Goal: Information Seeking & Learning: Learn about a topic

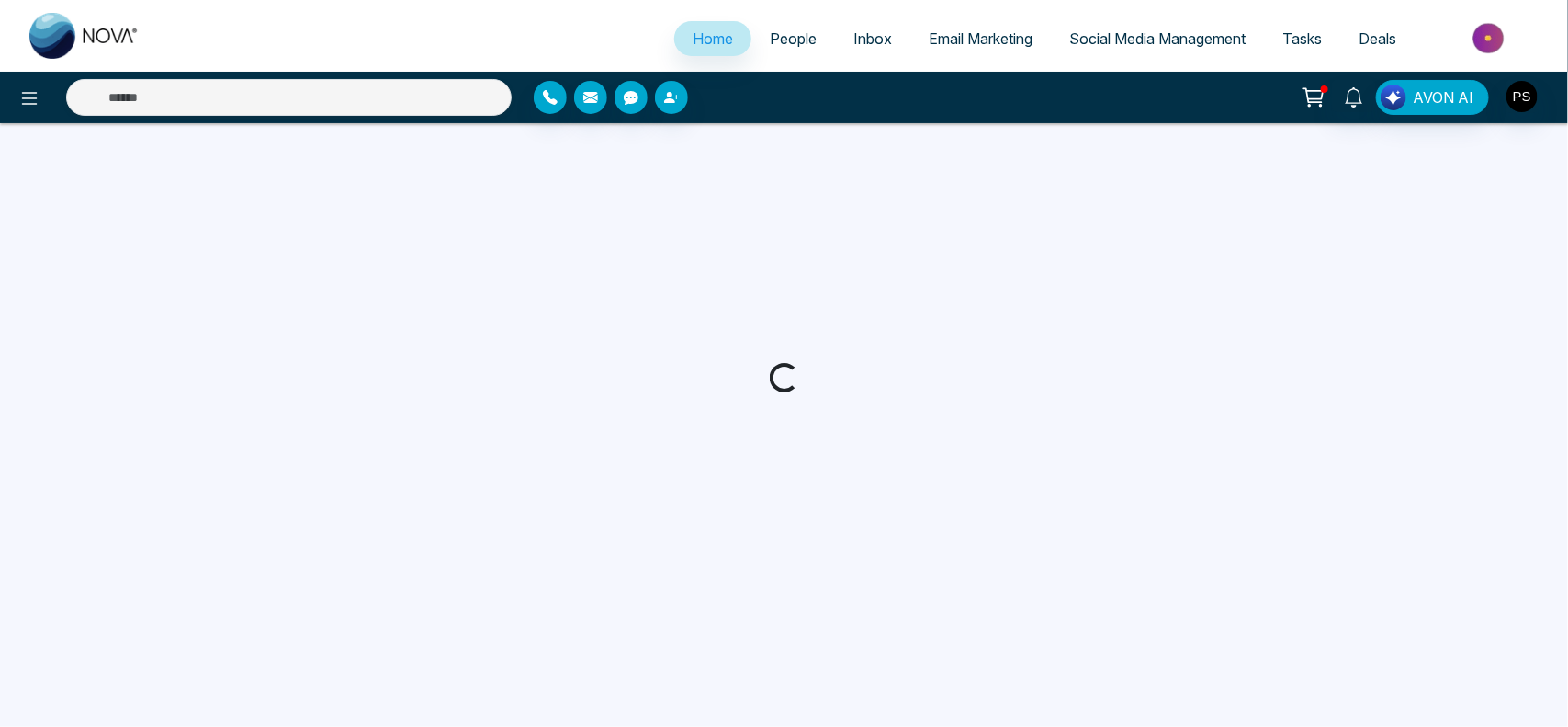
select select "*"
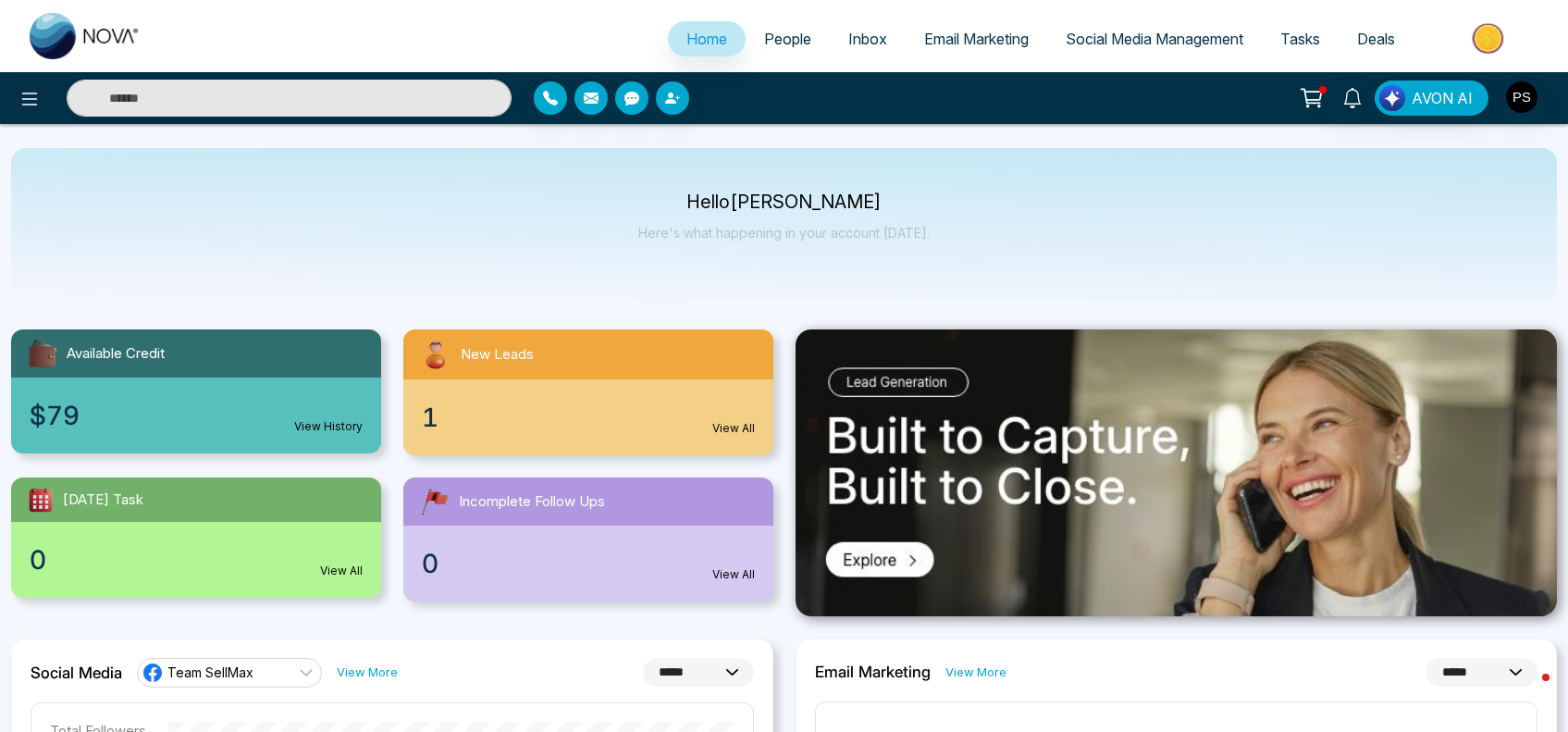
click at [781, 38] on span "People" at bounding box center [787, 39] width 47 height 18
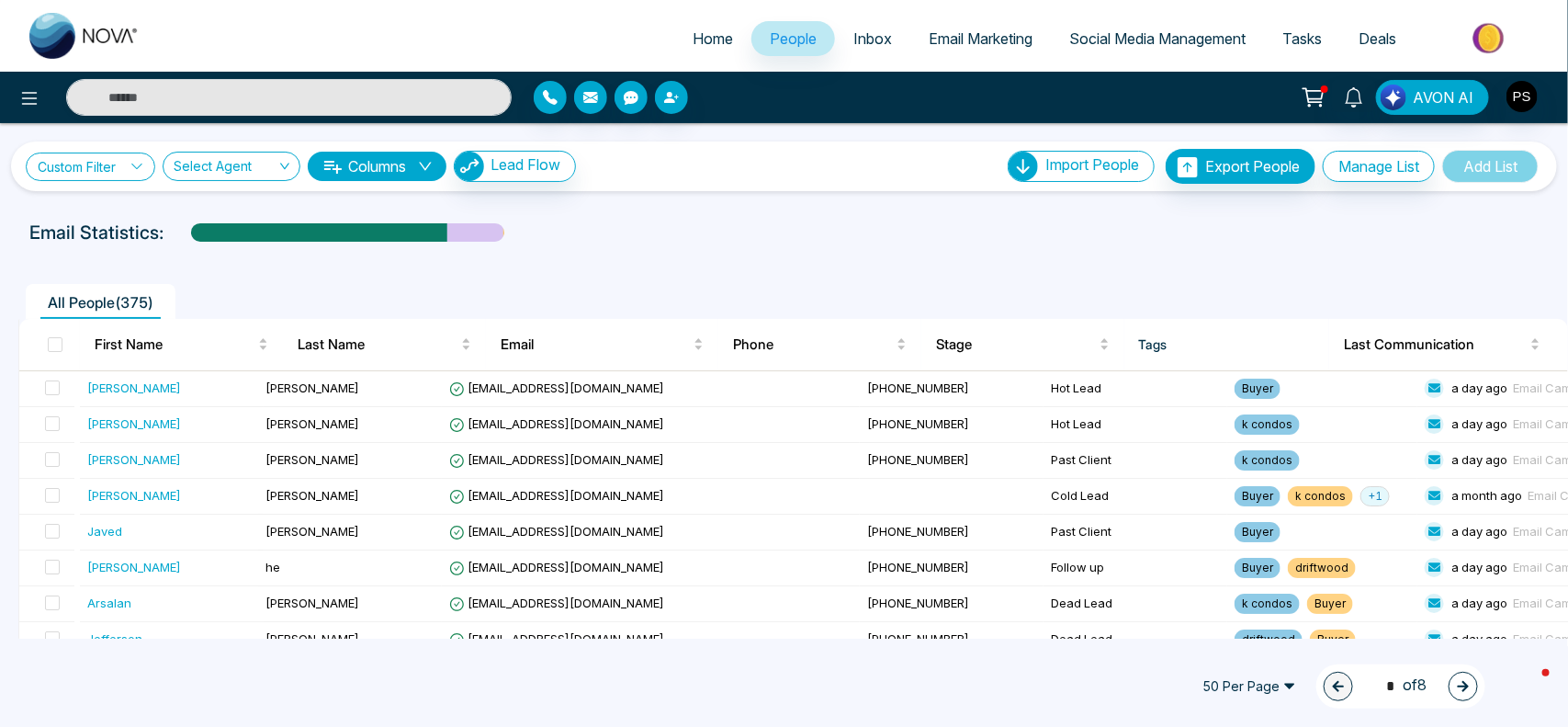
click at [112, 162] on link "Custom Filter" at bounding box center [90, 167] width 130 height 29
click at [116, 209] on input "search" at bounding box center [127, 210] width 149 height 28
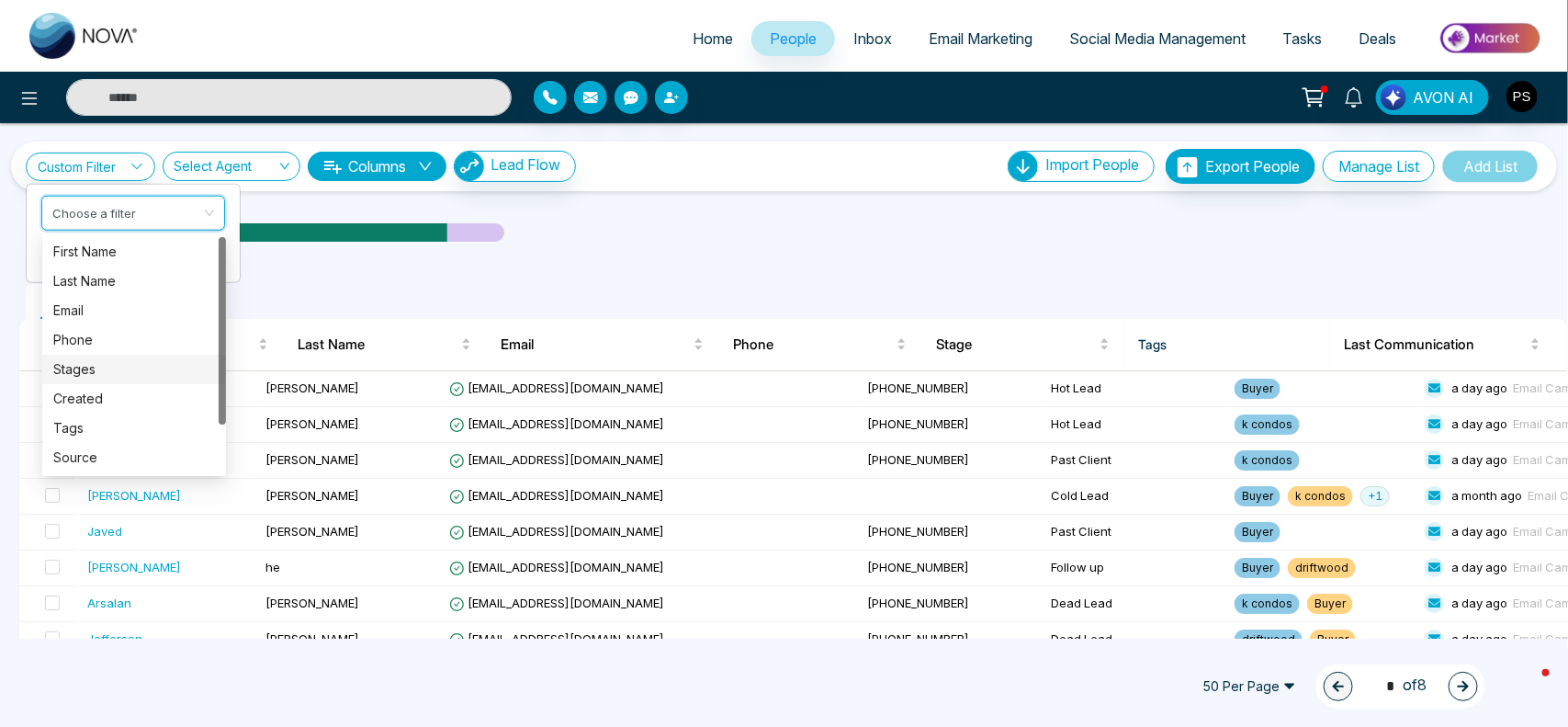
click at [127, 377] on div "Stages" at bounding box center [134, 369] width 162 height 20
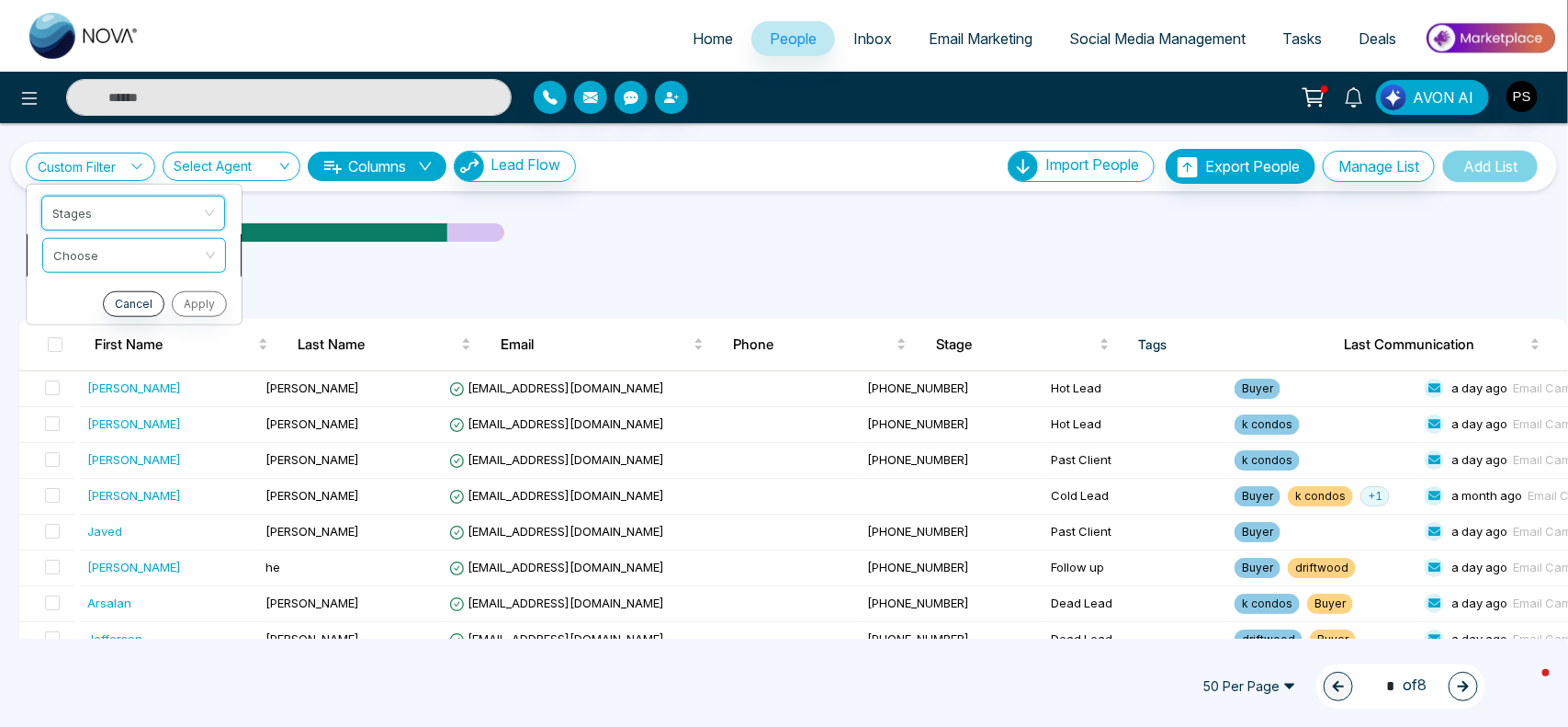
click at [172, 263] on input "search" at bounding box center [127, 251] width 149 height 28
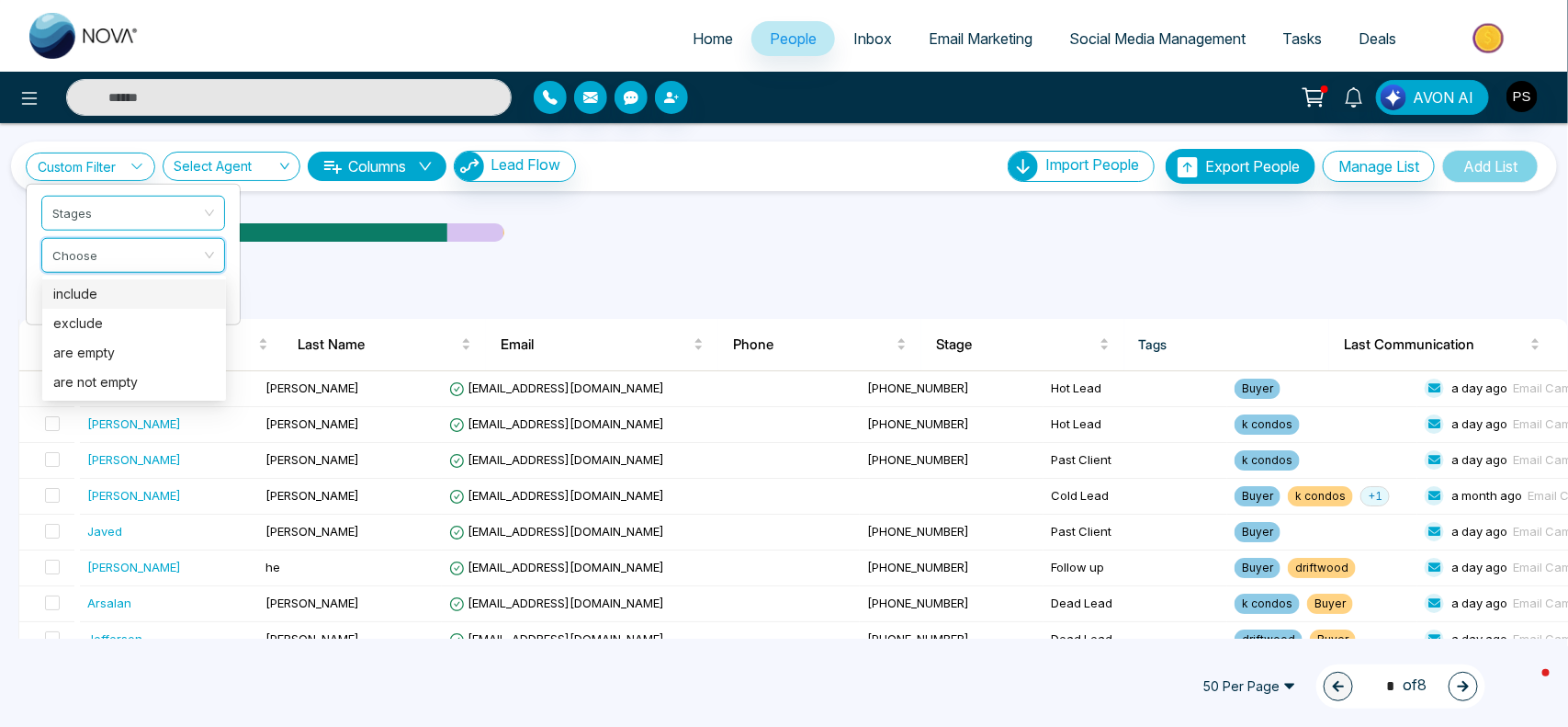
click at [143, 294] on div "include" at bounding box center [134, 293] width 162 height 20
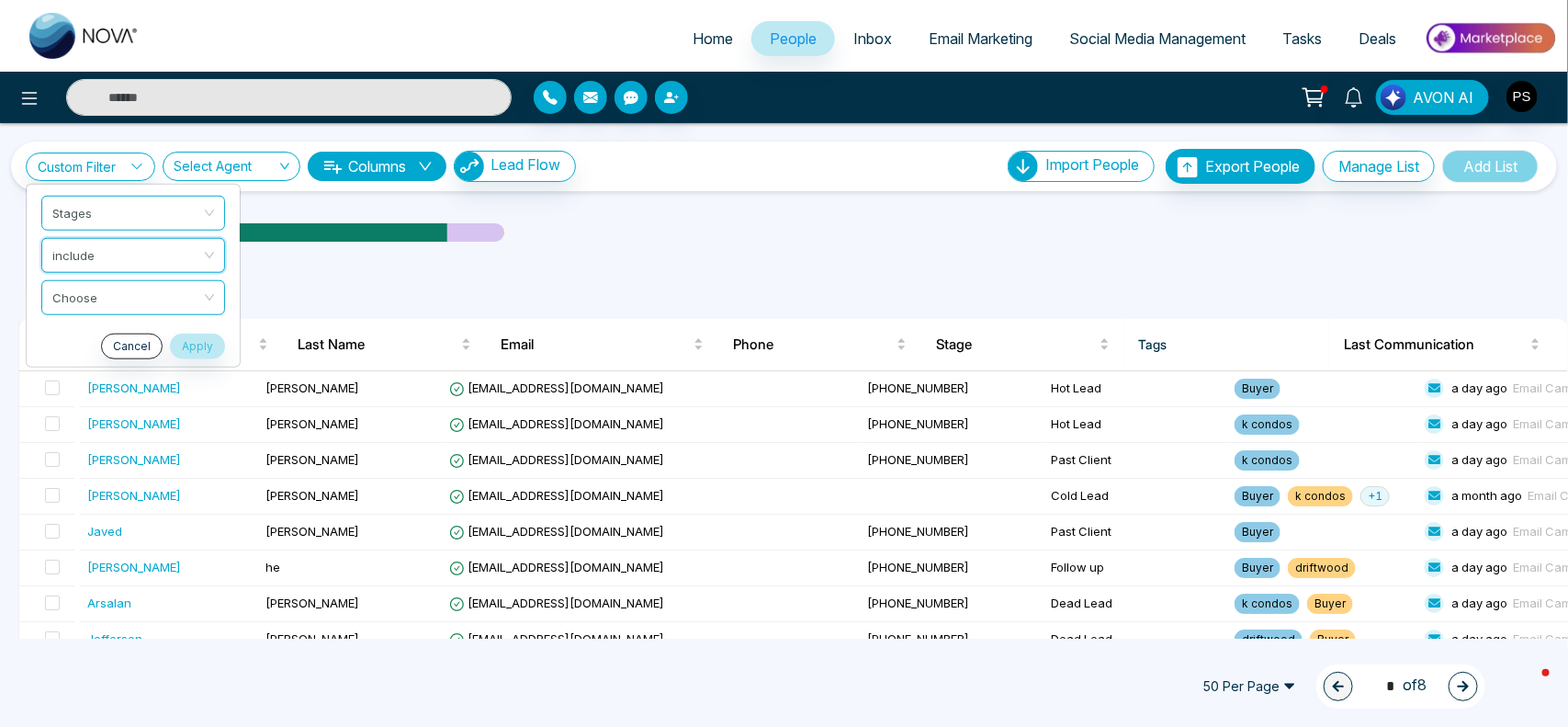
click at [143, 294] on input "search" at bounding box center [126, 293] width 149 height 28
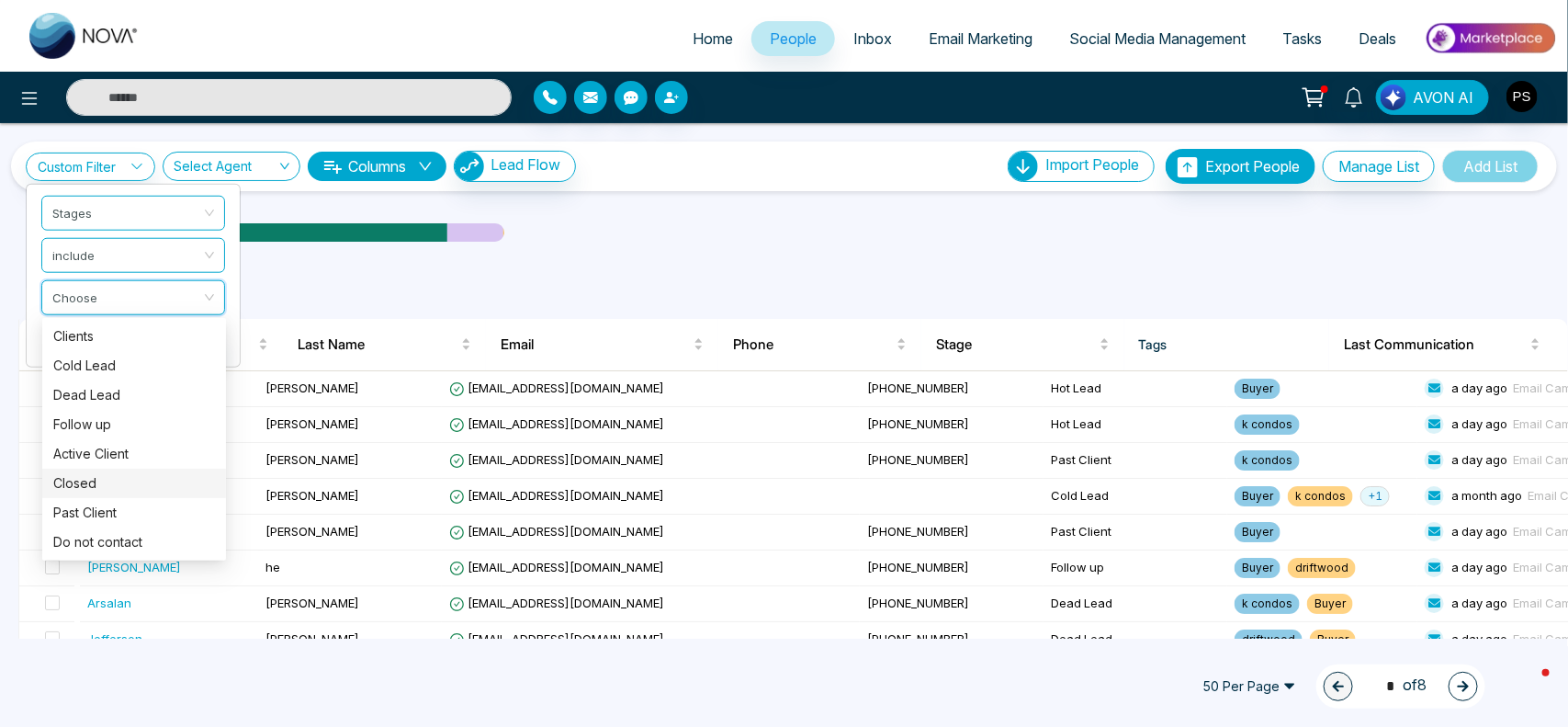
click at [217, 494] on div "Closed" at bounding box center [134, 483] width 184 height 30
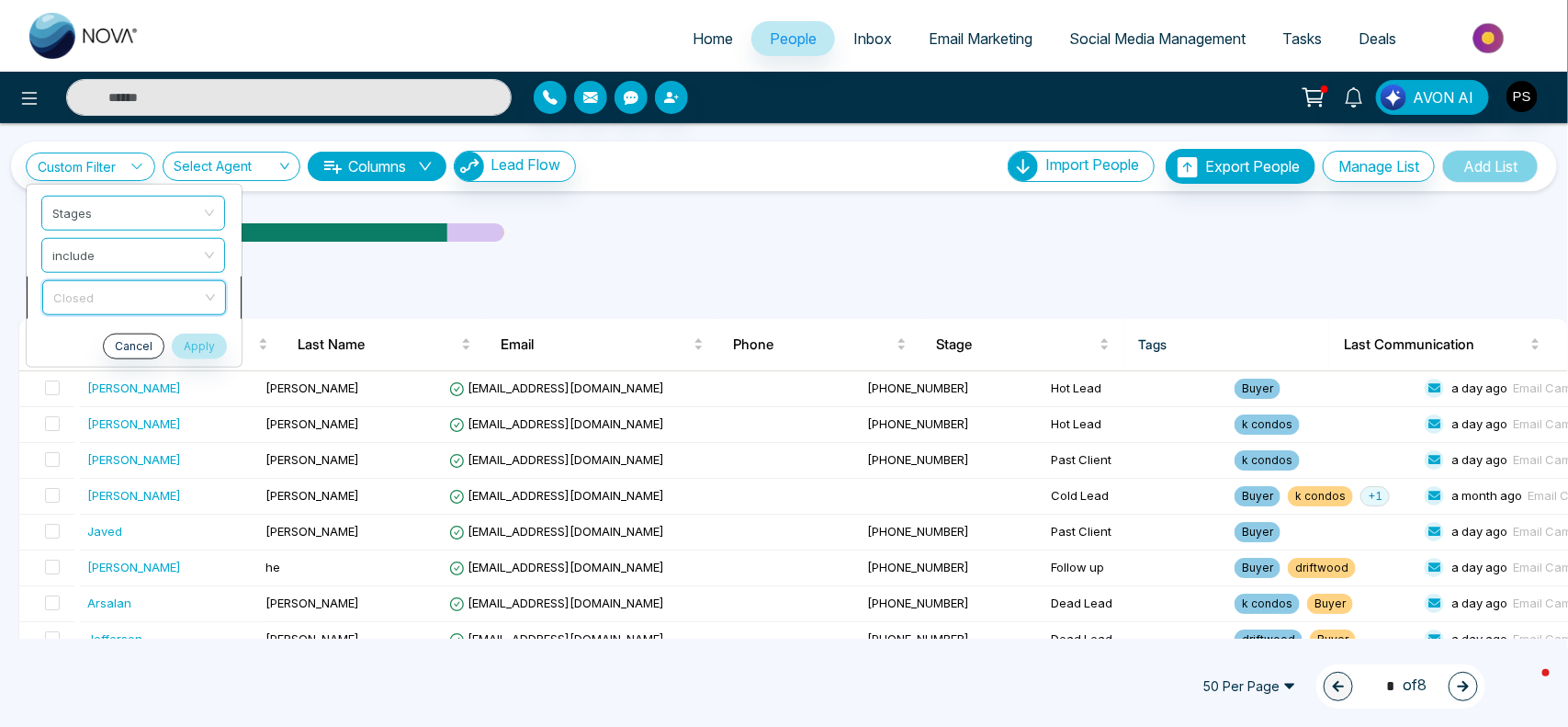
click at [193, 287] on span "Closed" at bounding box center [134, 296] width 162 height 33
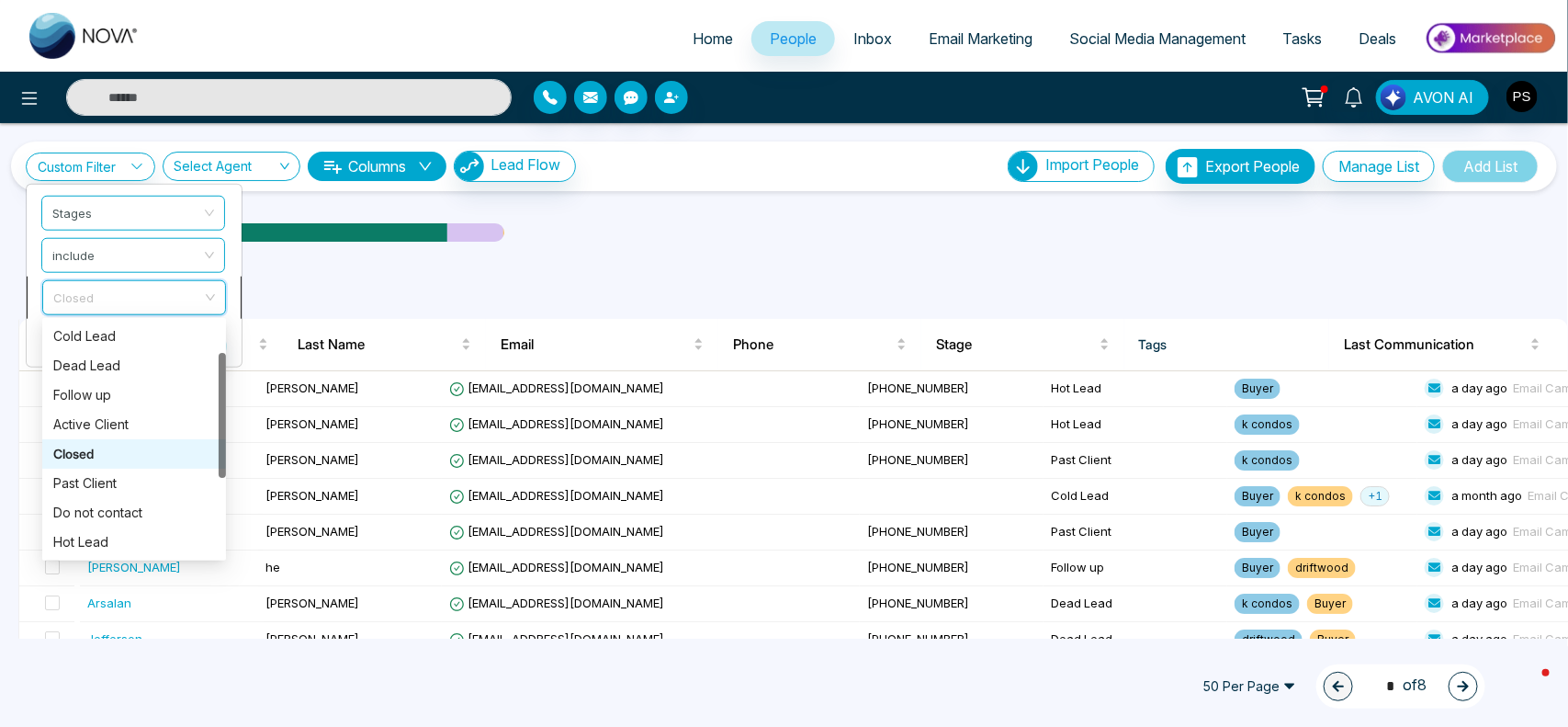
scroll to position [58, 0]
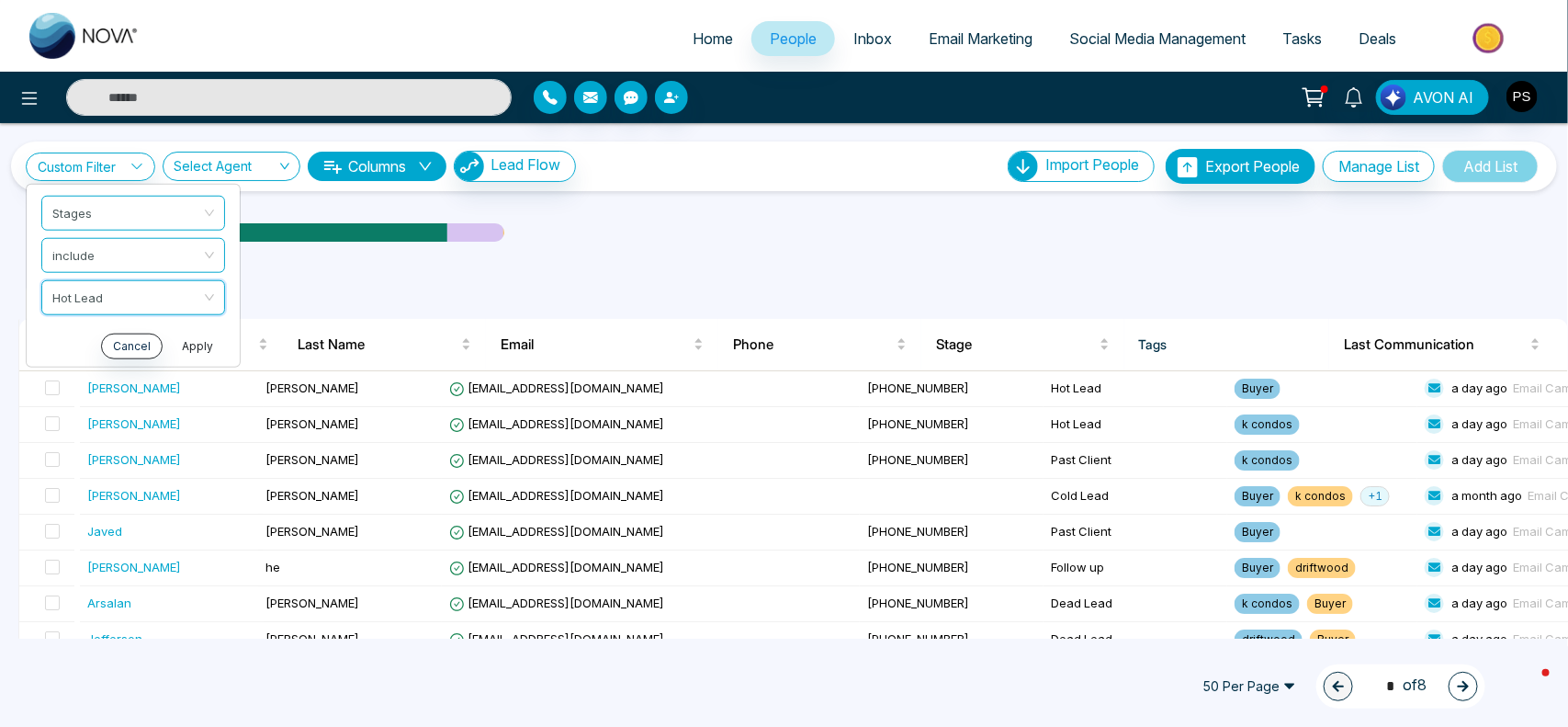
click at [220, 341] on button "Apply" at bounding box center [197, 345] width 55 height 26
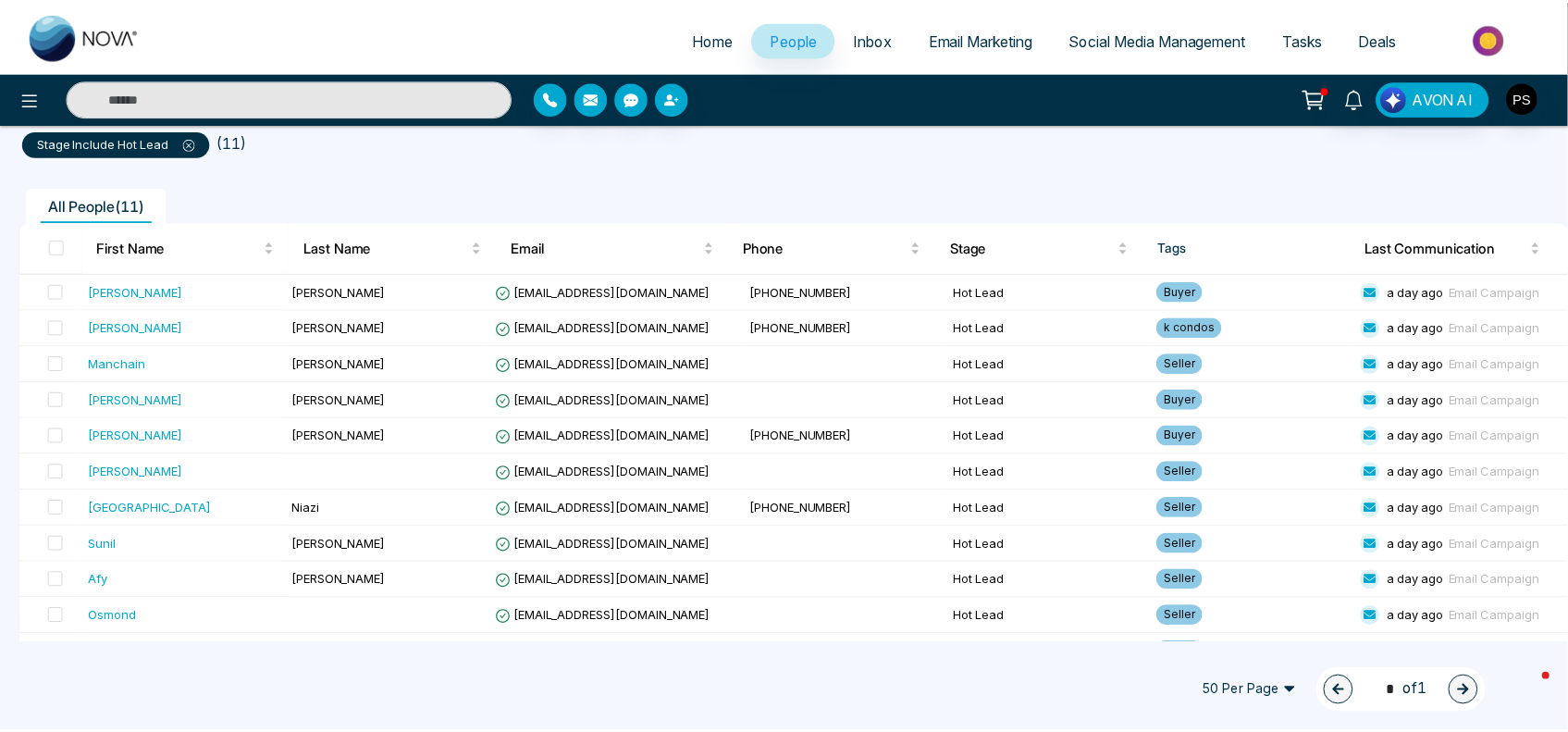
scroll to position [173, 0]
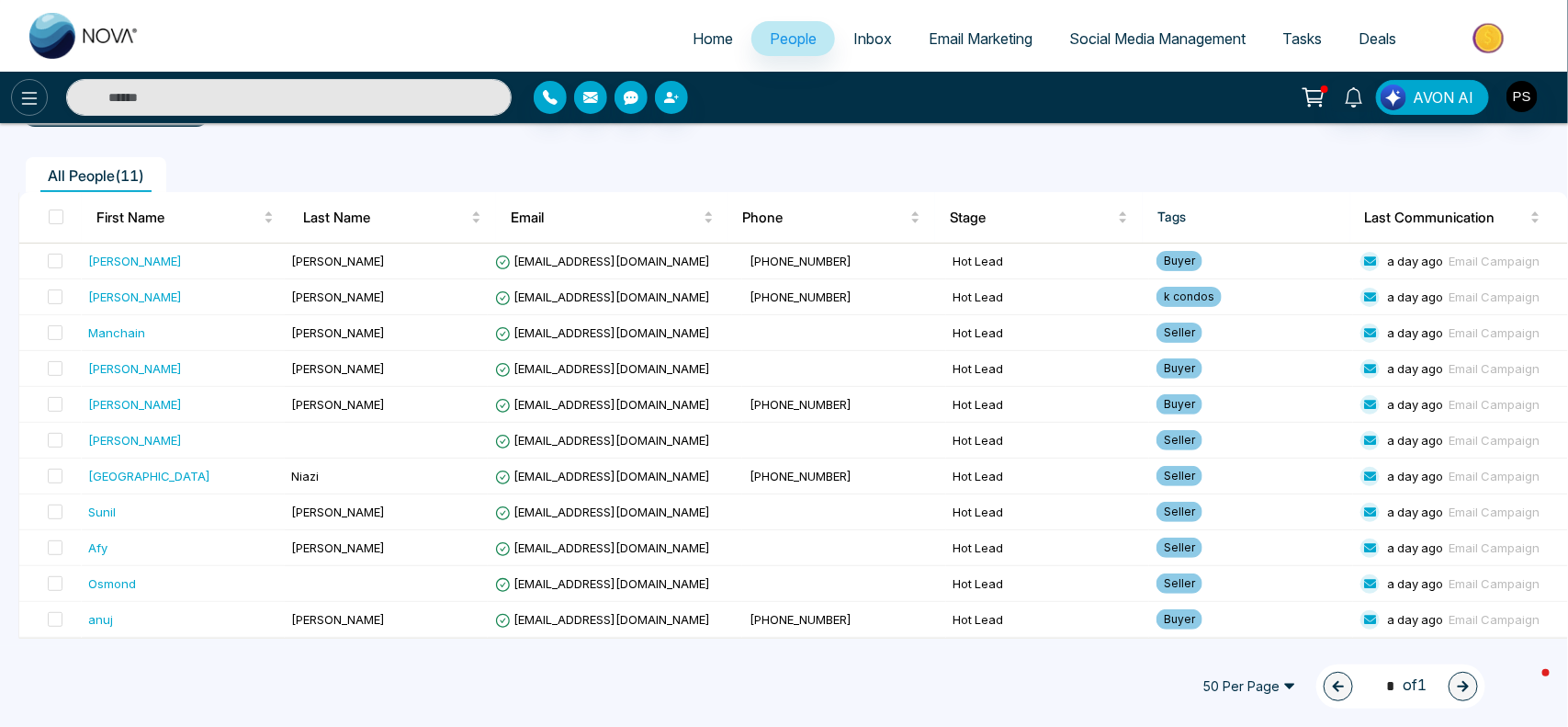
click at [34, 94] on icon at bounding box center [29, 98] width 22 height 22
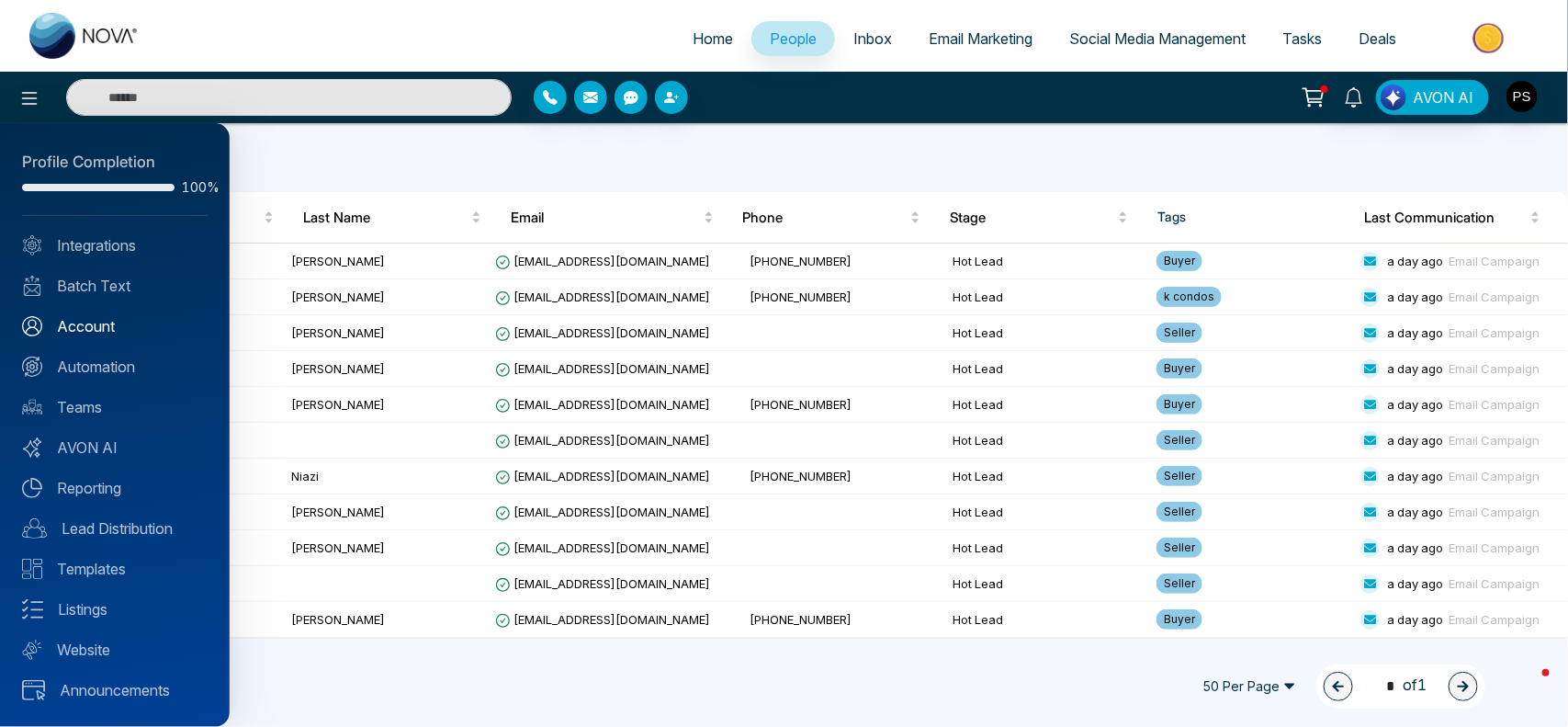
click at [121, 326] on link "Account" at bounding box center [114, 326] width 186 height 22
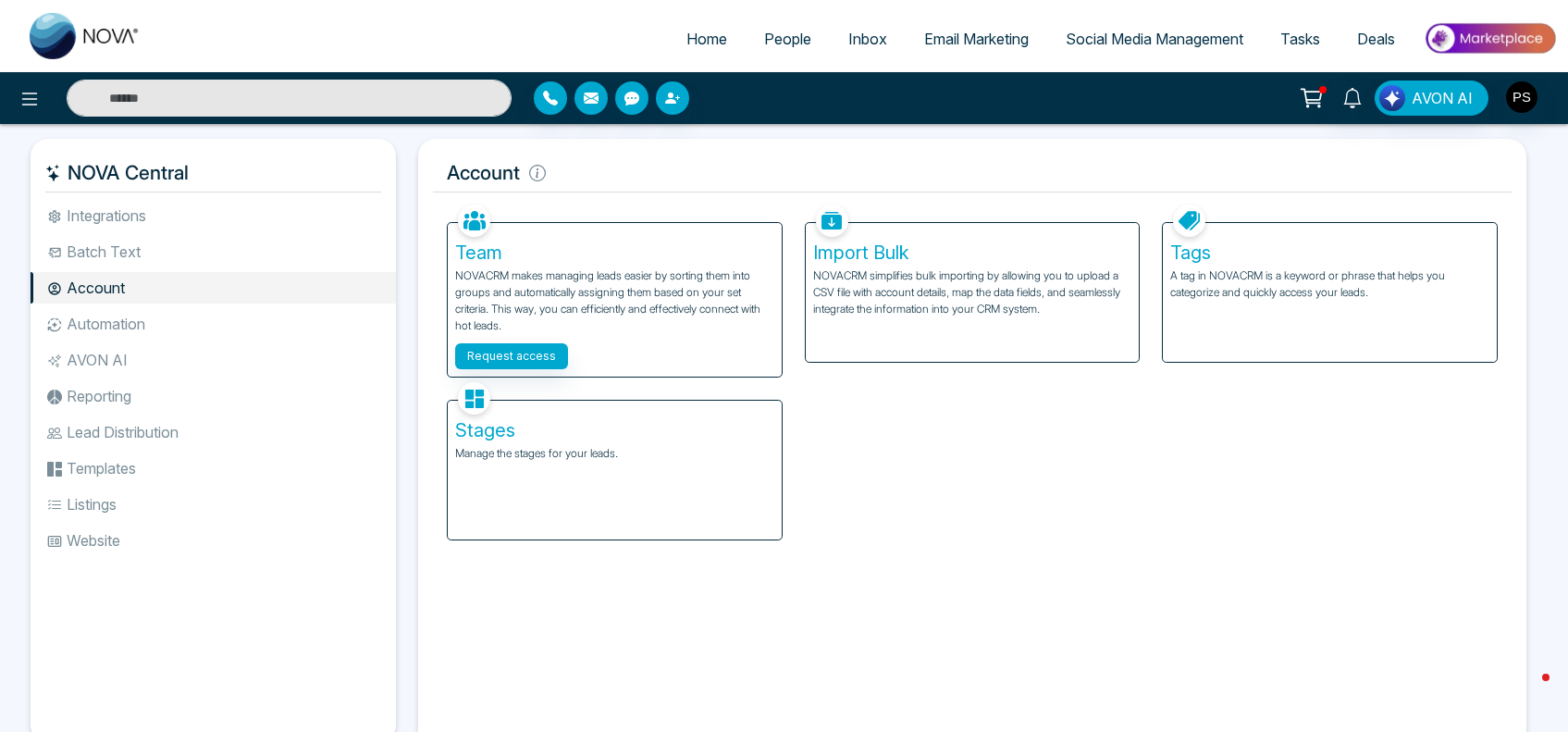
click at [504, 449] on p "Manage the stages for your leads." at bounding box center [615, 453] width 319 height 16
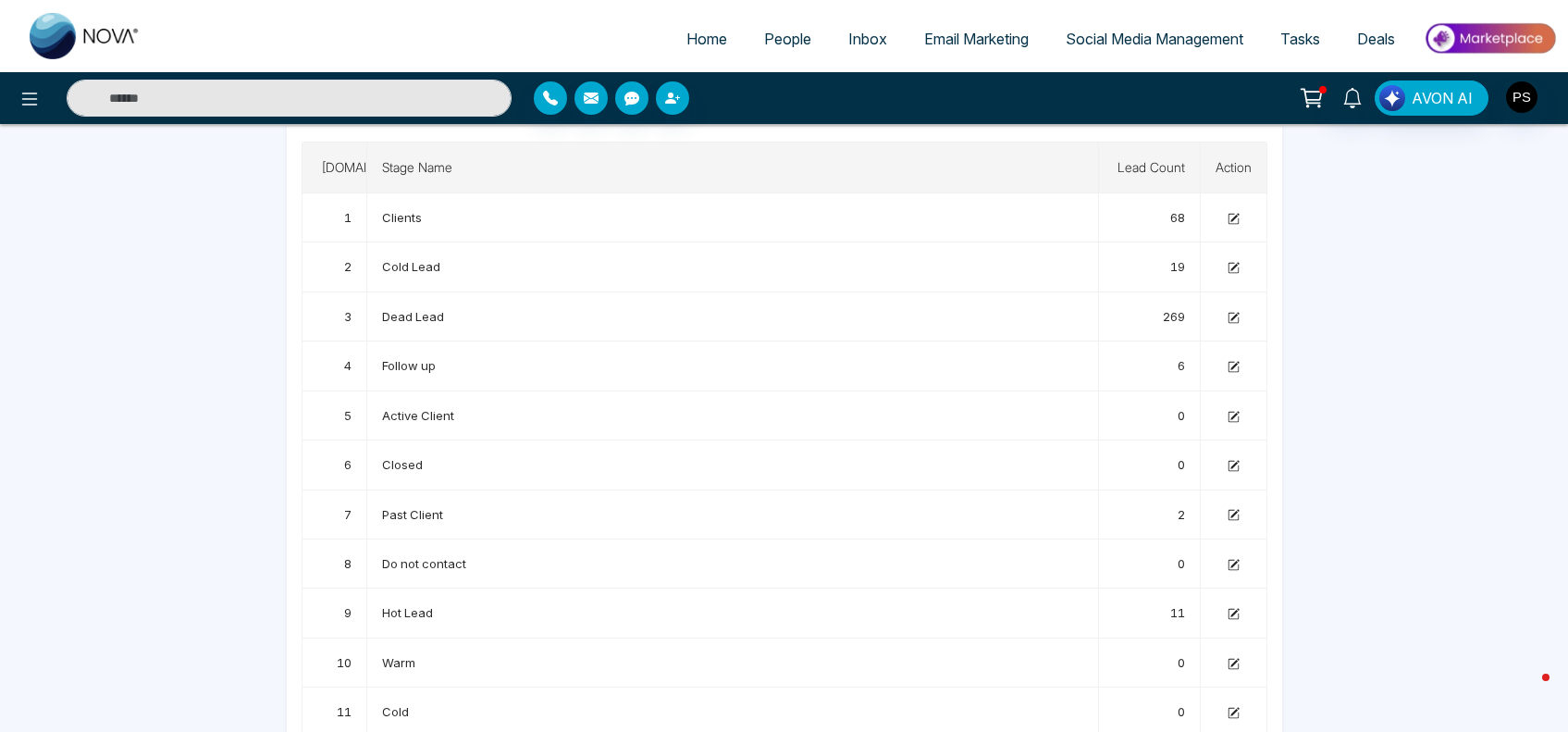
scroll to position [138, 0]
click at [751, 174] on td "Clients" at bounding box center [733, 171] width 732 height 49
click at [1170, 173] on span "68" at bounding box center [1177, 170] width 15 height 15
click at [433, 173] on td "Clients" at bounding box center [733, 171] width 732 height 49
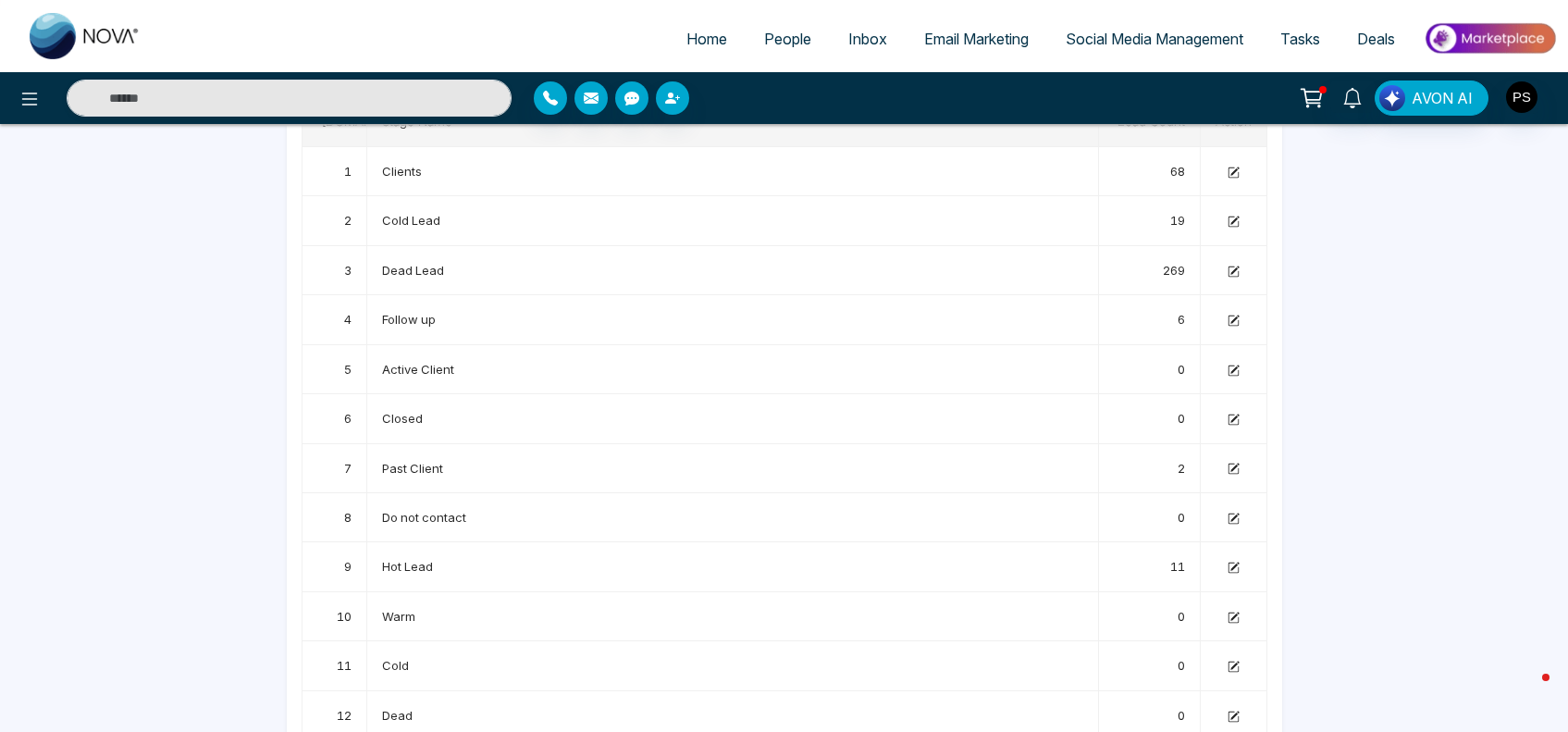
click at [705, 43] on span "Home" at bounding box center [707, 39] width 41 height 18
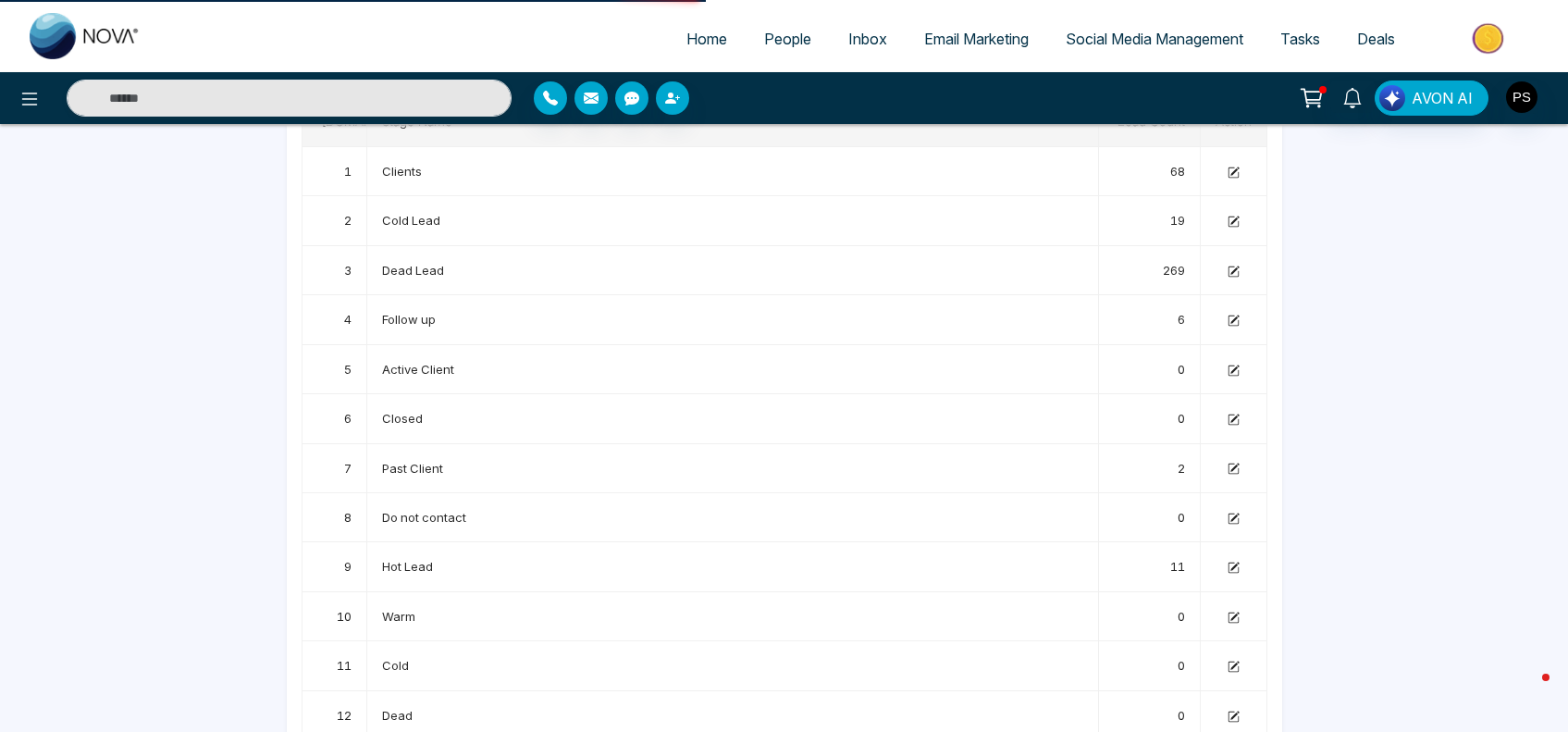
select select "*"
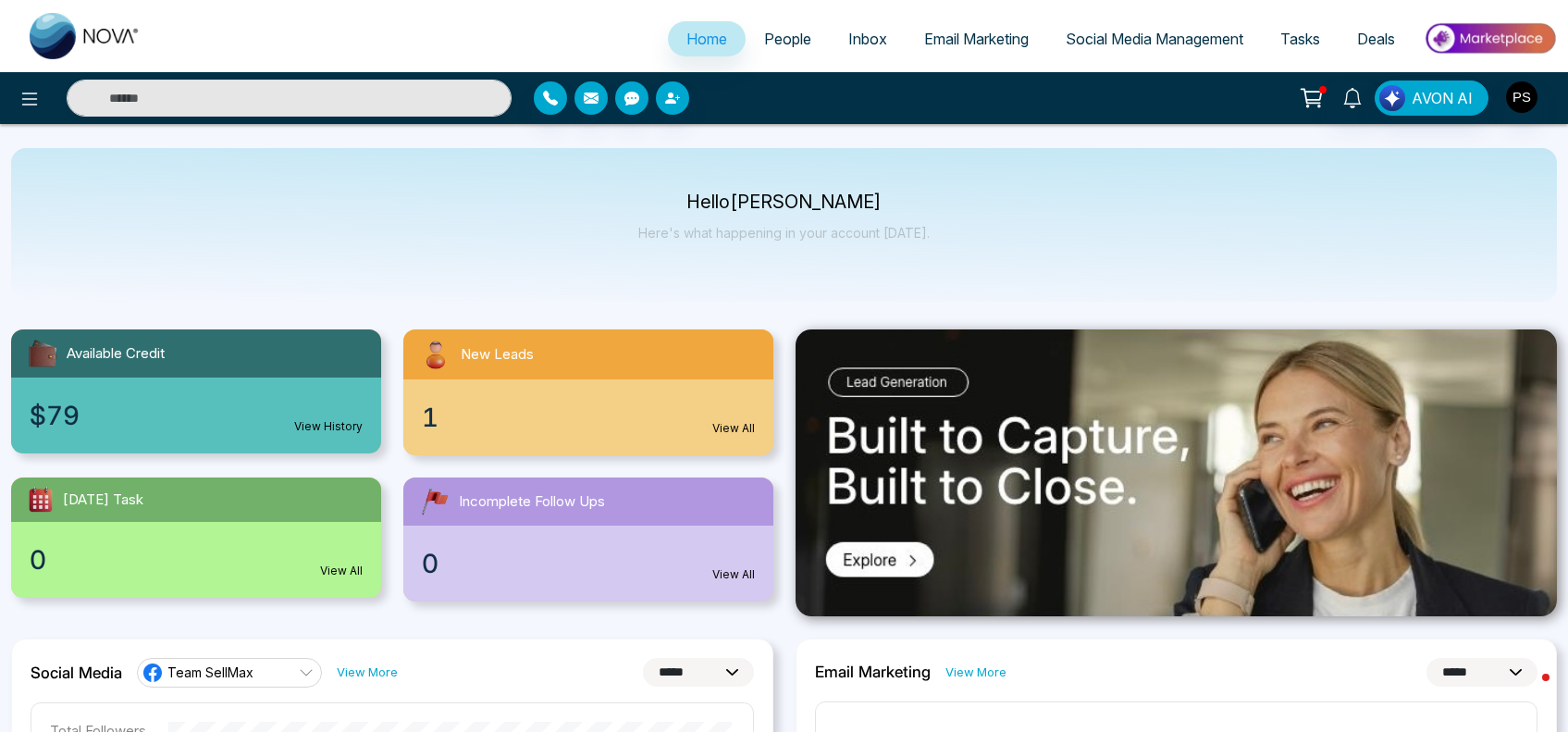
click at [764, 37] on span "People" at bounding box center [787, 39] width 47 height 18
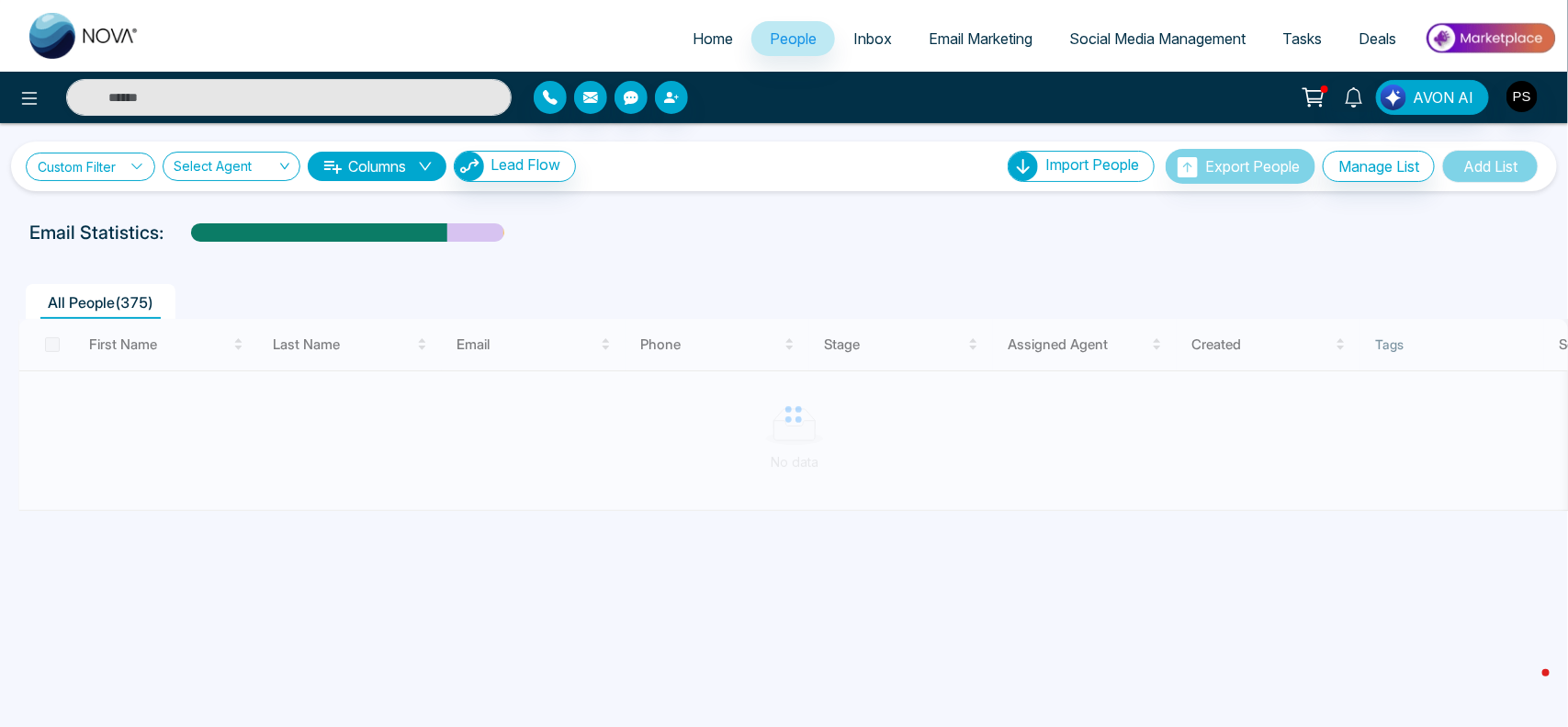
click at [121, 163] on link "Custom Filter" at bounding box center [90, 167] width 130 height 29
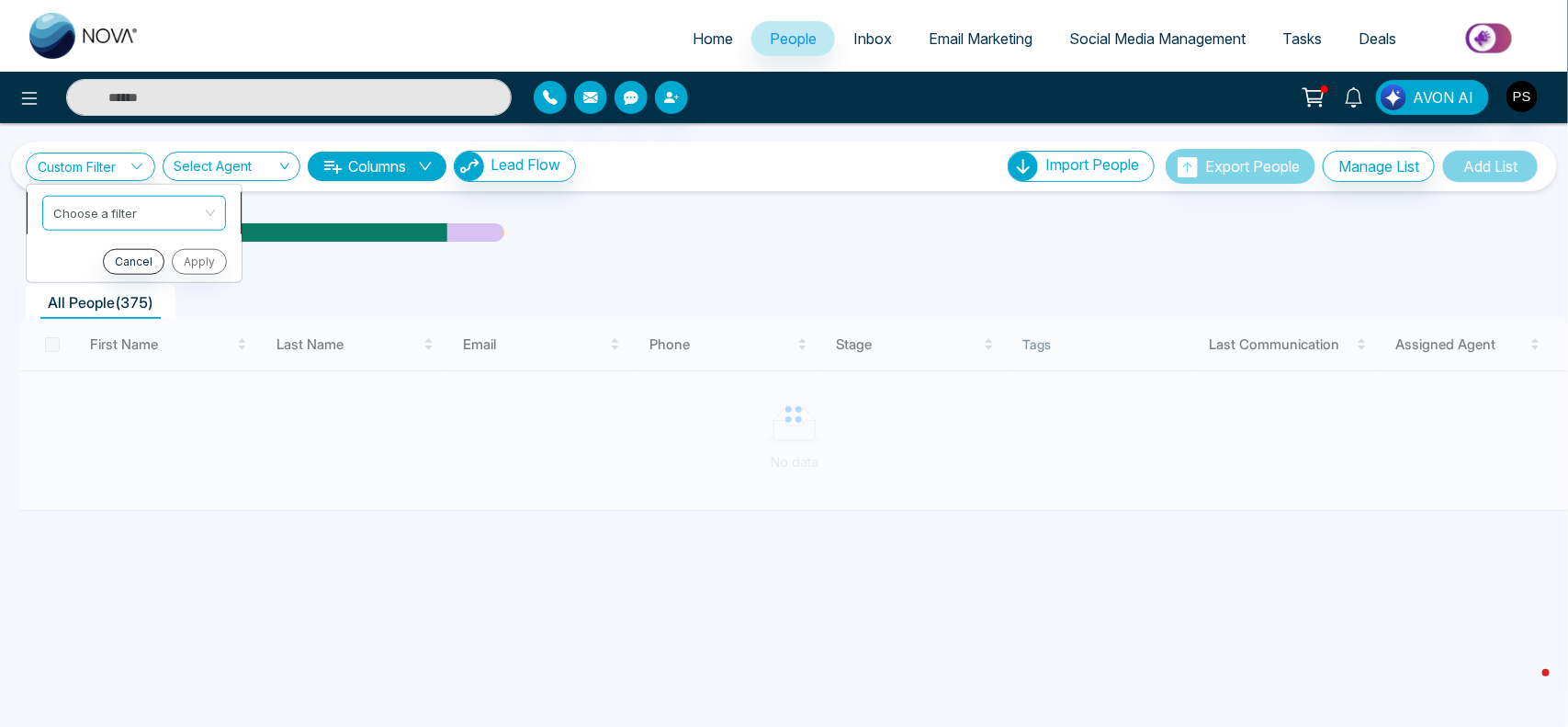
click at [136, 207] on input "search" at bounding box center [127, 210] width 149 height 28
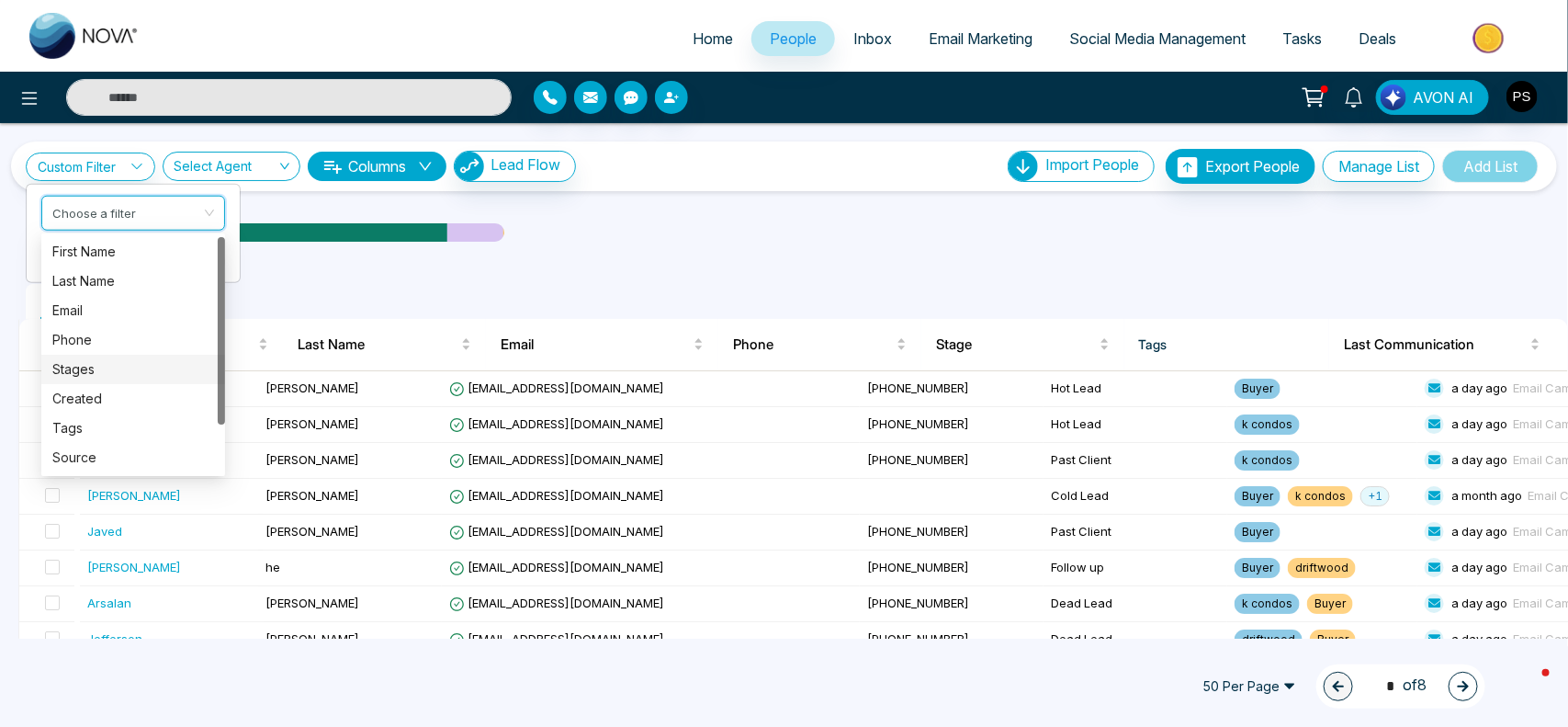
click at [84, 369] on div "Stages" at bounding box center [133, 369] width 162 height 20
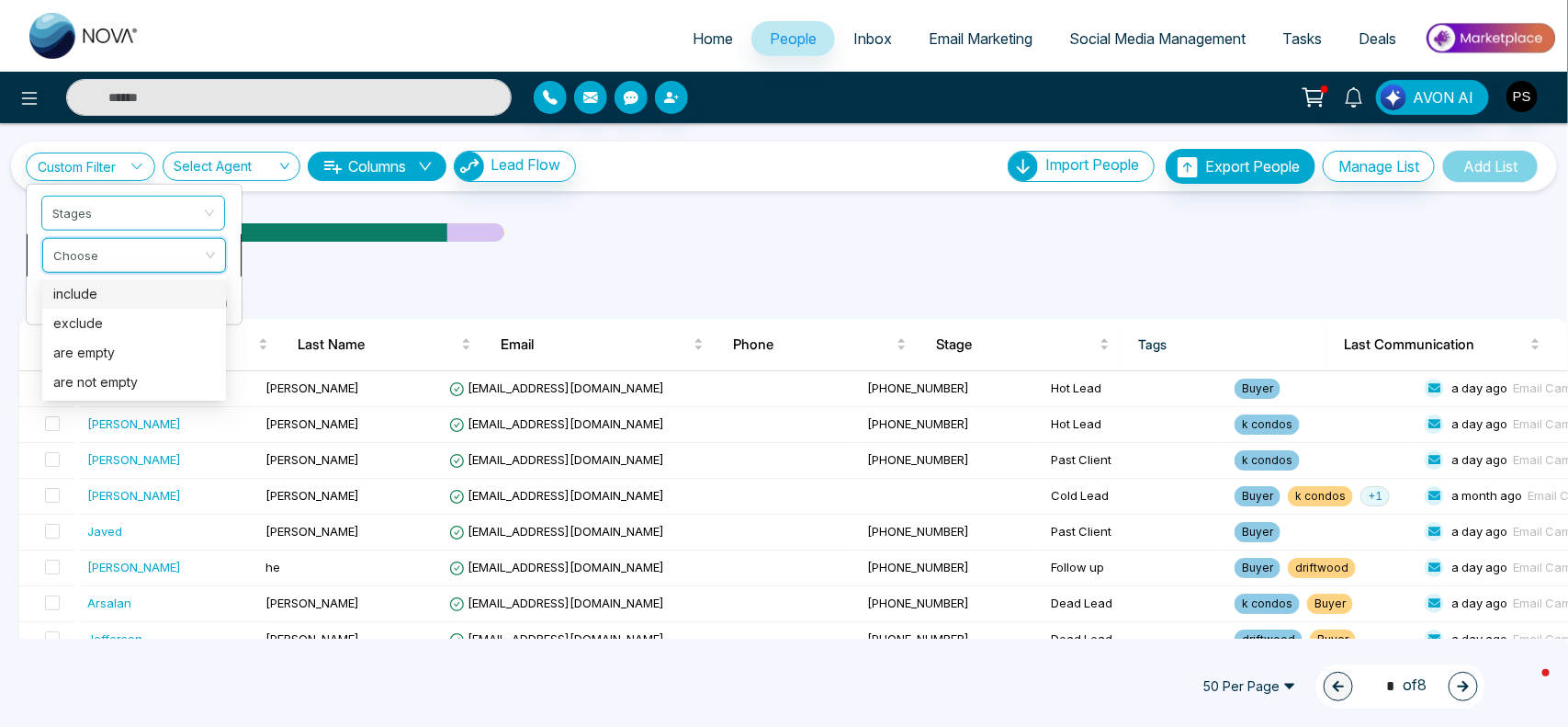
click at [191, 263] on input "search" at bounding box center [127, 251] width 149 height 28
click at [148, 300] on div "include" at bounding box center [134, 293] width 162 height 20
click at [148, 300] on input "search" at bounding box center [126, 293] width 149 height 28
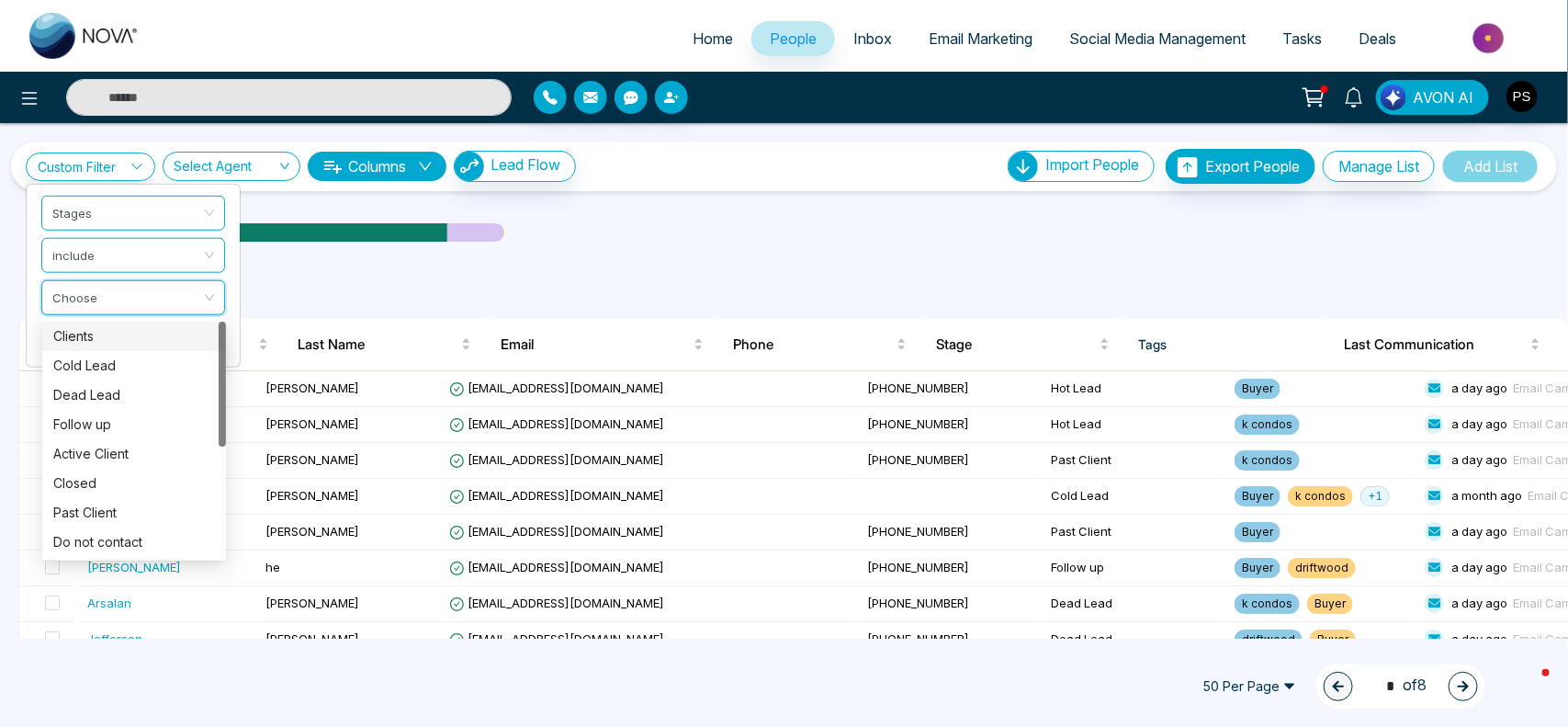
click at [121, 340] on div "Clients" at bounding box center [134, 336] width 162 height 20
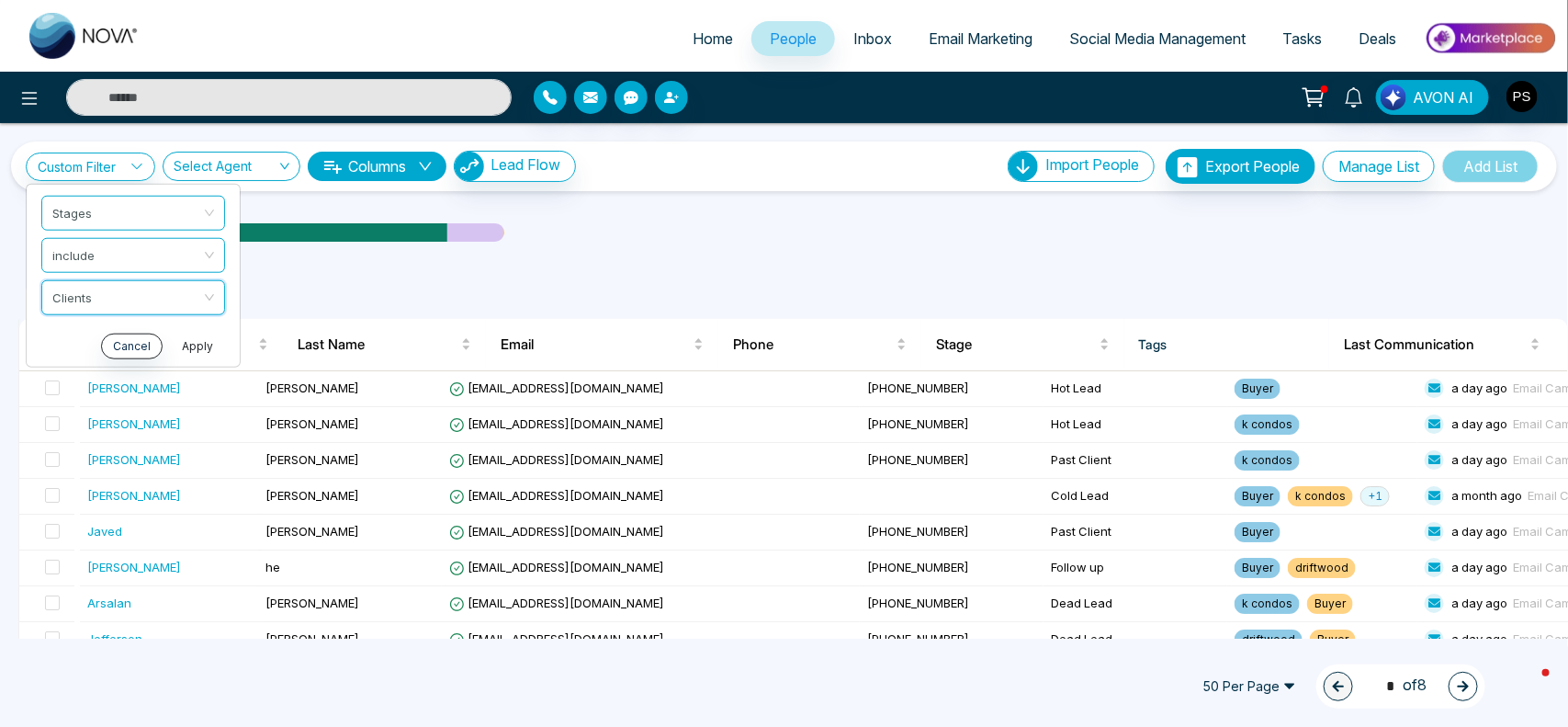
click at [204, 356] on button "Apply" at bounding box center [197, 345] width 55 height 26
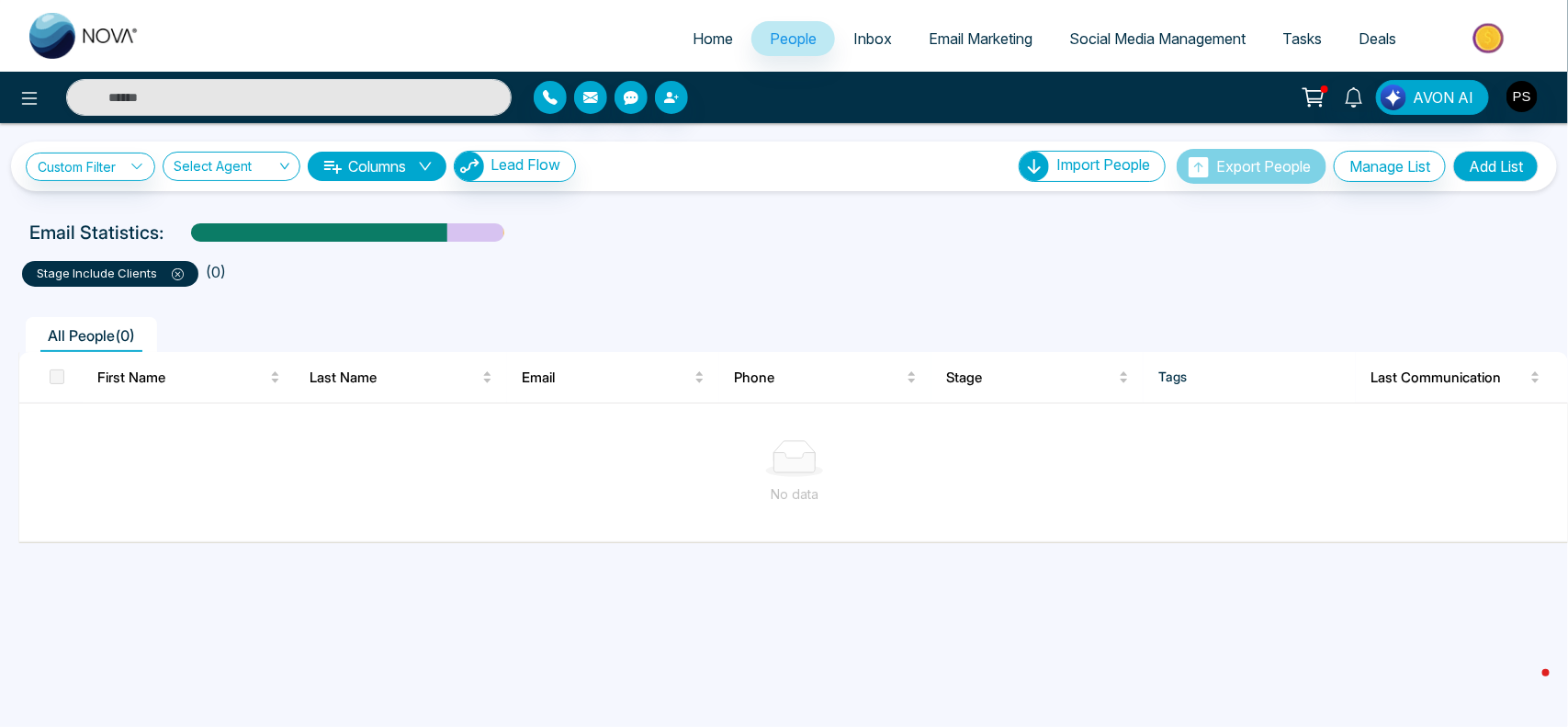
click at [172, 276] on icon at bounding box center [178, 274] width 12 height 12
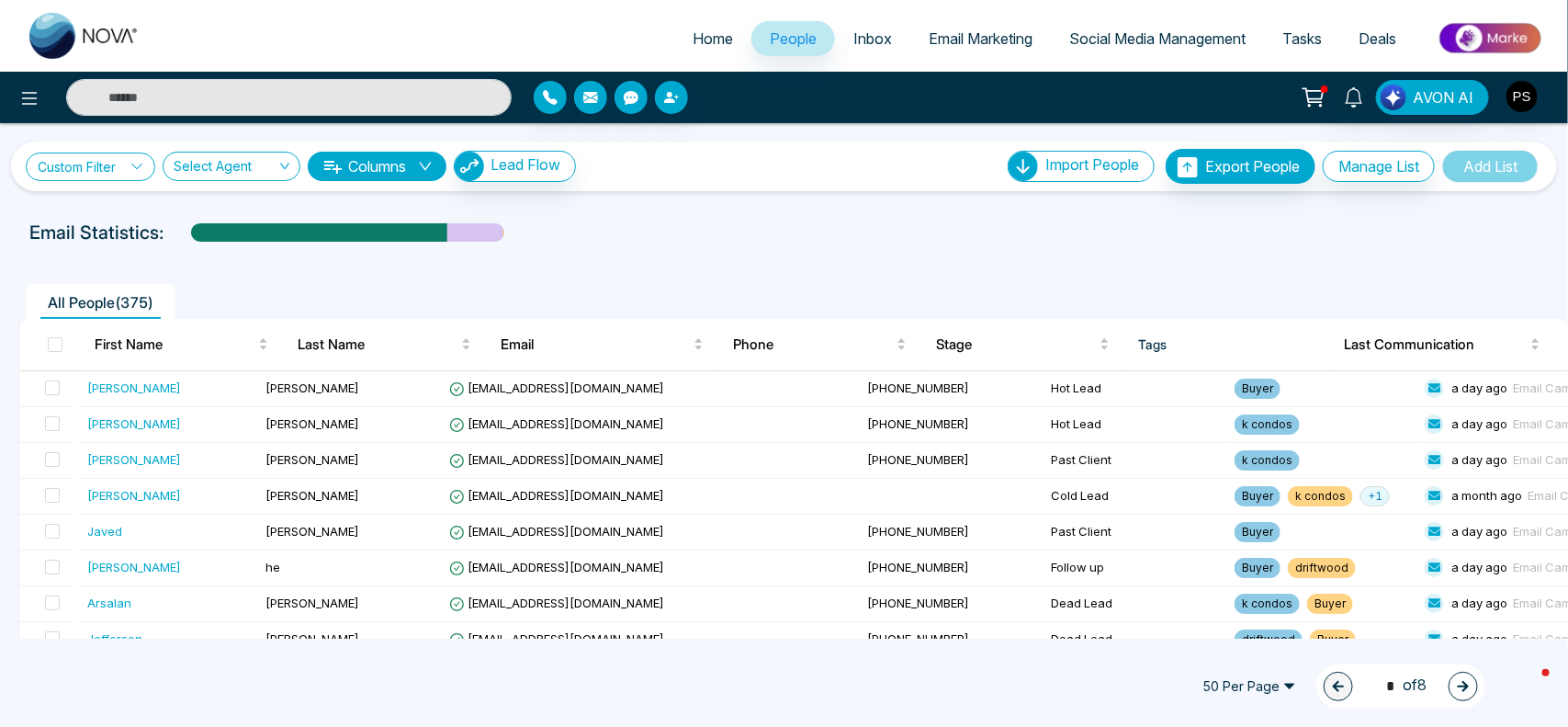
click at [135, 170] on icon at bounding box center [137, 165] width 12 height 13
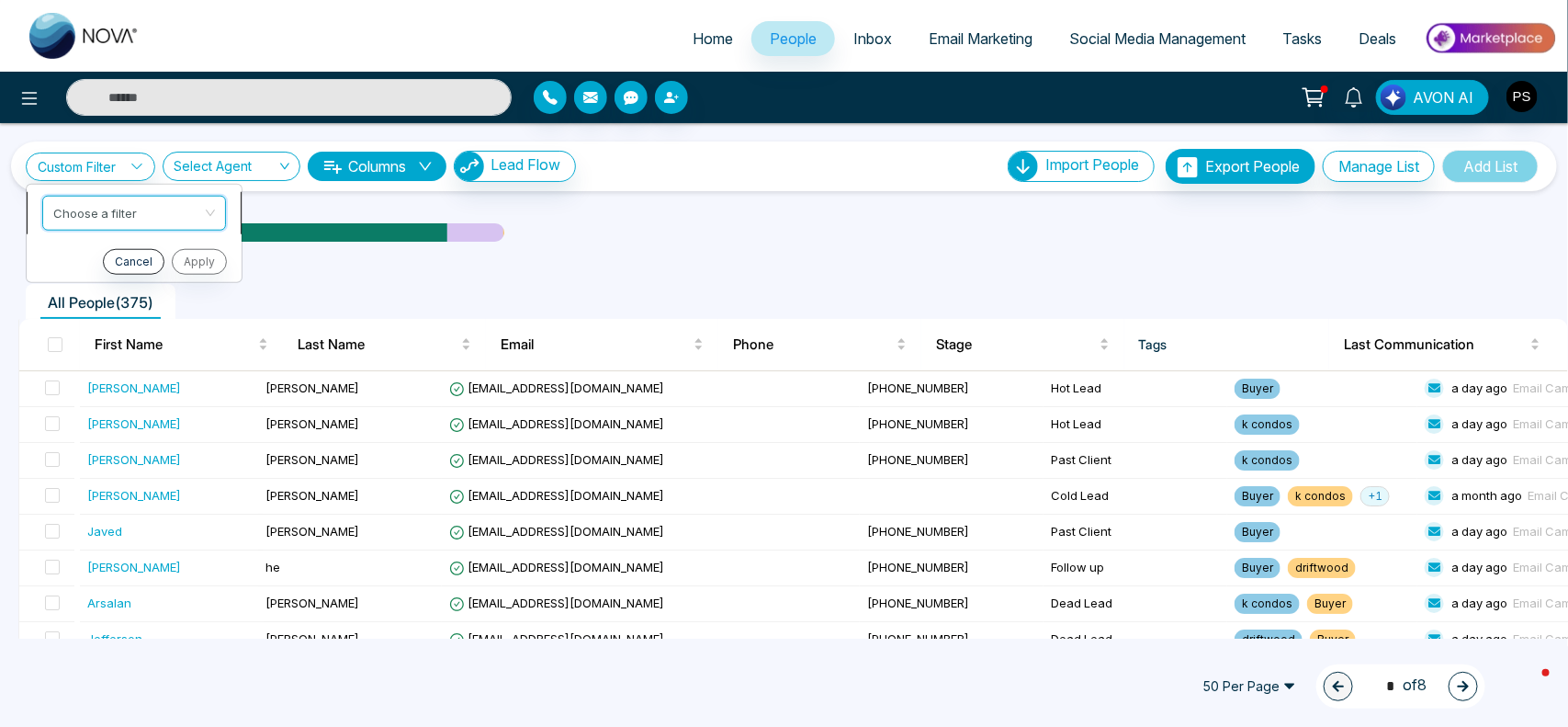
click at [132, 218] on input "search" at bounding box center [127, 210] width 149 height 28
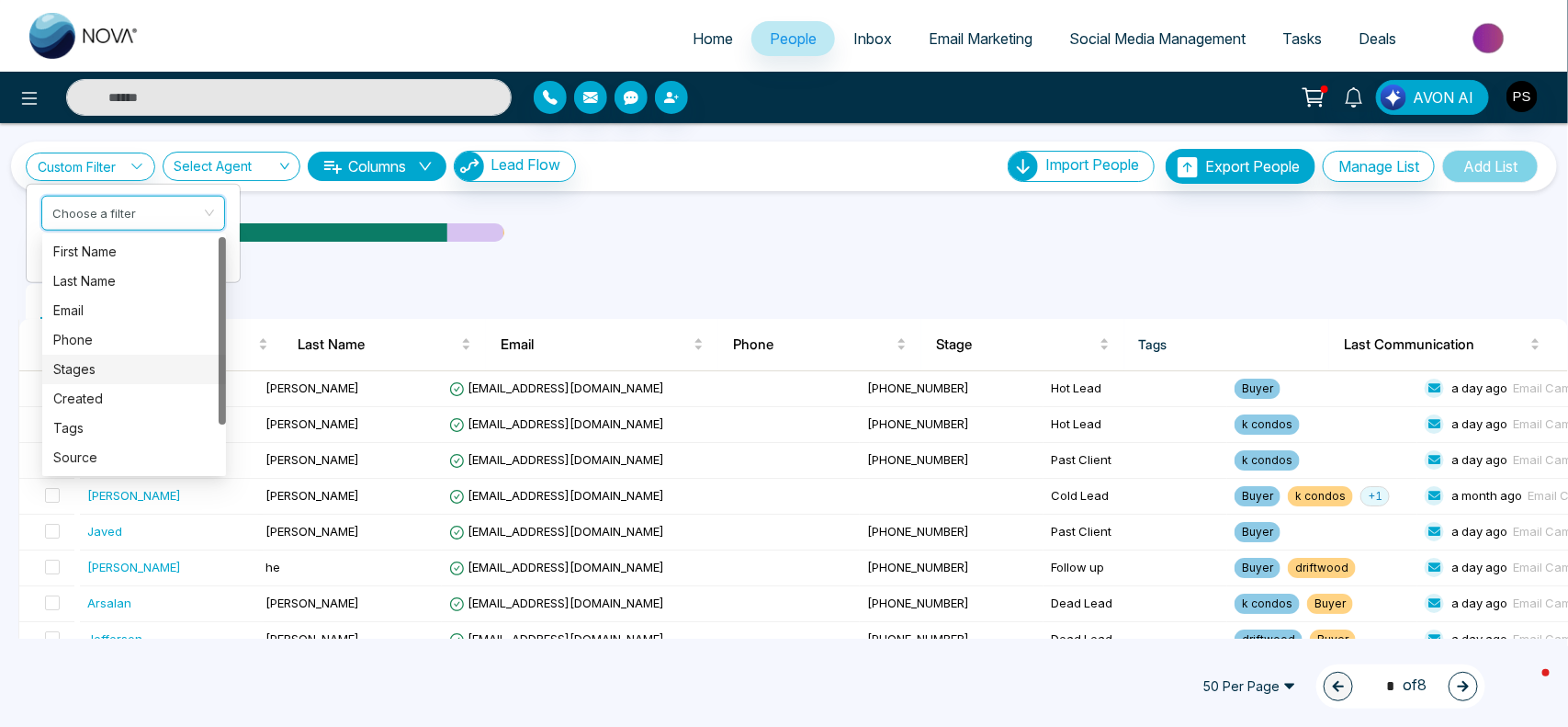
click at [103, 372] on div "Stages" at bounding box center [134, 369] width 162 height 20
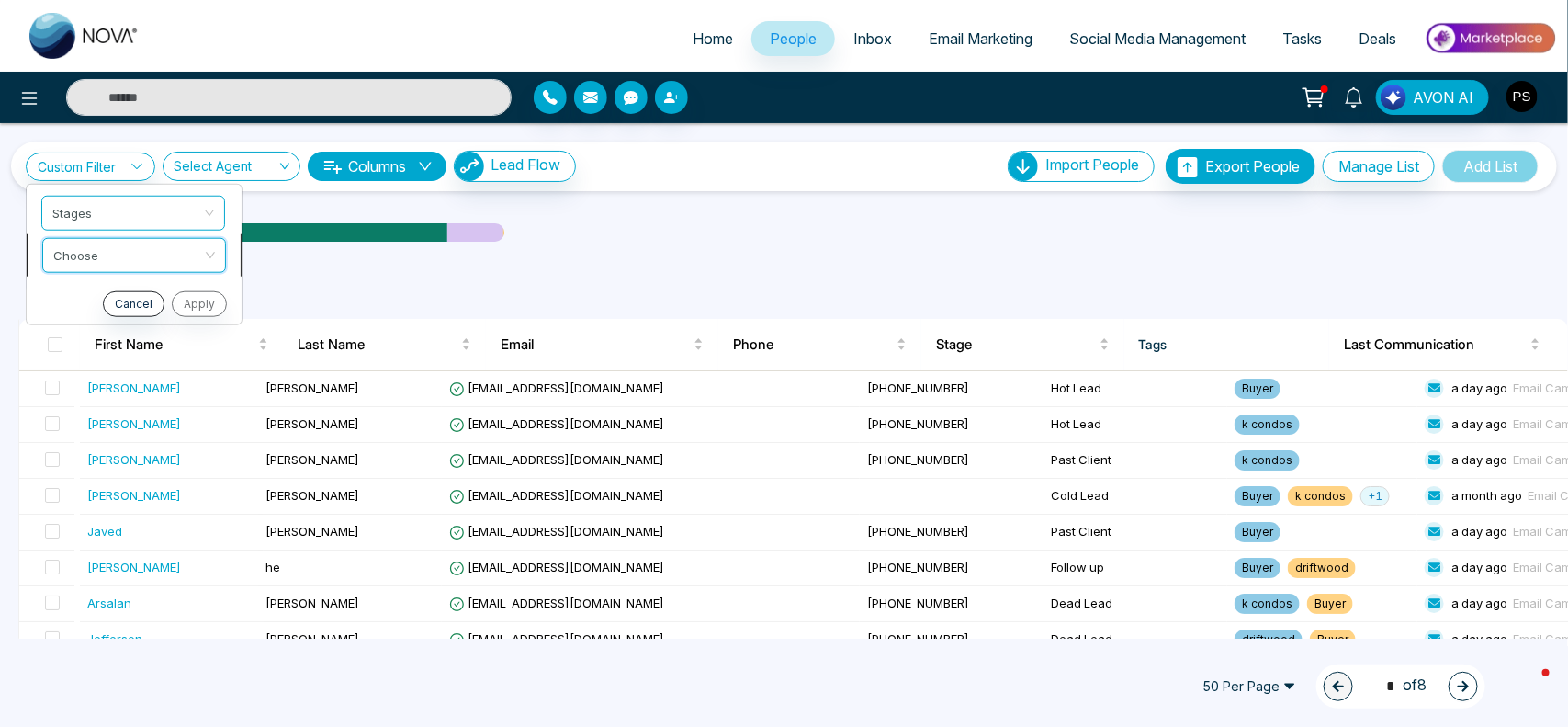
click at [197, 263] on input "search" at bounding box center [127, 251] width 149 height 28
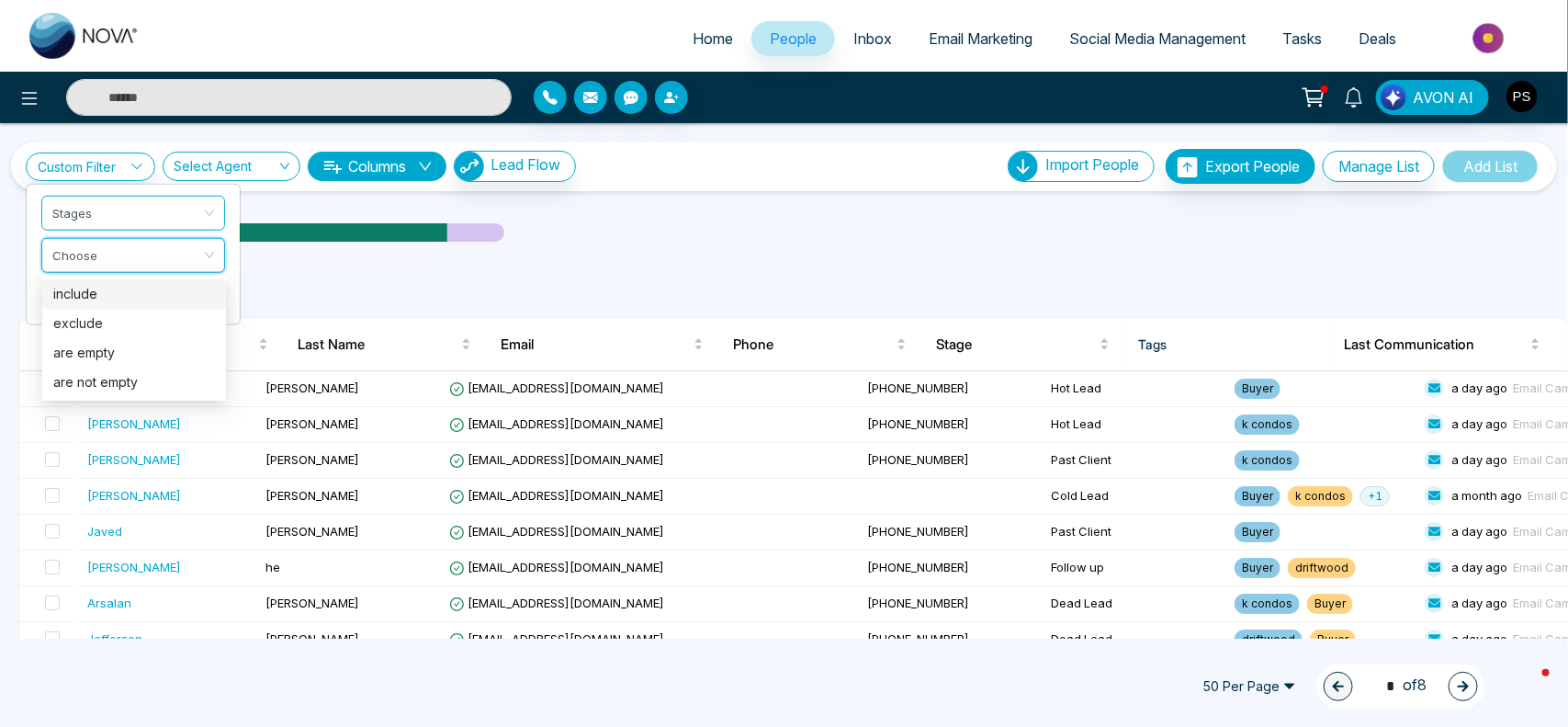
click at [176, 290] on div "include" at bounding box center [134, 293] width 162 height 20
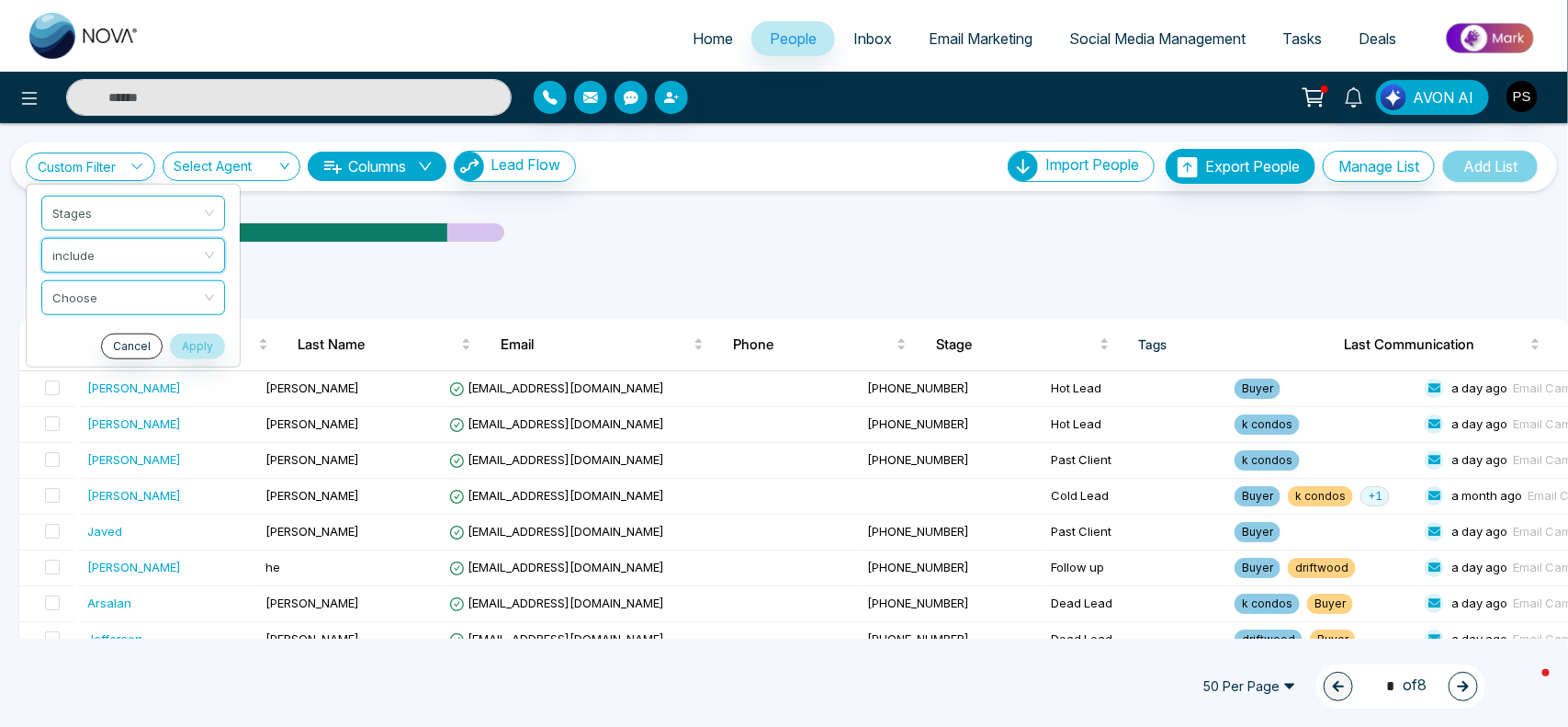
click at [176, 290] on input "search" at bounding box center [126, 293] width 149 height 28
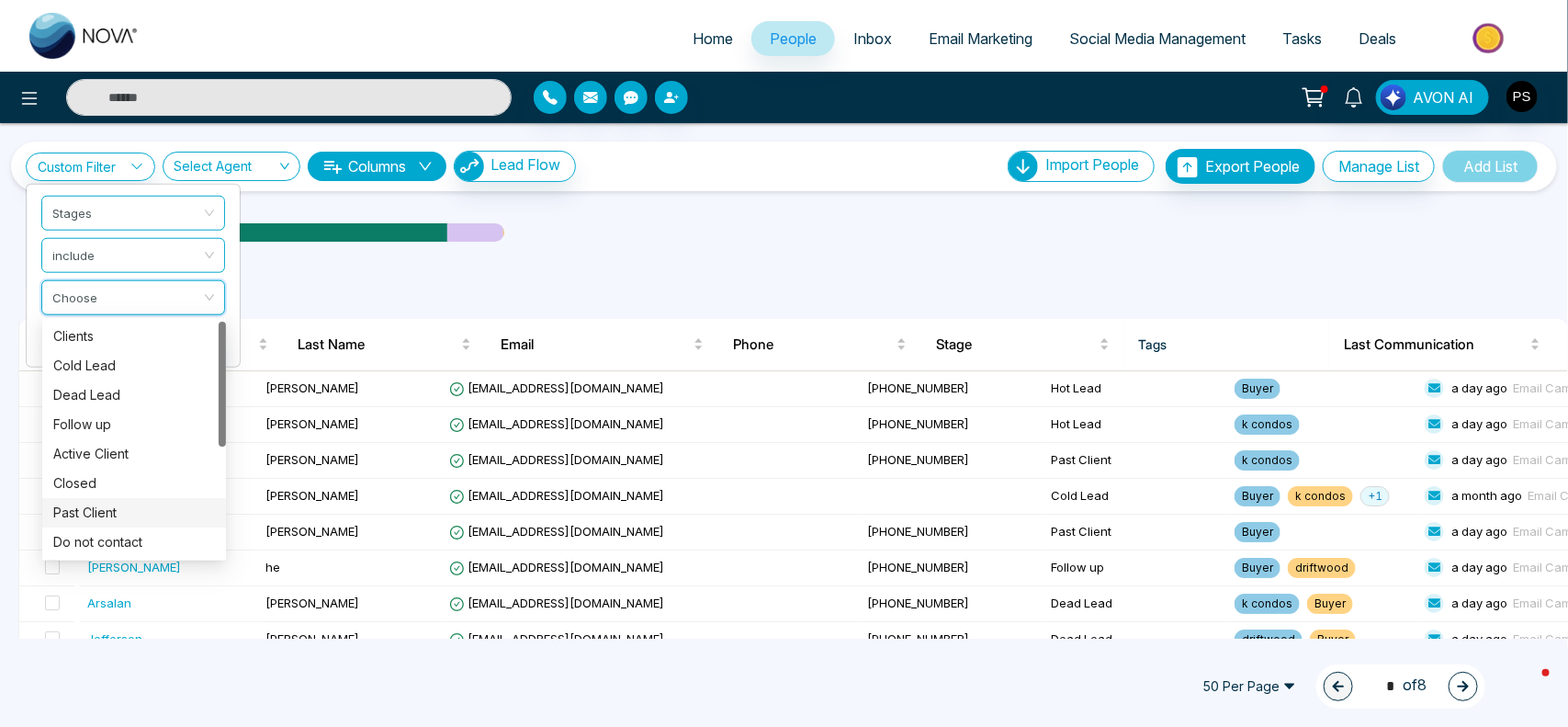
click at [129, 508] on div "Past Client" at bounding box center [134, 513] width 162 height 20
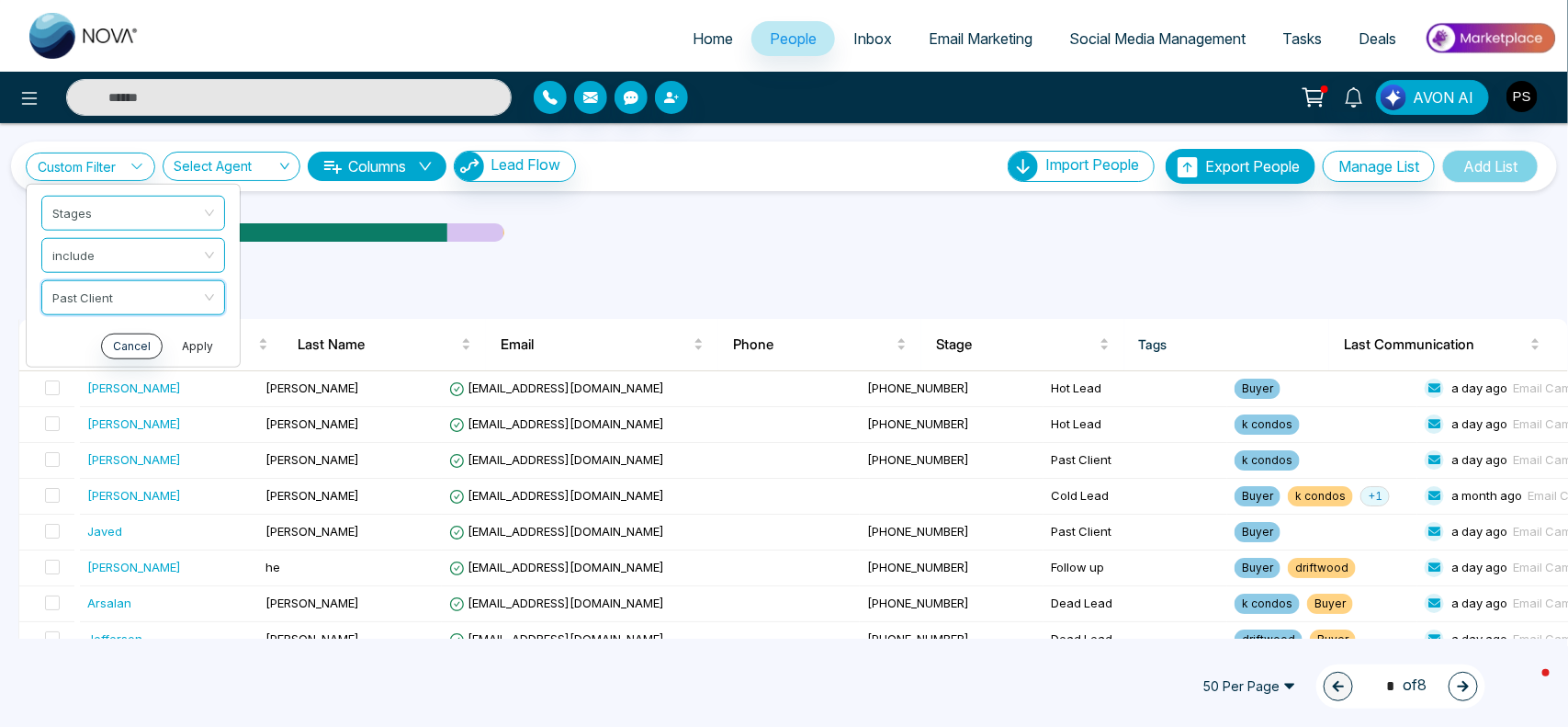
click at [210, 354] on button "Apply" at bounding box center [197, 345] width 55 height 26
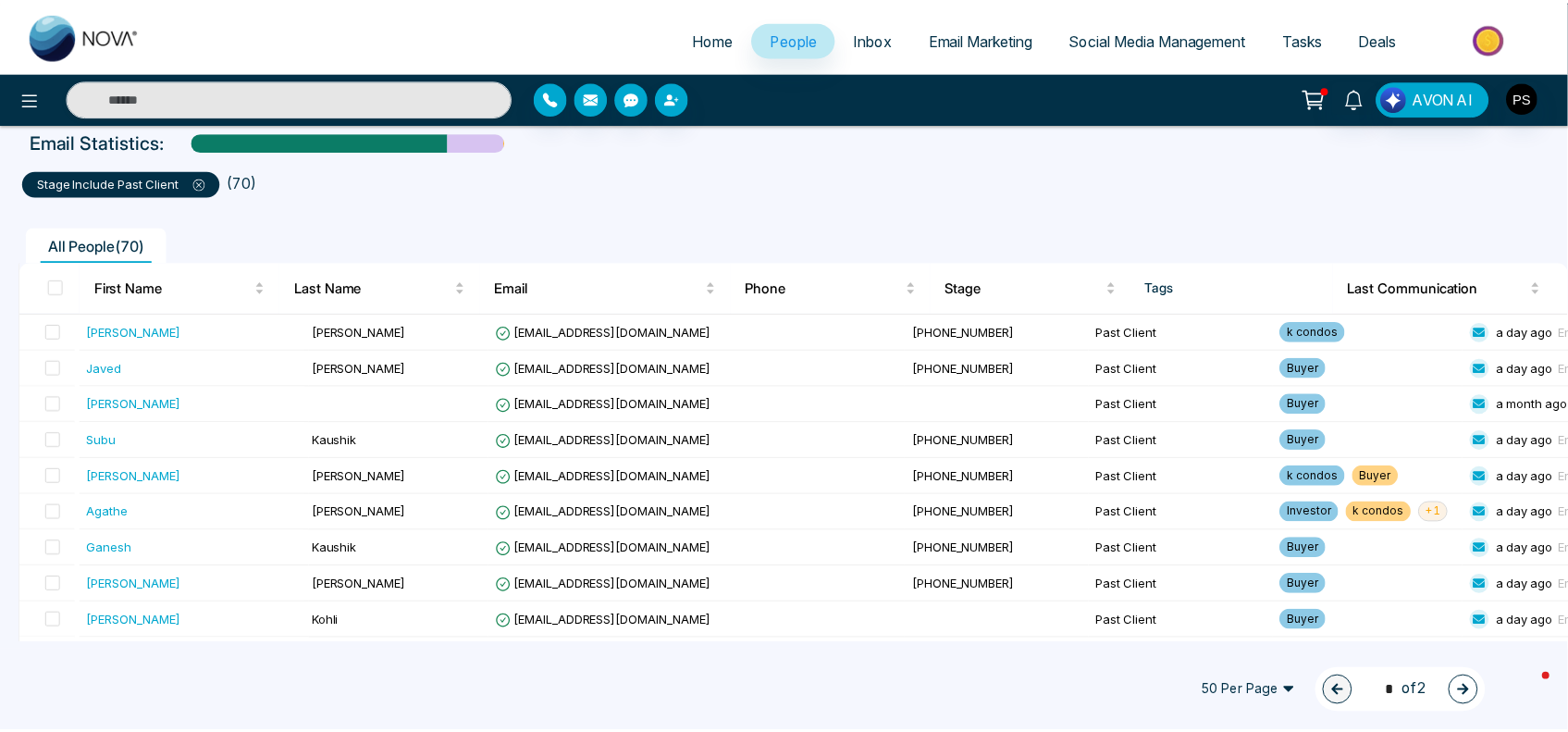
scroll to position [138, 0]
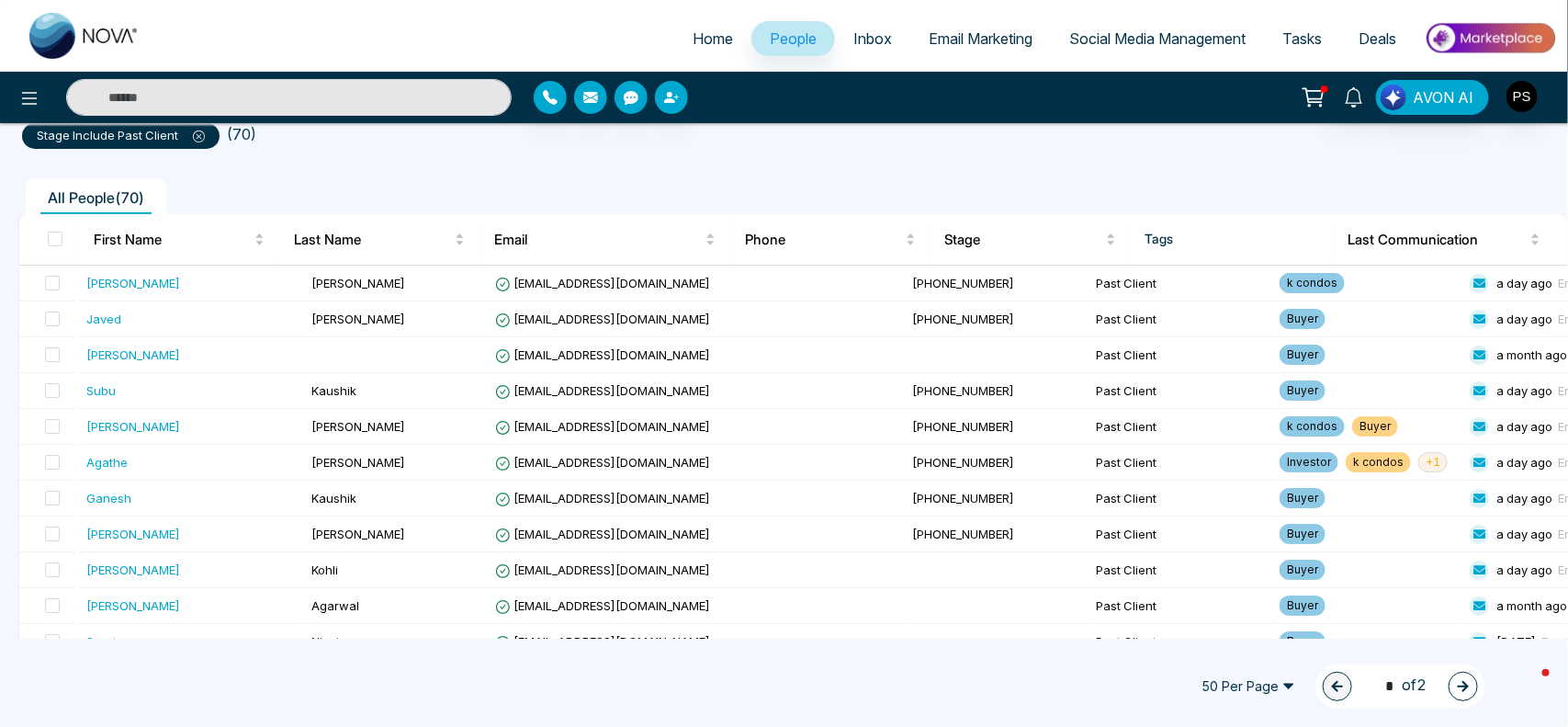
click at [1002, 33] on span "Email Marketing" at bounding box center [981, 38] width 104 height 18
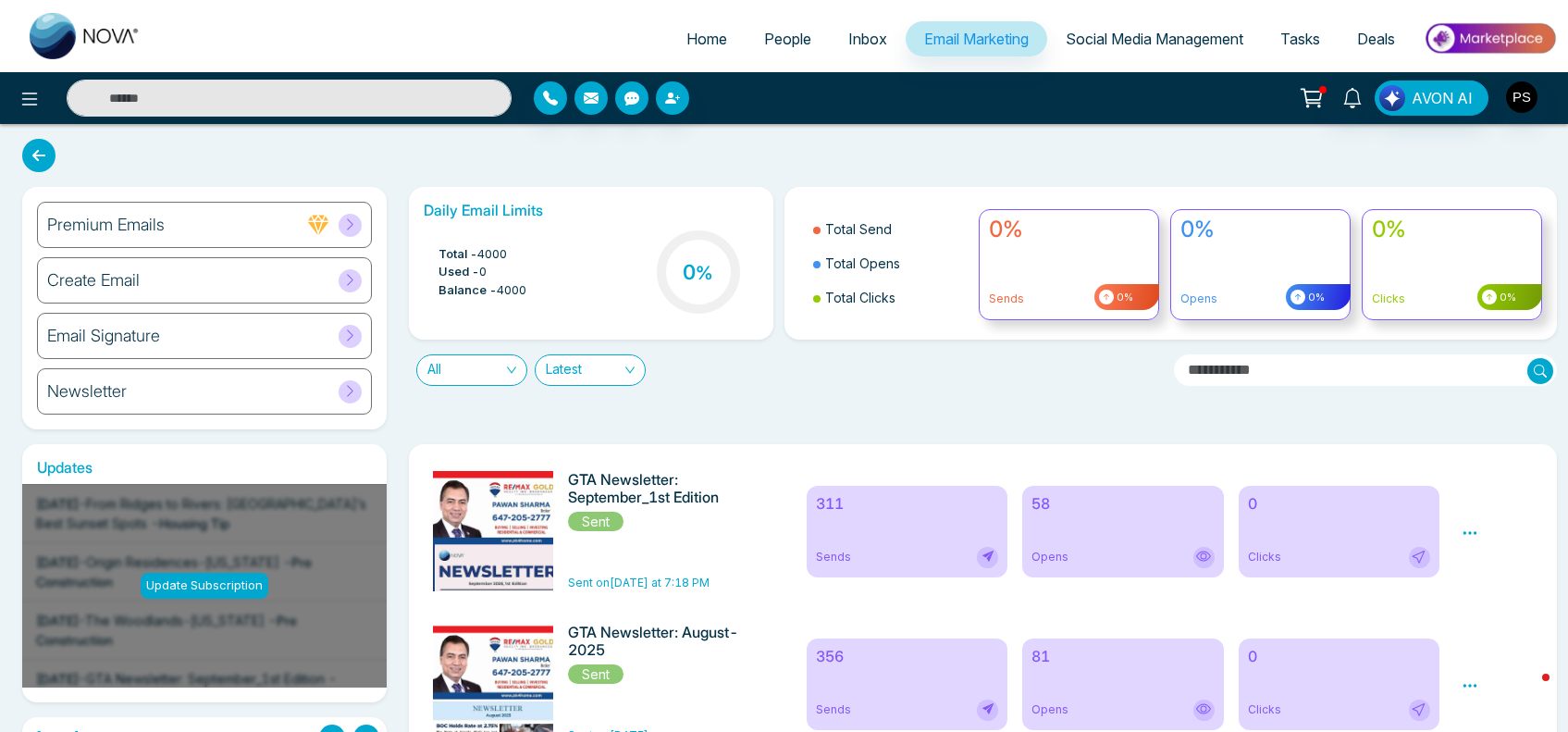
click at [718, 515] on div "GTA Newsletter: September_1st Edition Sent" at bounding box center [656, 501] width 176 height 61
click at [1462, 529] on icon at bounding box center [1469, 533] width 16 height 16
click at [1490, 586] on link "Analytics" at bounding box center [1502, 586] width 53 height 15
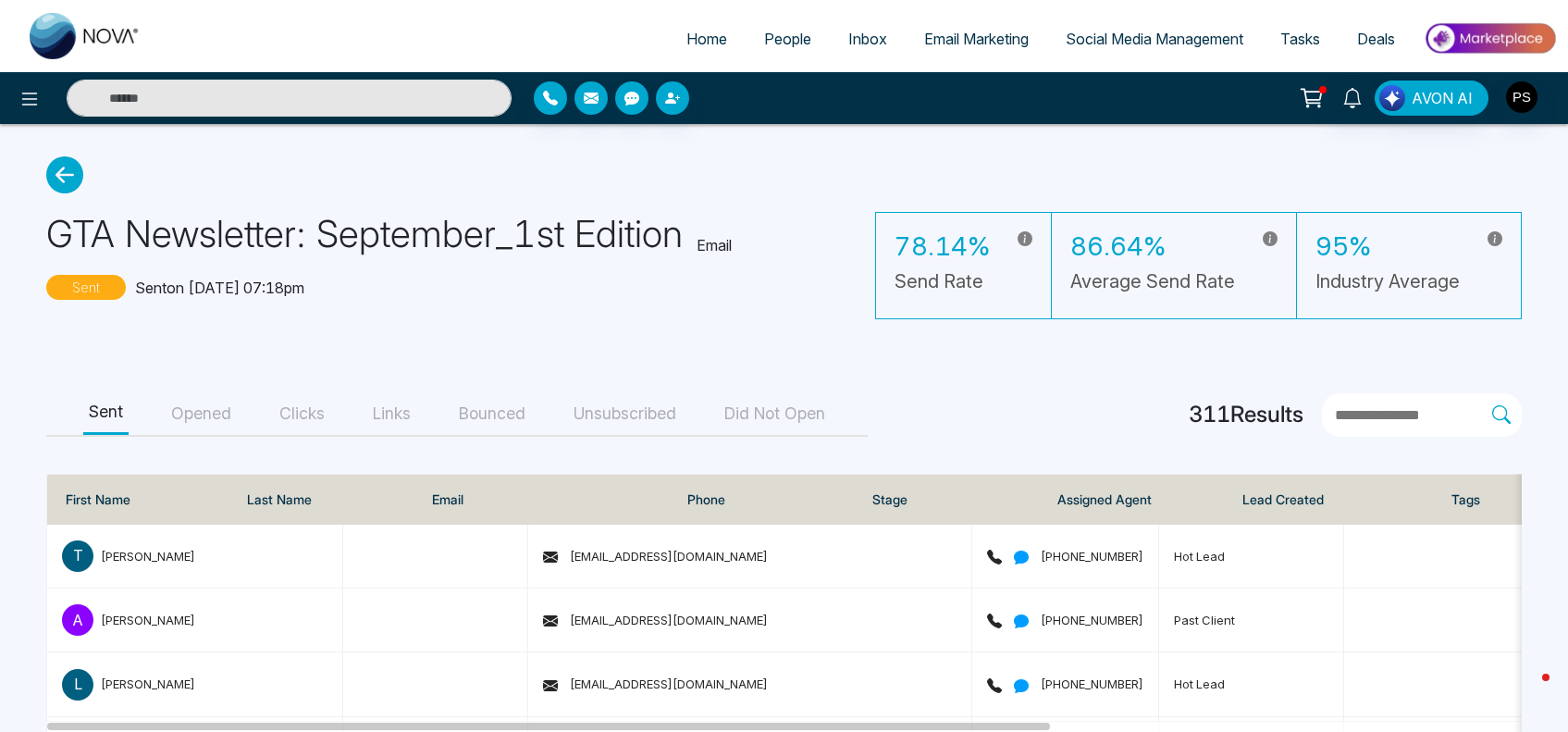
scroll to position [46, 0]
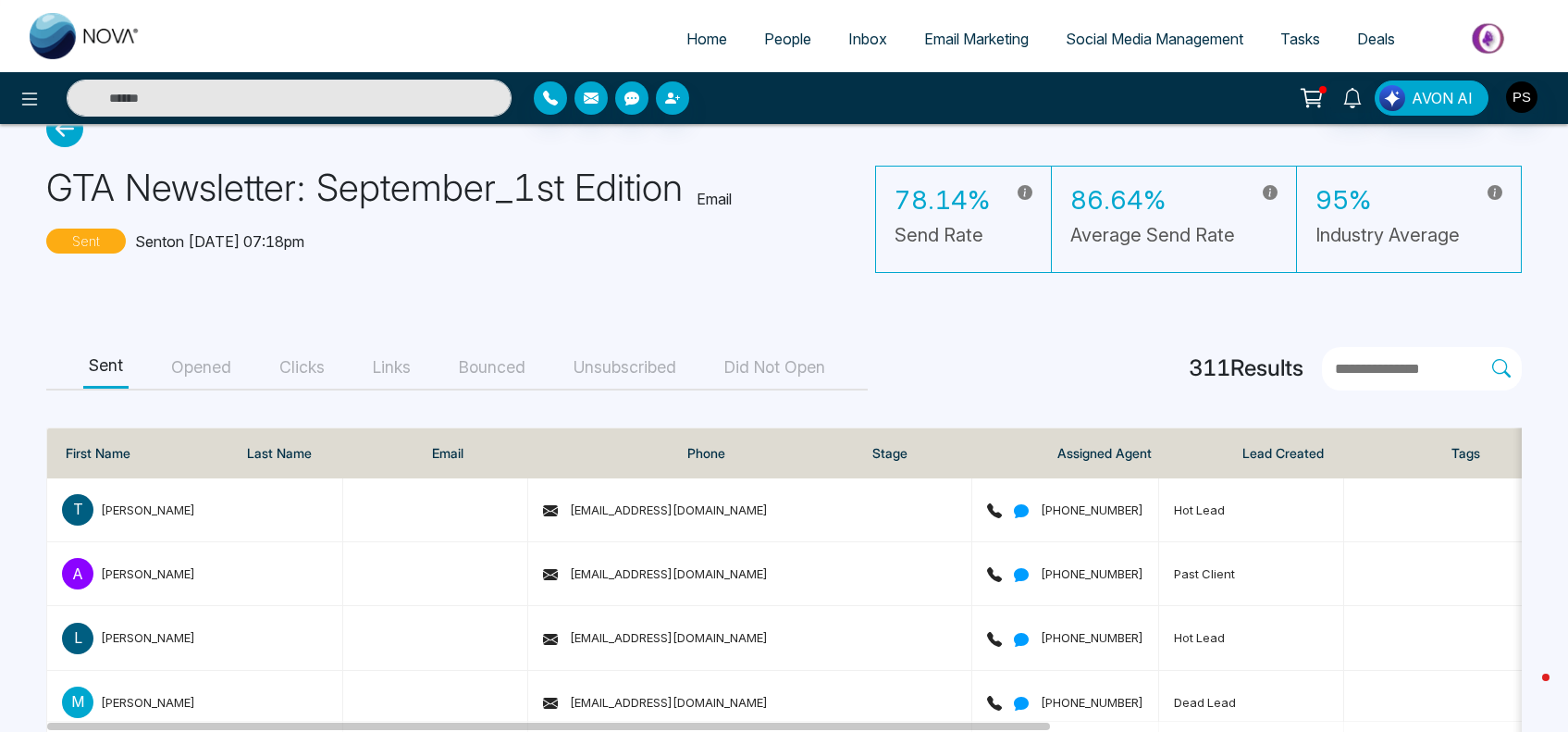
click at [216, 365] on button "Opened" at bounding box center [201, 367] width 72 height 42
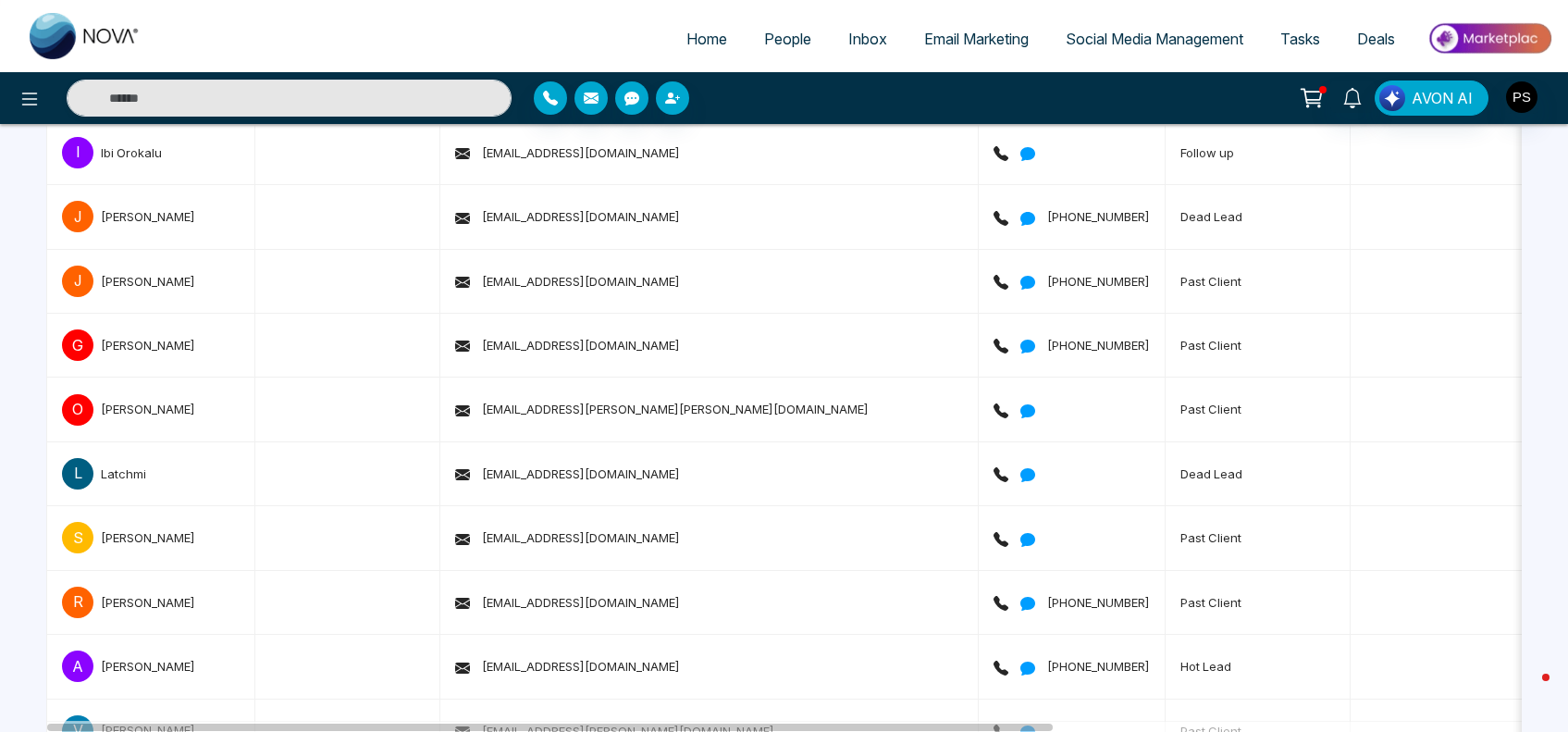
scroll to position [85, 0]
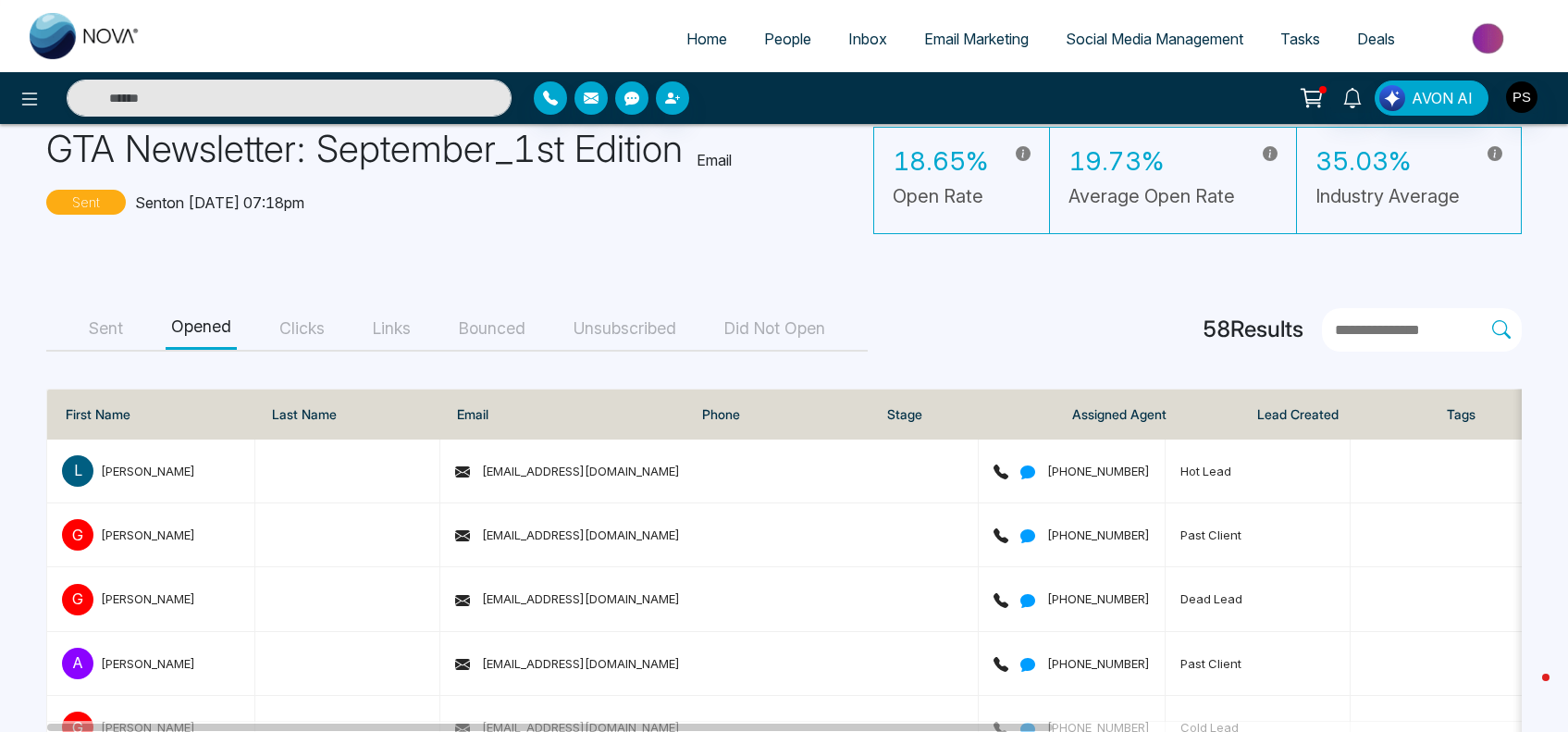
click at [306, 347] on button "Clicks" at bounding box center [302, 328] width 56 height 42
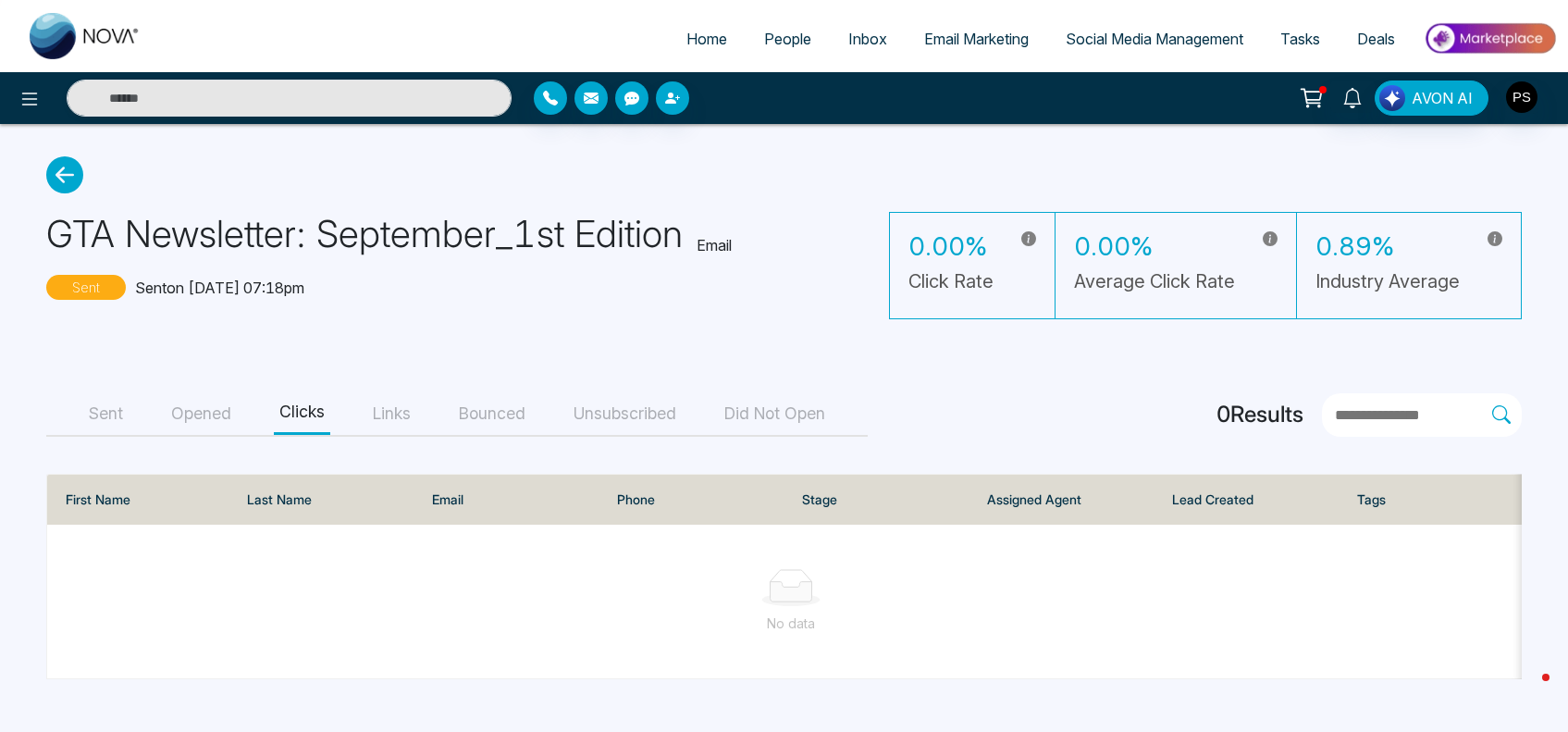
scroll to position [0, 0]
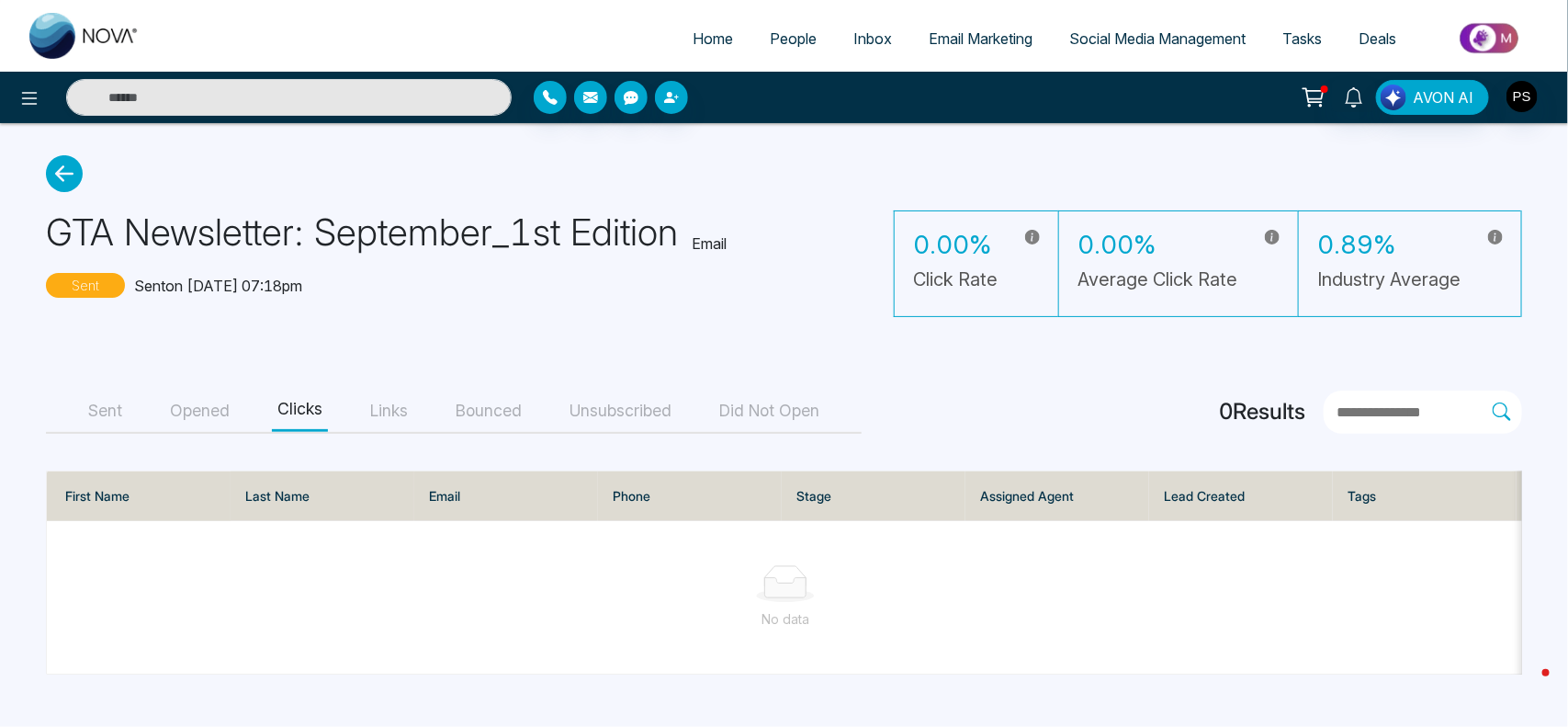
click at [398, 411] on button "Links" at bounding box center [388, 411] width 49 height 41
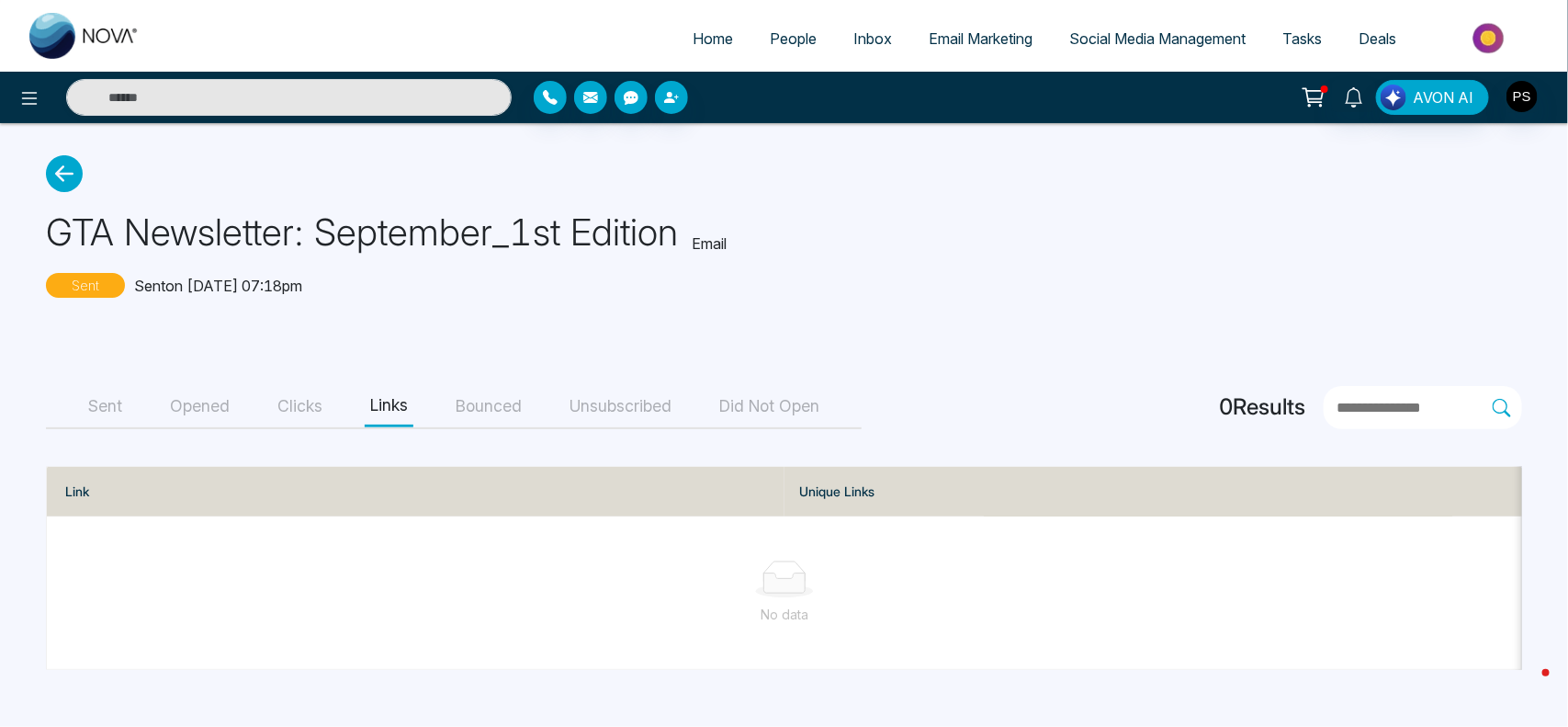
click at [485, 411] on button "Bounced" at bounding box center [488, 406] width 77 height 41
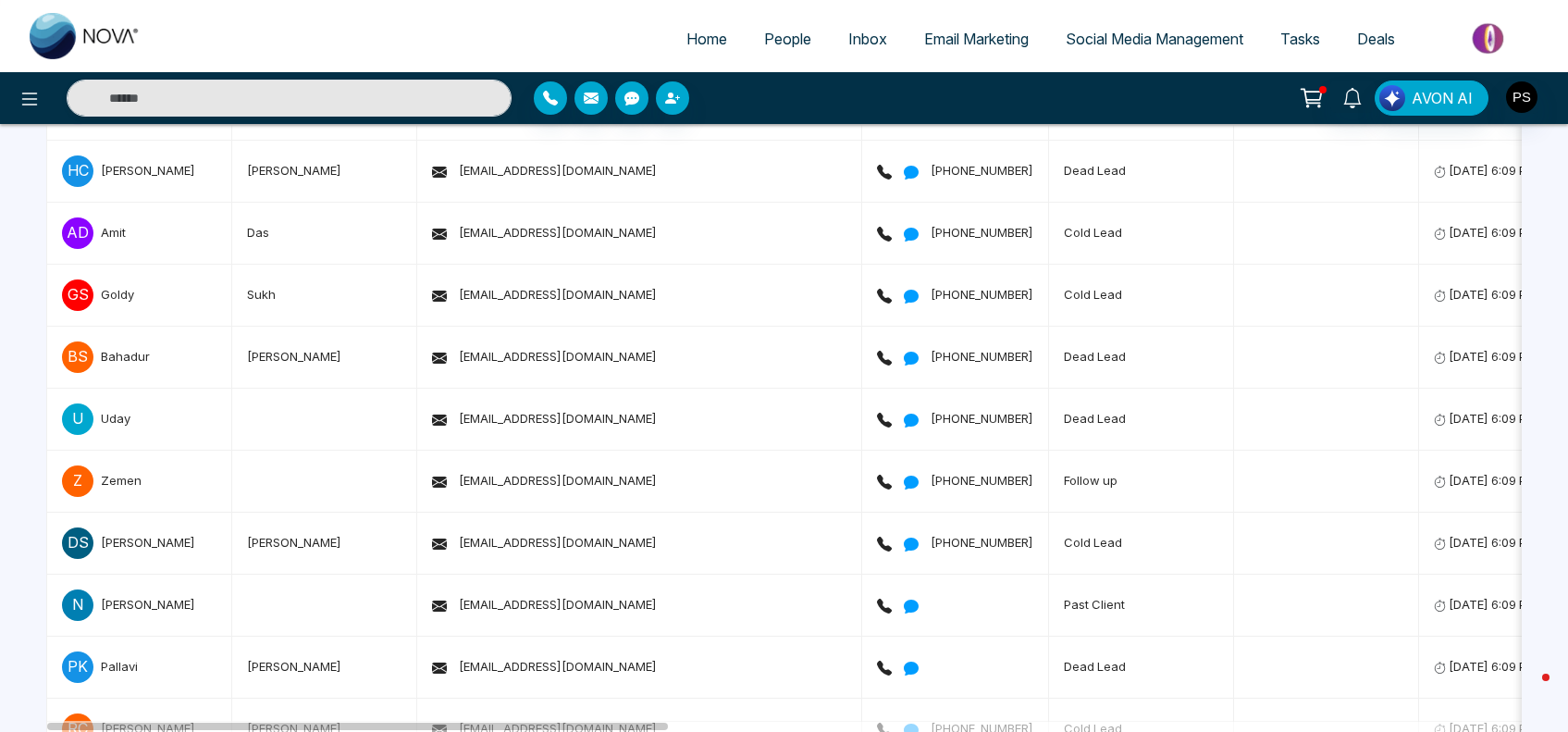
scroll to position [53, 0]
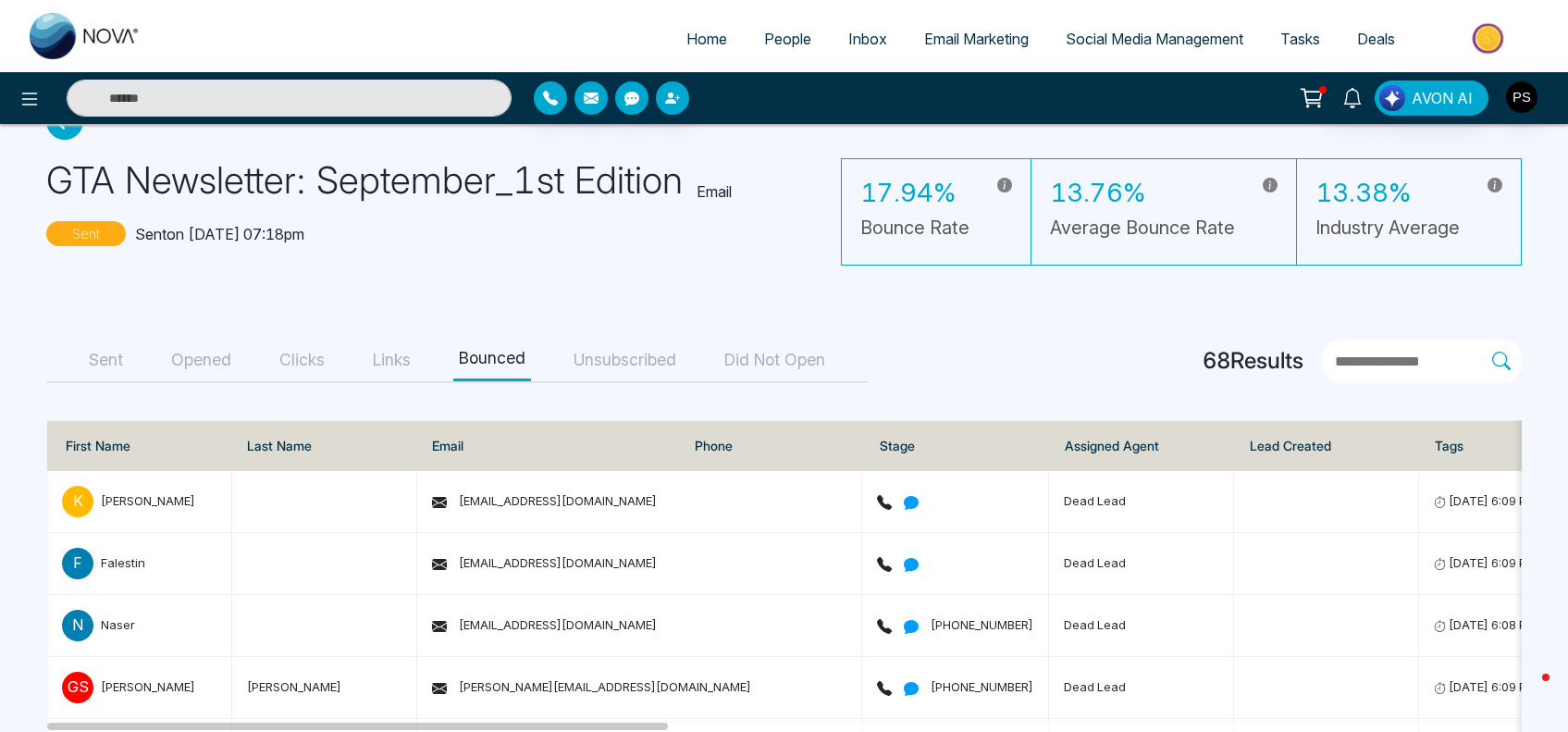
click at [648, 366] on button "Unsubscribed" at bounding box center [625, 360] width 114 height 42
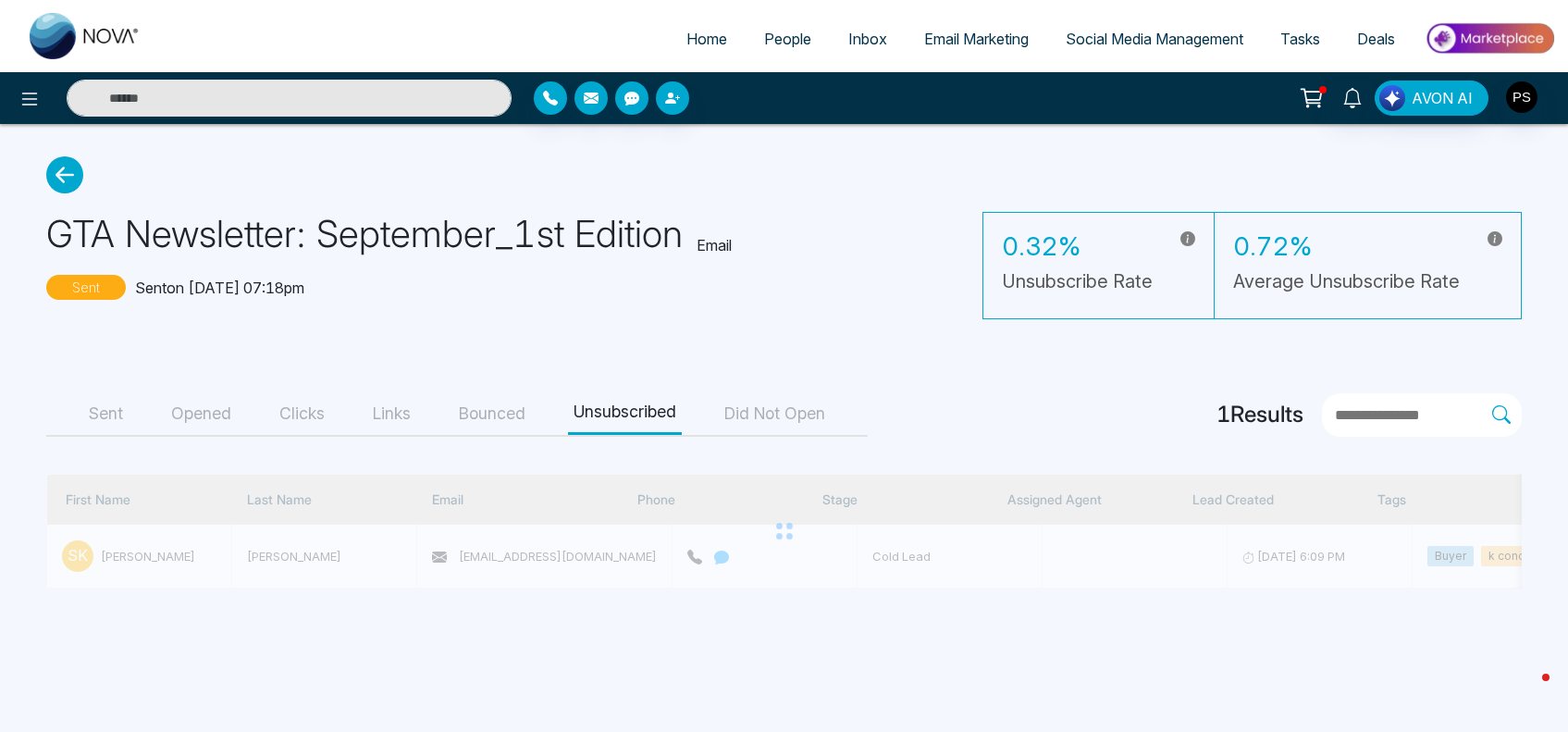
scroll to position [0, 0]
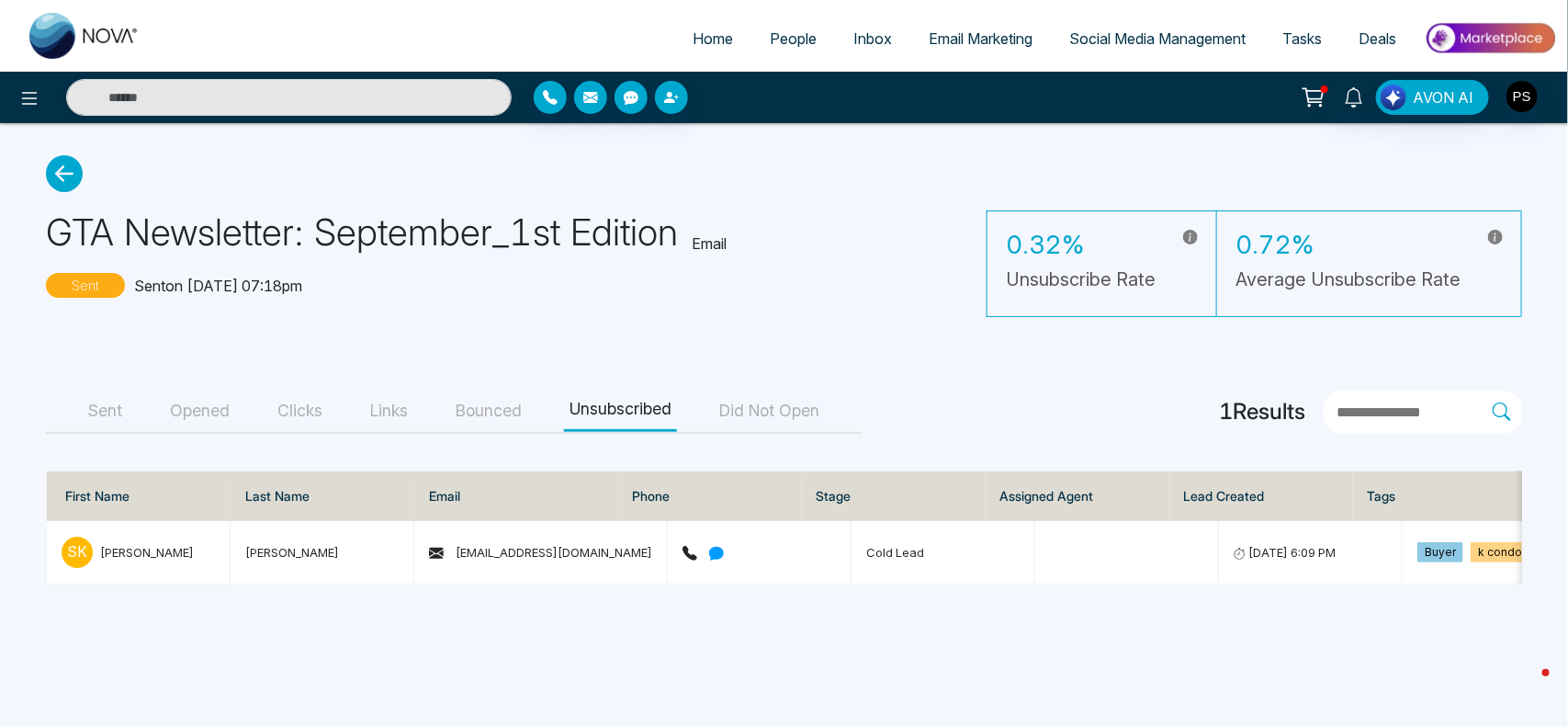
click at [759, 414] on button "Did Not Open" at bounding box center [769, 411] width 112 height 41
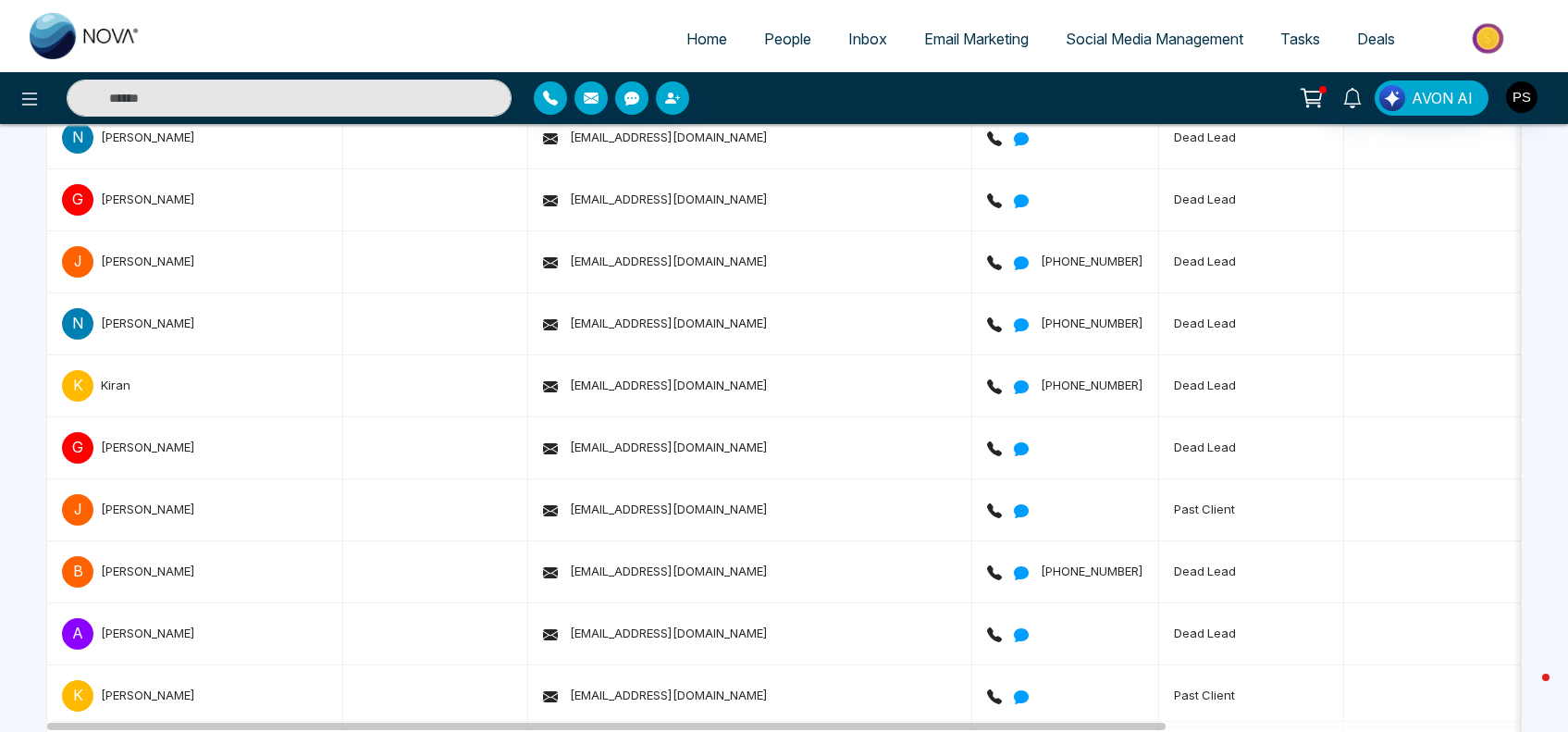
scroll to position [3497, 0]
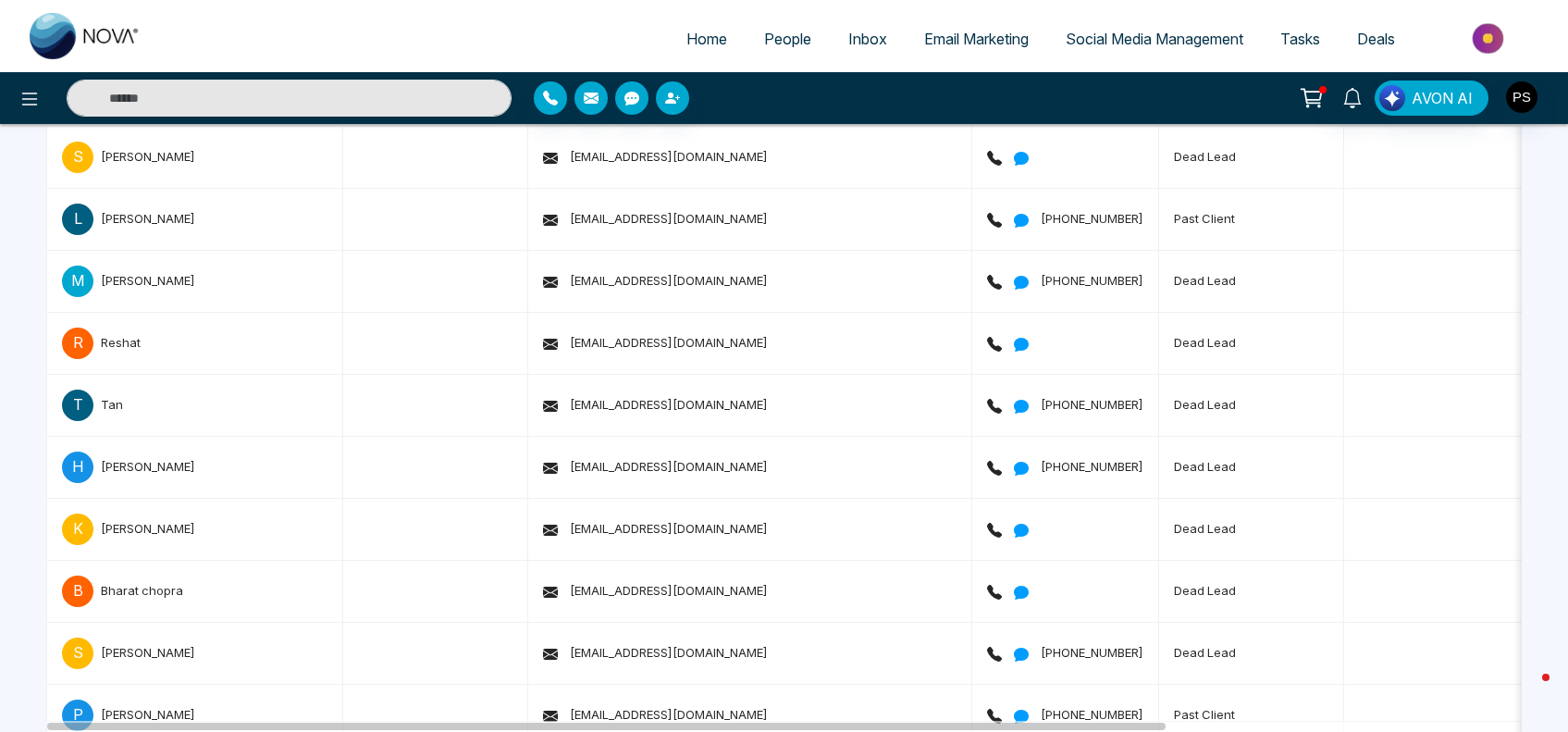
click at [764, 33] on span "People" at bounding box center [787, 39] width 47 height 18
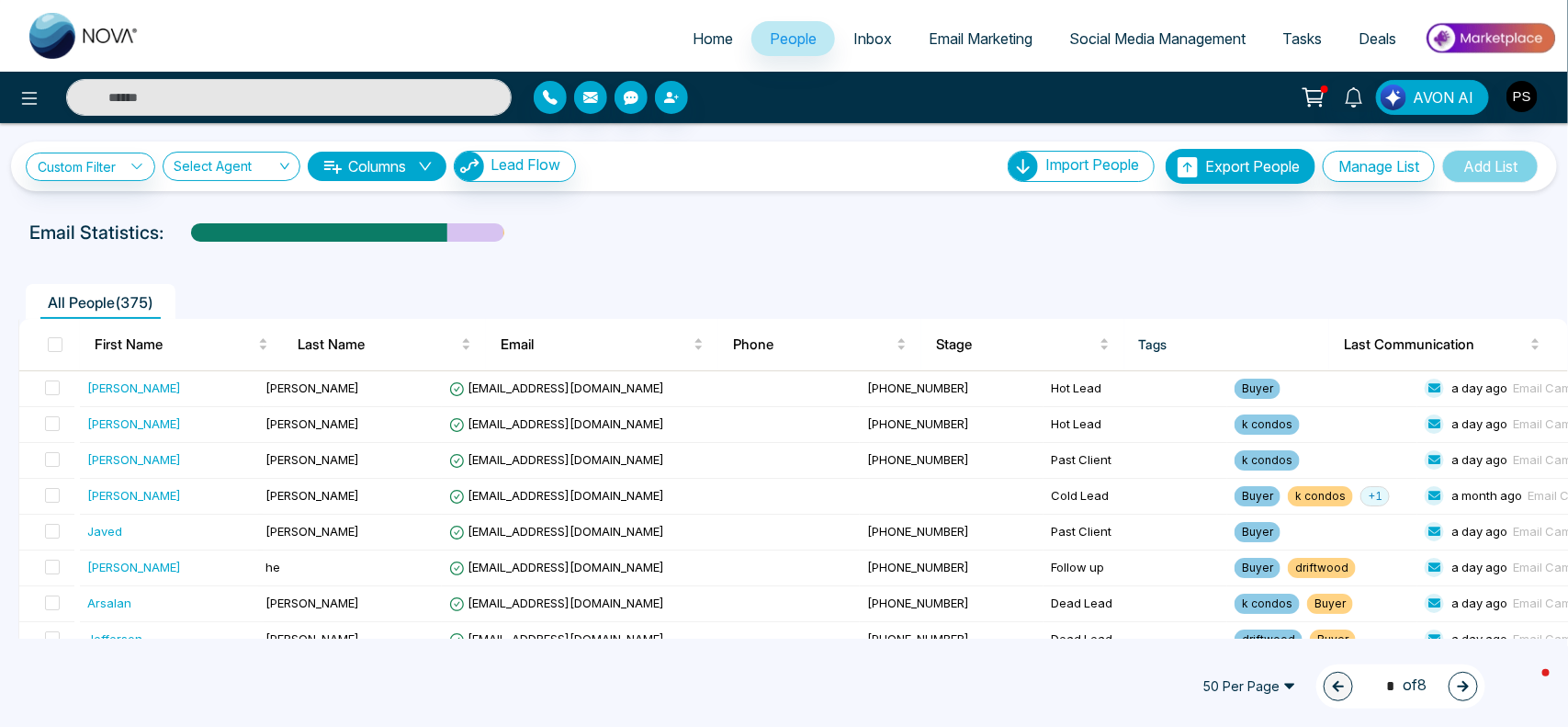
click at [786, 41] on span "People" at bounding box center [793, 38] width 47 height 18
click at [107, 176] on link "Custom Filter" at bounding box center [90, 167] width 130 height 29
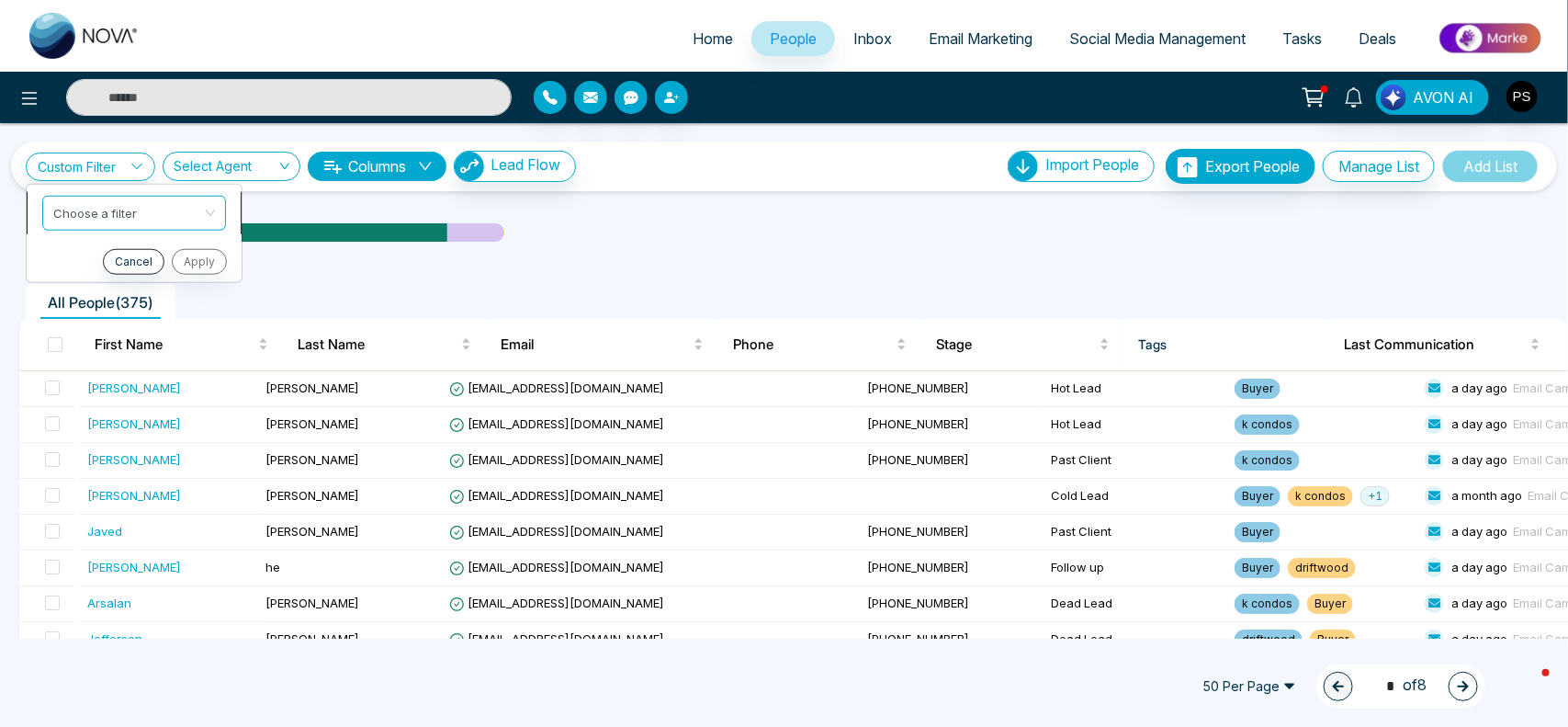
click at [104, 217] on input "search" at bounding box center [127, 210] width 149 height 28
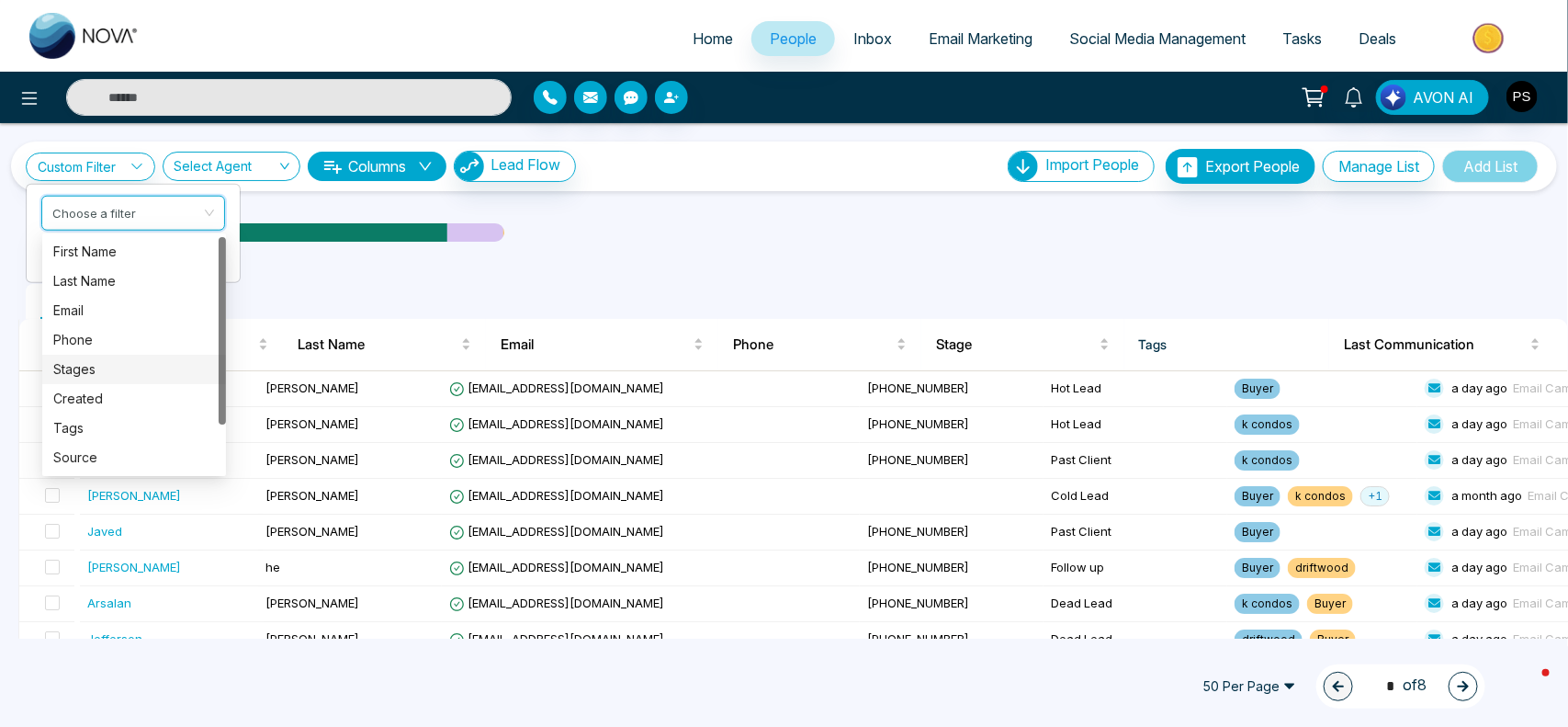
click at [90, 367] on div "Stages" at bounding box center [134, 369] width 162 height 20
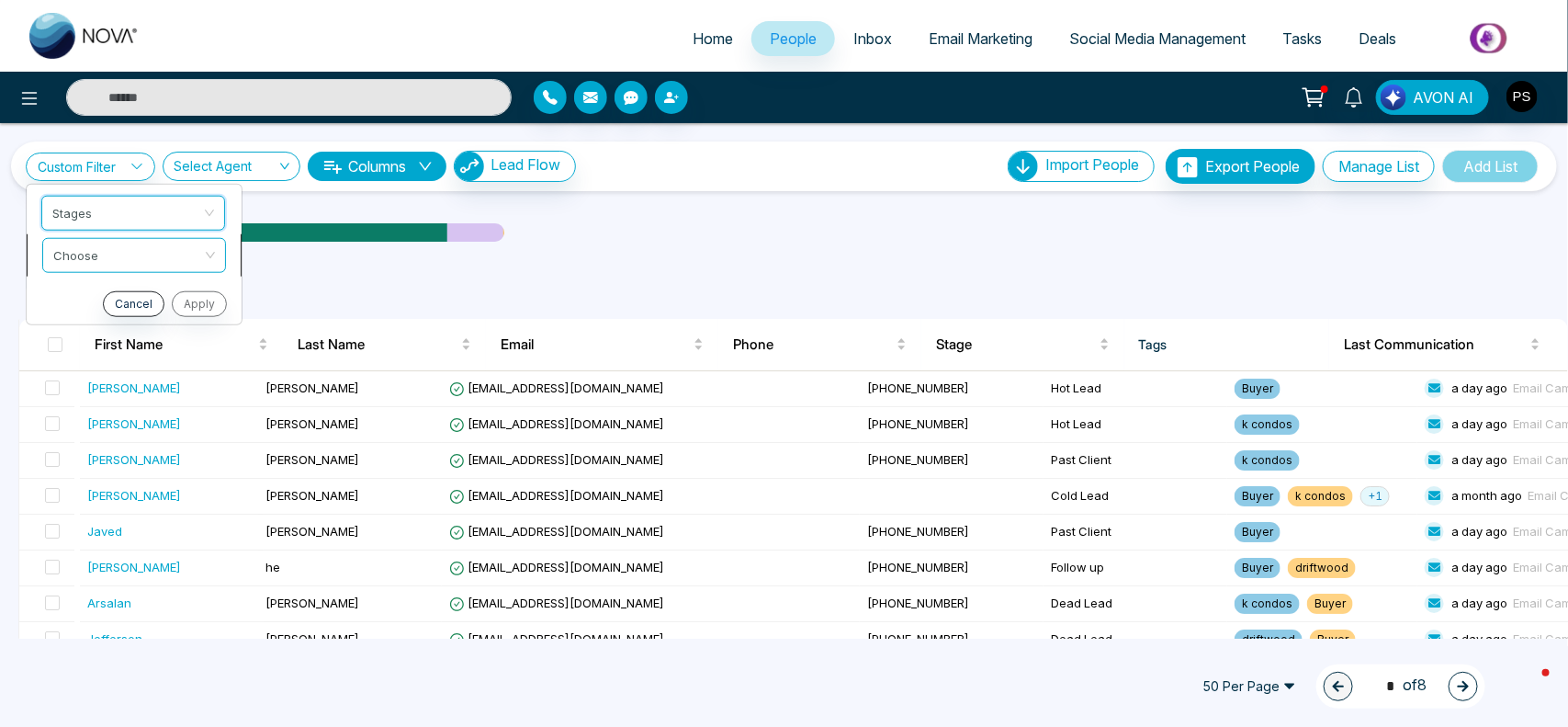
click at [212, 249] on div "Choose" at bounding box center [134, 255] width 184 height 35
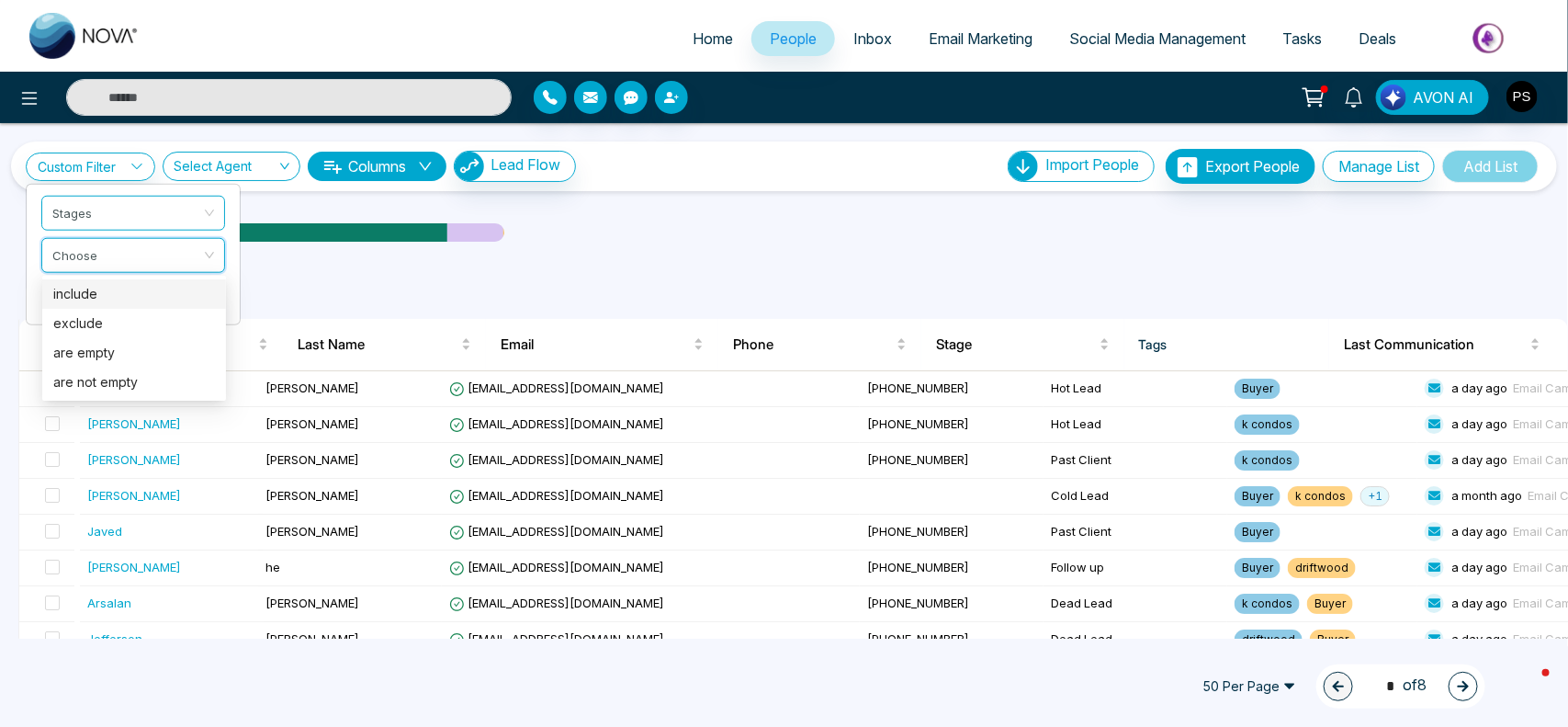
click at [185, 303] on div "include" at bounding box center [134, 293] width 162 height 20
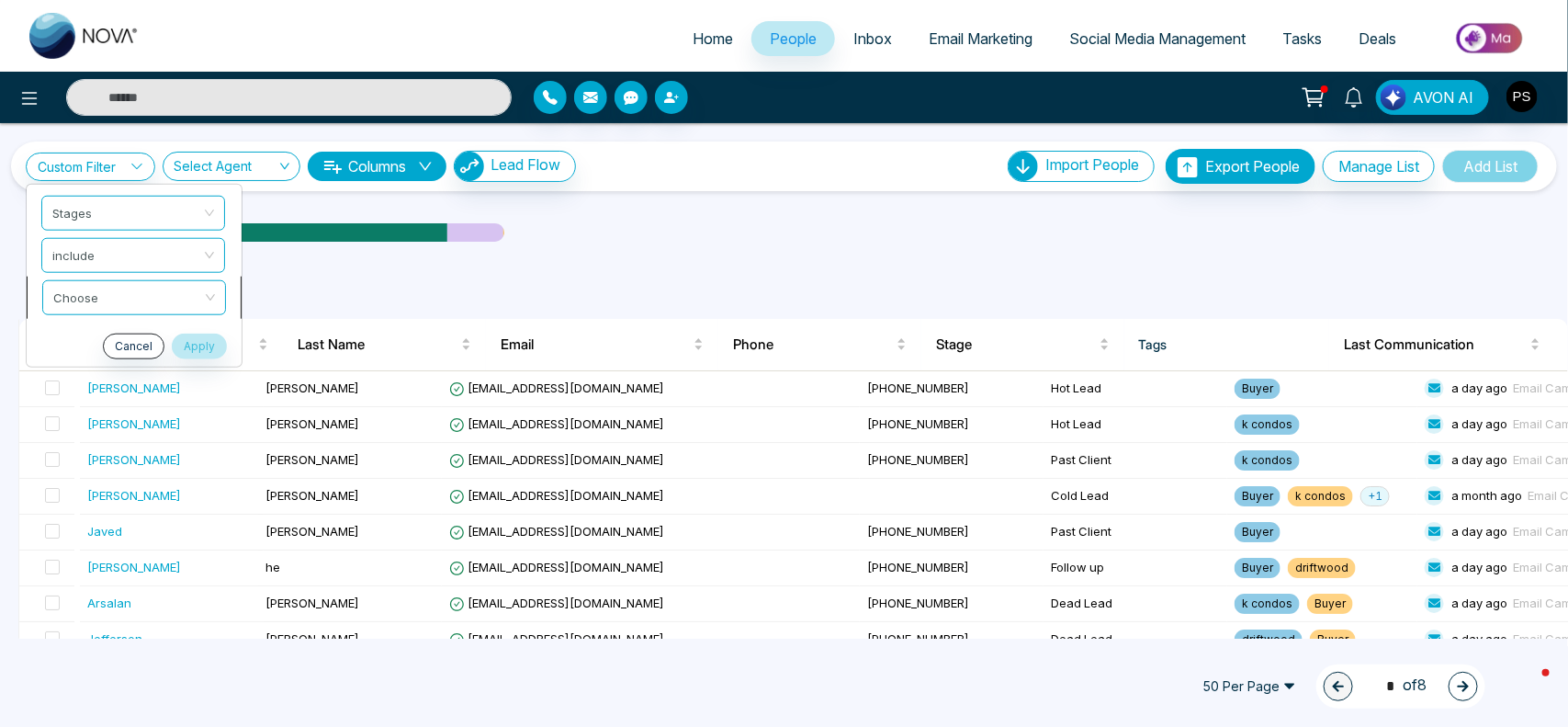
click at [191, 315] on li "Choose" at bounding box center [135, 297] width 215 height 42
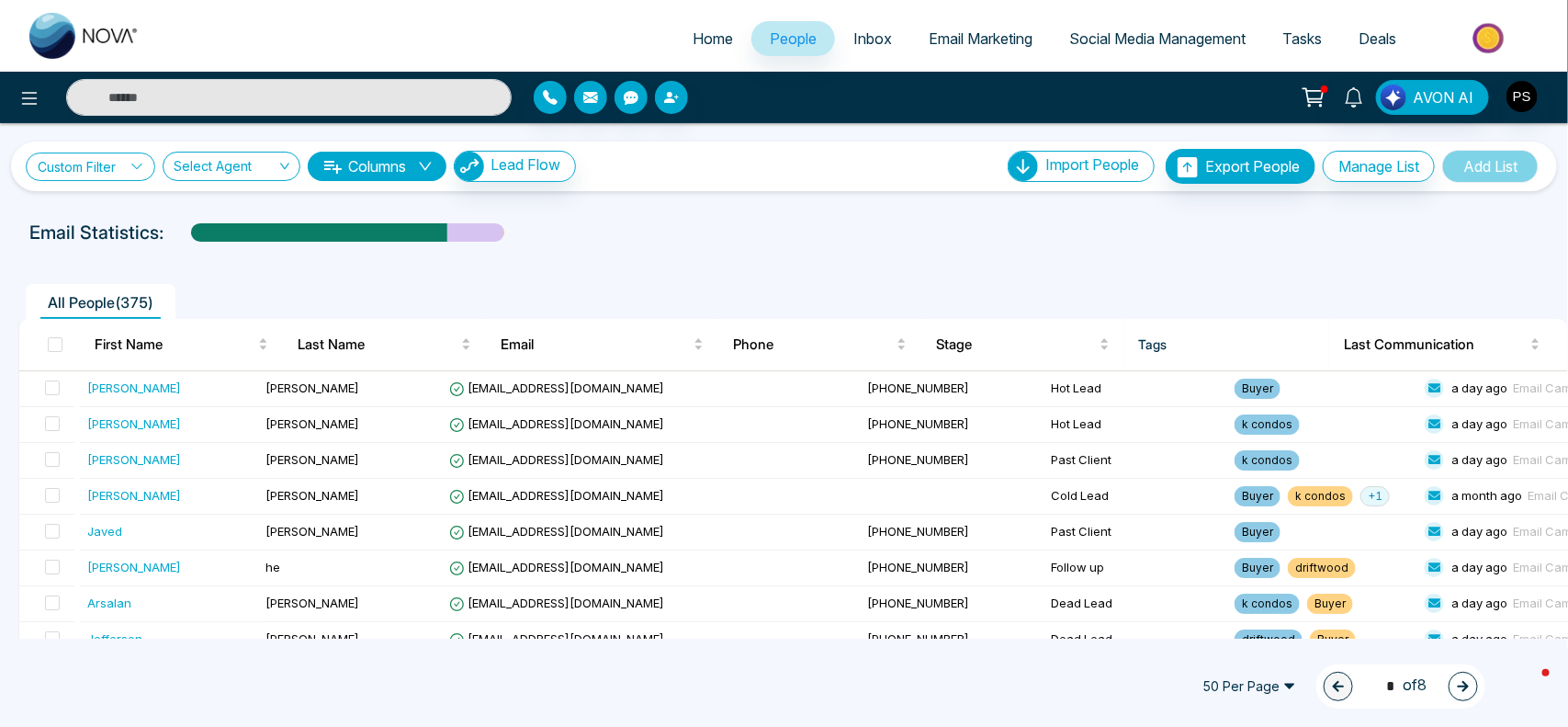
click at [135, 163] on icon at bounding box center [137, 165] width 12 height 13
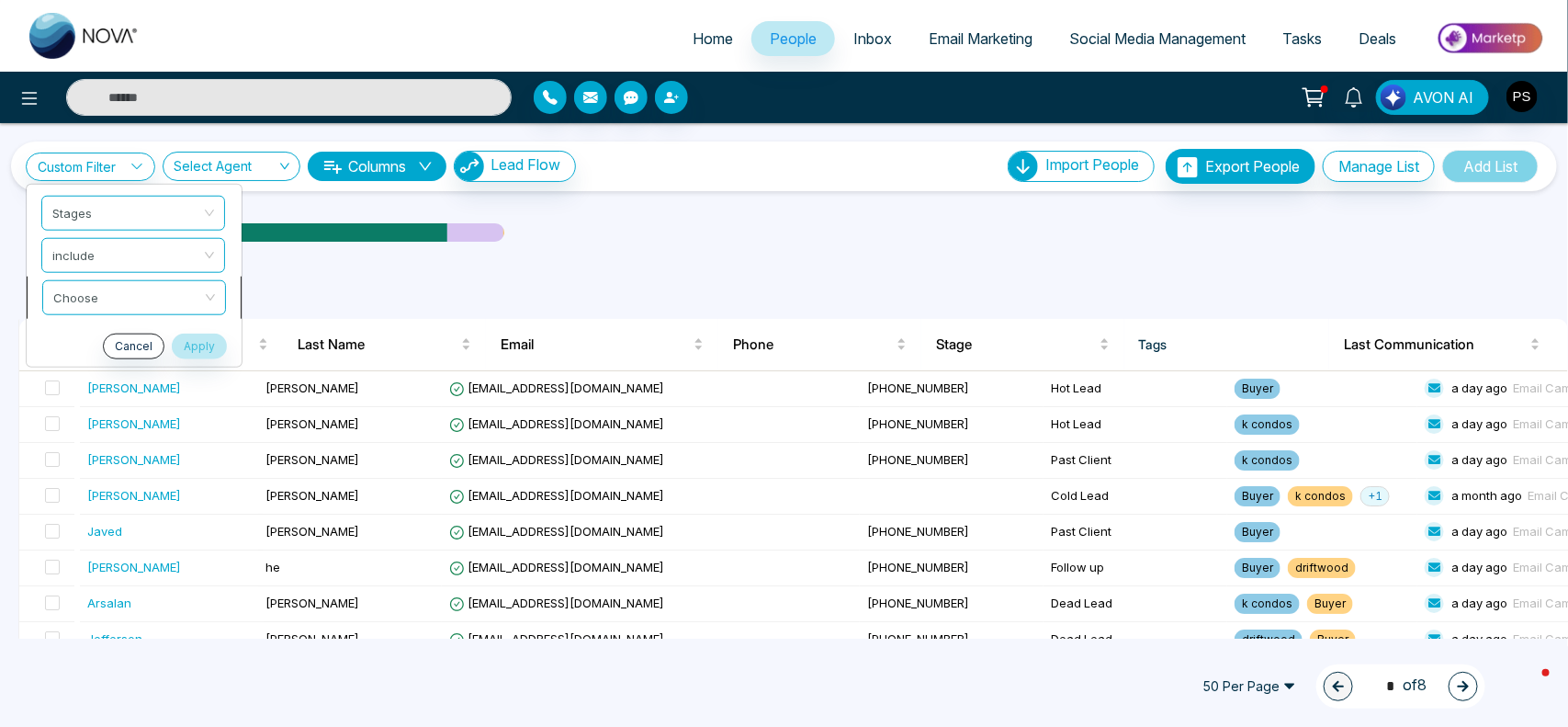
click at [144, 292] on input "search" at bounding box center [127, 293] width 149 height 28
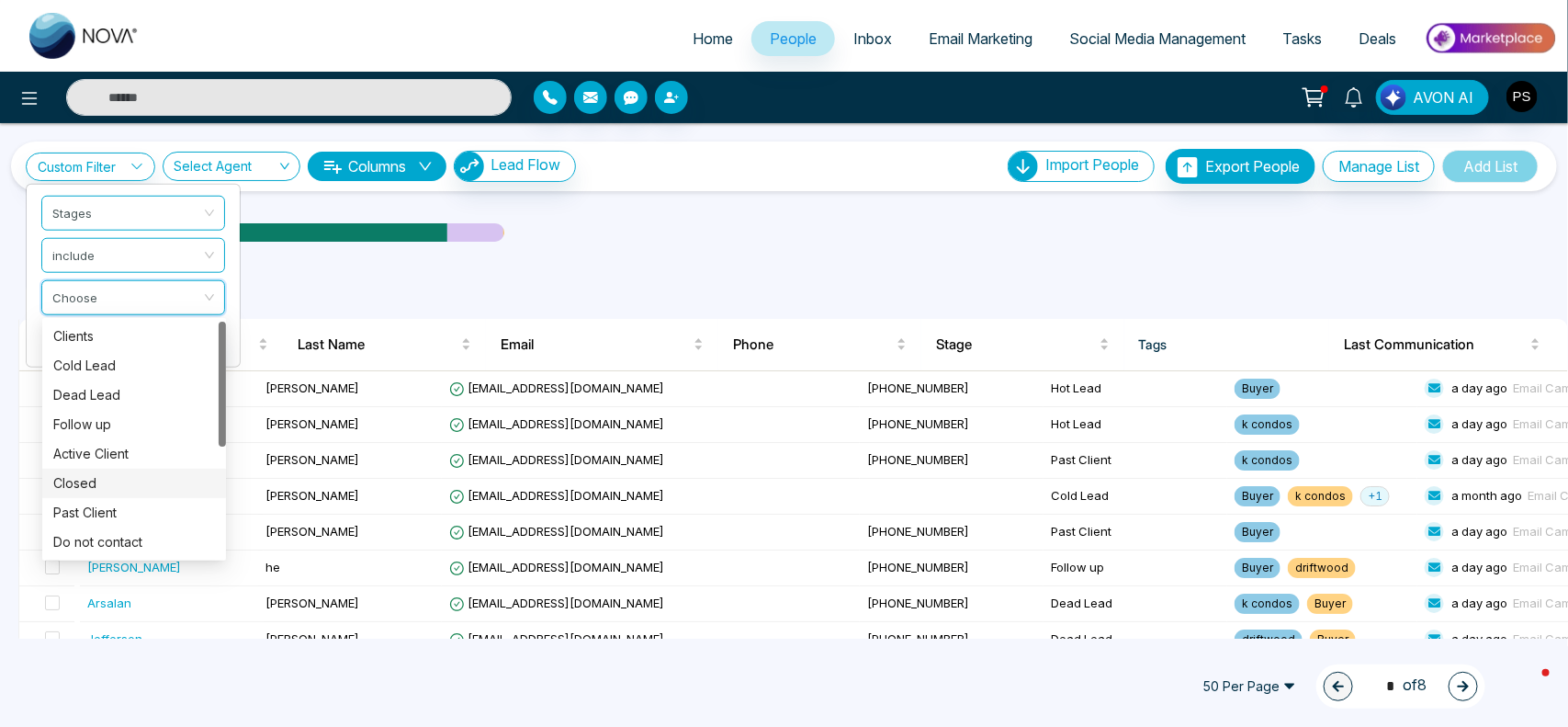
click at [220, 499] on div at bounding box center [222, 439] width 8 height 236
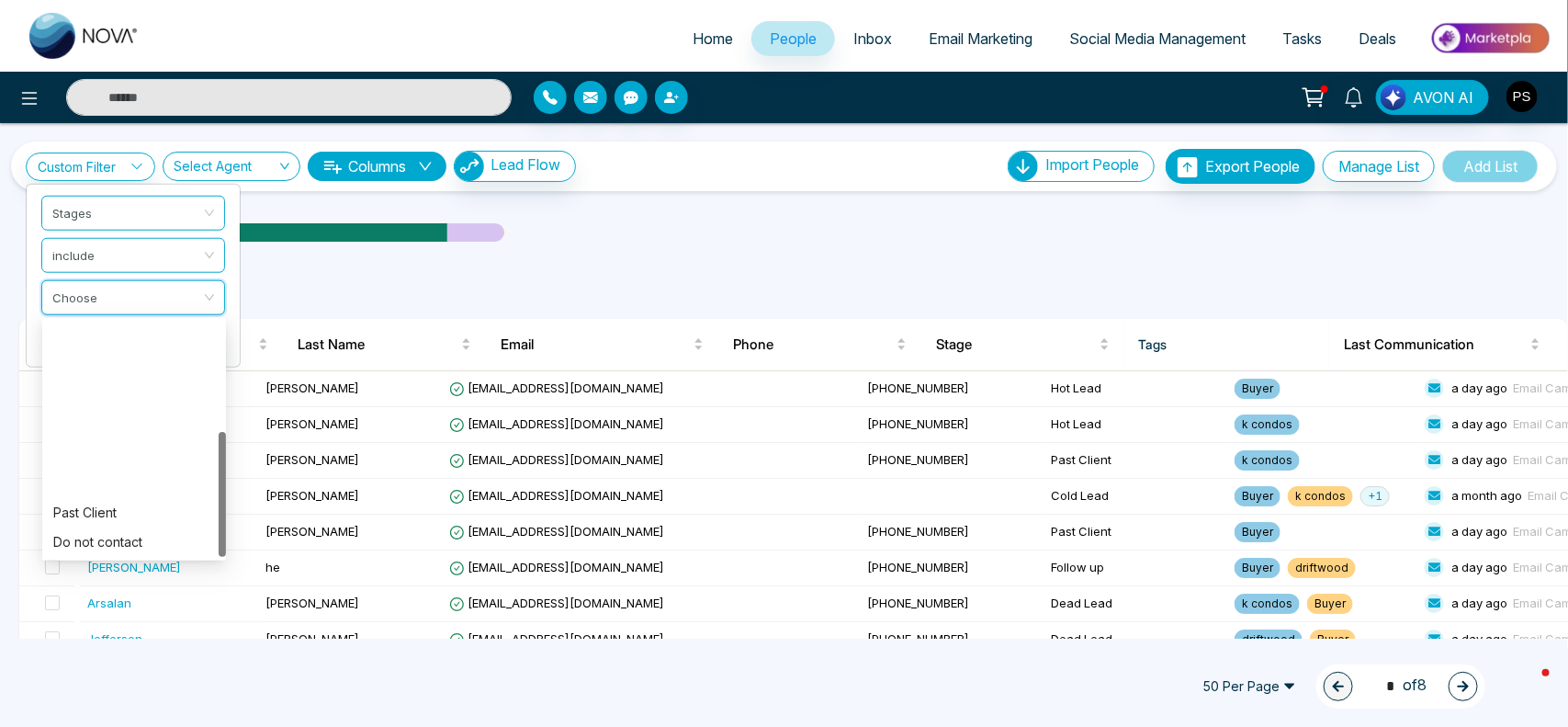
scroll to position [205, 0]
drag, startPoint x: 220, startPoint y: 439, endPoint x: 0, endPoint y: 778, distance: 404.1
click at [0, 726] on html "Home People Inbox Email Marketing Social Media Management Tasks Deals AVON AI C…" at bounding box center [784, 364] width 1568 height 727
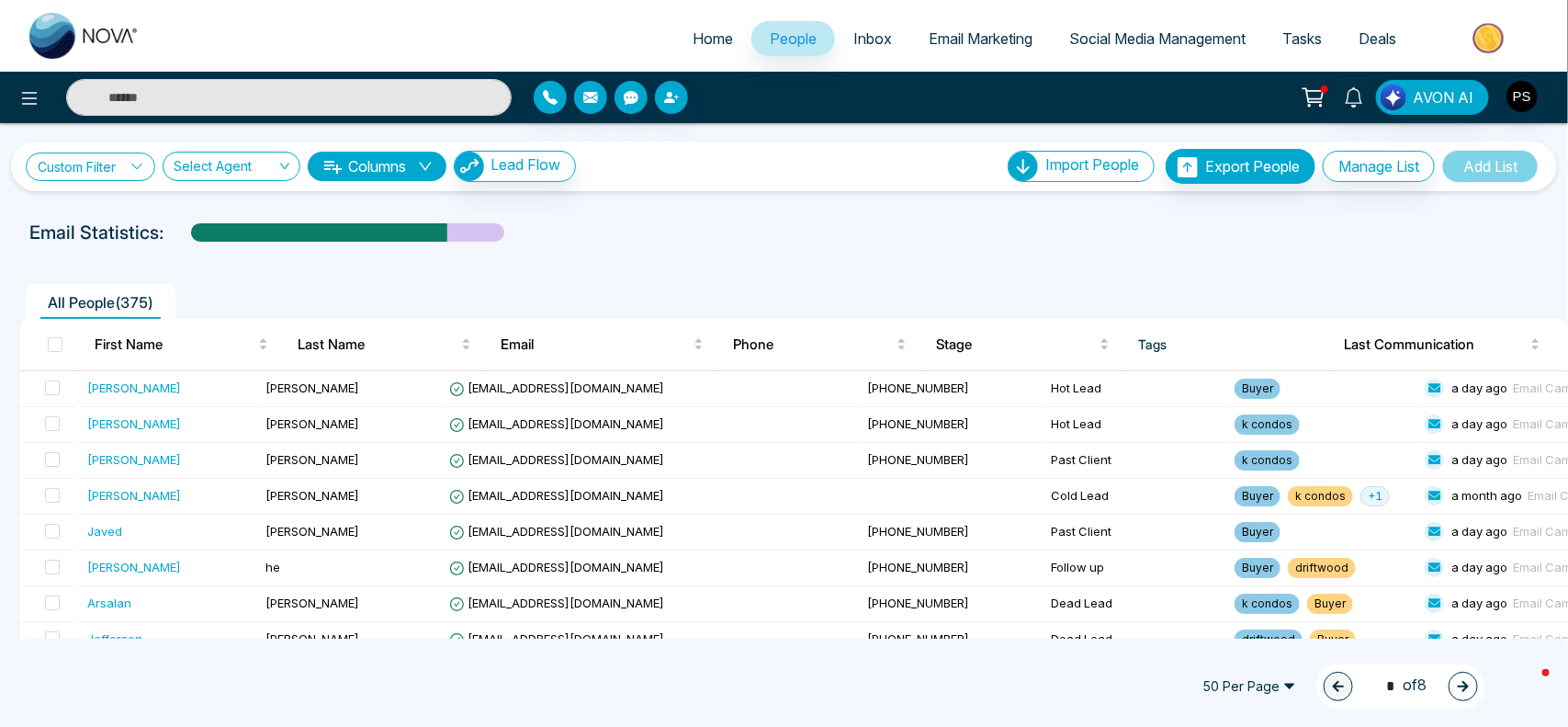
click at [112, 163] on link "Custom Filter" at bounding box center [90, 167] width 130 height 29
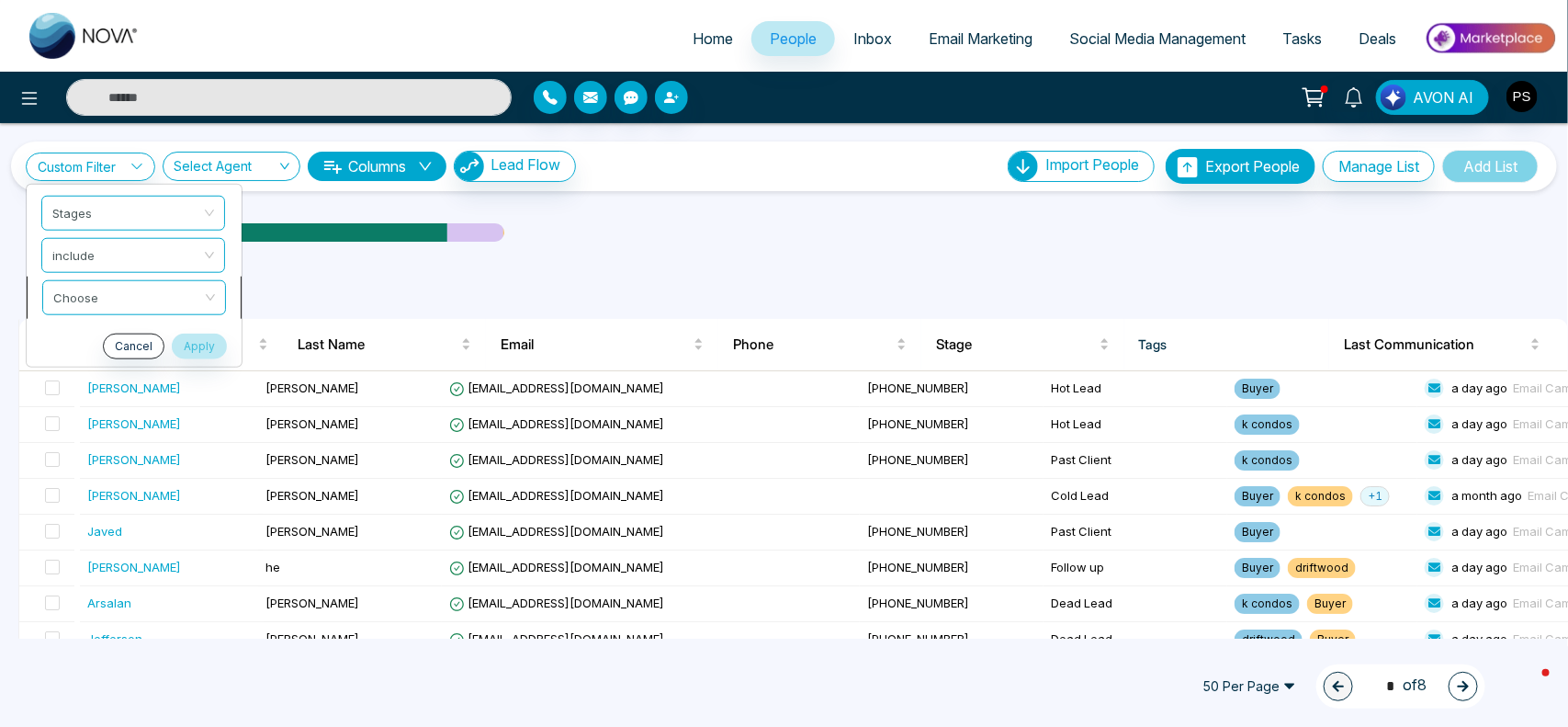
click at [112, 289] on input "search" at bounding box center [127, 293] width 149 height 28
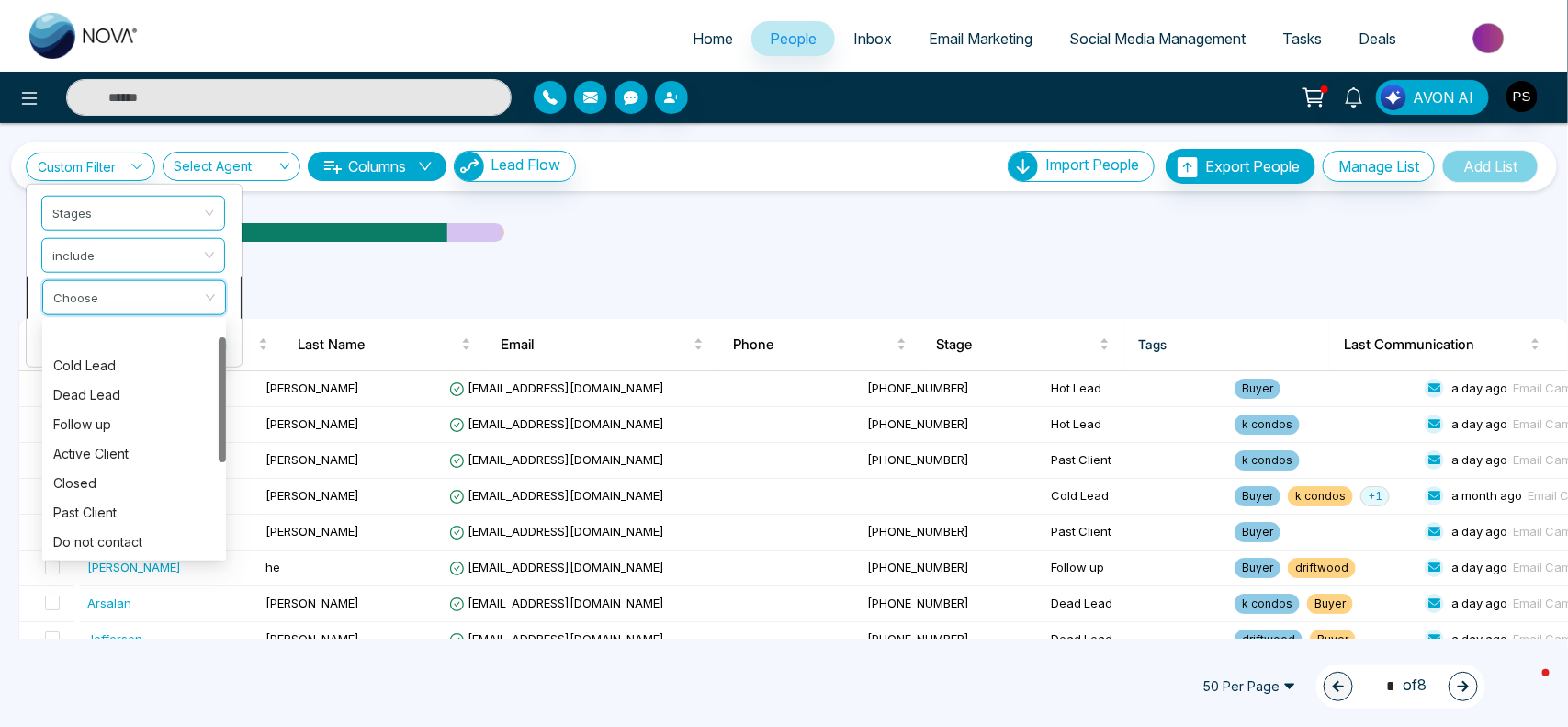
scroll to position [30, 0]
click at [181, 210] on span "Stages" at bounding box center [134, 213] width 162 height 33
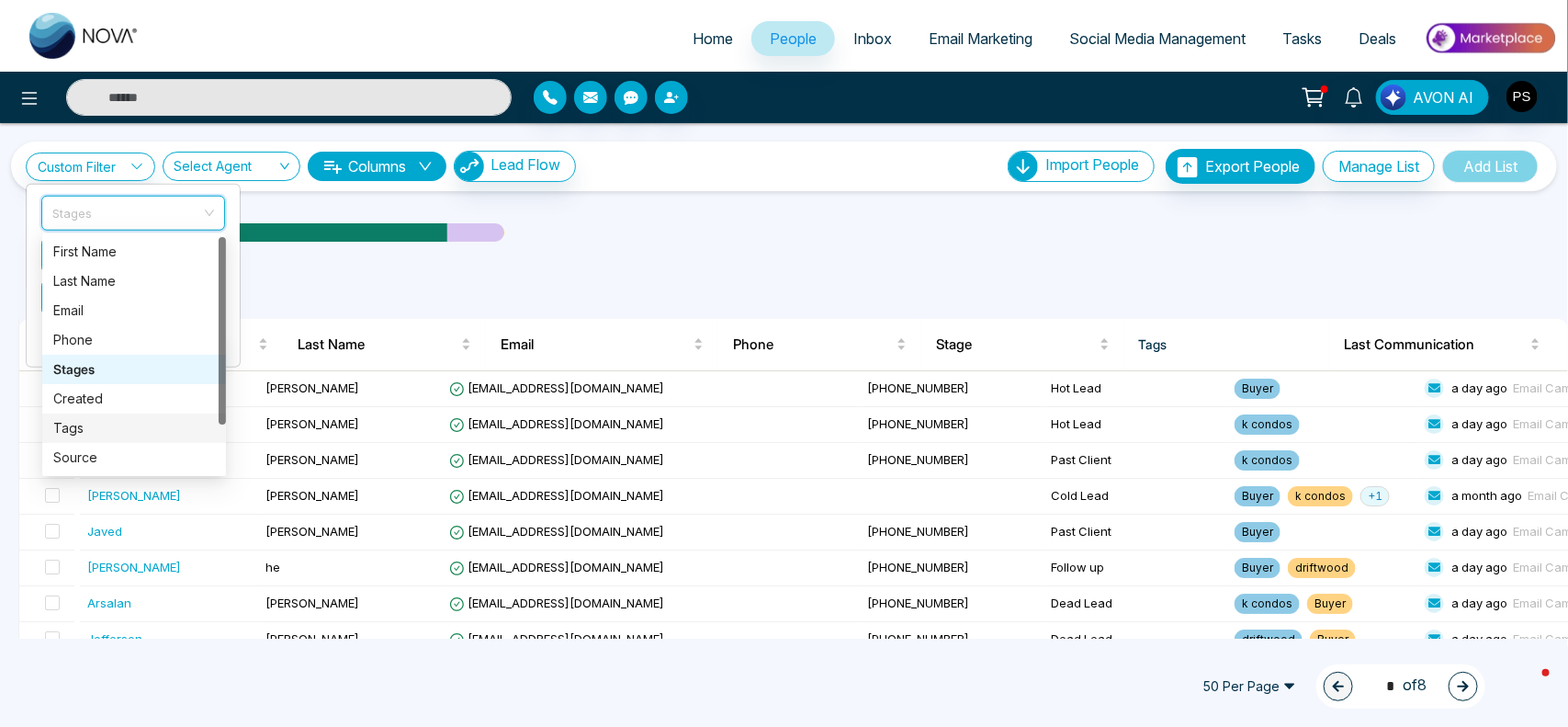
click at [87, 427] on div "Tags" at bounding box center [134, 428] width 162 height 20
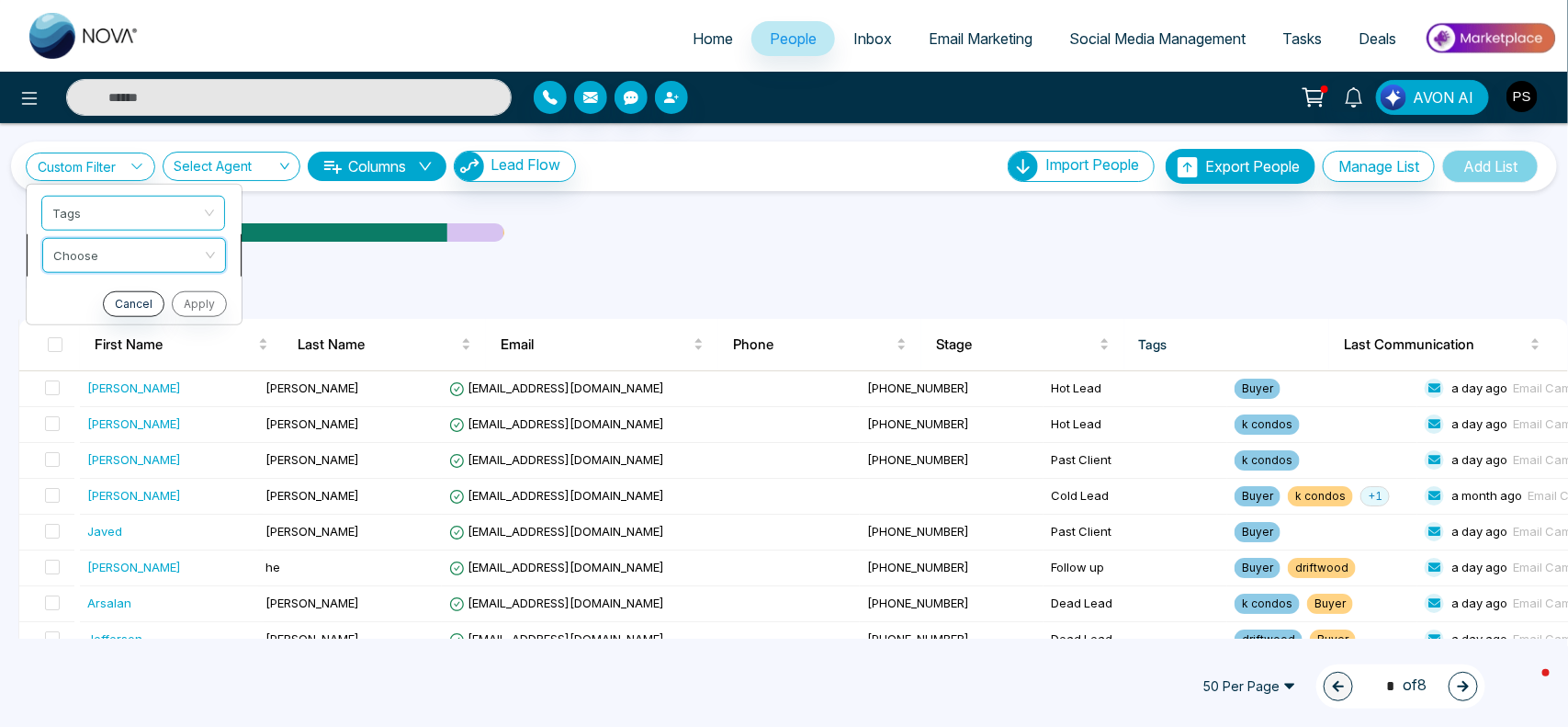
click at [150, 259] on input "search" at bounding box center [127, 251] width 149 height 28
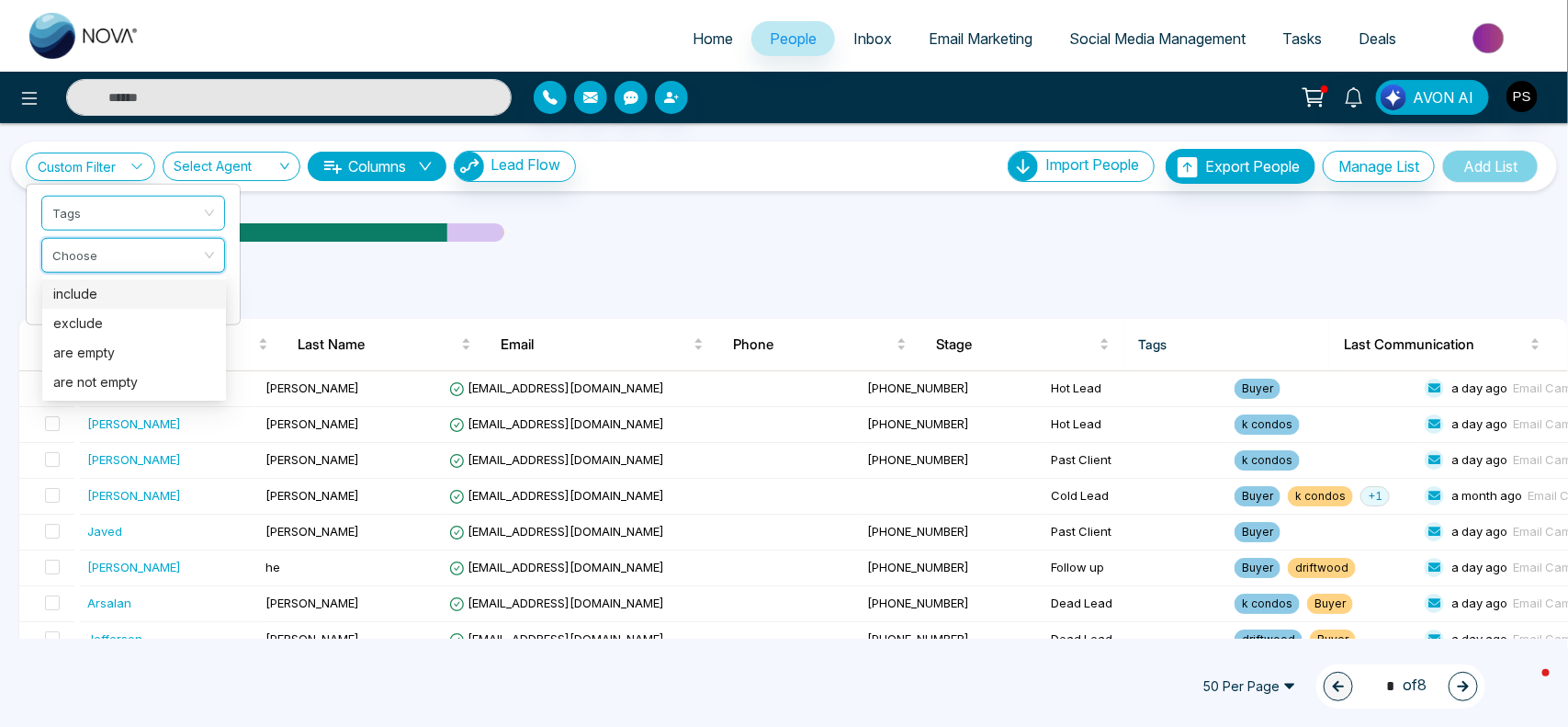
click at [131, 299] on div "include" at bounding box center [134, 293] width 162 height 20
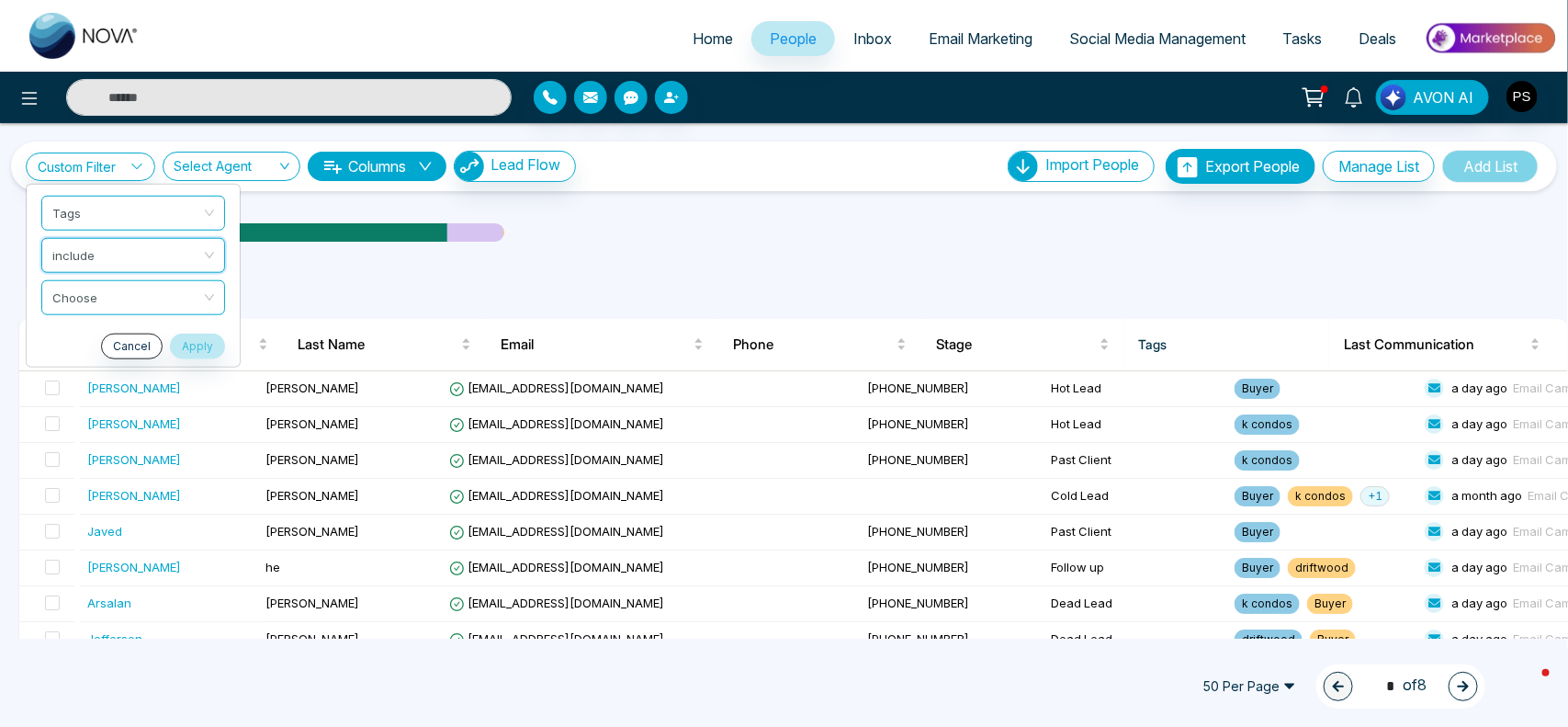
click at [131, 299] on input "search" at bounding box center [126, 293] width 149 height 28
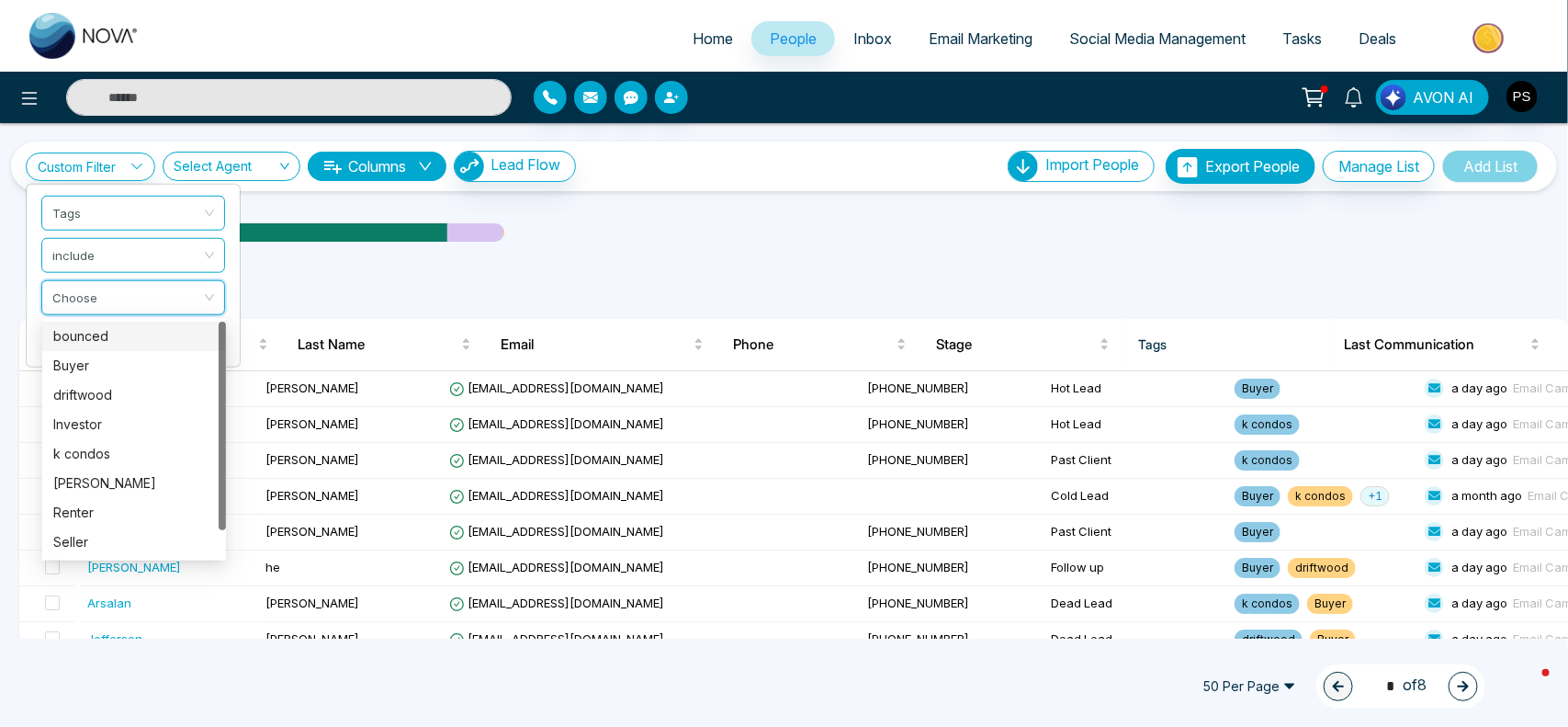
click at [115, 341] on div "bounced" at bounding box center [134, 336] width 162 height 20
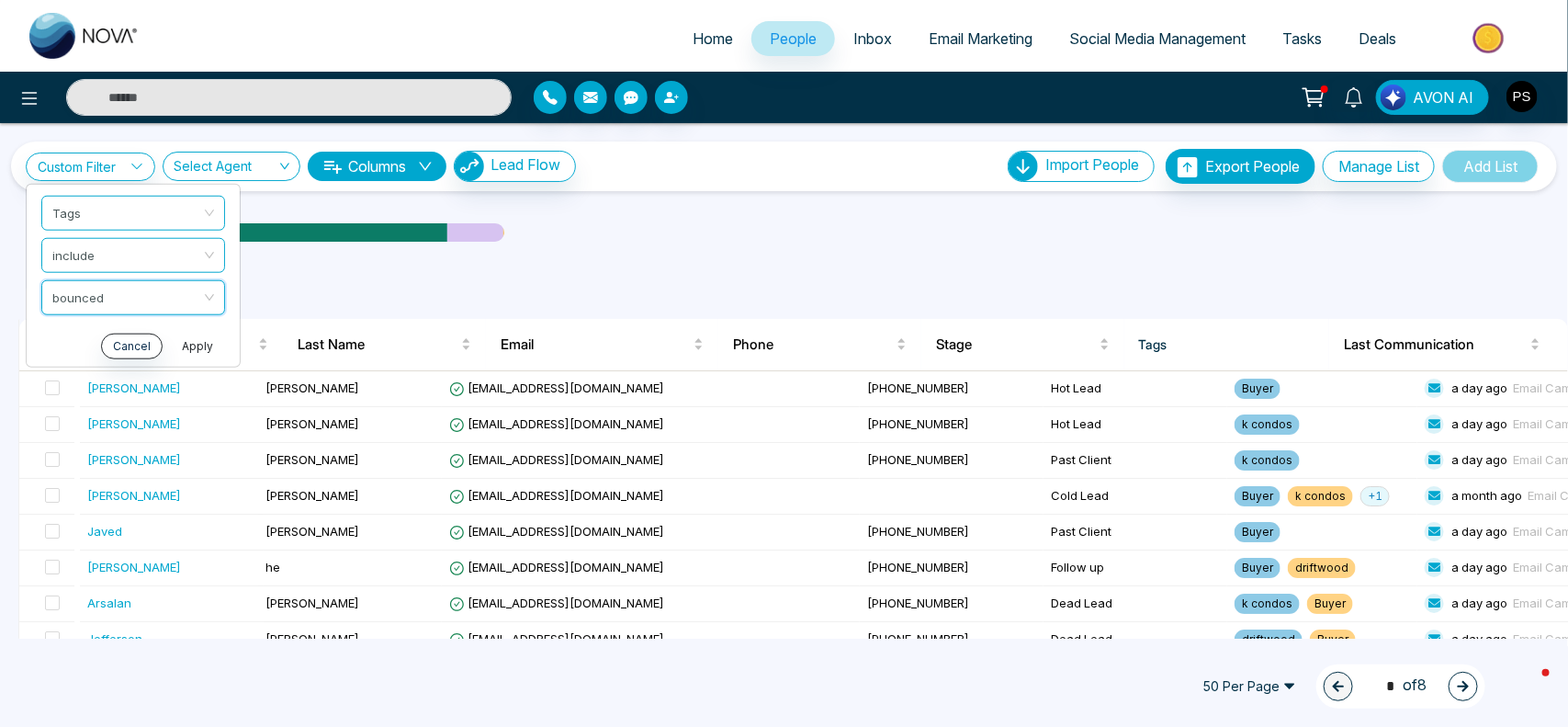
click at [205, 341] on button "Apply" at bounding box center [197, 345] width 55 height 26
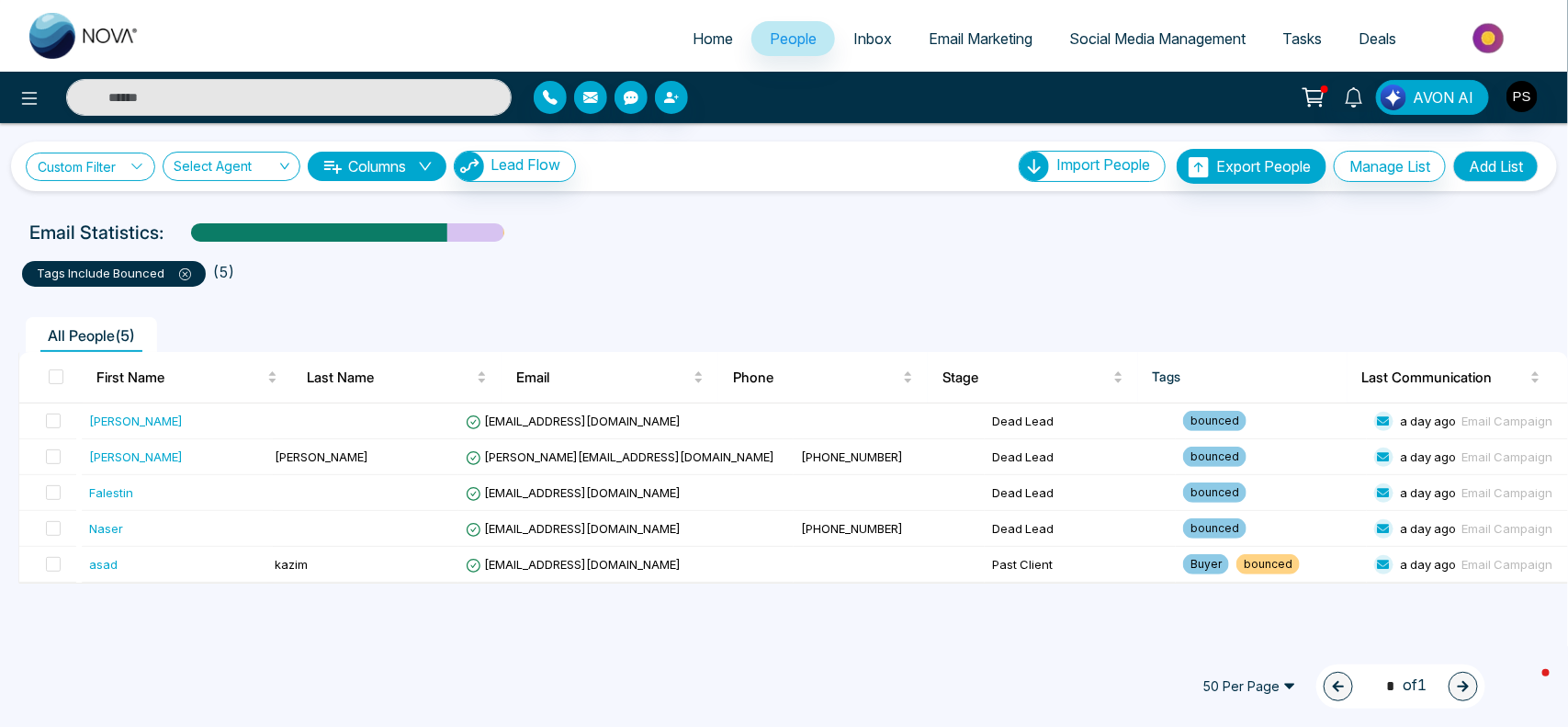
click at [135, 165] on icon at bounding box center [137, 165] width 12 height 13
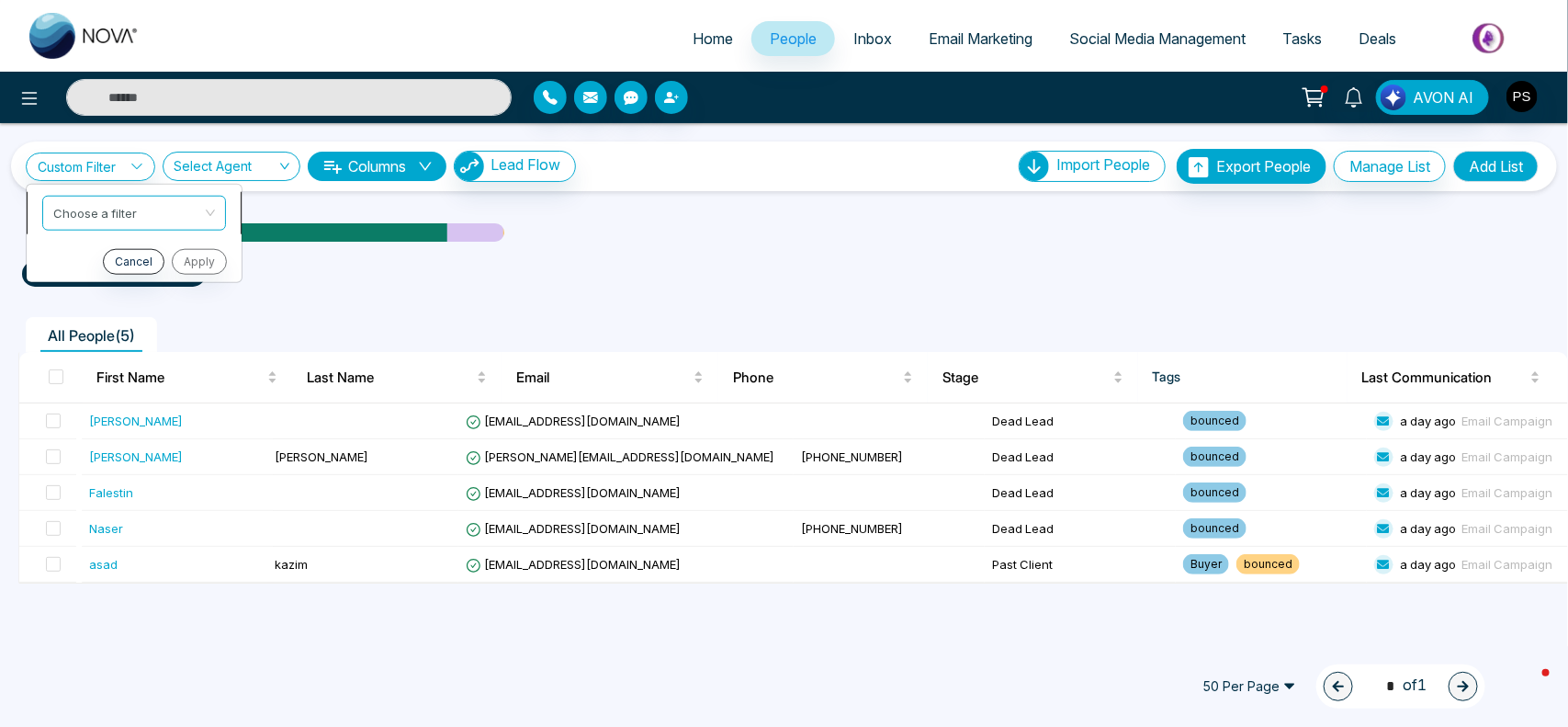
click at [142, 212] on input "search" at bounding box center [127, 210] width 149 height 28
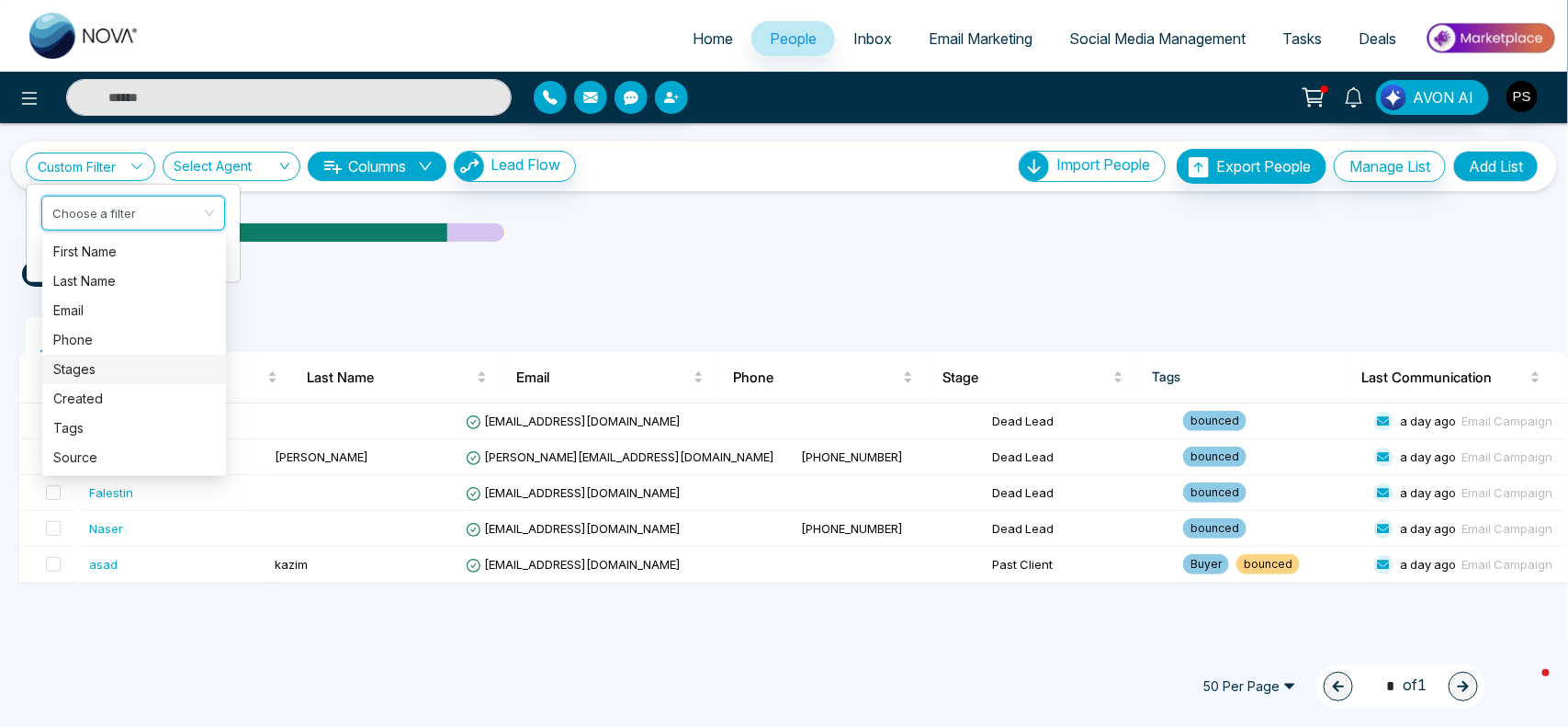
click at [88, 364] on div "Stages" at bounding box center [134, 369] width 162 height 20
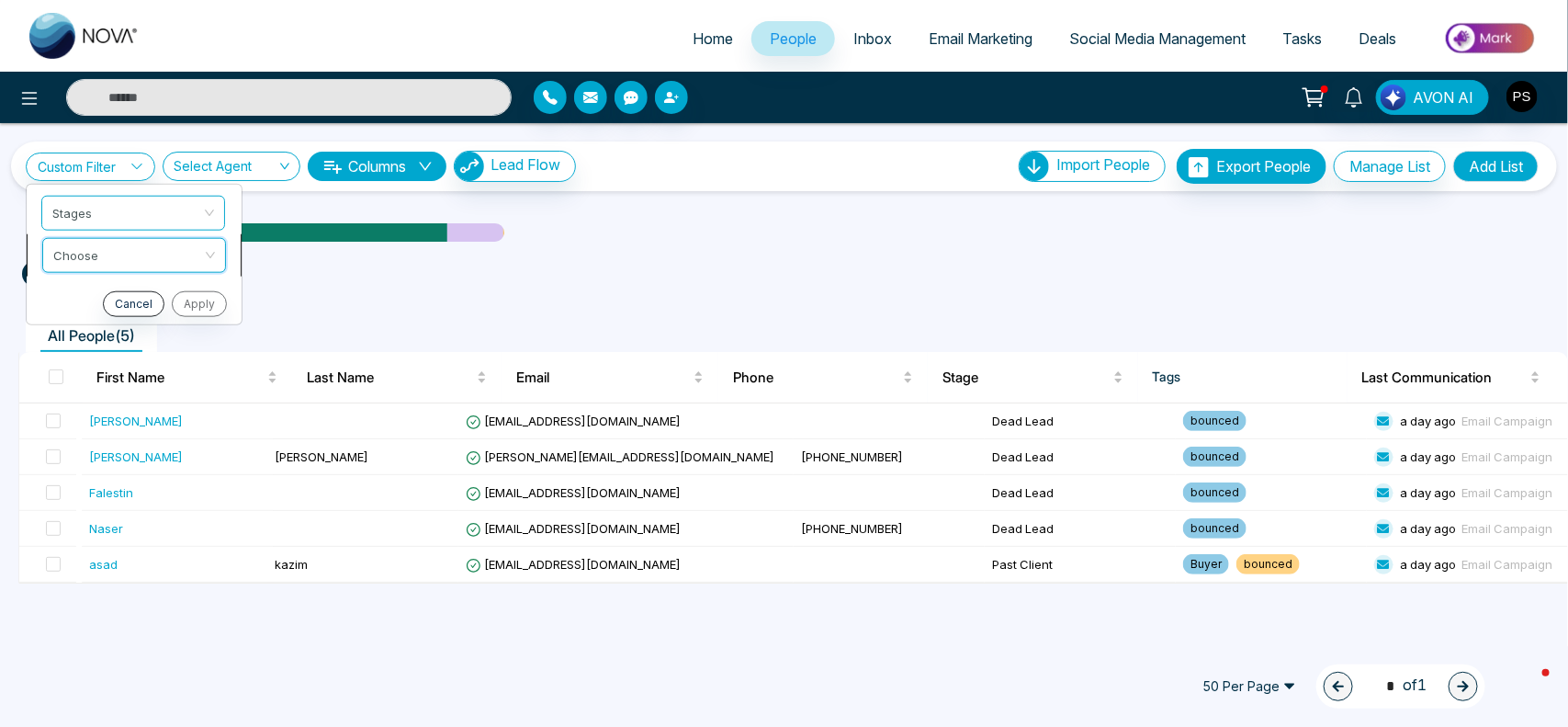
click at [148, 255] on input "search" at bounding box center [127, 251] width 149 height 28
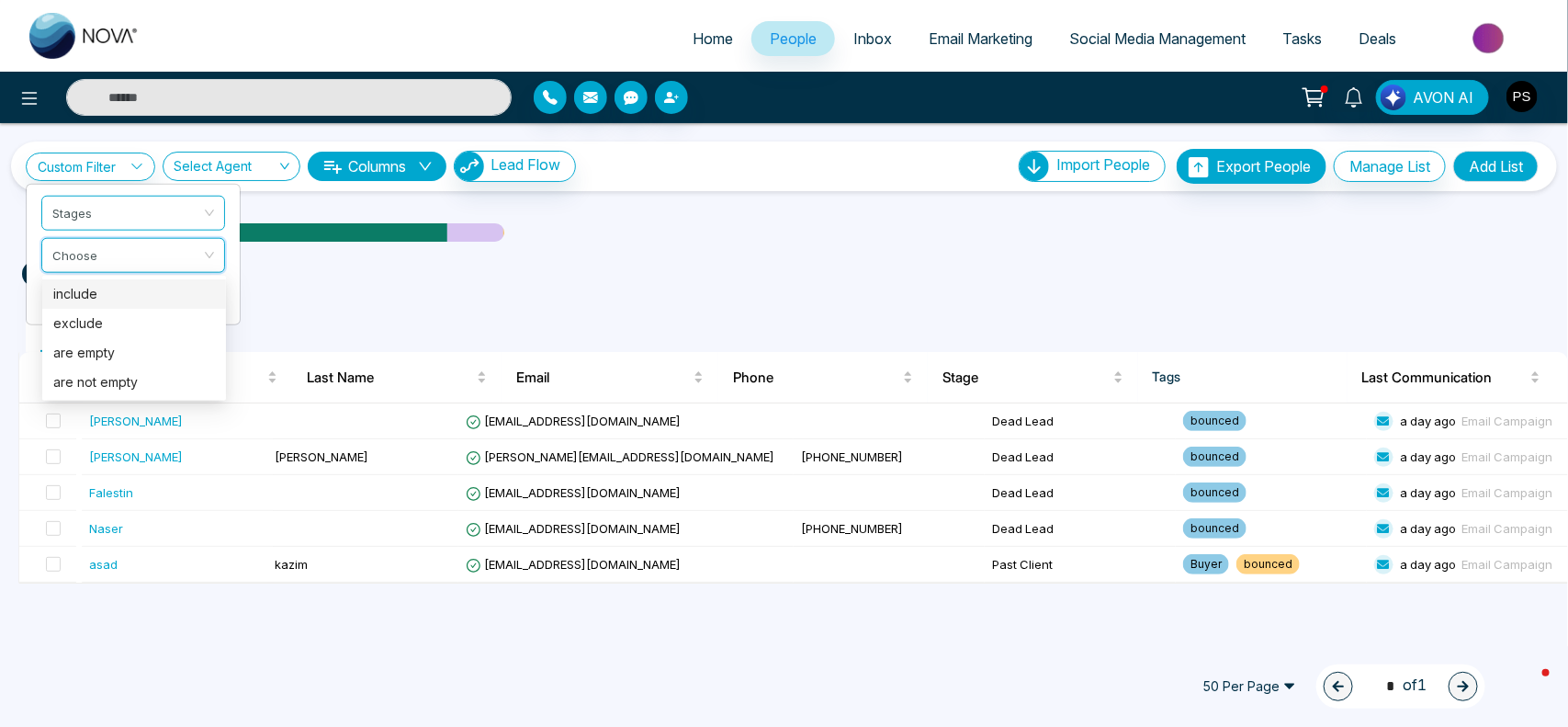
click at [115, 301] on div "include" at bounding box center [134, 293] width 162 height 20
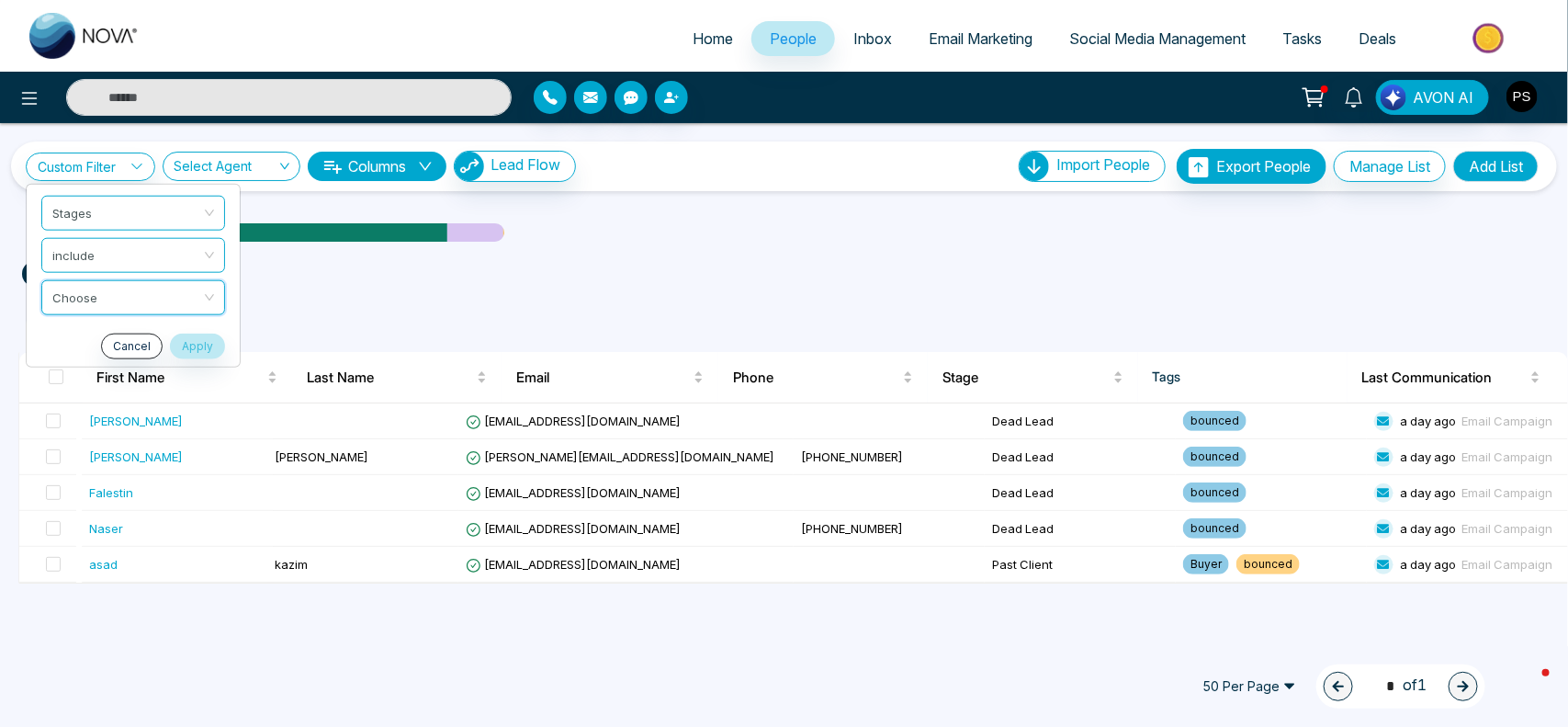
click at [115, 301] on input "search" at bounding box center [126, 293] width 149 height 28
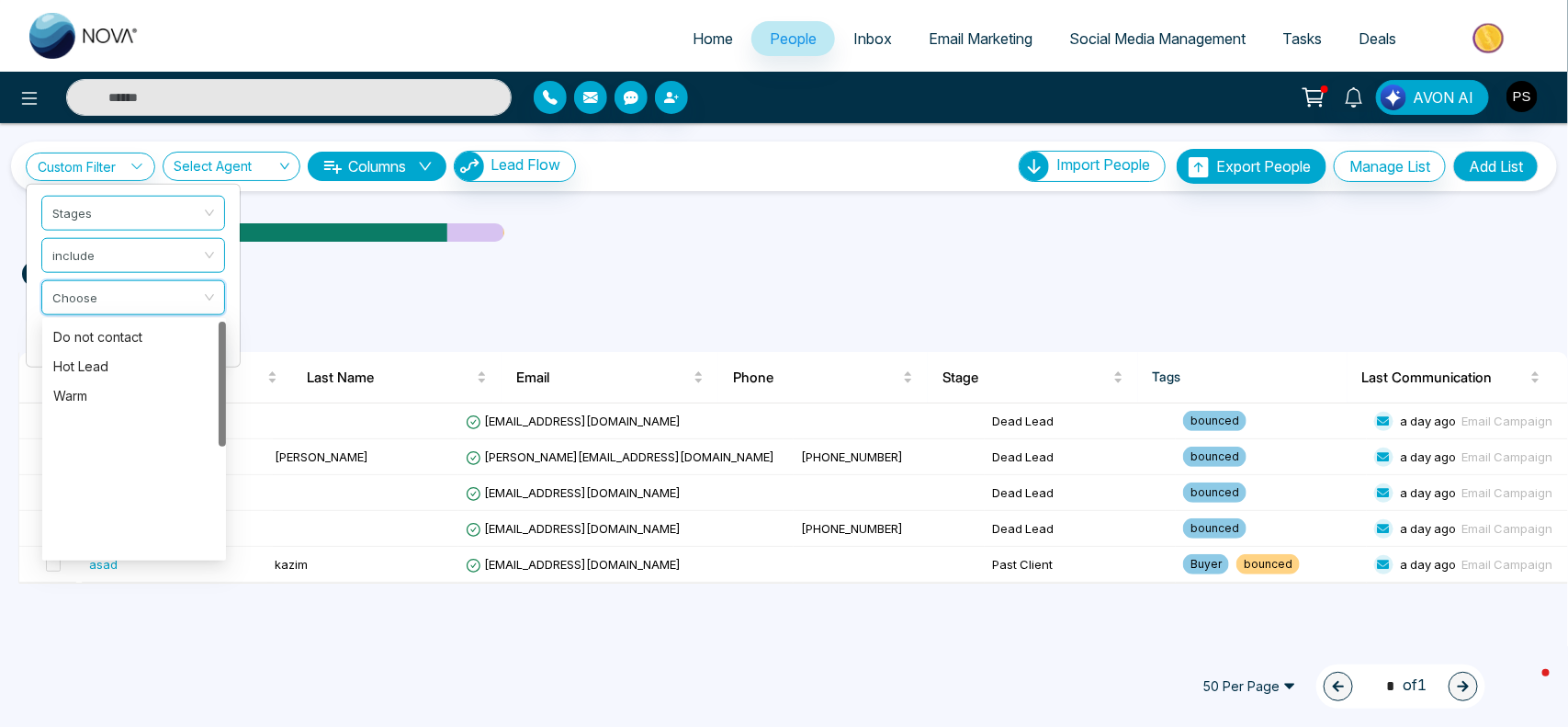
scroll to position [0, 0]
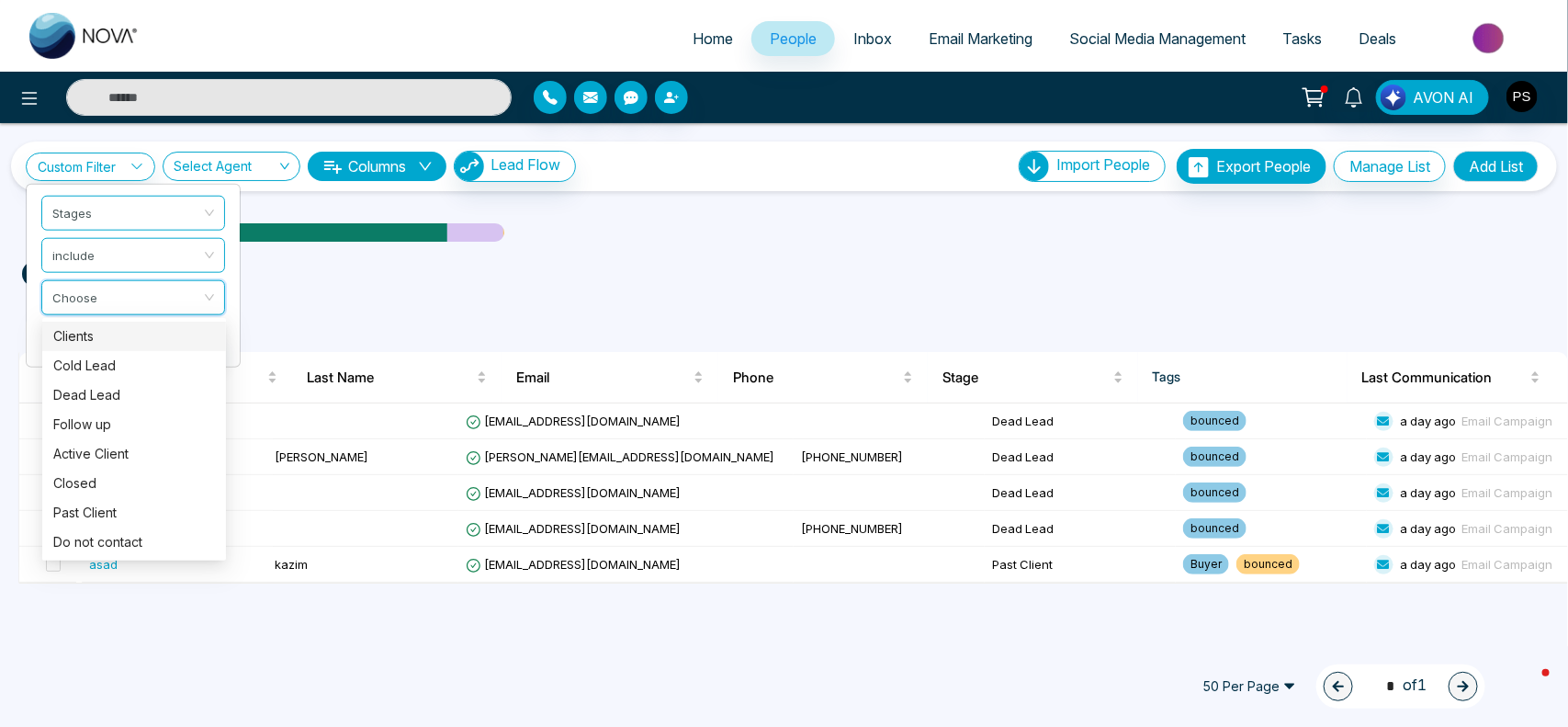
click at [884, 38] on link "Inbox" at bounding box center [873, 38] width 75 height 35
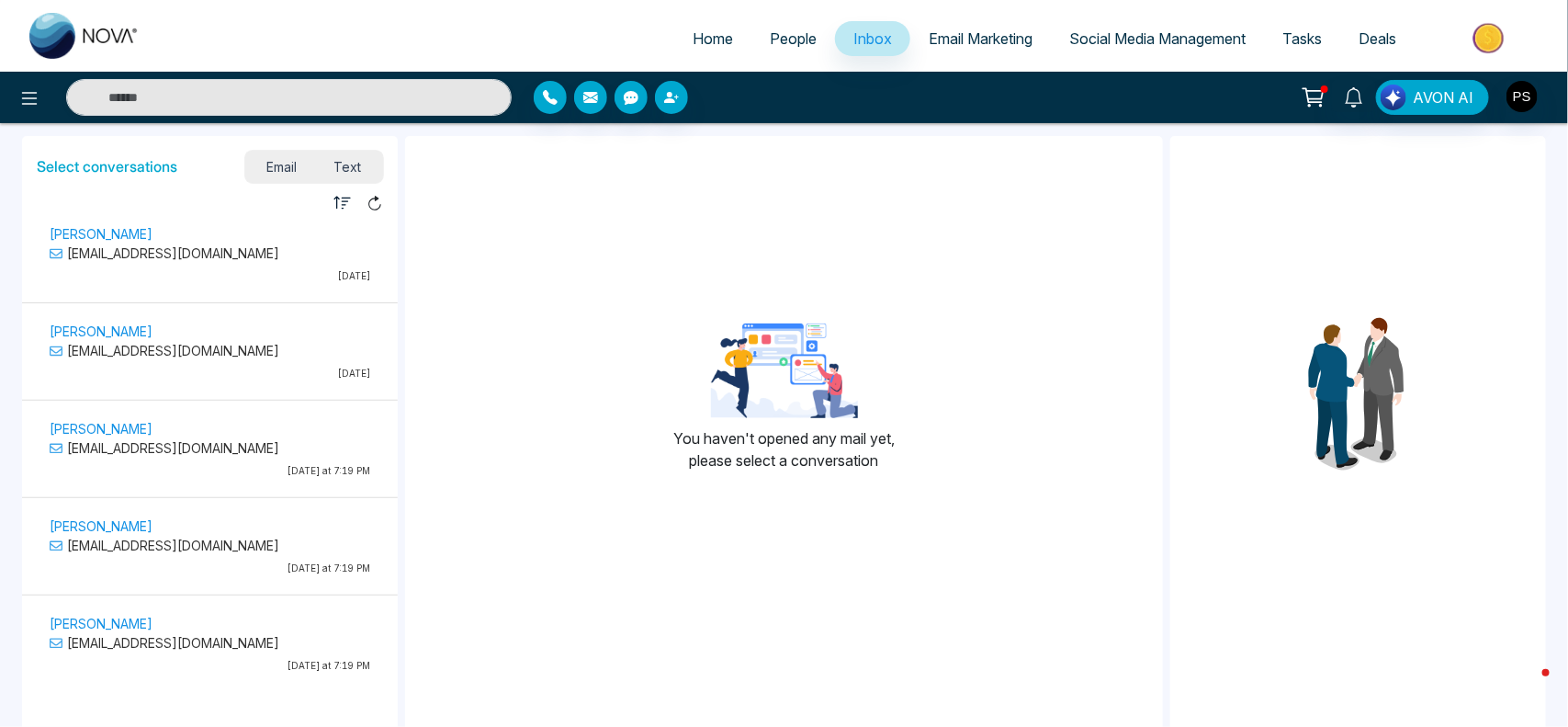
scroll to position [2548, 0]
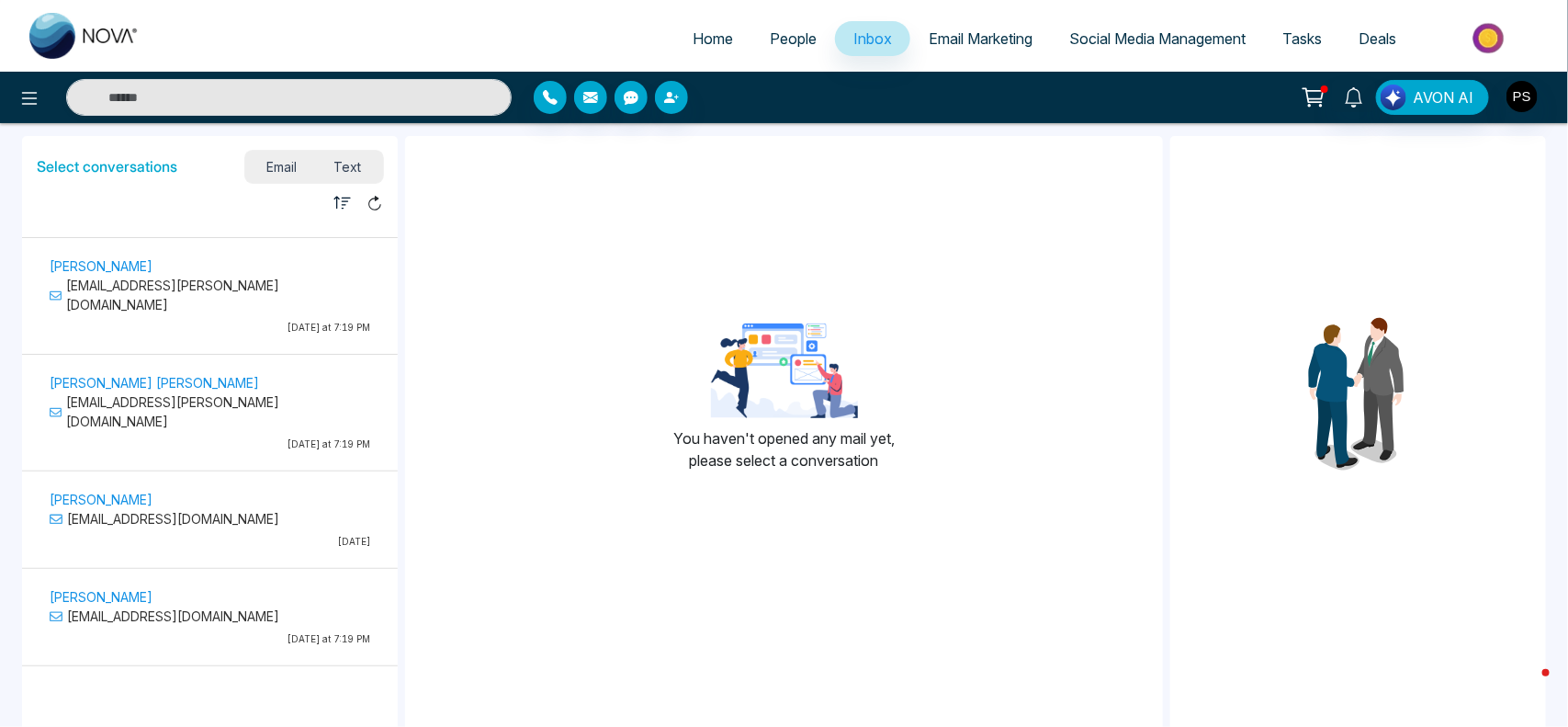
click at [699, 30] on span "Home" at bounding box center [713, 38] width 40 height 18
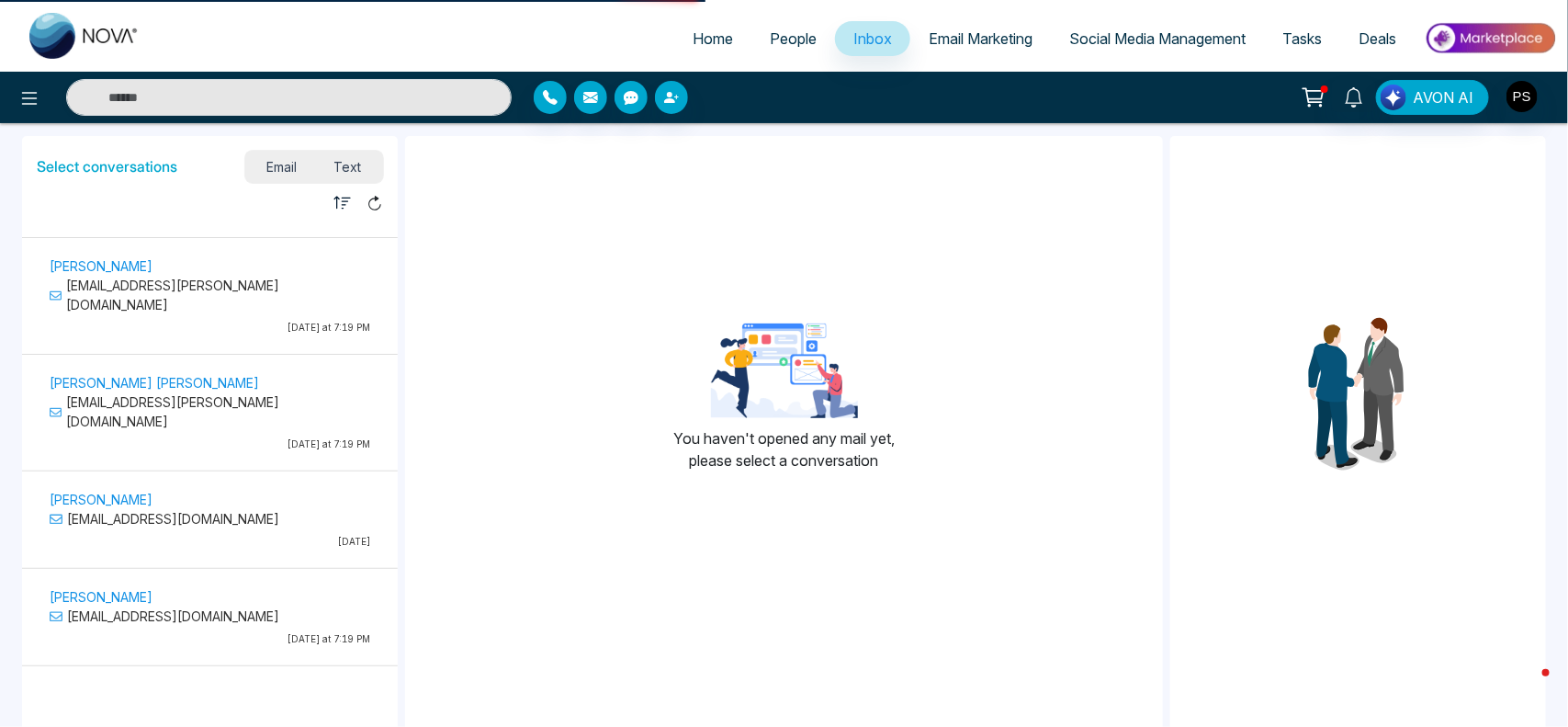
select select "*"
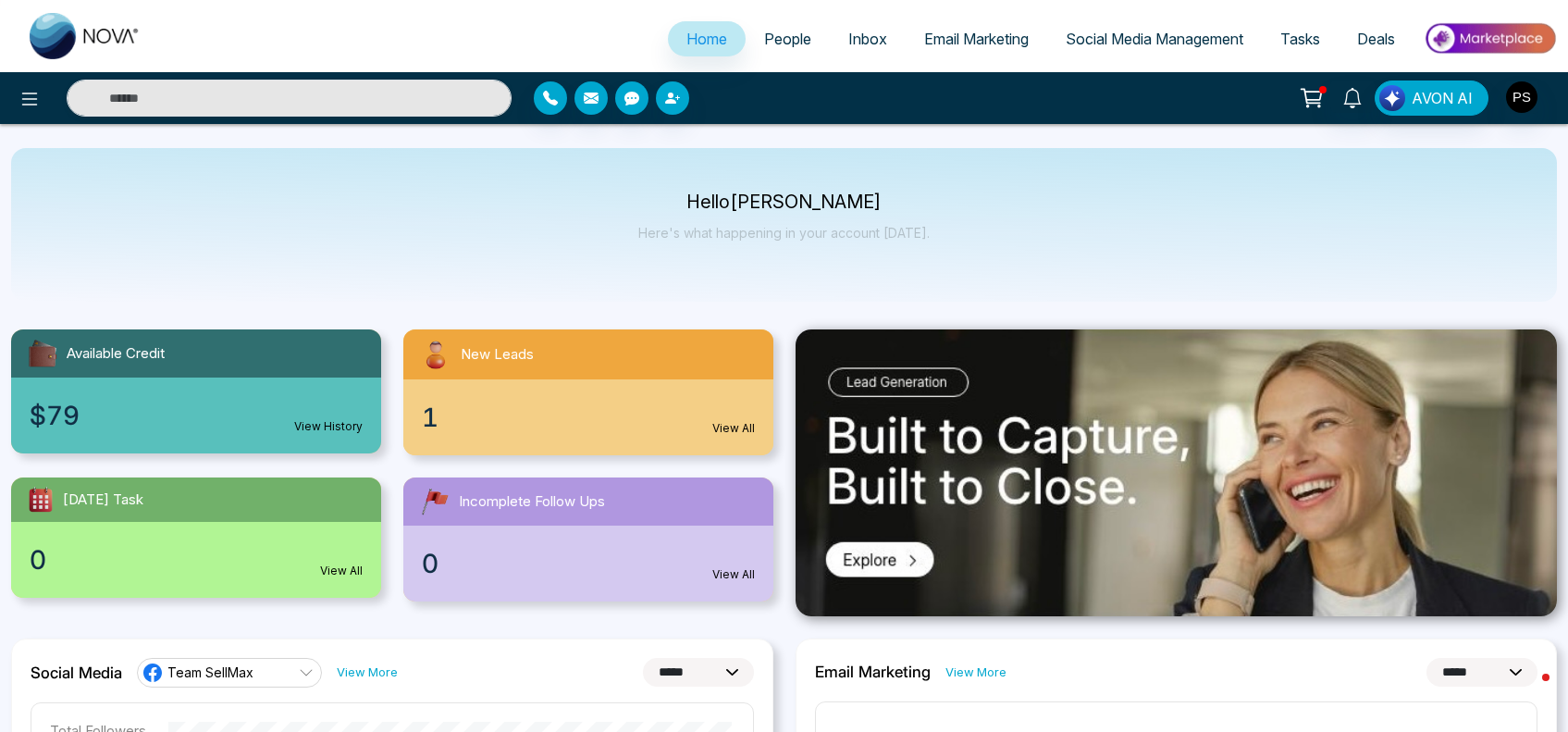
click at [729, 433] on link "View All" at bounding box center [734, 428] width 43 height 16
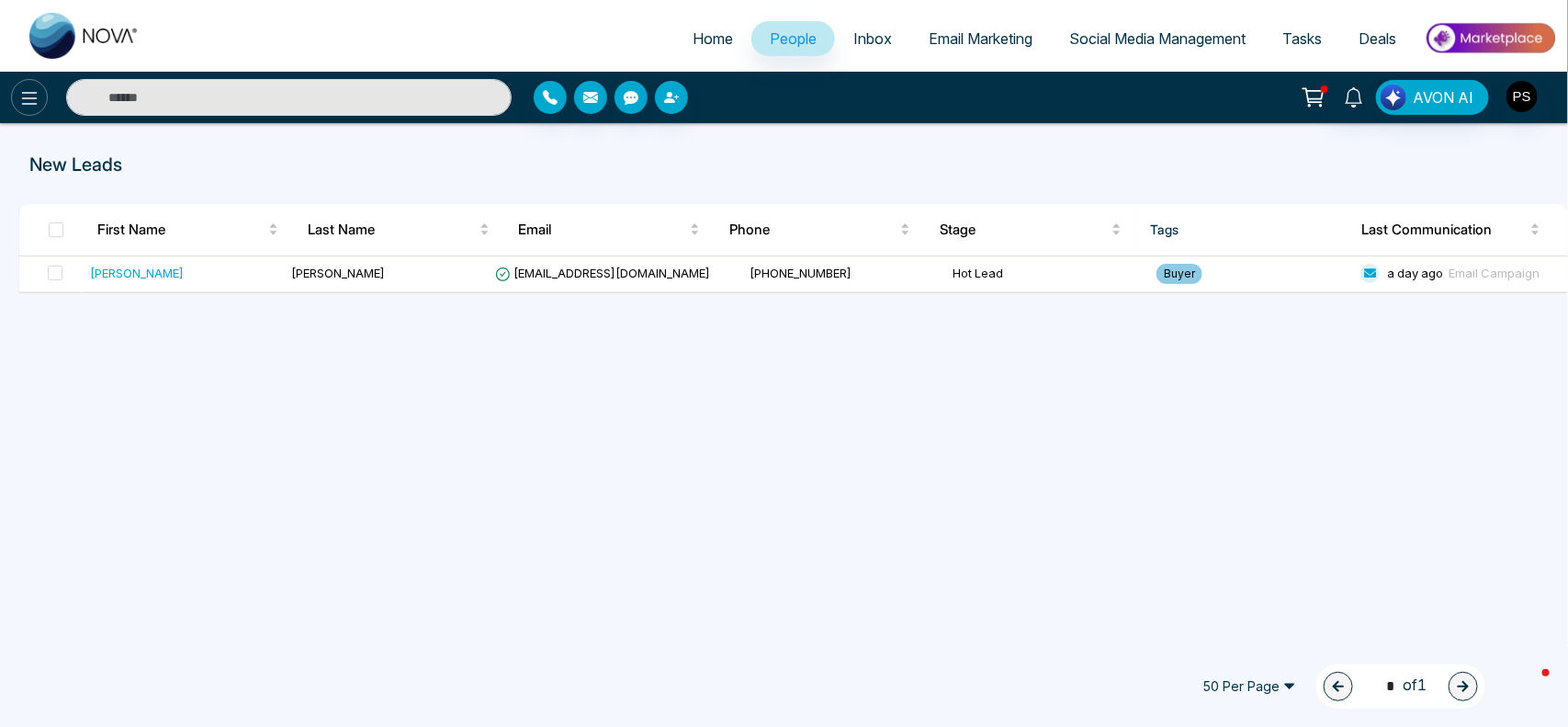
click at [38, 107] on icon at bounding box center [29, 98] width 22 height 22
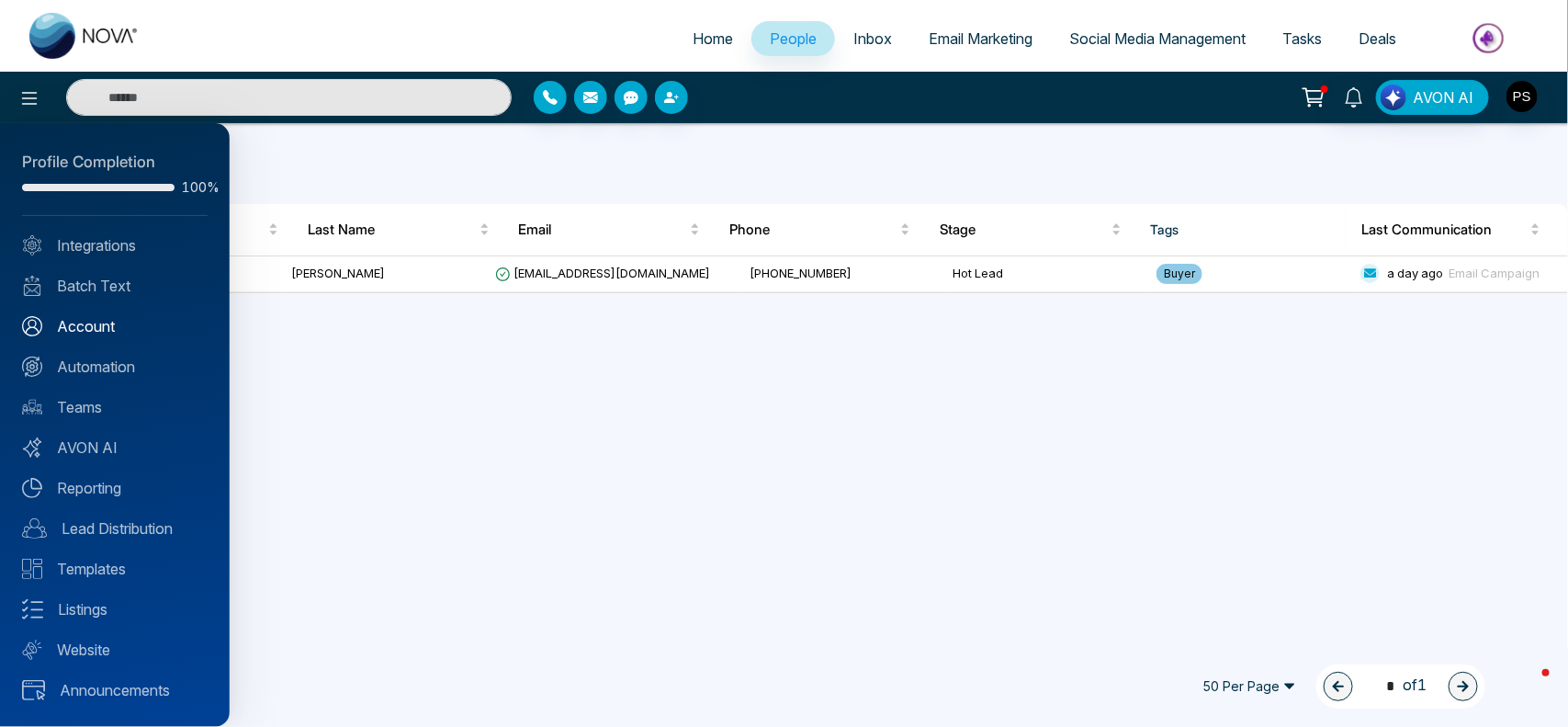
click at [94, 322] on link "Account" at bounding box center [114, 326] width 186 height 22
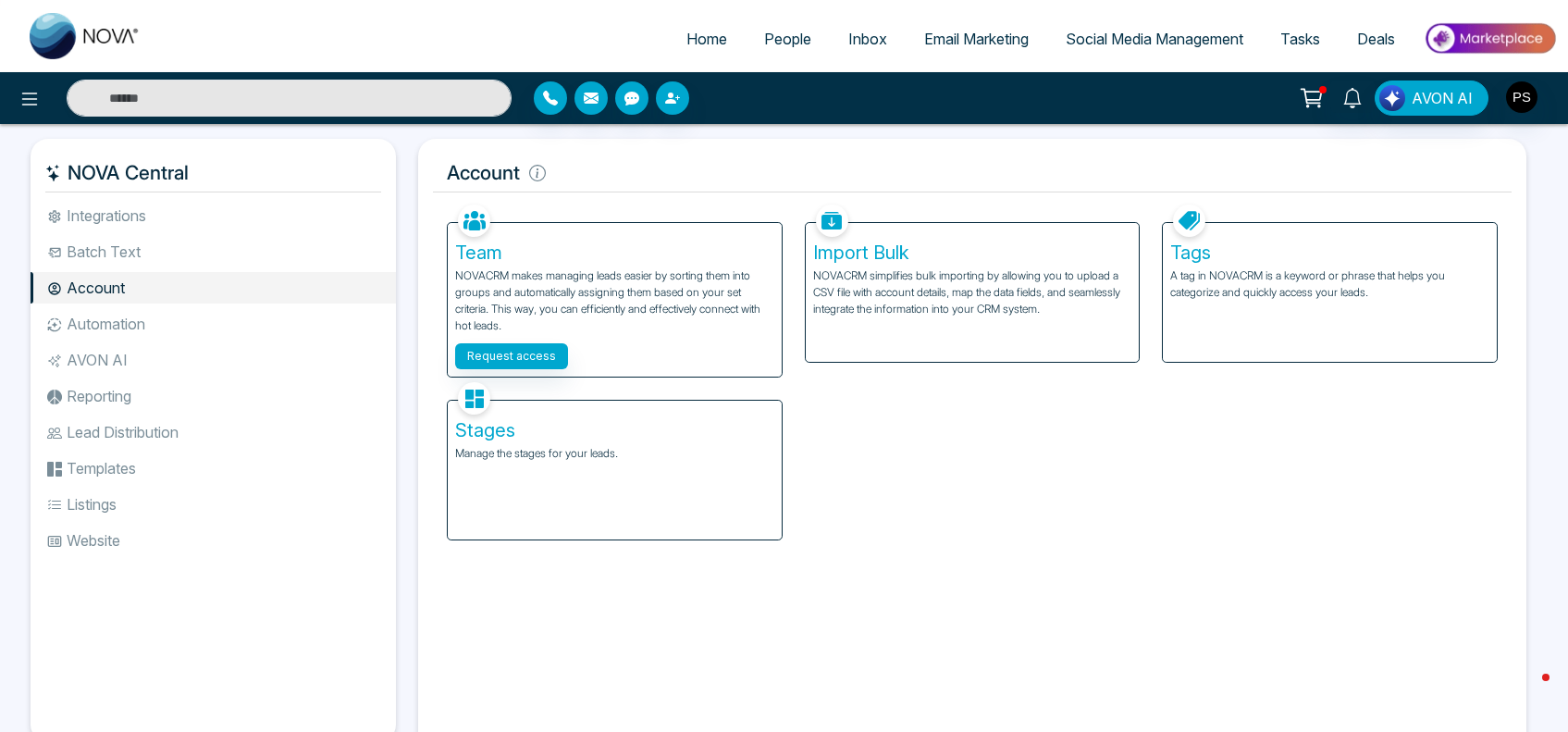
click at [779, 40] on span "People" at bounding box center [787, 39] width 47 height 18
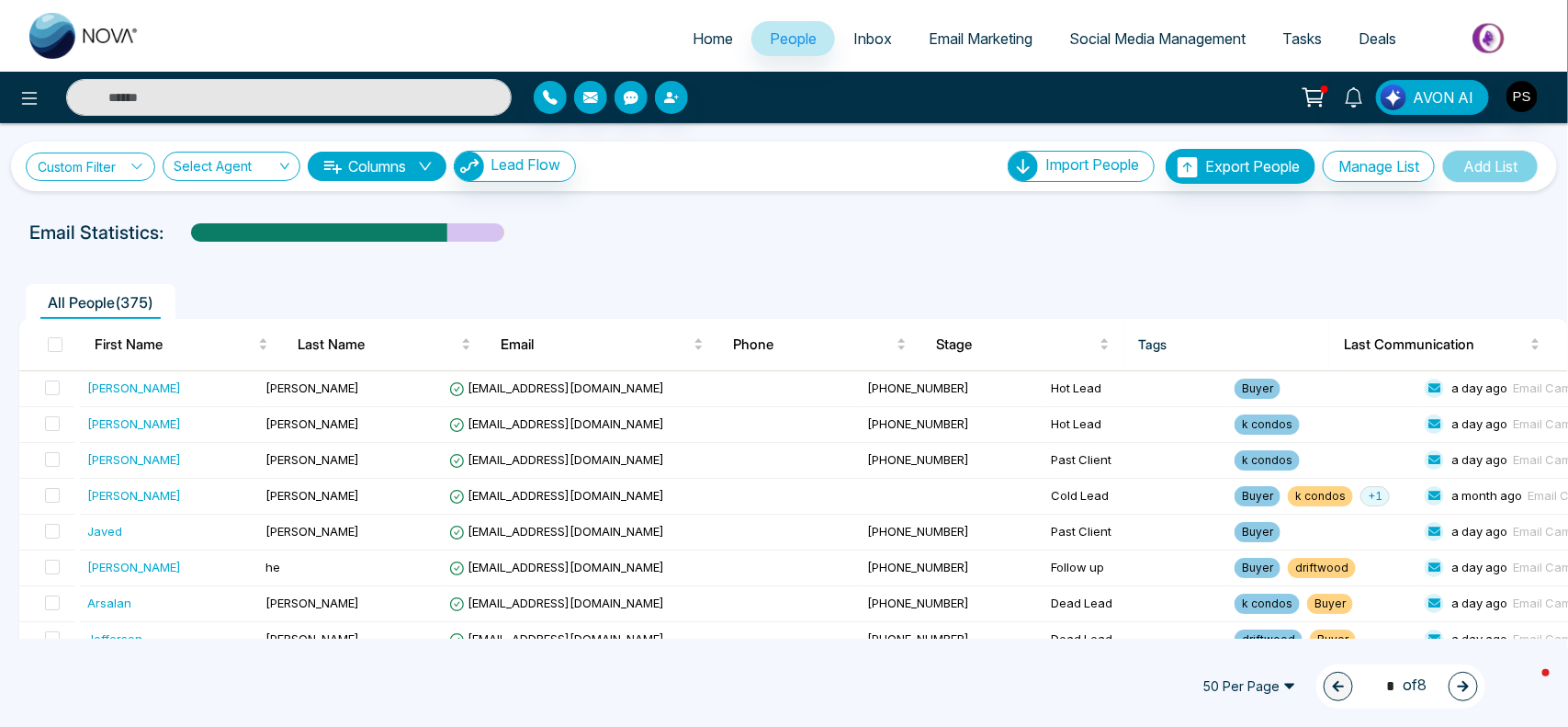
click at [132, 165] on link "Custom Filter" at bounding box center [90, 167] width 130 height 29
click at [131, 210] on input "search" at bounding box center [127, 210] width 149 height 28
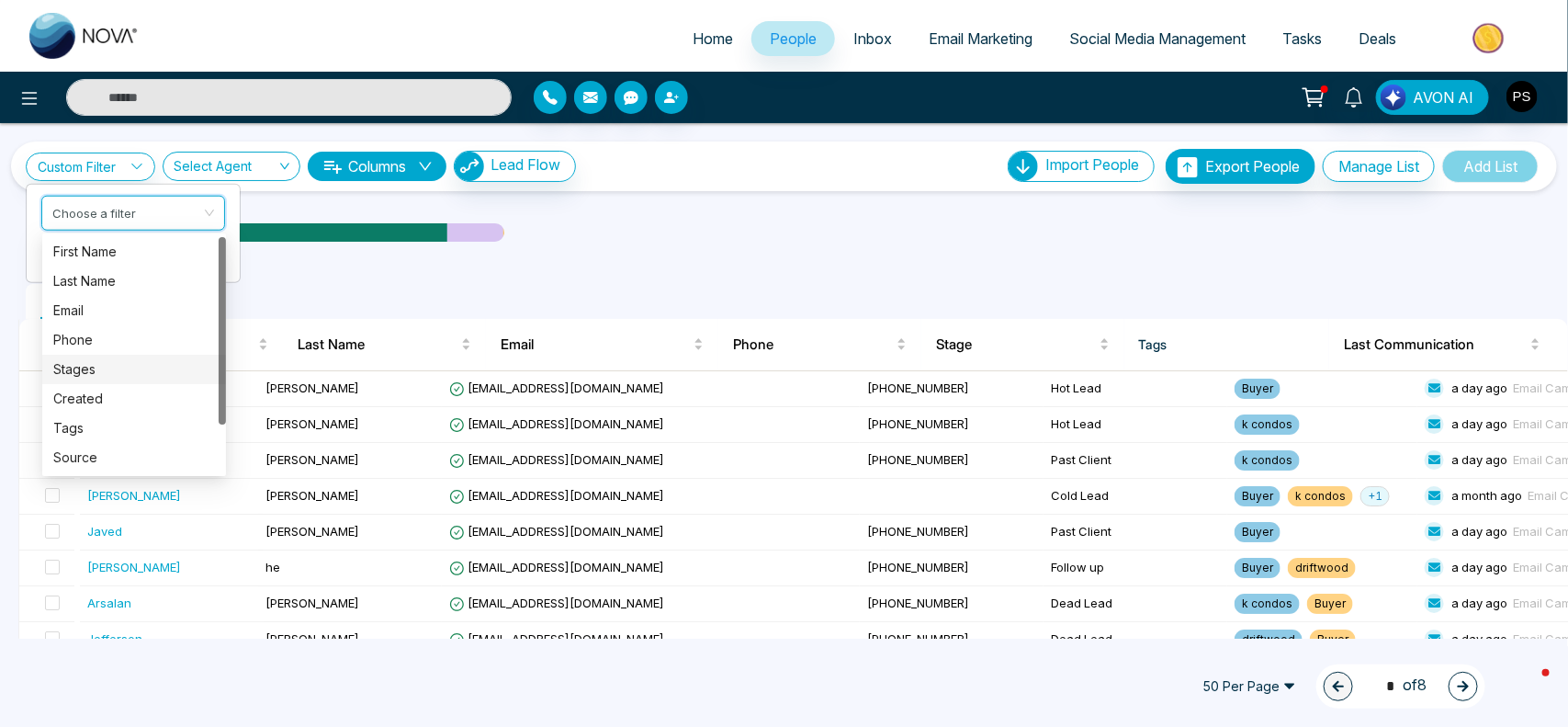
click at [98, 374] on div "Stages" at bounding box center [134, 369] width 162 height 20
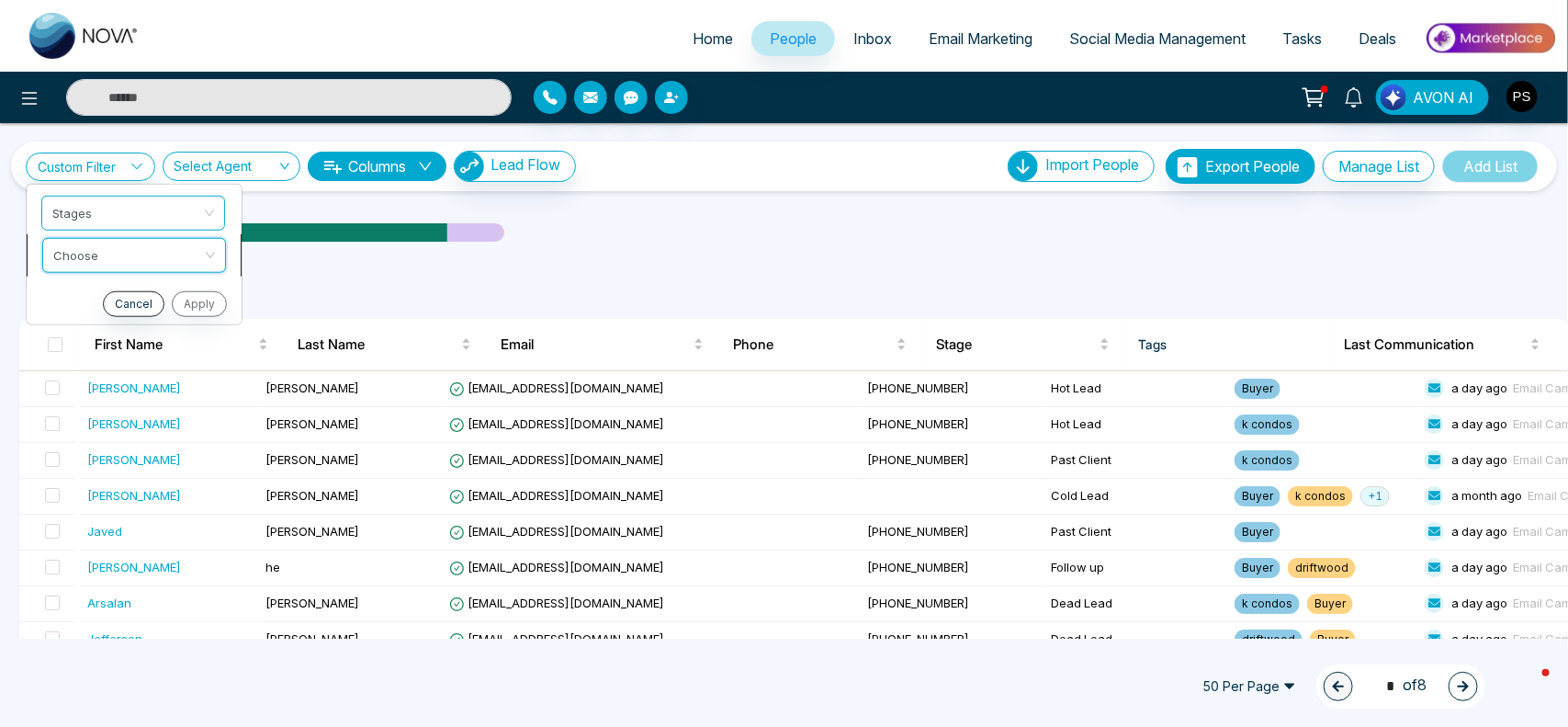
click at [145, 259] on input "search" at bounding box center [127, 251] width 149 height 28
click at [127, 296] on div "include" at bounding box center [134, 293] width 162 height 20
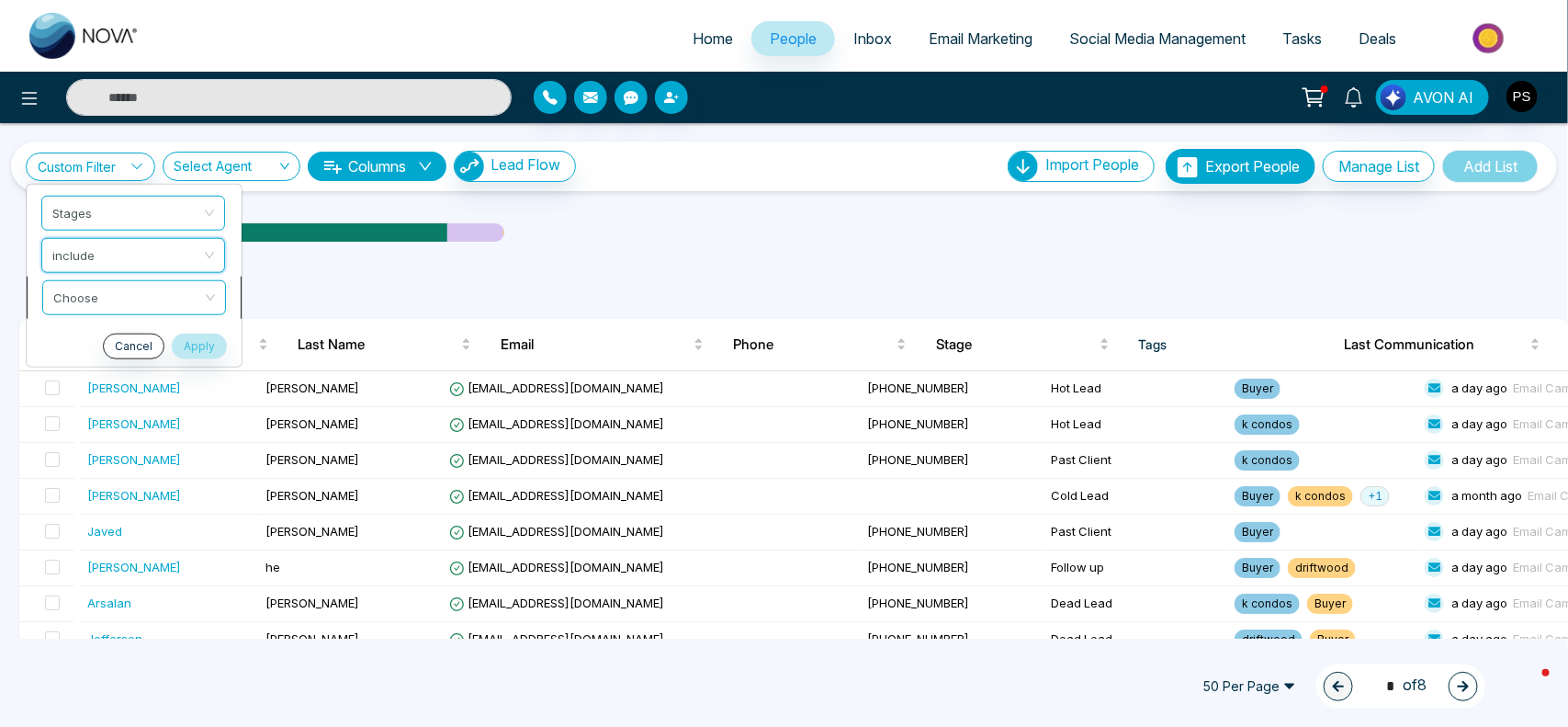
click at [147, 292] on input "search" at bounding box center [127, 293] width 149 height 28
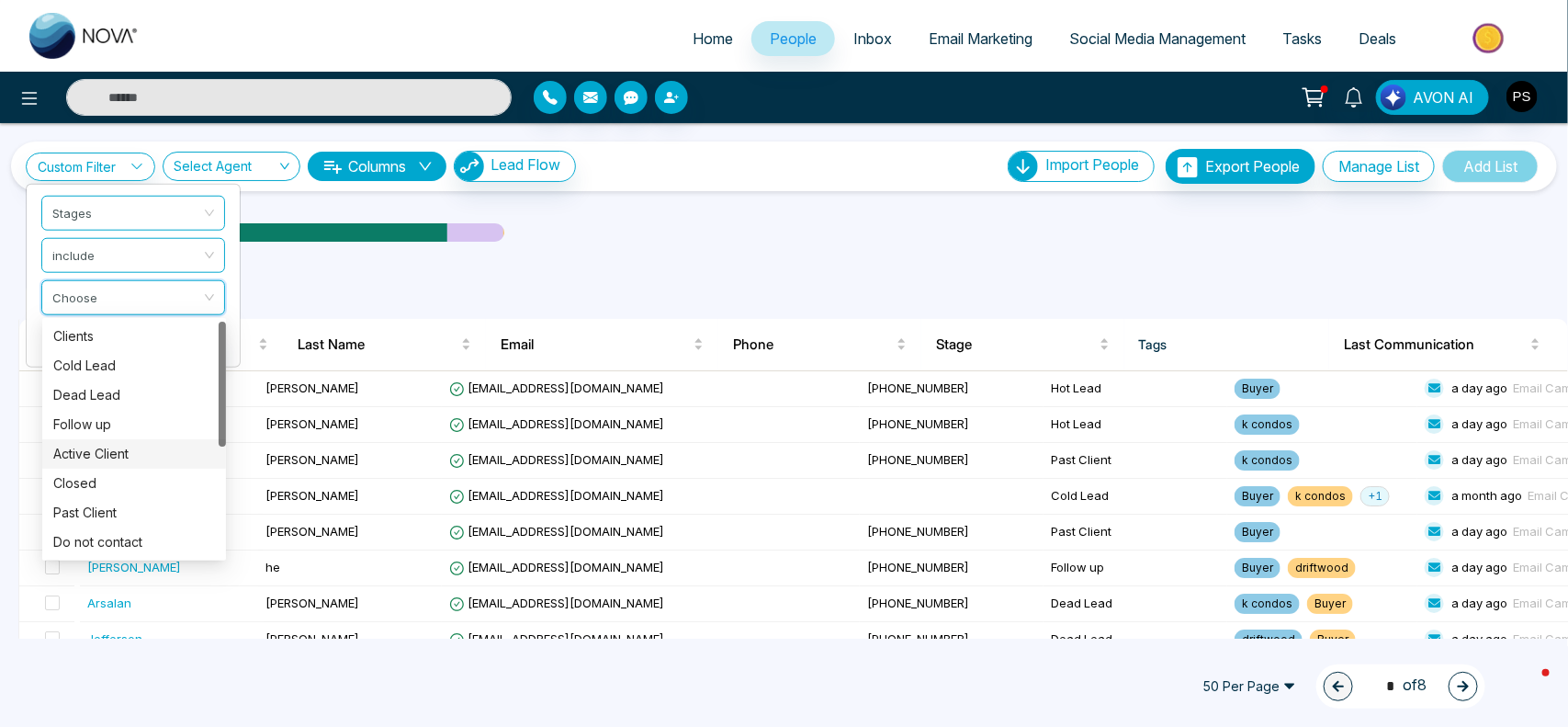
click at [218, 455] on div at bounding box center [222, 439] width 8 height 236
click at [221, 462] on div at bounding box center [222, 439] width 8 height 236
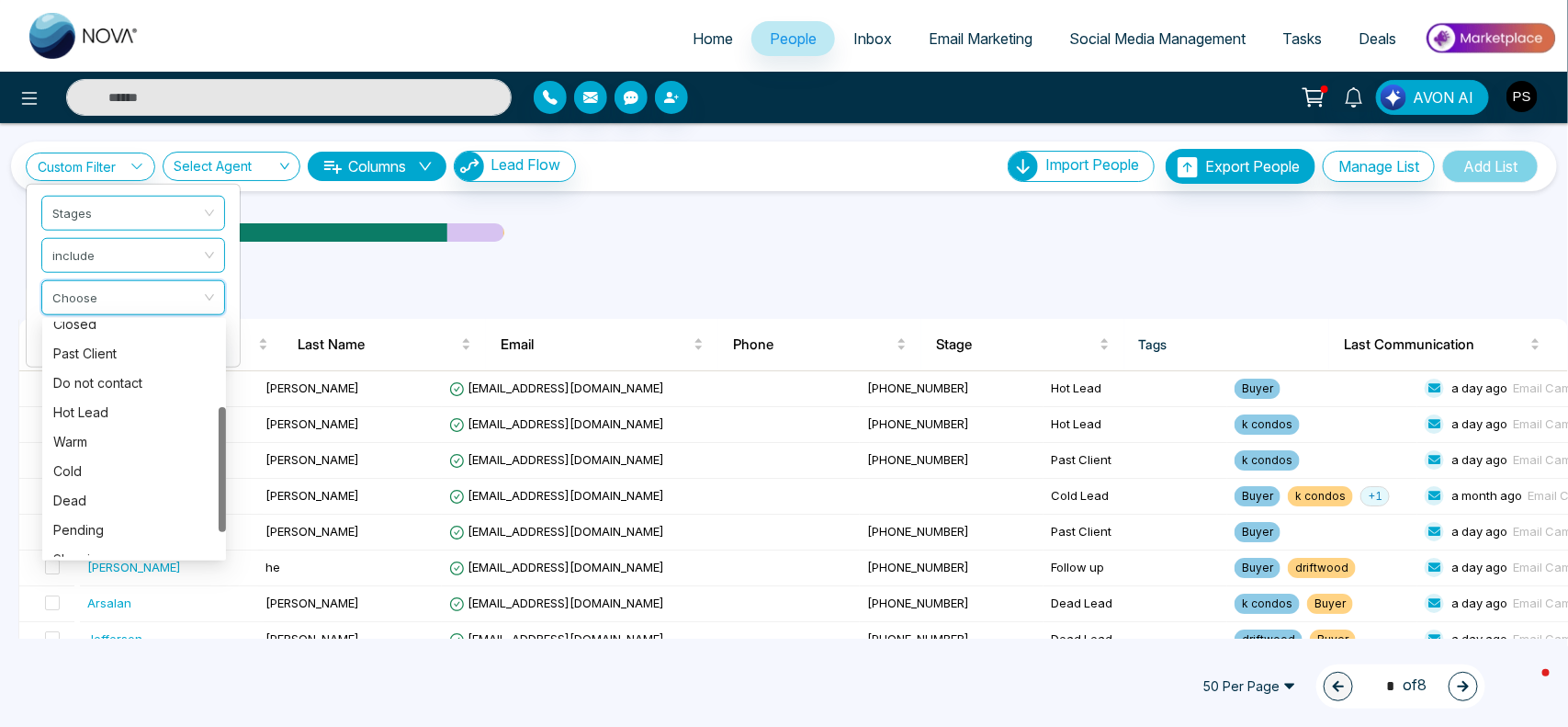
drag, startPoint x: 222, startPoint y: 351, endPoint x: 217, endPoint y: 437, distance: 86.1
click at [218, 437] on div at bounding box center [222, 469] width 8 height 125
click at [172, 411] on div "Hot Lead" at bounding box center [134, 413] width 162 height 20
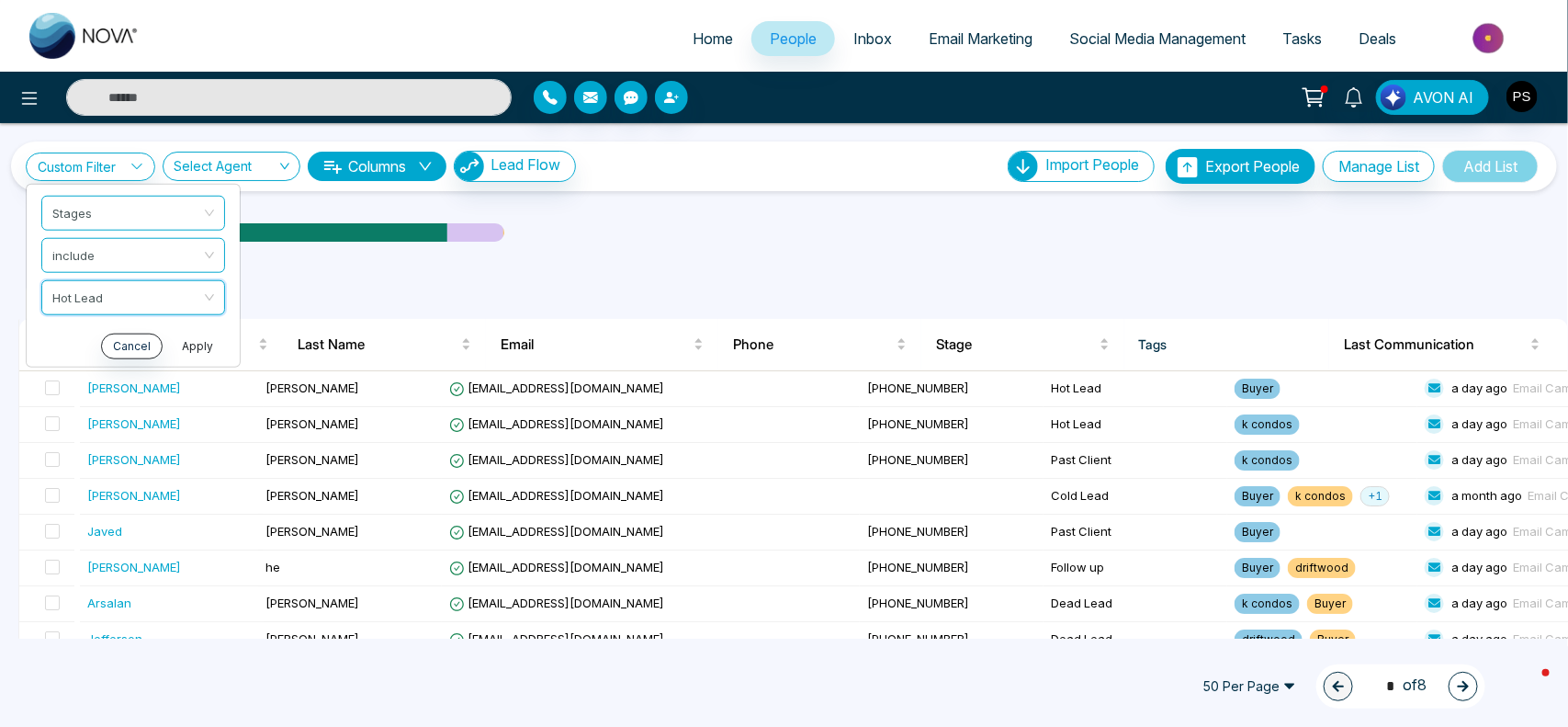
click at [213, 344] on button "Apply" at bounding box center [197, 345] width 55 height 26
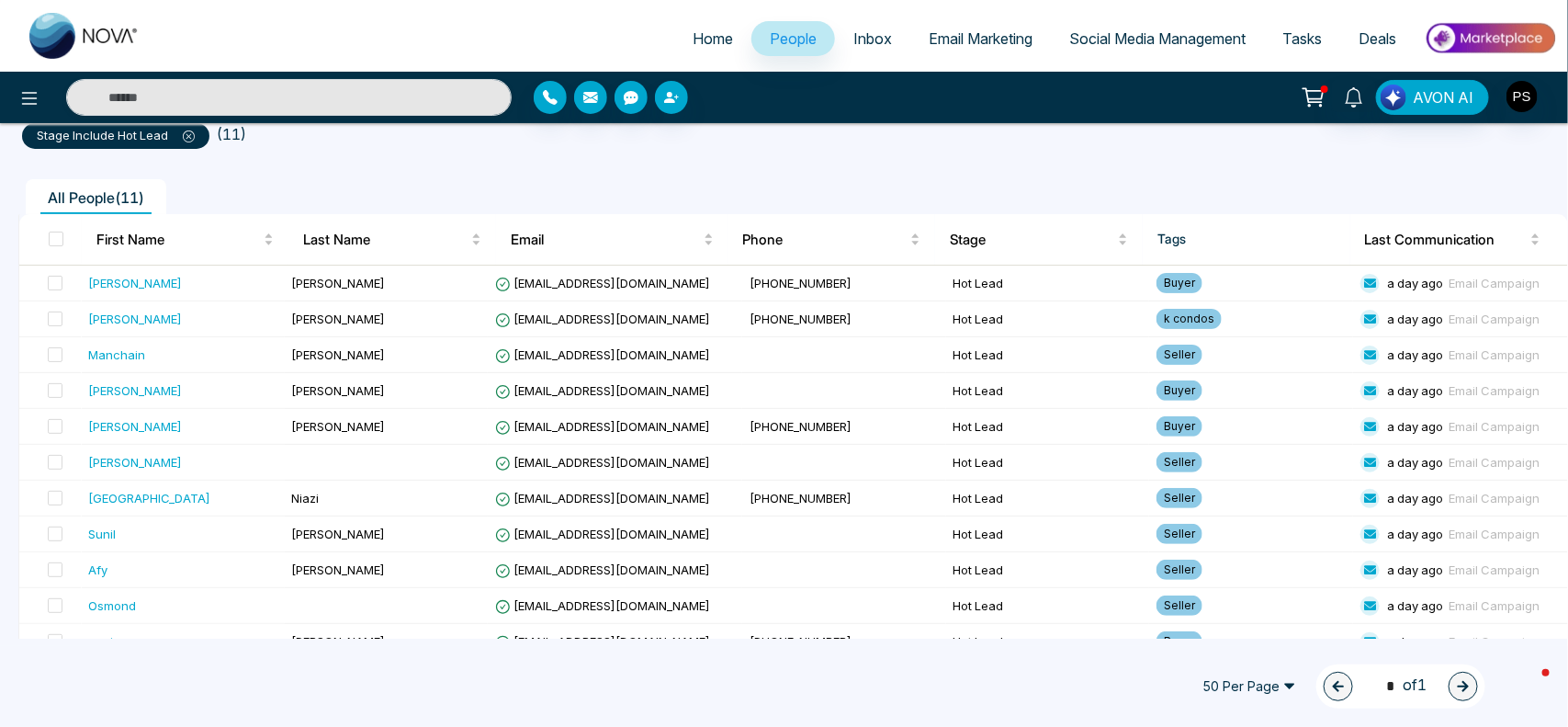
scroll to position [172, 0]
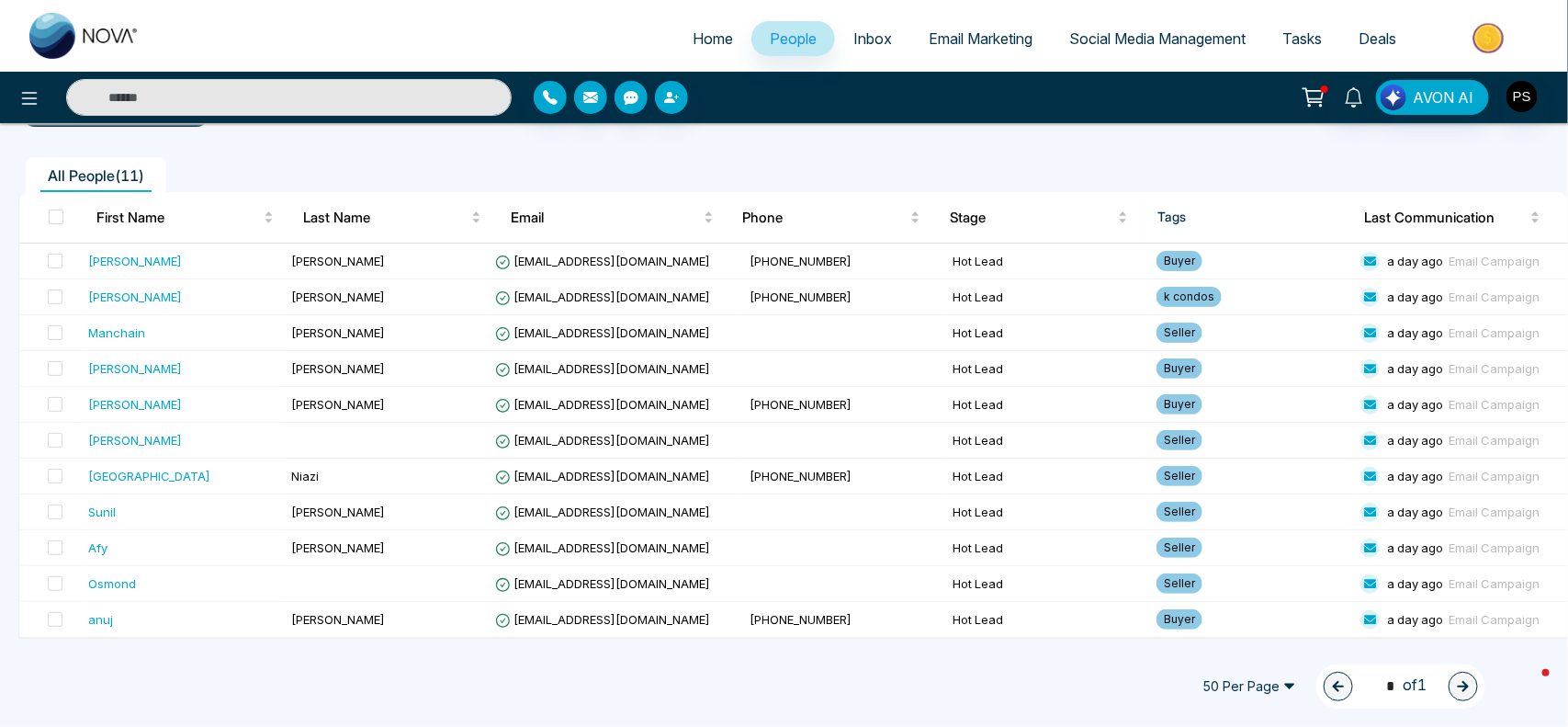
click at [783, 38] on span "People" at bounding box center [793, 38] width 47 height 18
click at [23, 103] on icon at bounding box center [30, 98] width 15 height 13
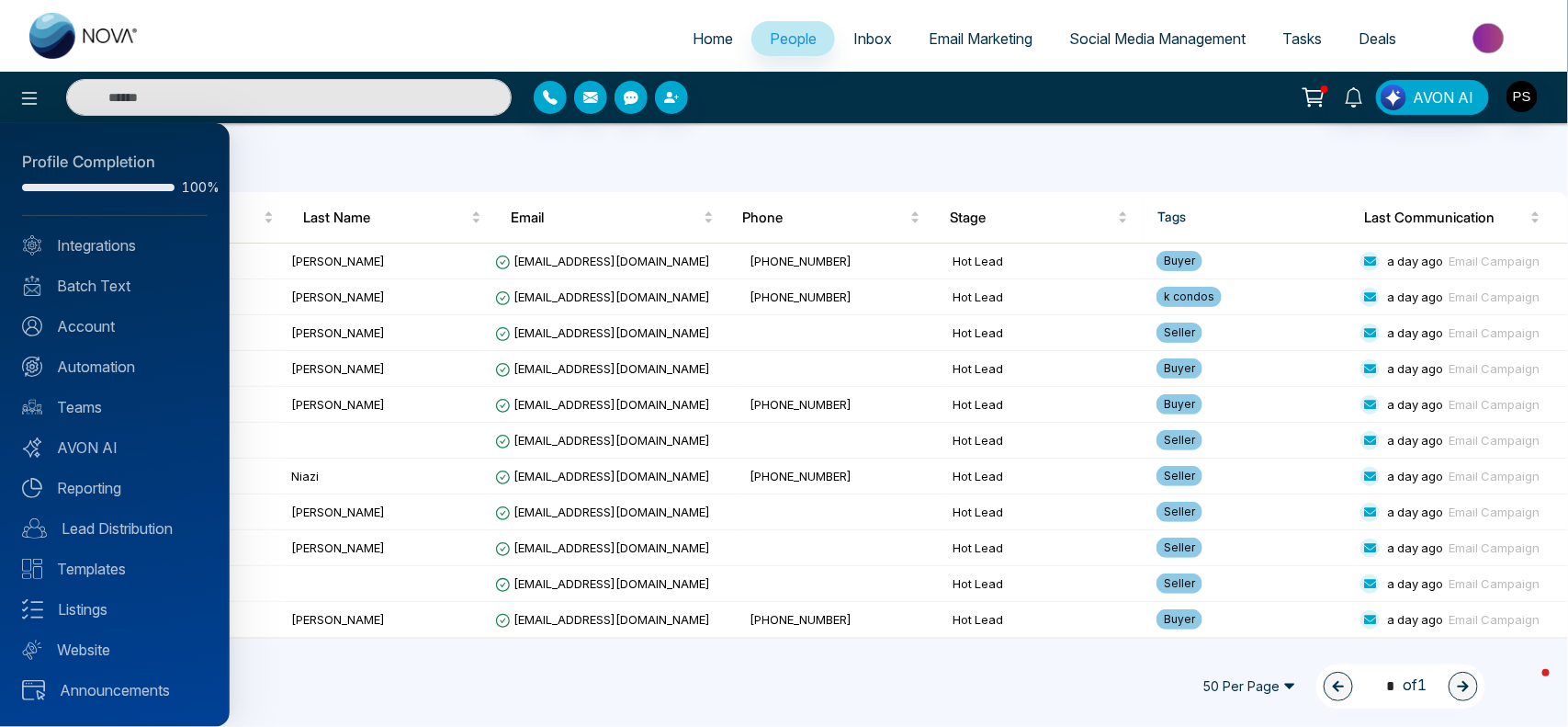
click at [882, 42] on div at bounding box center [784, 364] width 1568 height 727
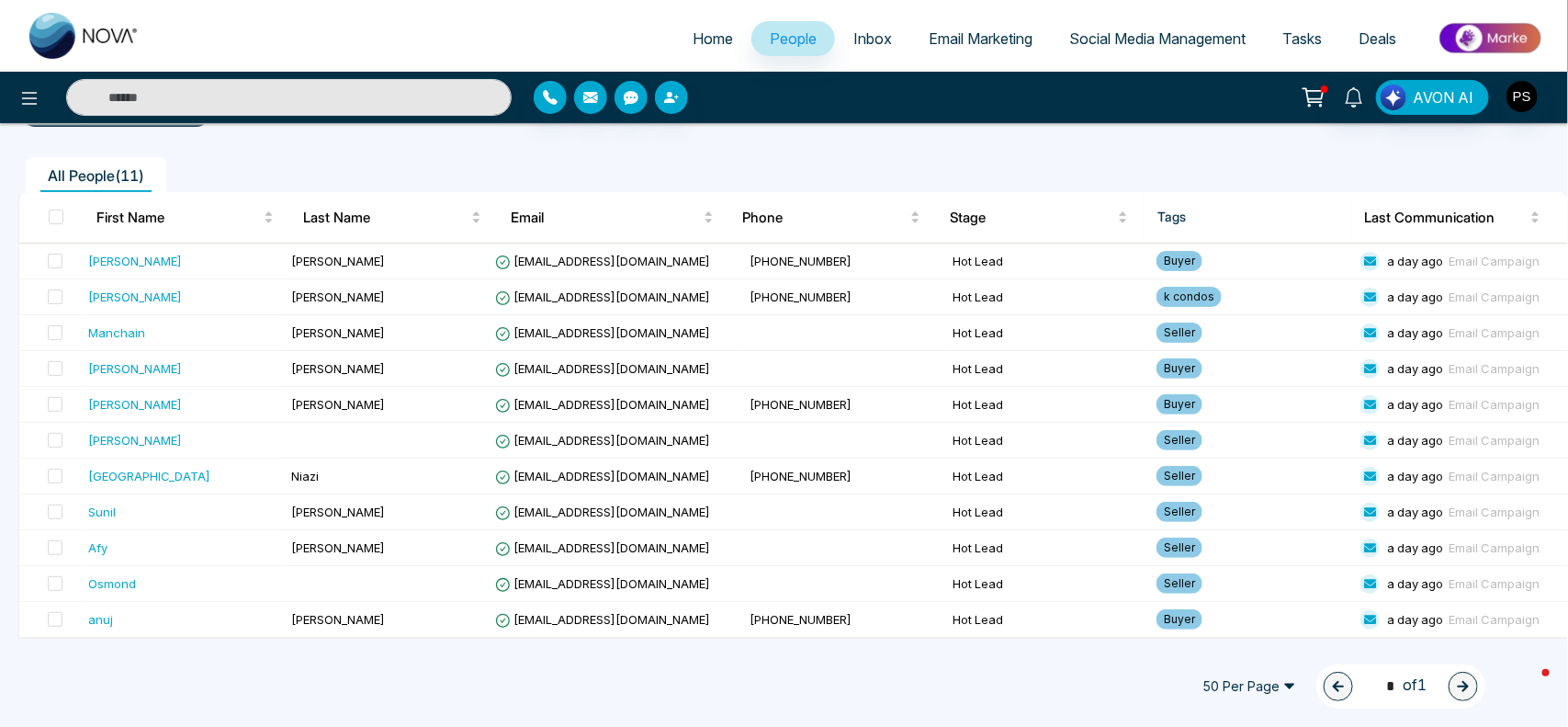
click at [870, 39] on span "Inbox" at bounding box center [873, 38] width 38 height 18
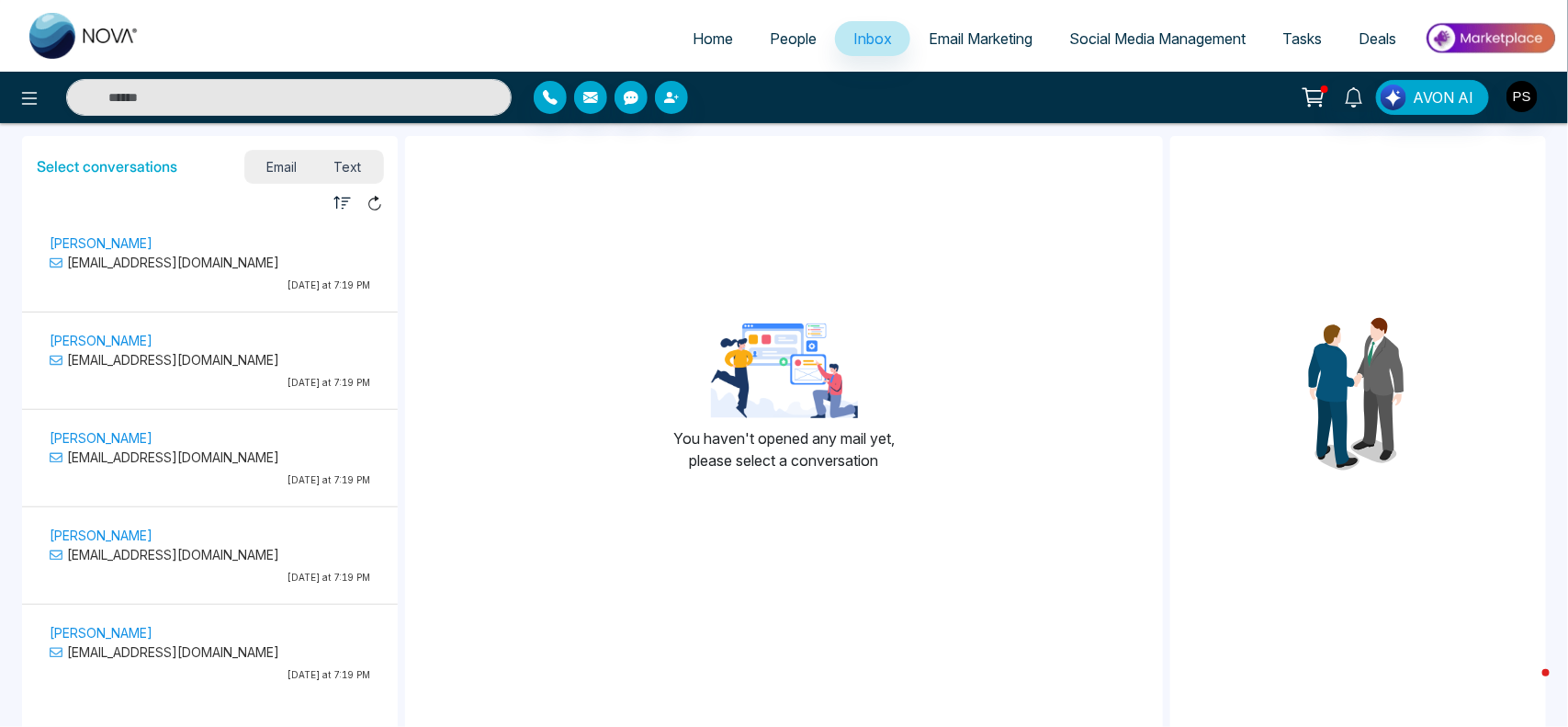
click at [791, 38] on span "People" at bounding box center [793, 38] width 47 height 18
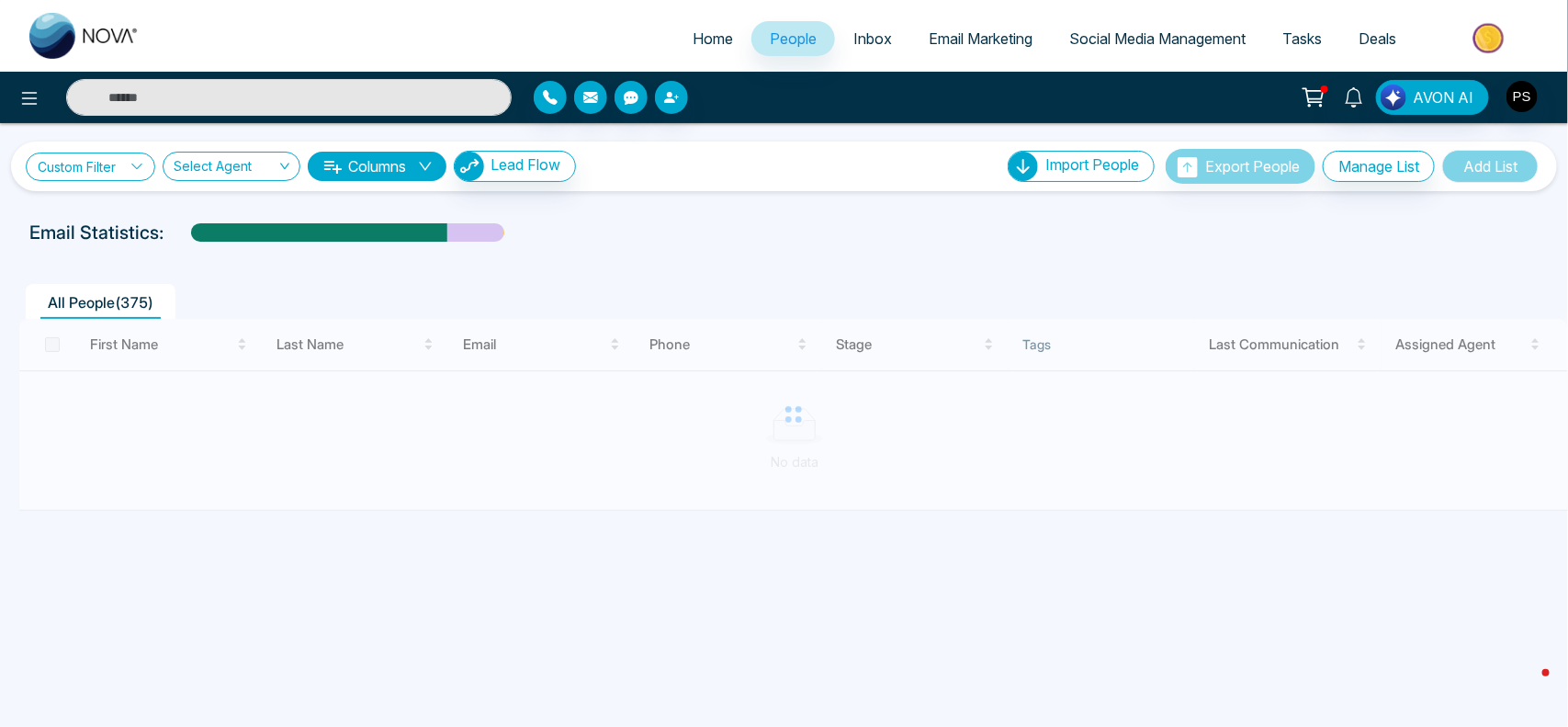
click at [125, 166] on link "Custom Filter" at bounding box center [90, 167] width 130 height 29
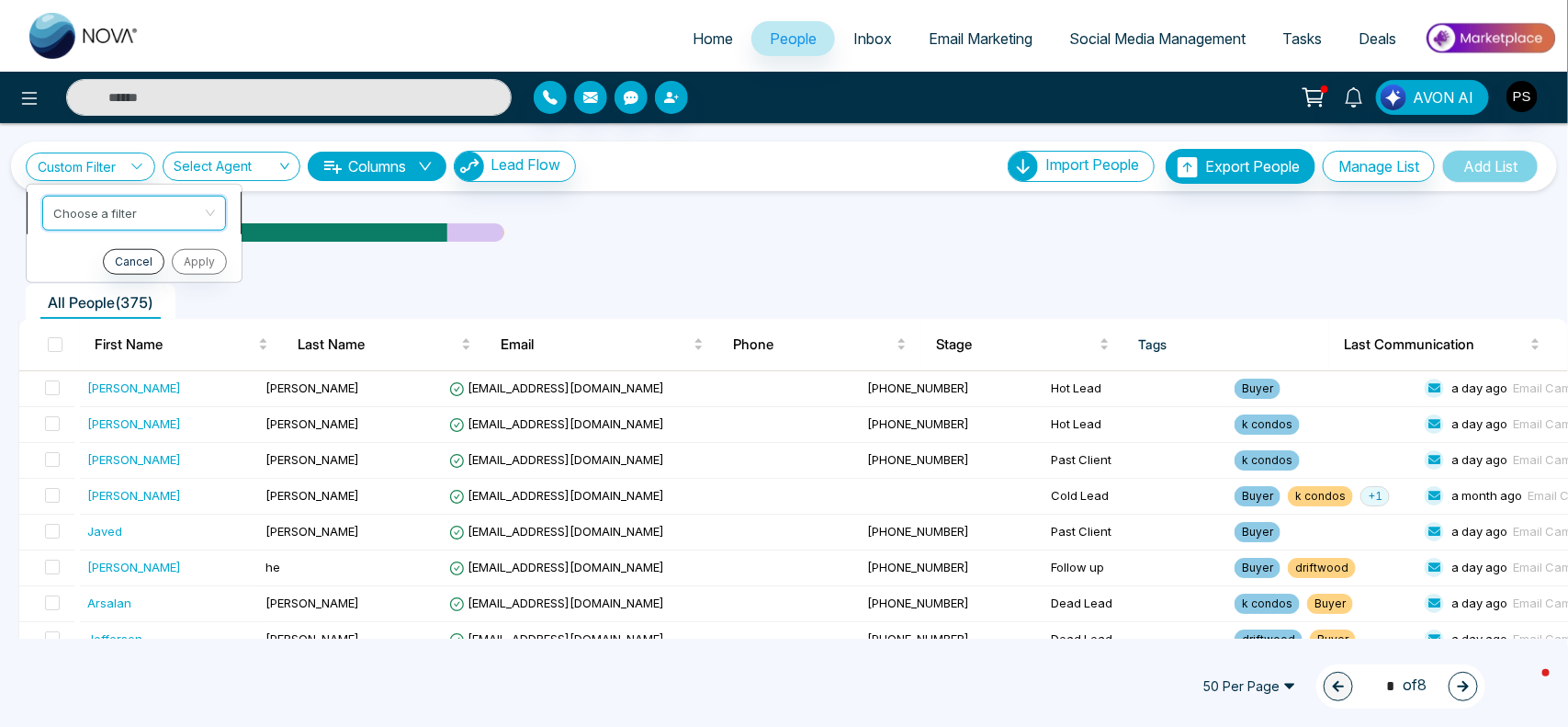
click at [117, 209] on input "search" at bounding box center [127, 210] width 149 height 28
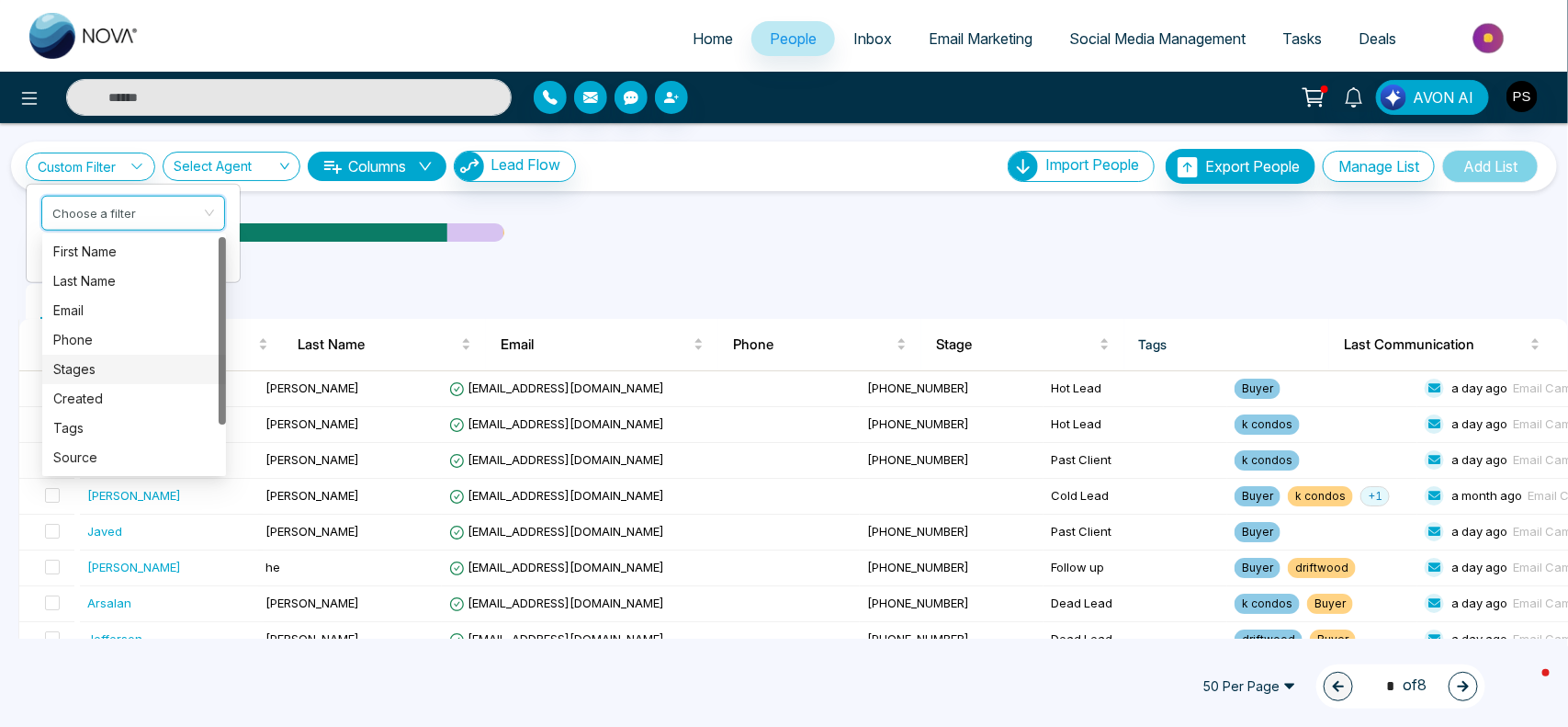
click at [98, 364] on div "Stages" at bounding box center [134, 369] width 162 height 20
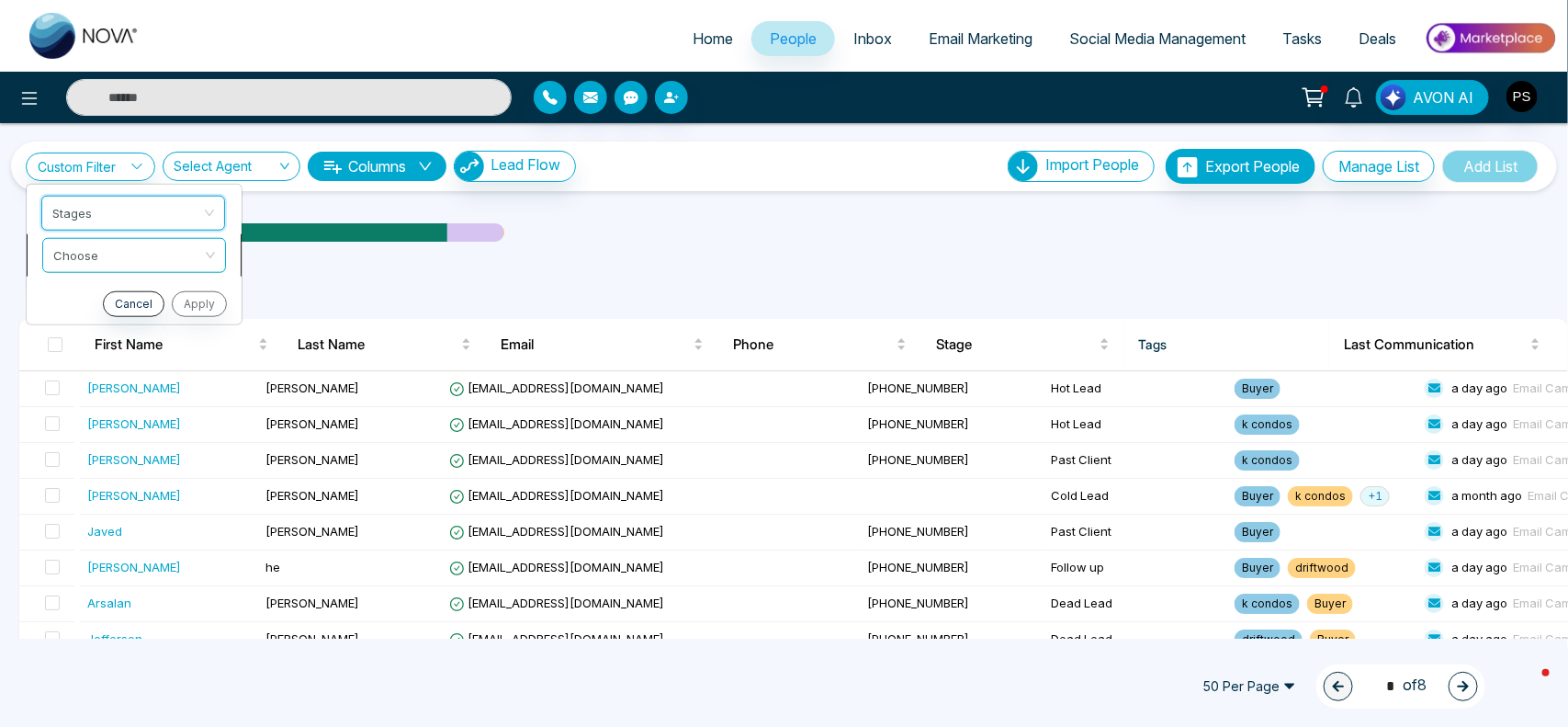
click at [156, 269] on span at bounding box center [127, 254] width 149 height 33
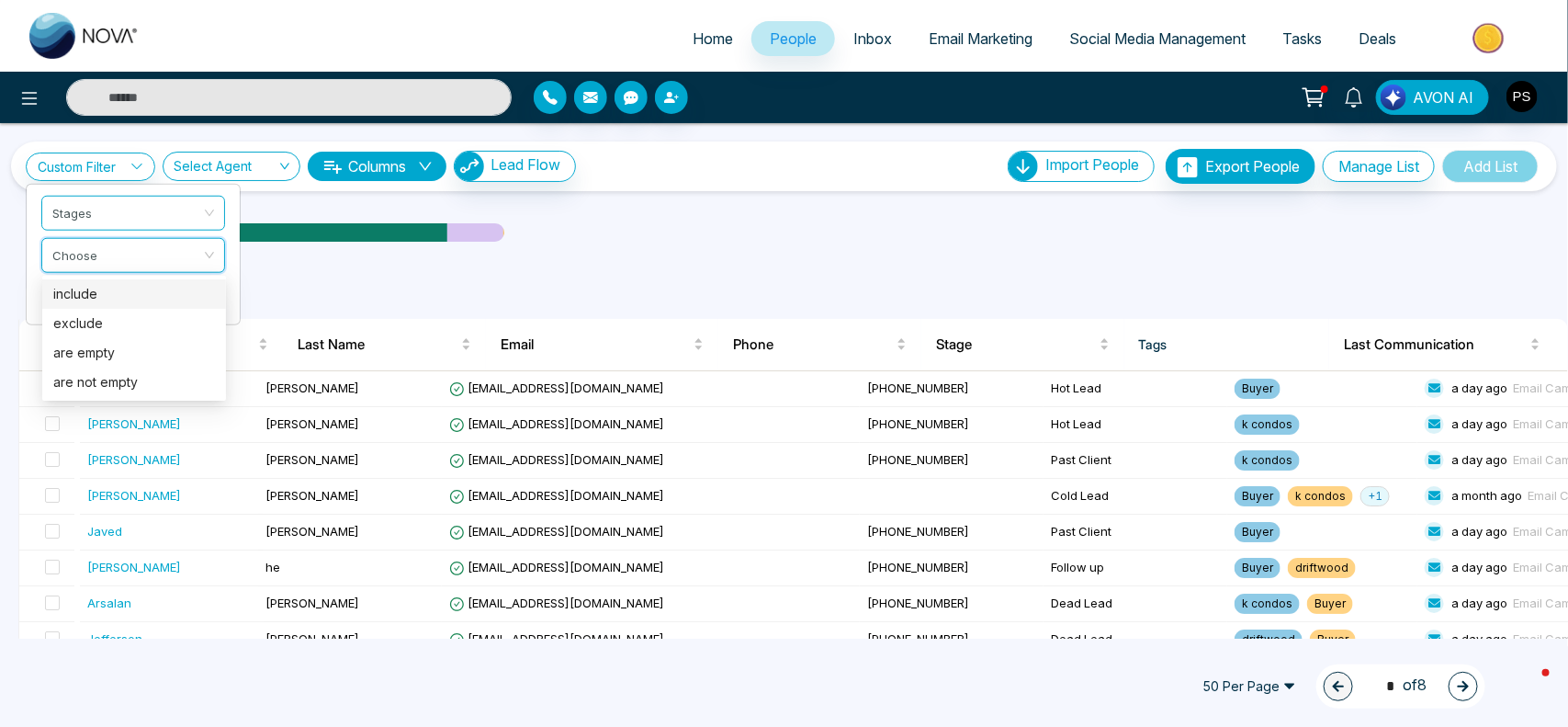
click at [139, 299] on div "include" at bounding box center [134, 293] width 162 height 20
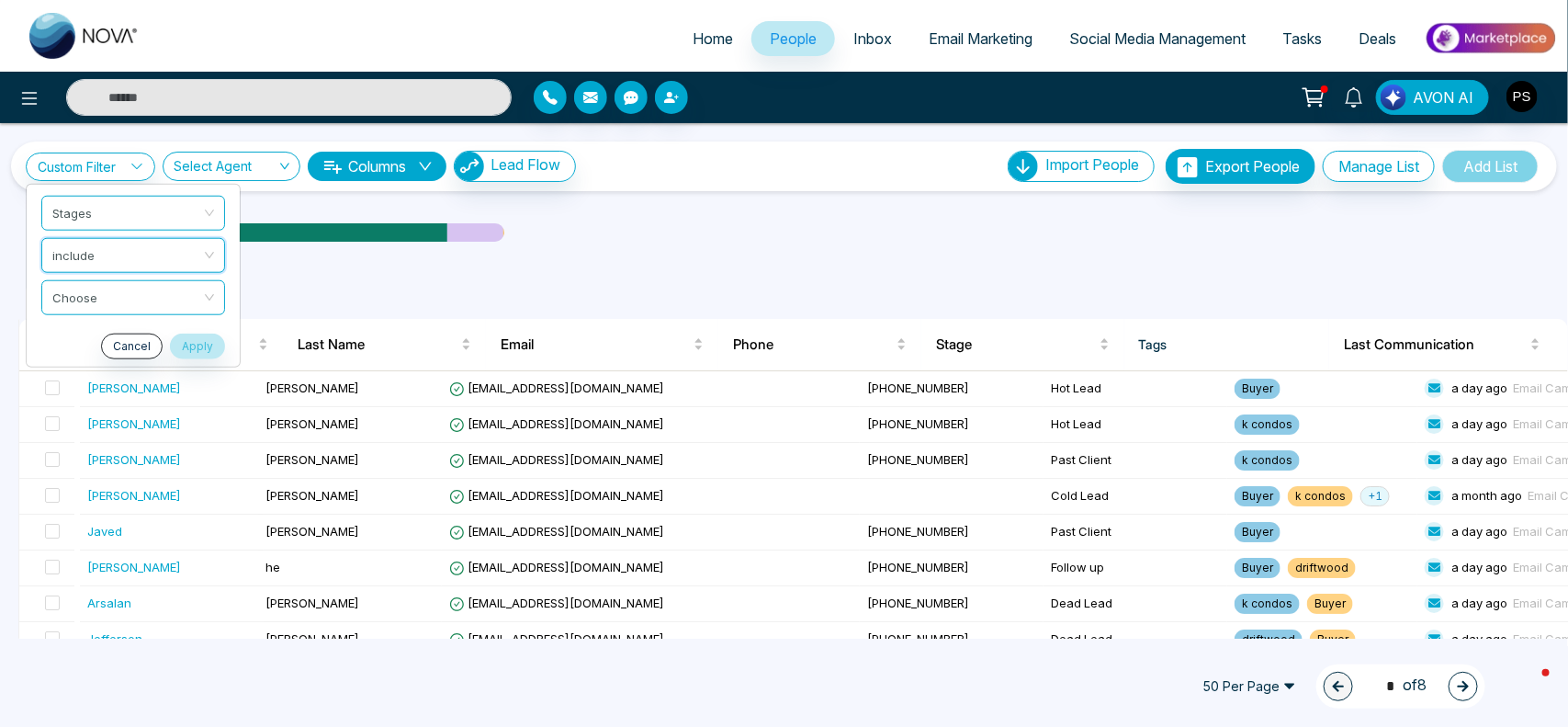
click at [139, 299] on input "search" at bounding box center [126, 293] width 149 height 28
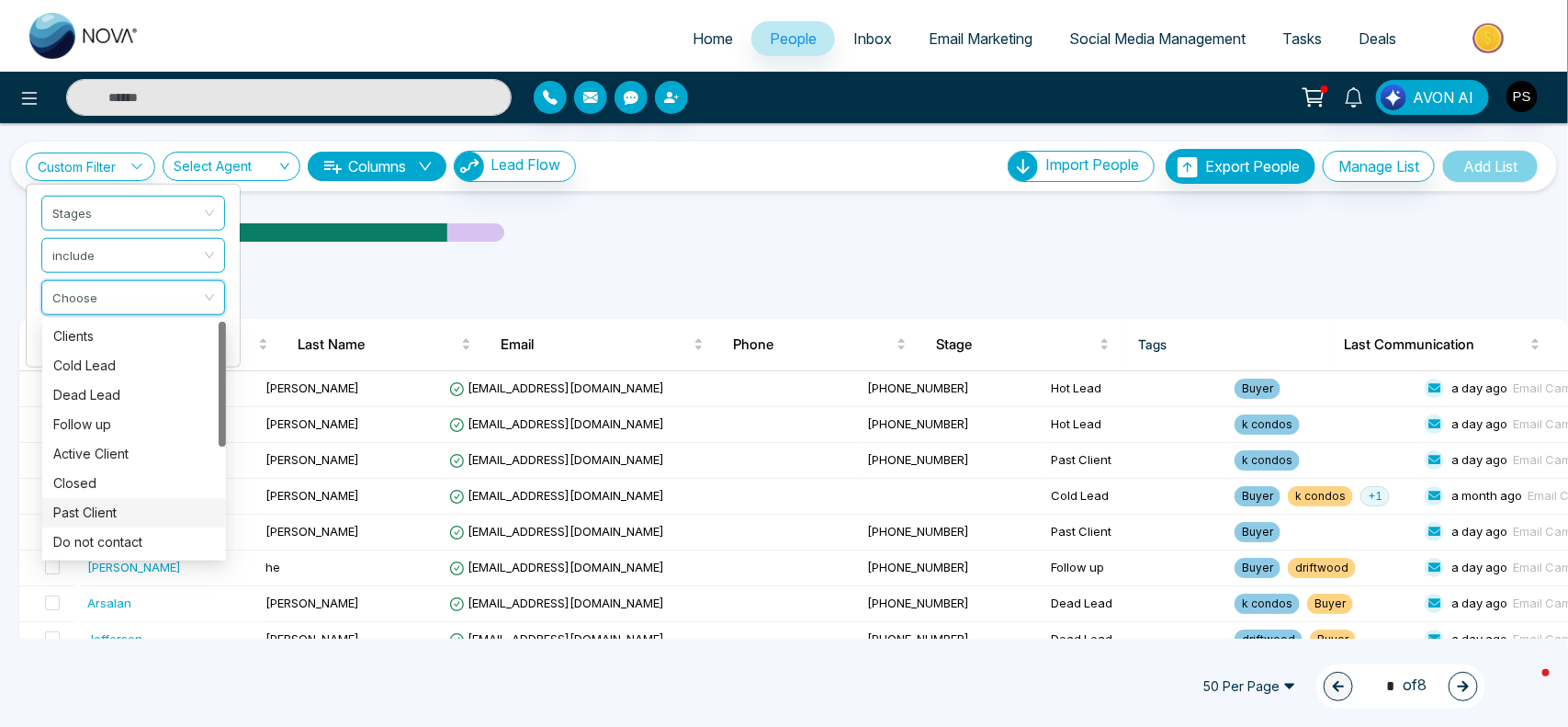
click at [127, 511] on div "Past Client" at bounding box center [134, 513] width 162 height 20
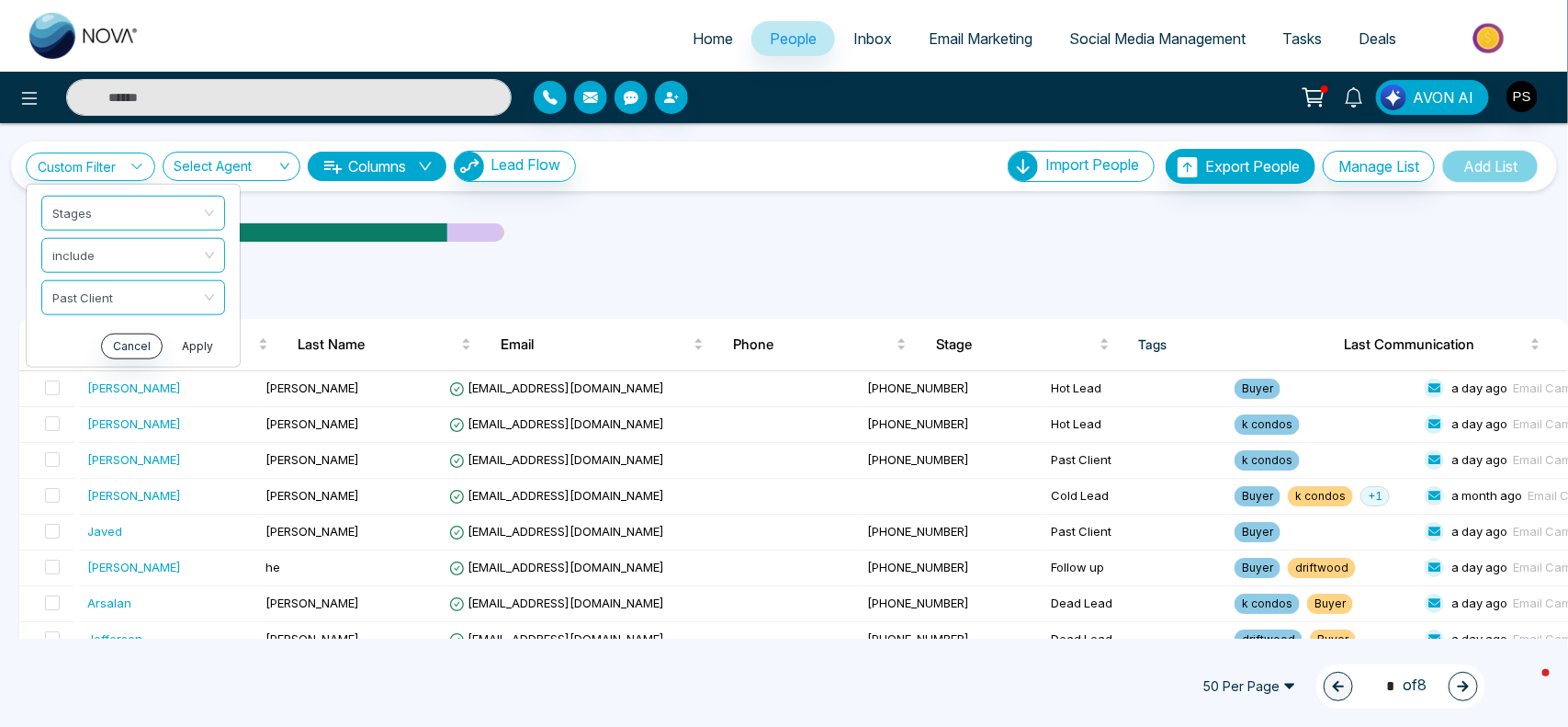
click at [204, 346] on button "Apply" at bounding box center [197, 345] width 55 height 26
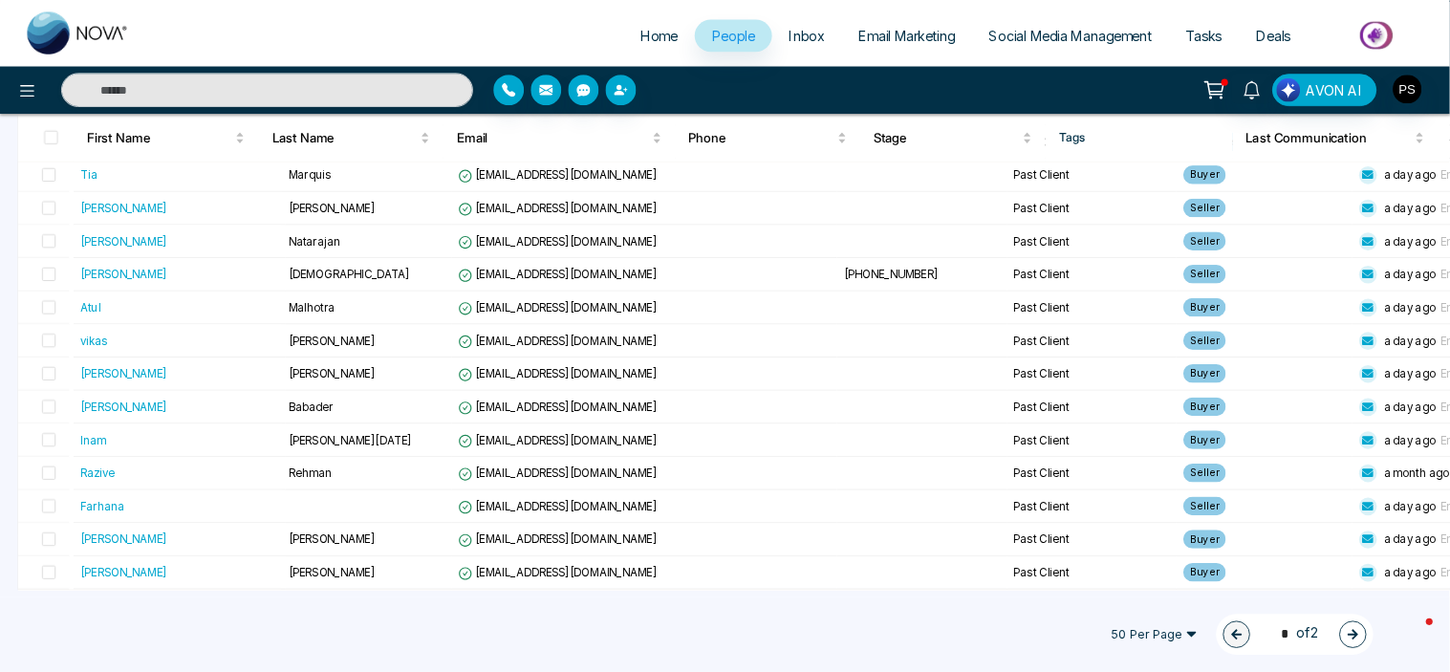
scroll to position [1678, 0]
click at [824, 31] on span "People" at bounding box center [825, 40] width 49 height 19
click at [896, 49] on link "Inbox" at bounding box center [908, 40] width 78 height 36
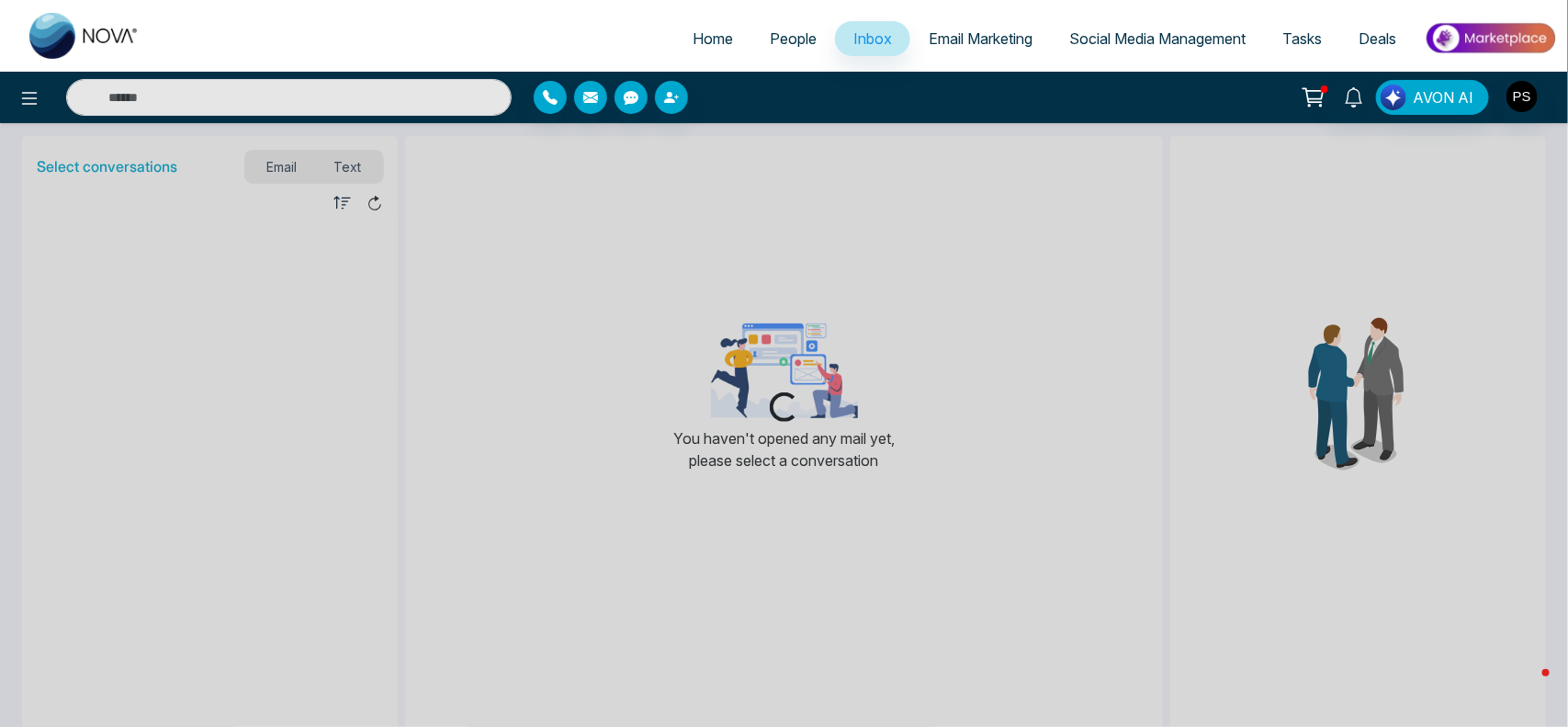
click at [788, 47] on link "People" at bounding box center [793, 38] width 84 height 35
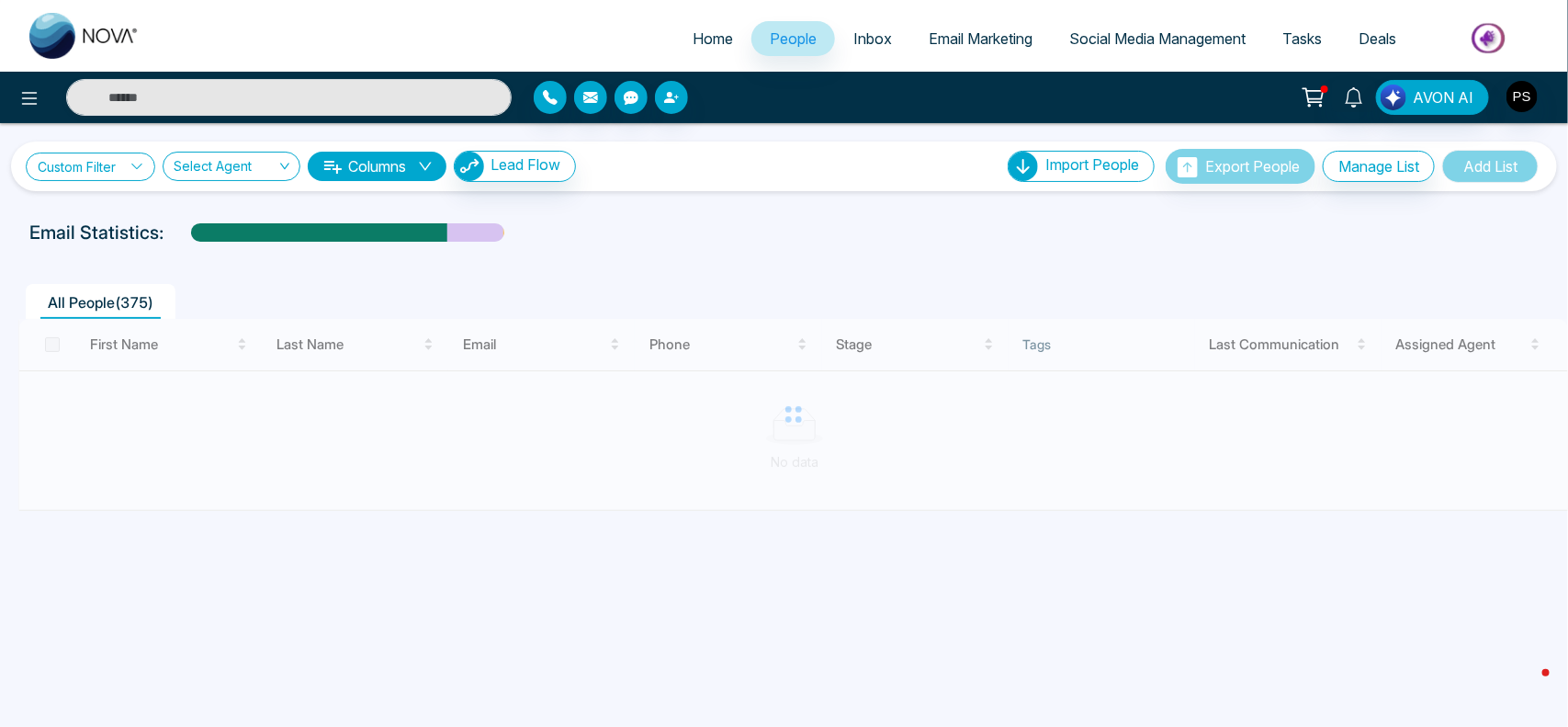
click at [94, 171] on link "Custom Filter" at bounding box center [90, 167] width 130 height 29
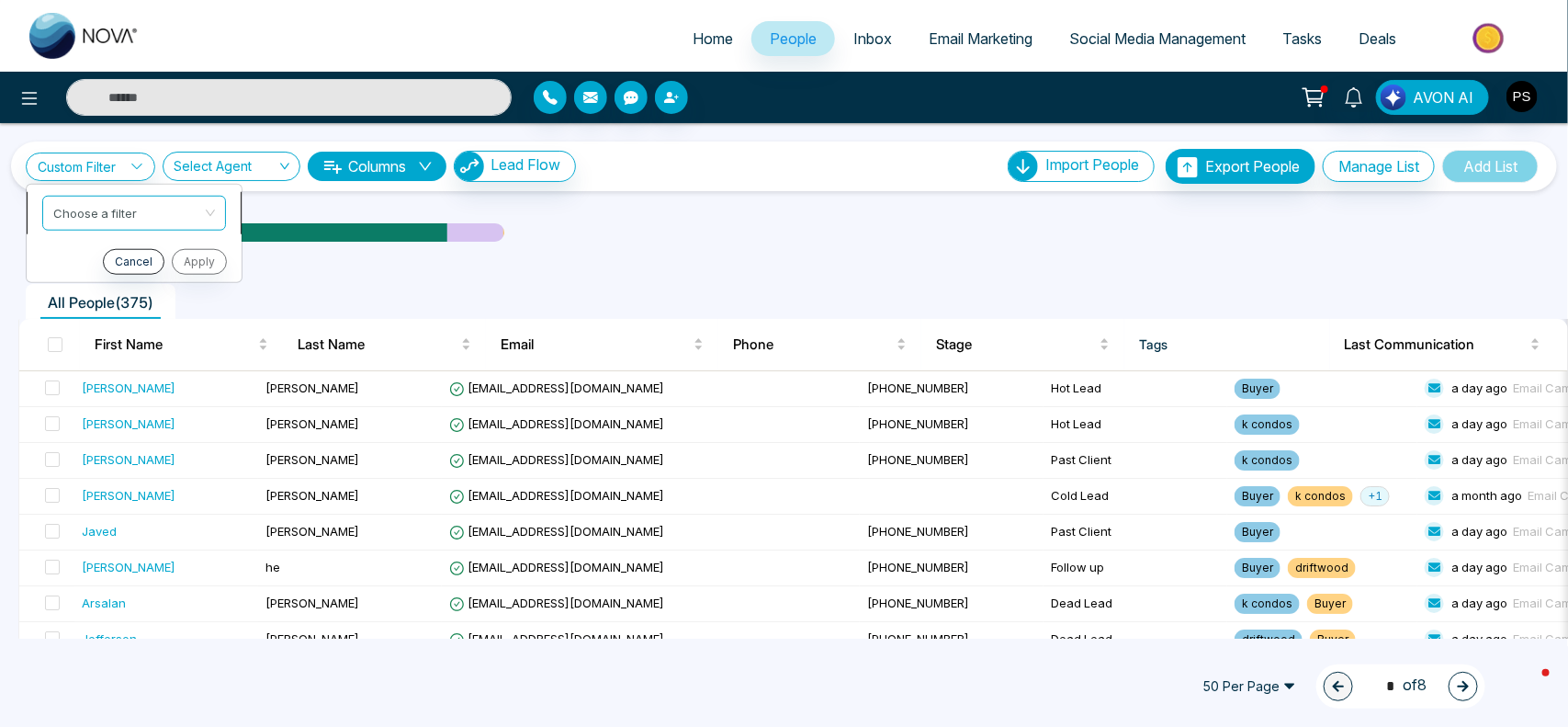
click at [108, 212] on input "search" at bounding box center [127, 210] width 149 height 28
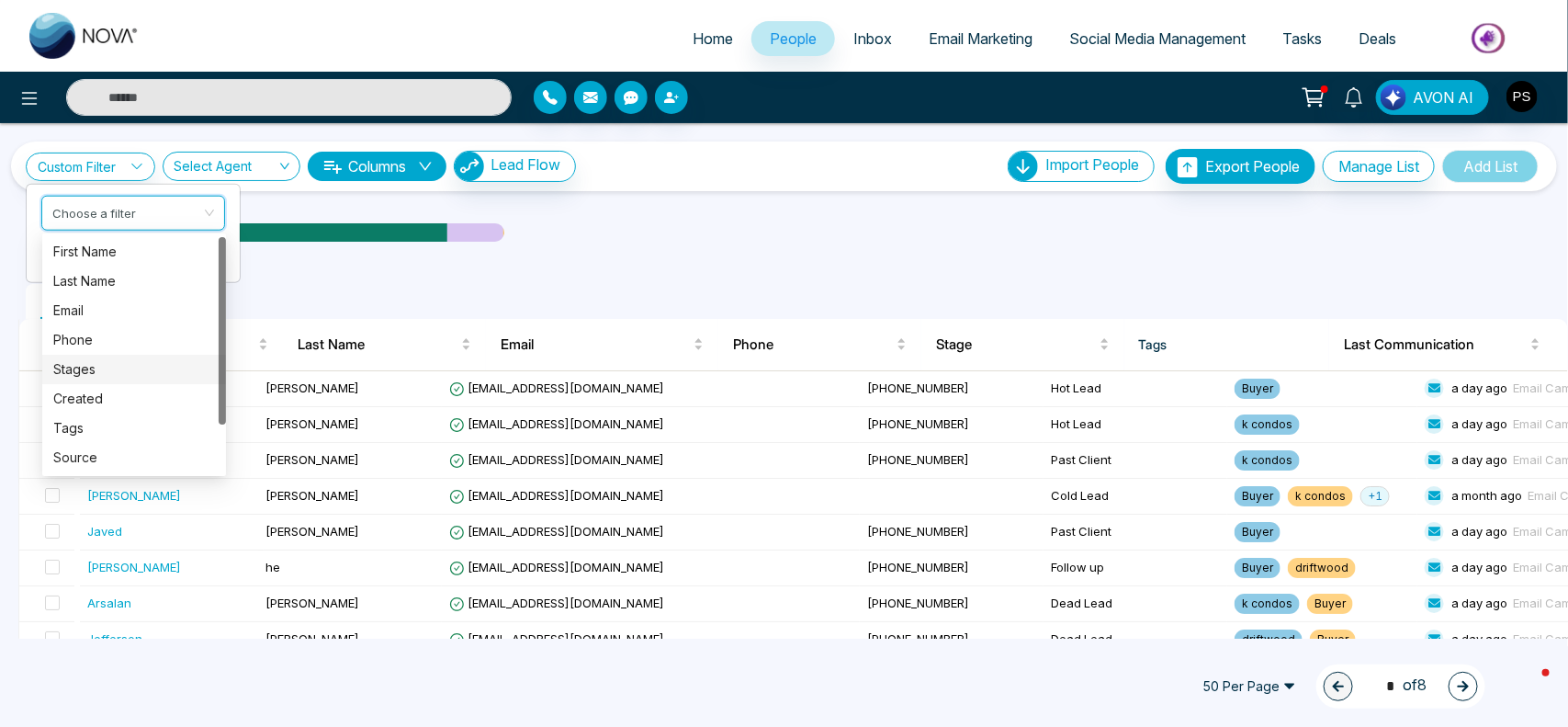
click at [94, 363] on div "Stages" at bounding box center [134, 369] width 162 height 20
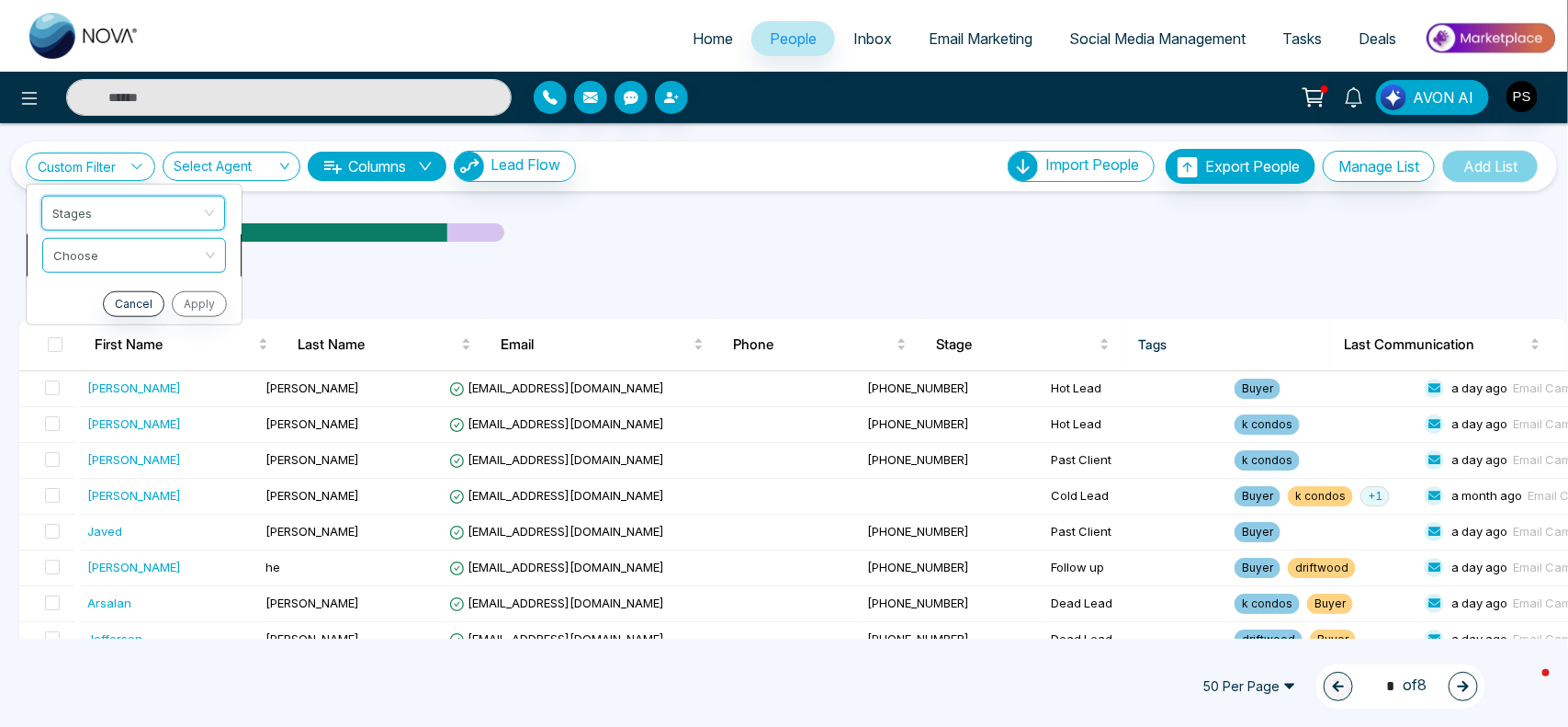
click at [167, 269] on span at bounding box center [127, 254] width 149 height 33
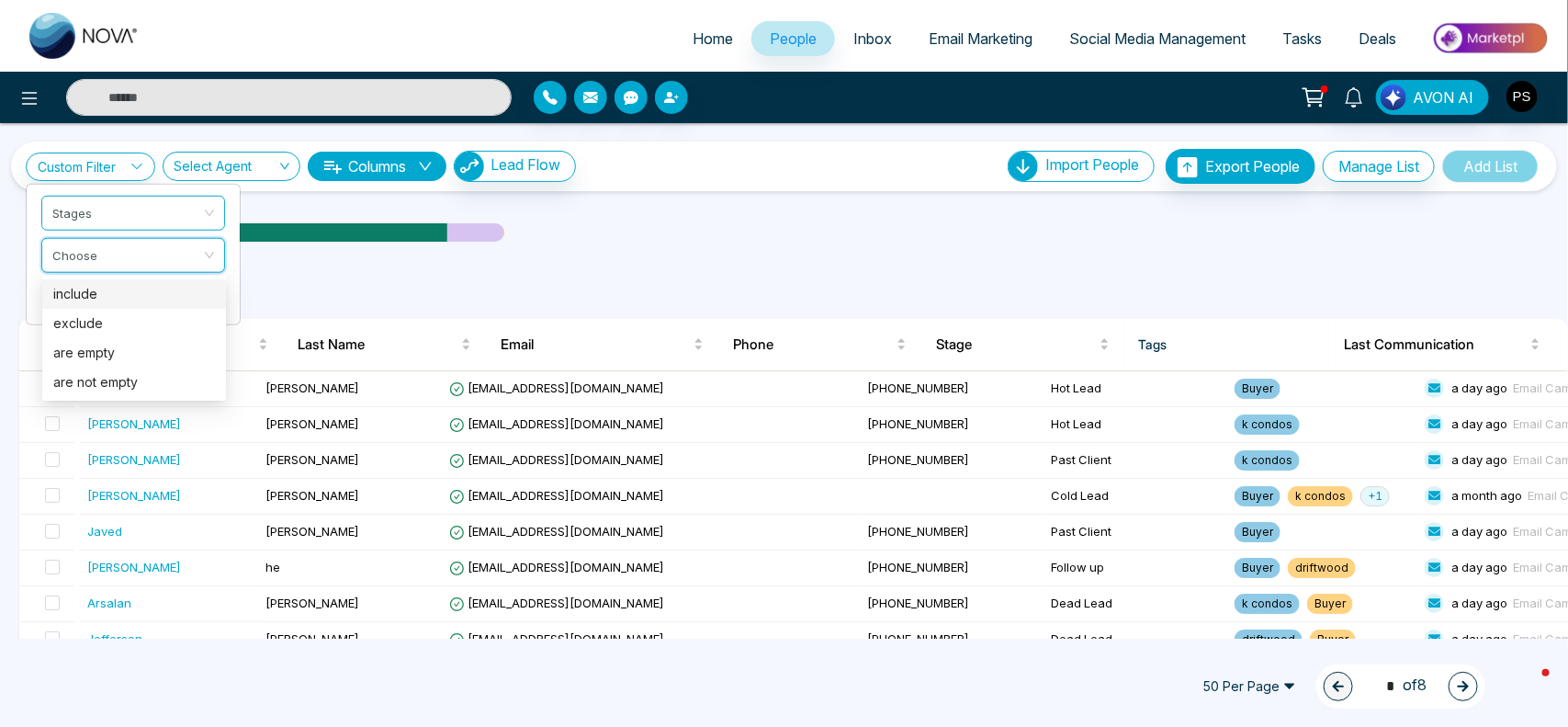
click at [161, 291] on div "include" at bounding box center [134, 293] width 162 height 20
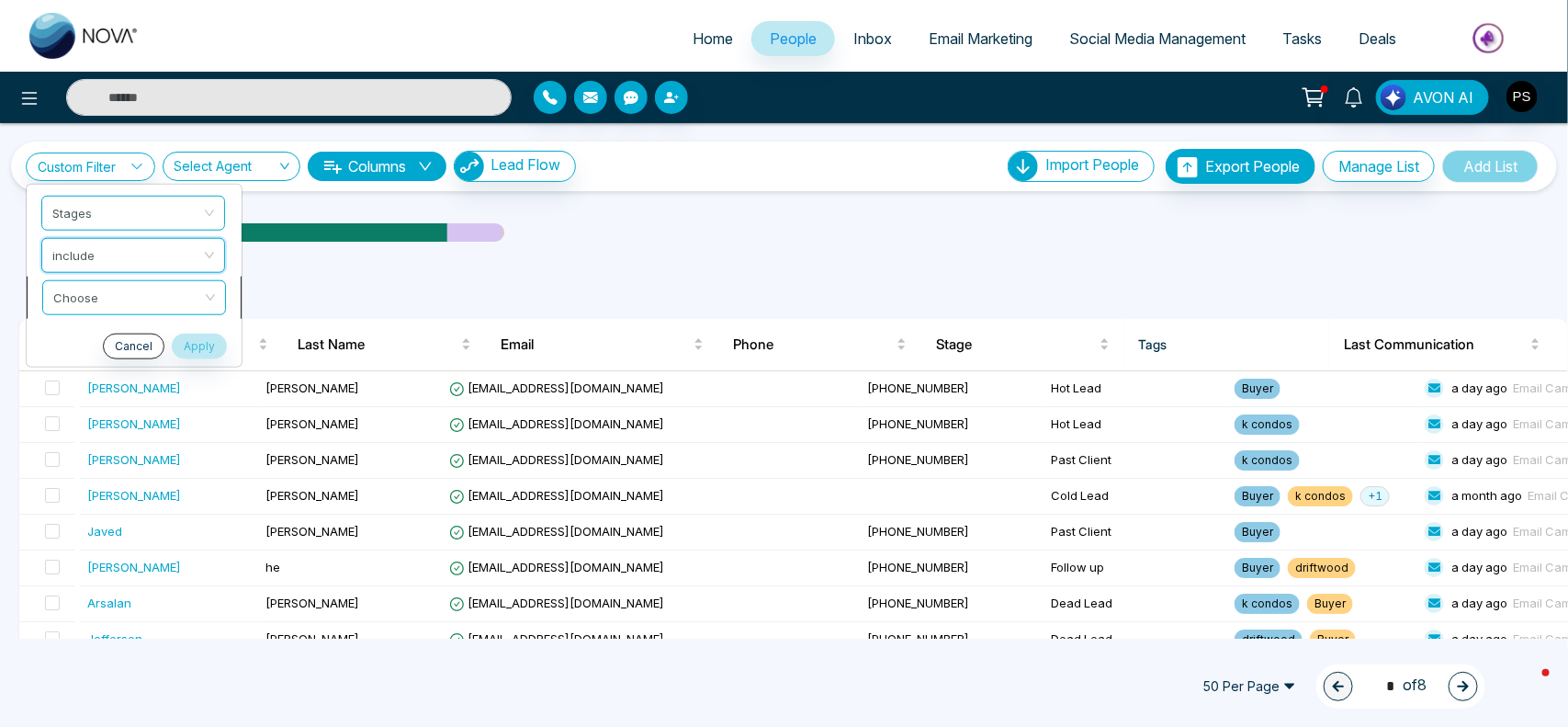
click at [182, 300] on input "search" at bounding box center [127, 293] width 149 height 28
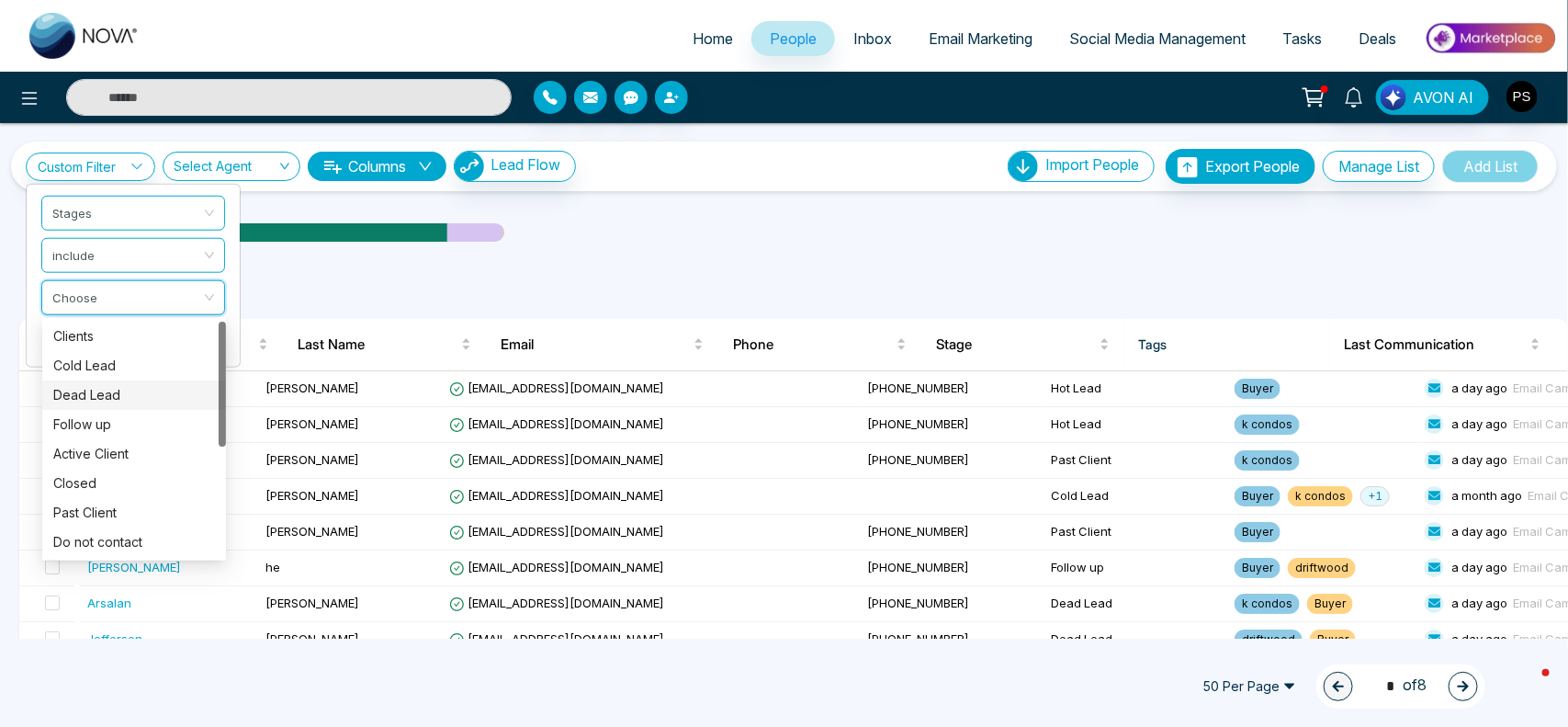
click at [122, 389] on div "Dead Lead" at bounding box center [134, 394] width 162 height 20
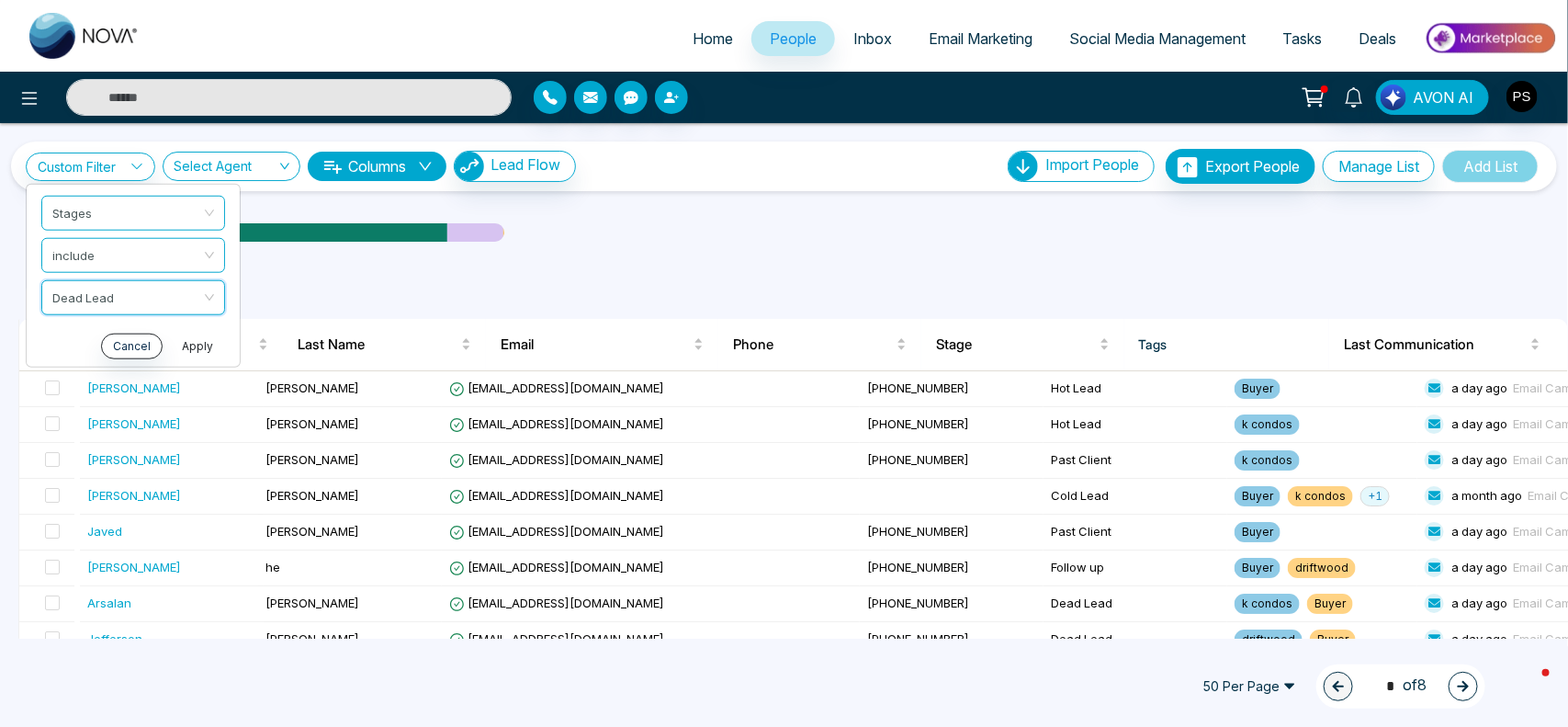
click at [202, 347] on button "Apply" at bounding box center [197, 345] width 55 height 26
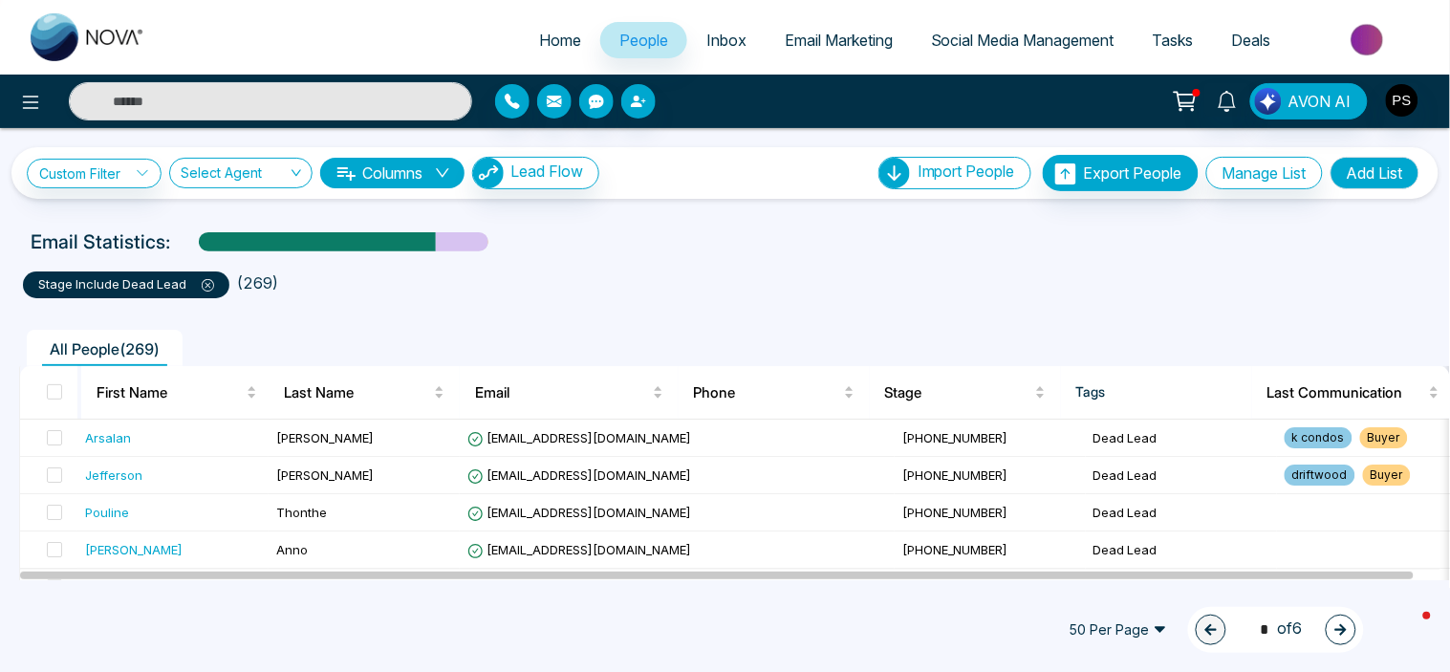
click at [1156, 631] on span "50 Per Page" at bounding box center [1118, 629] width 124 height 31
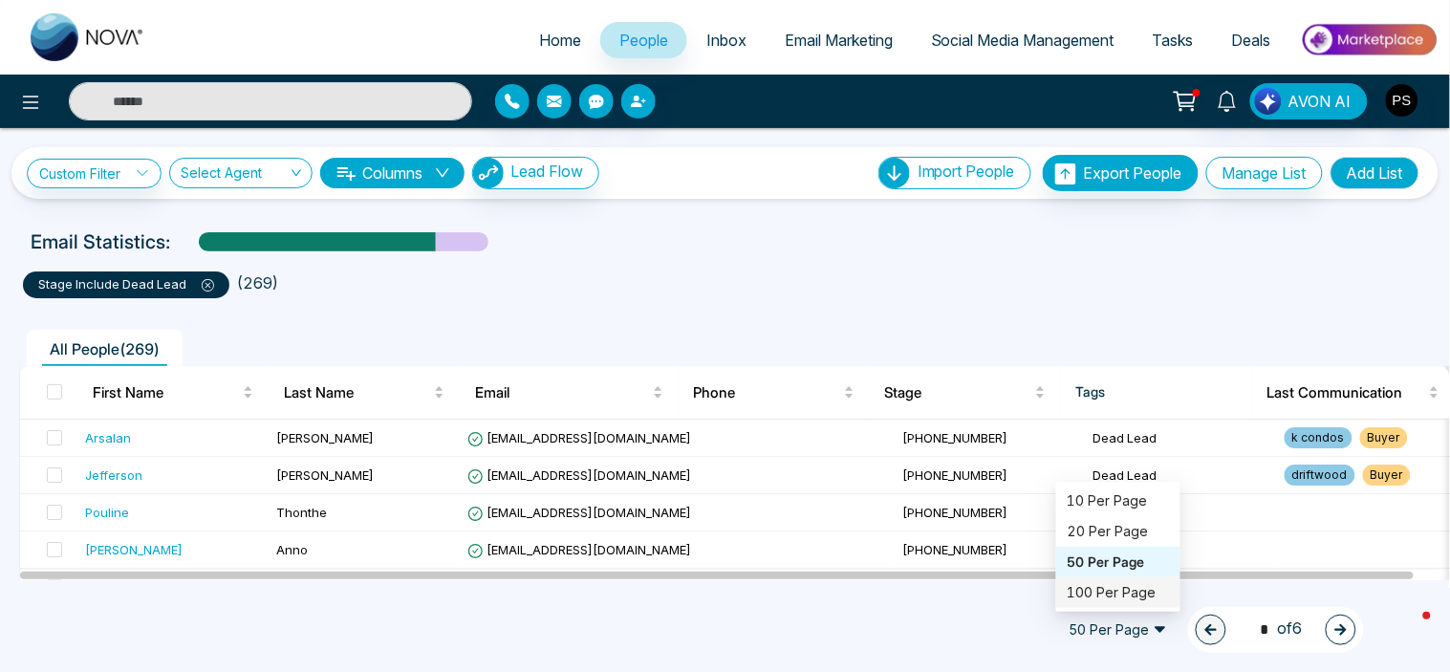
click at [1140, 591] on div "100 Per Page" at bounding box center [1117, 592] width 101 height 21
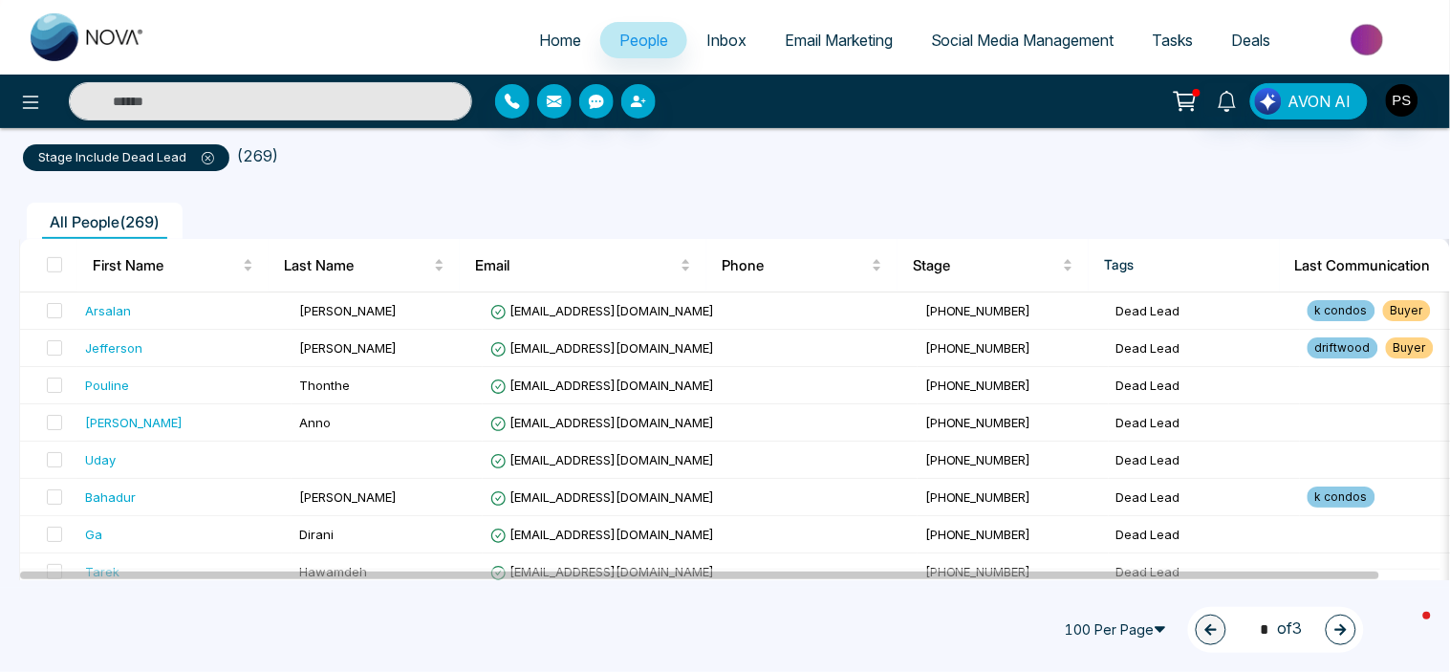
scroll to position [169, 0]
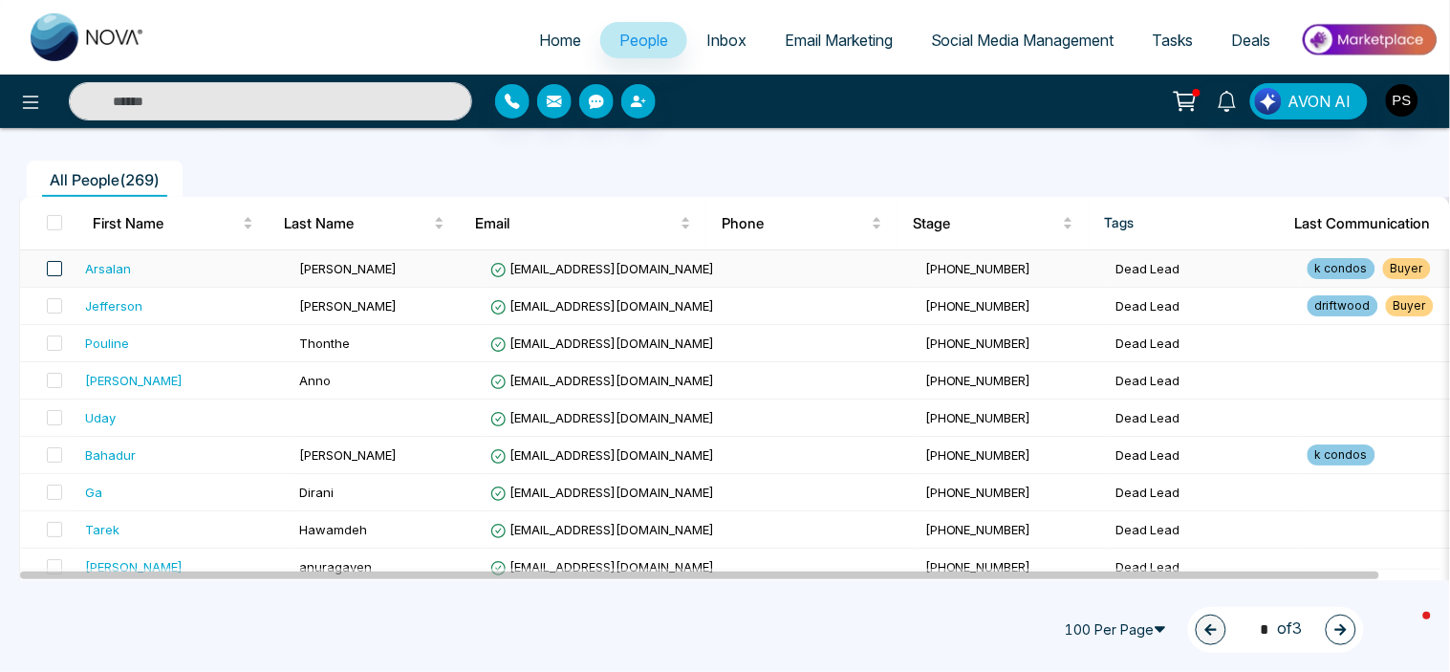
click at [58, 268] on span at bounding box center [54, 268] width 15 height 15
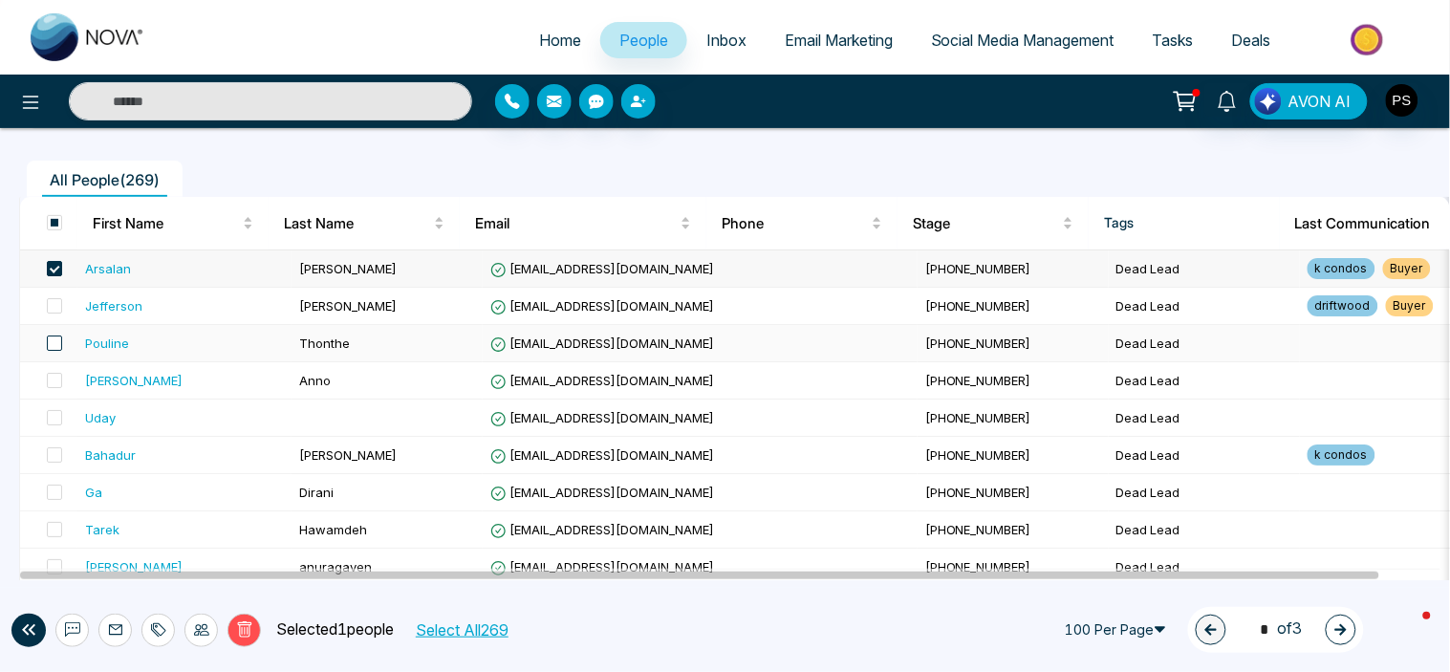
click at [51, 345] on span at bounding box center [54, 342] width 15 height 15
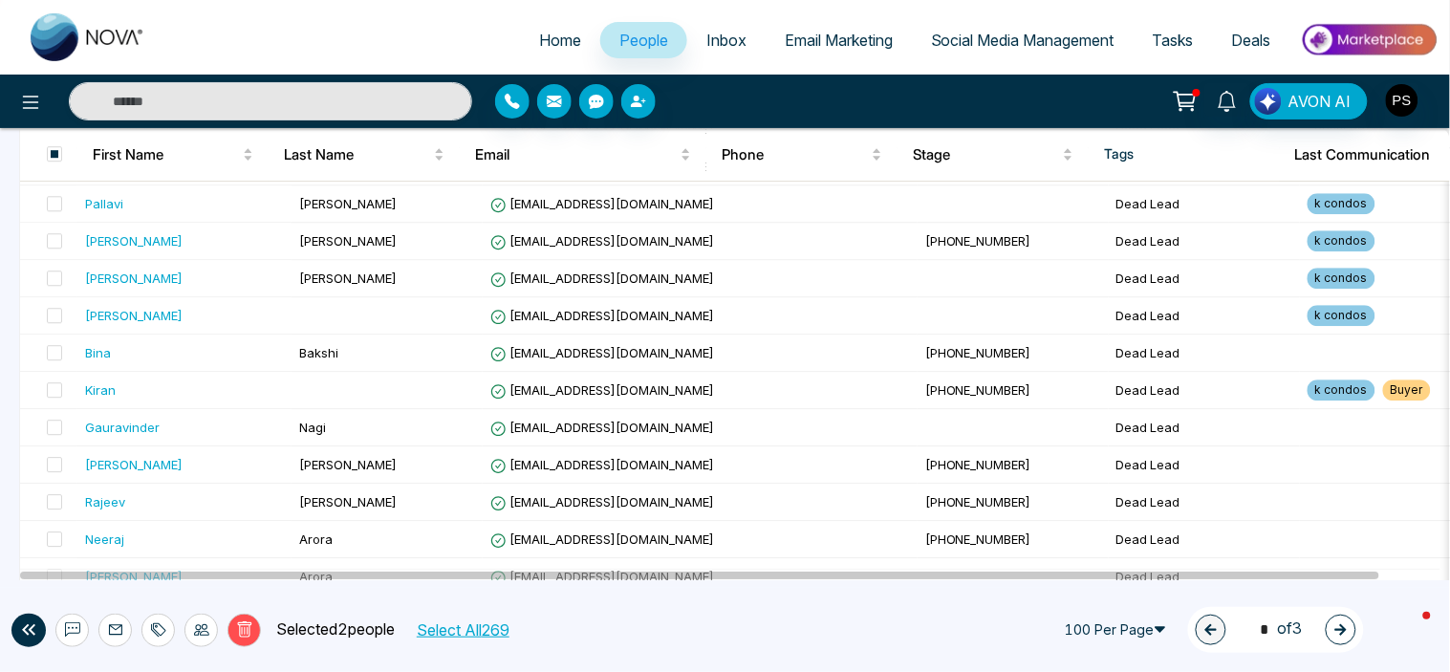
scroll to position [1656, 0]
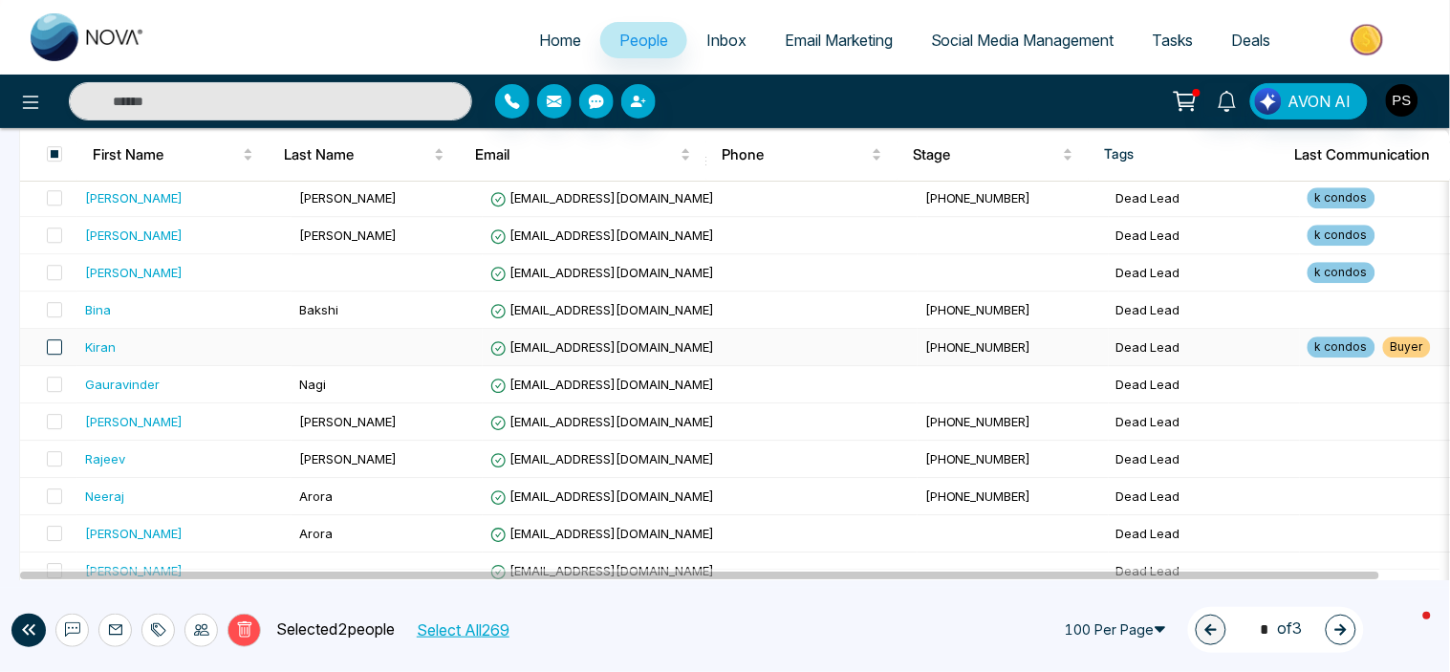
click at [57, 355] on span at bounding box center [54, 346] width 15 height 15
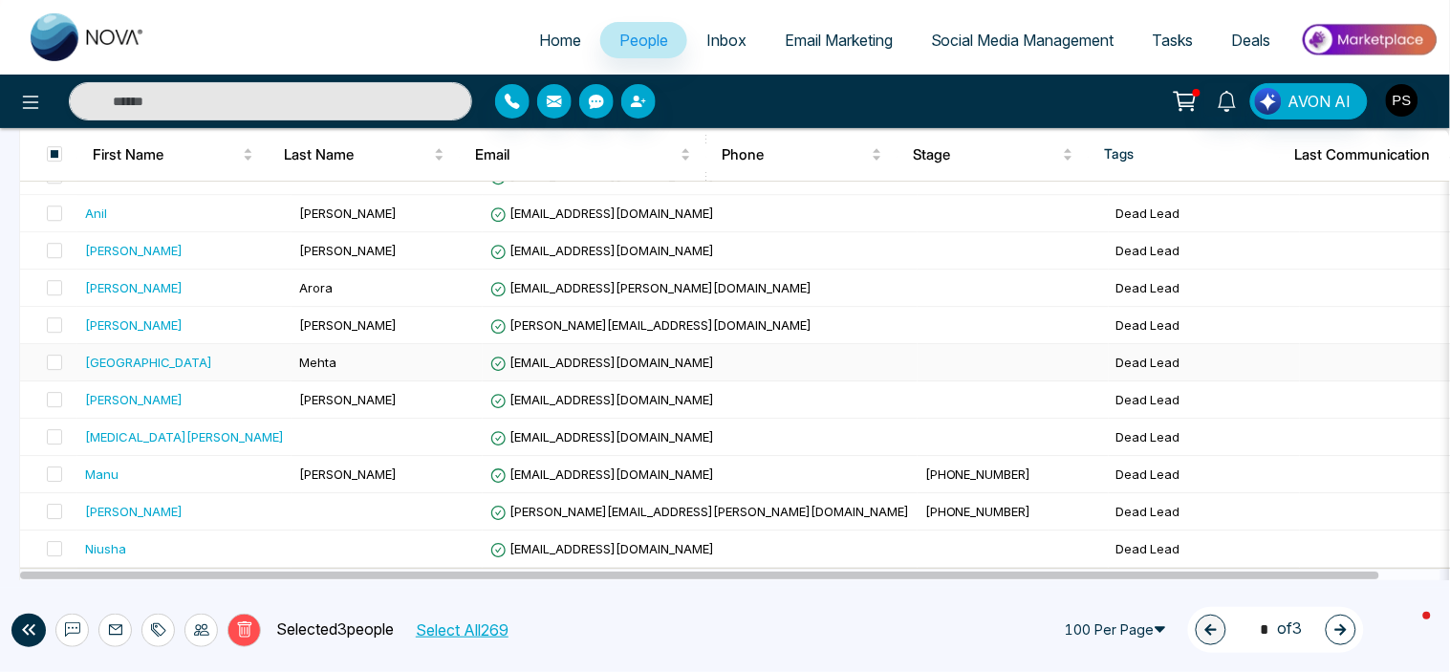
scroll to position [3625, 0]
click at [1335, 635] on icon "button" at bounding box center [1340, 629] width 13 height 13
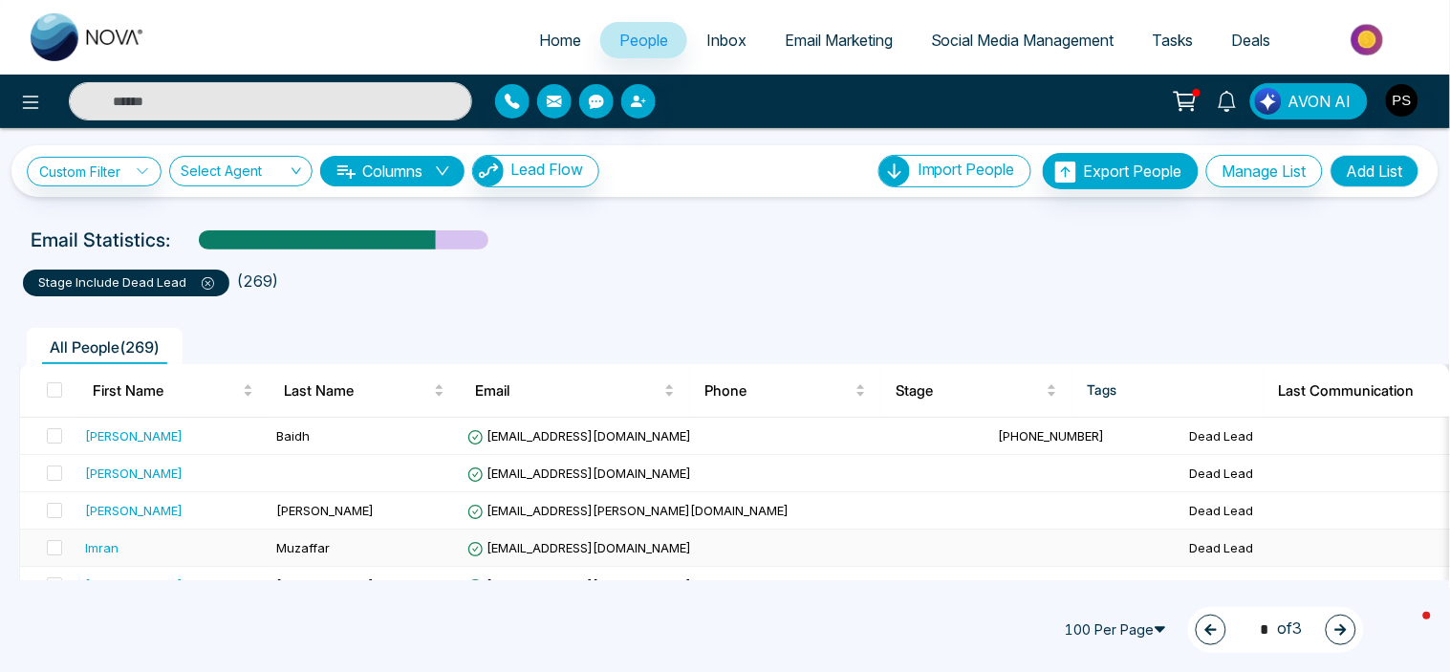
scroll to position [0, 0]
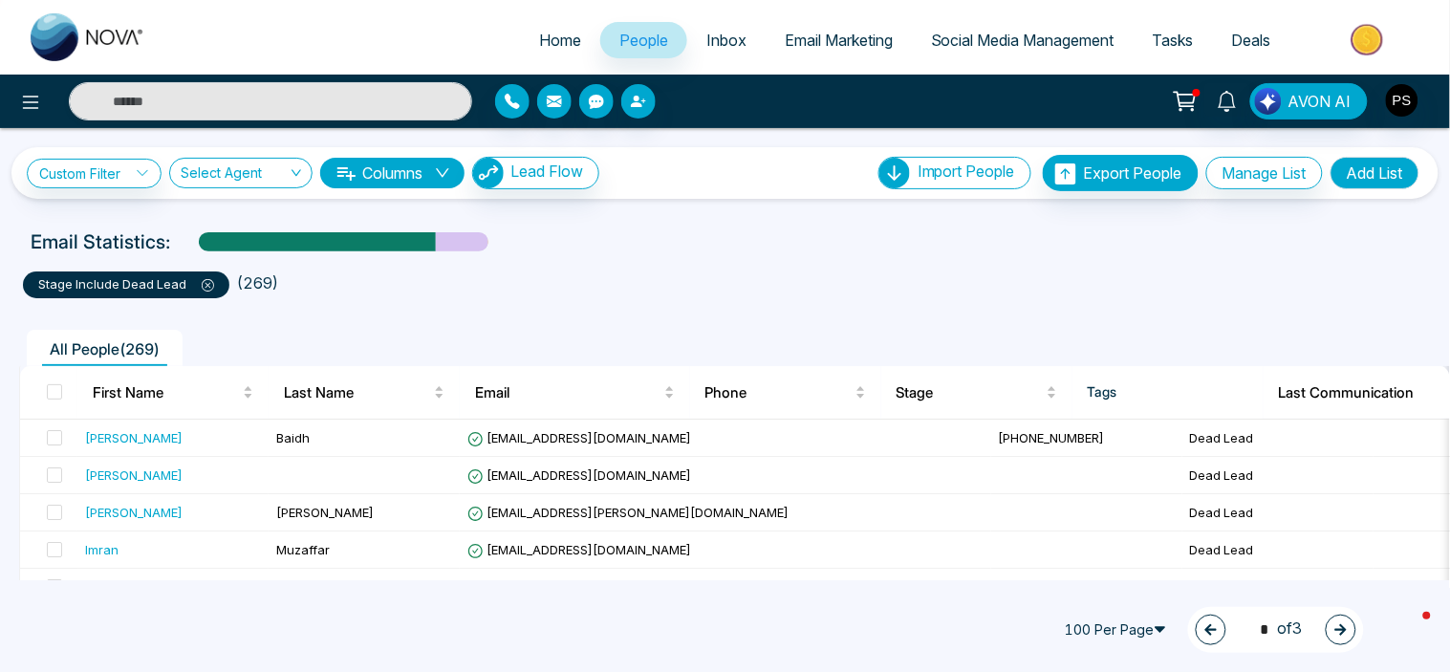
click at [1341, 627] on icon "button" at bounding box center [1340, 629] width 13 height 13
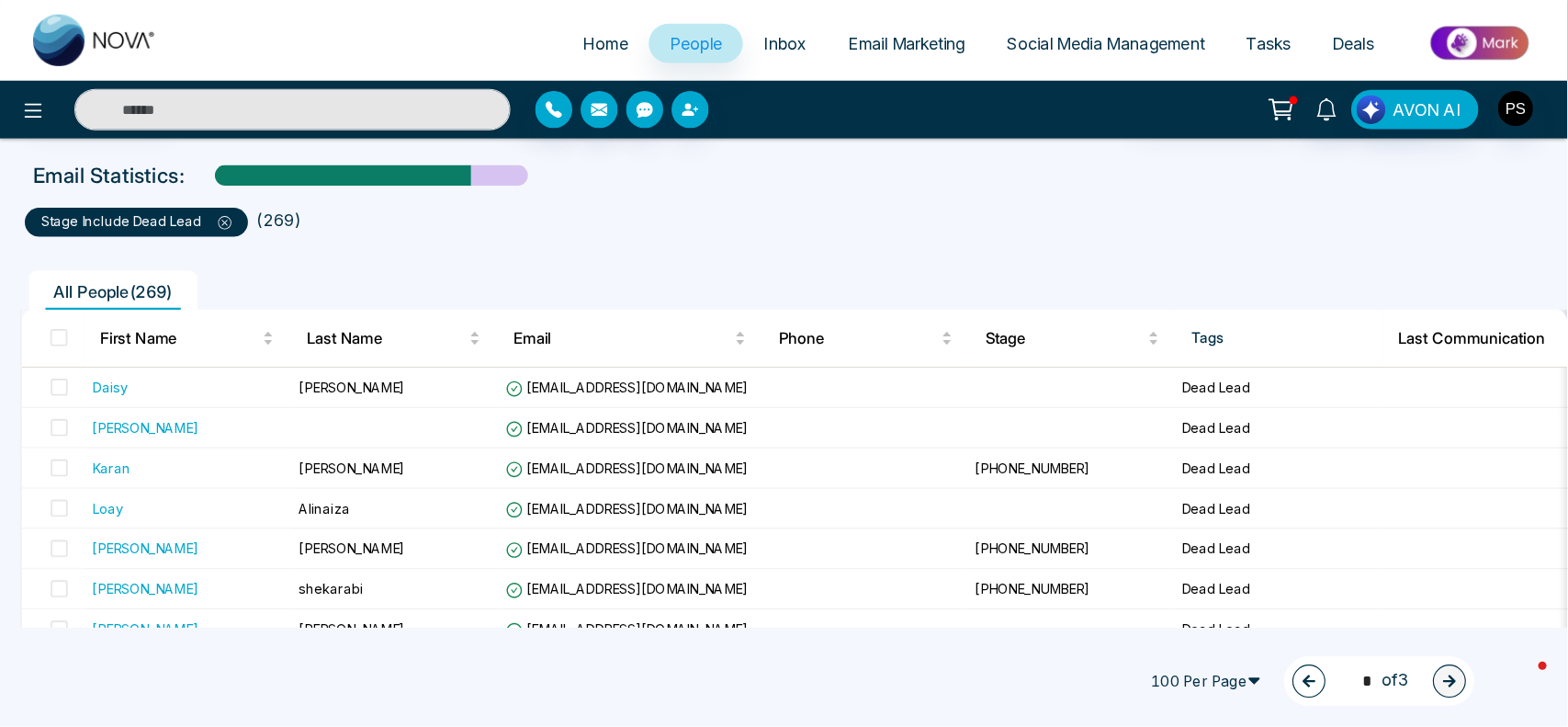
scroll to position [76, 0]
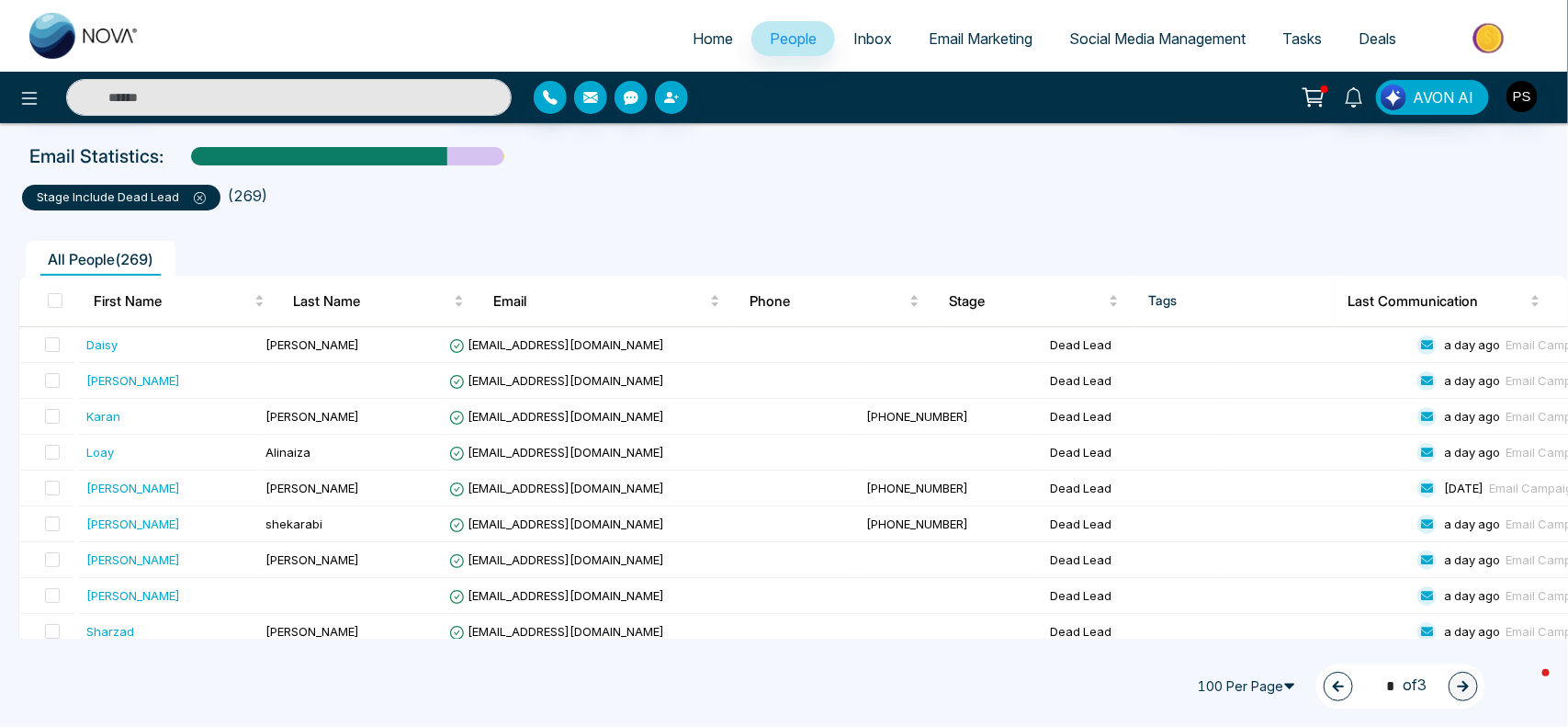
click at [1332, 680] on icon "button" at bounding box center [1338, 686] width 12 height 13
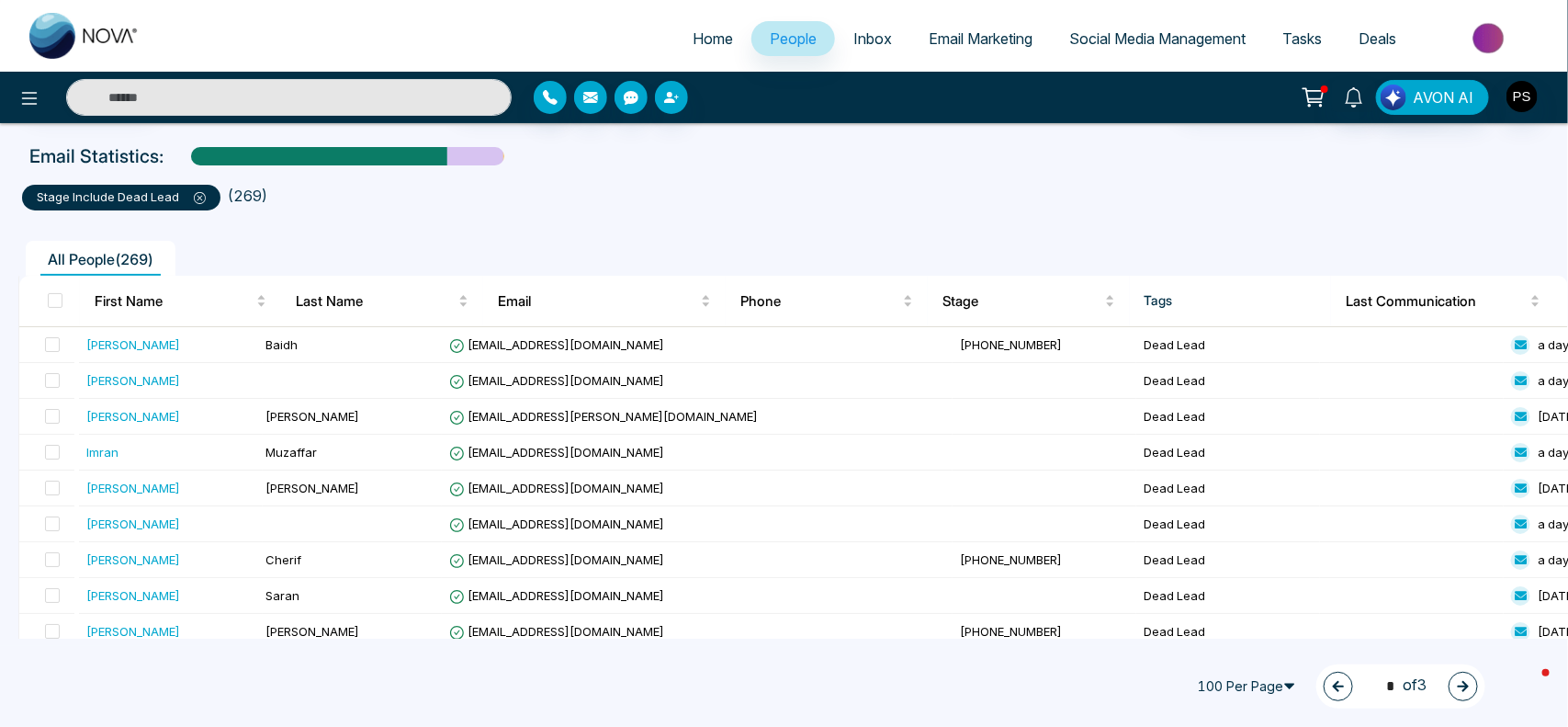
click at [1333, 685] on icon "button" at bounding box center [1338, 686] width 11 height 11
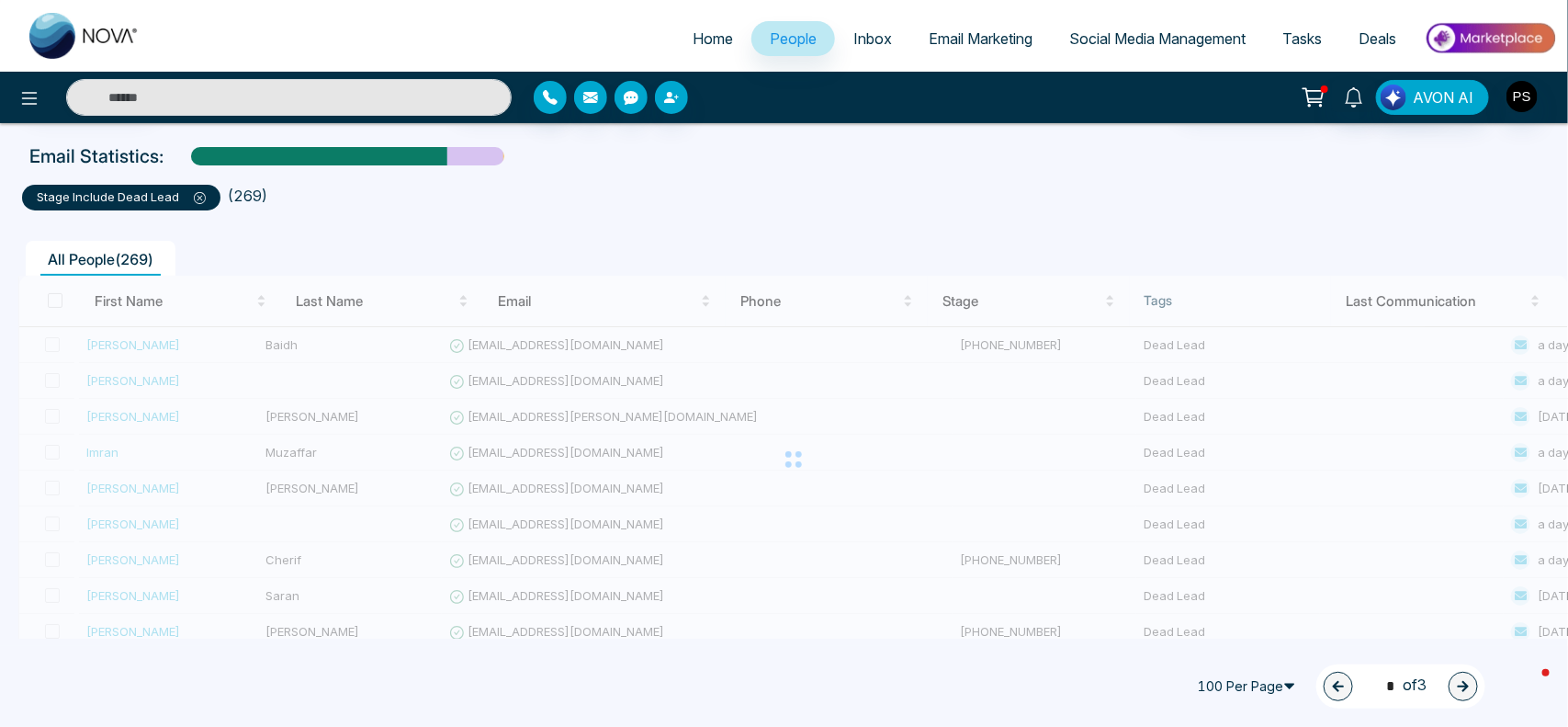
type input "*"
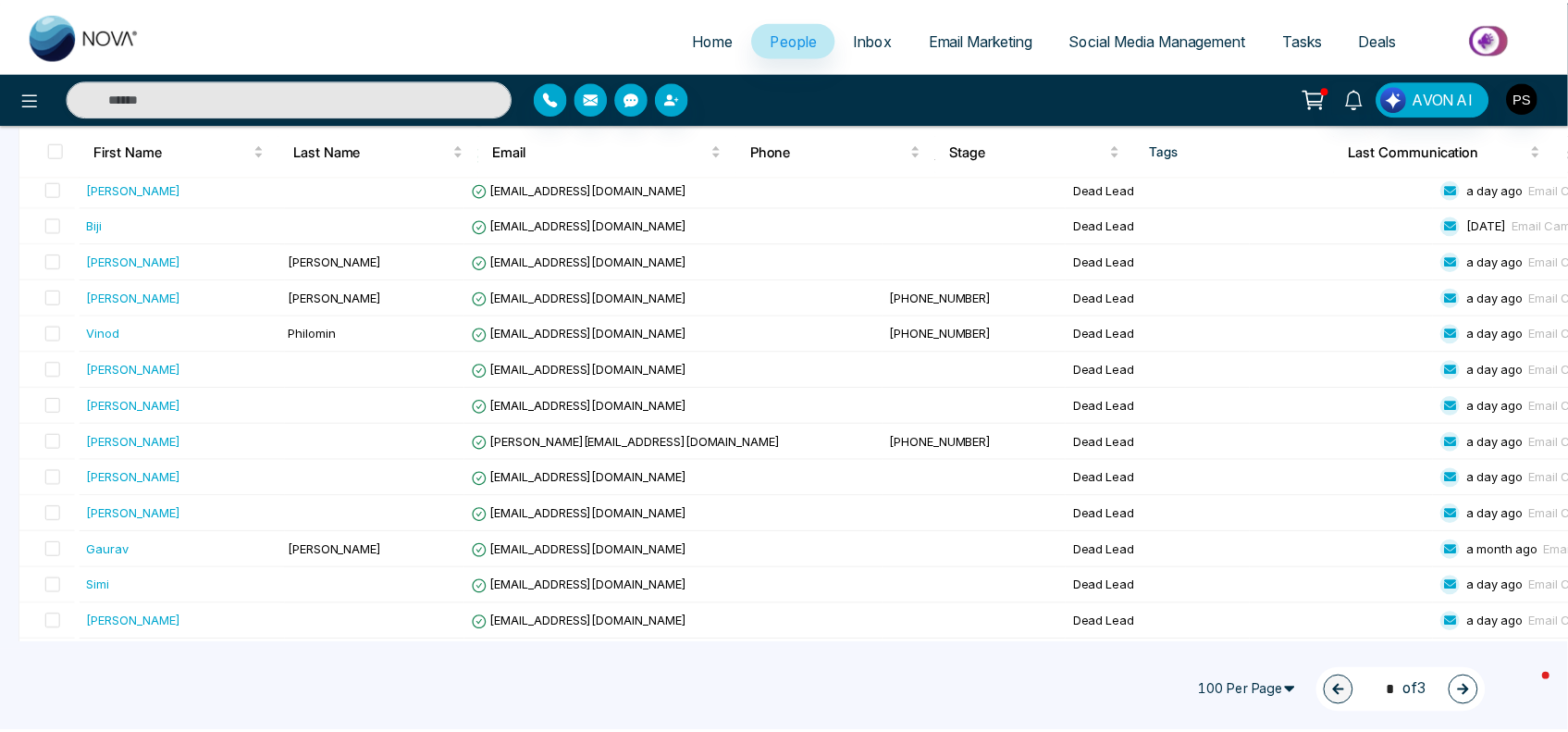
scroll to position [3250, 0]
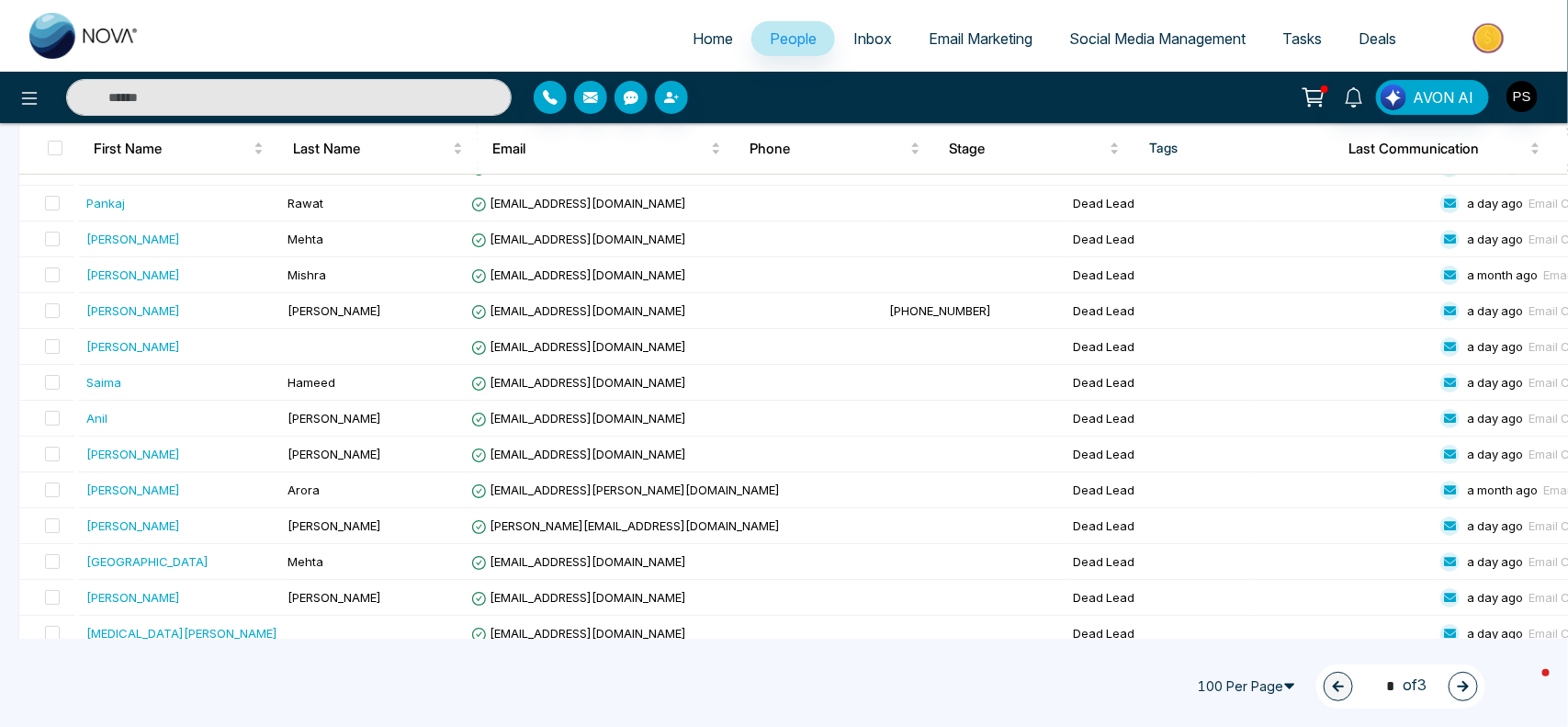
click at [910, 39] on link "Email Marketing" at bounding box center [981, 38] width 140 height 35
